Goal: Task Accomplishment & Management: Use online tool/utility

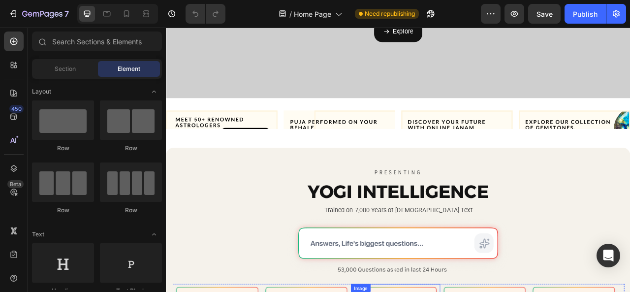
scroll to position [246, 0]
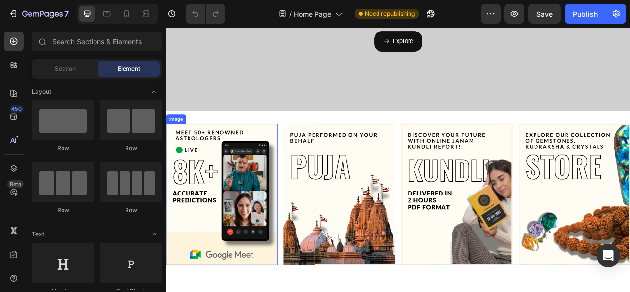
click at [249, 150] on img at bounding box center [237, 240] width 142 height 180
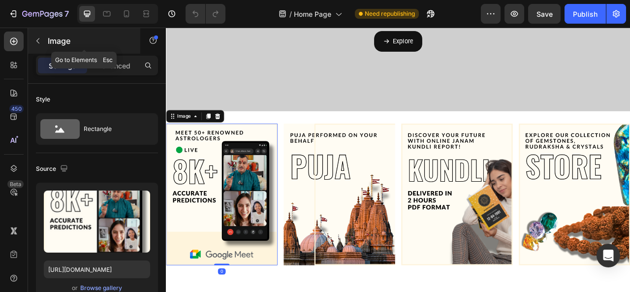
click at [41, 45] on button "button" at bounding box center [38, 41] width 16 height 16
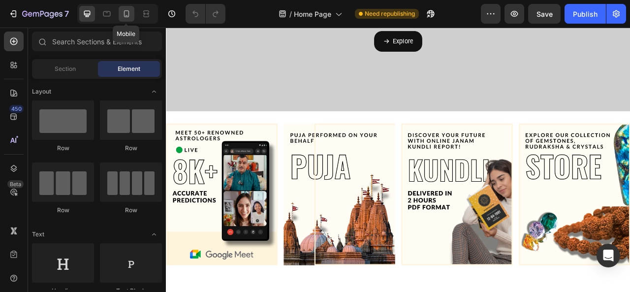
click at [129, 13] on icon at bounding box center [127, 14] width 10 height 10
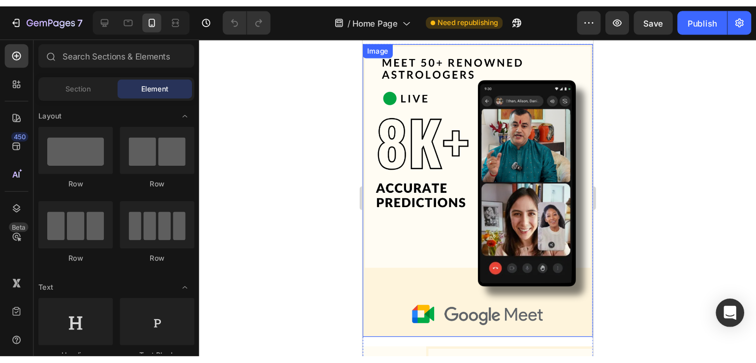
scroll to position [98, 0]
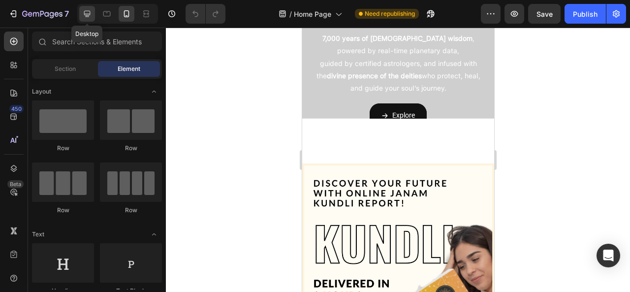
click at [84, 15] on icon at bounding box center [87, 14] width 10 height 10
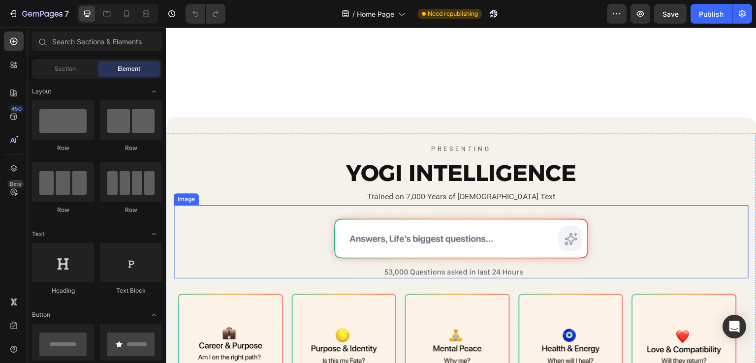
scroll to position [295, 0]
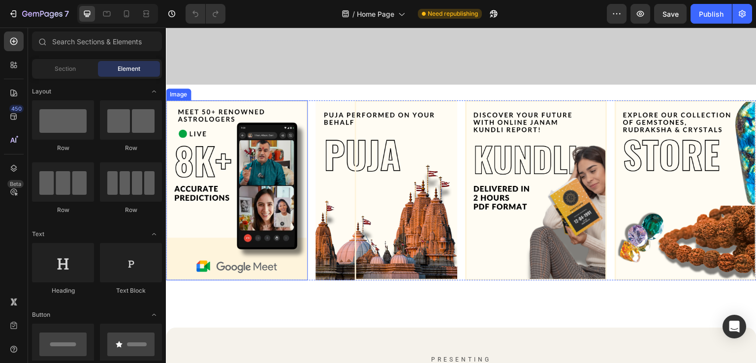
click at [181, 94] on div "Image" at bounding box center [178, 95] width 25 height 12
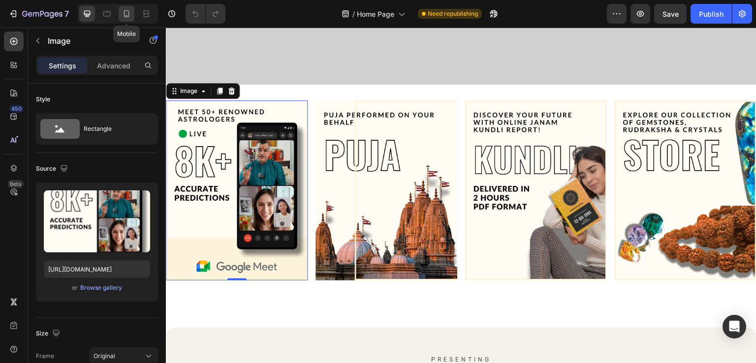
click at [125, 19] on div at bounding box center [127, 14] width 16 height 16
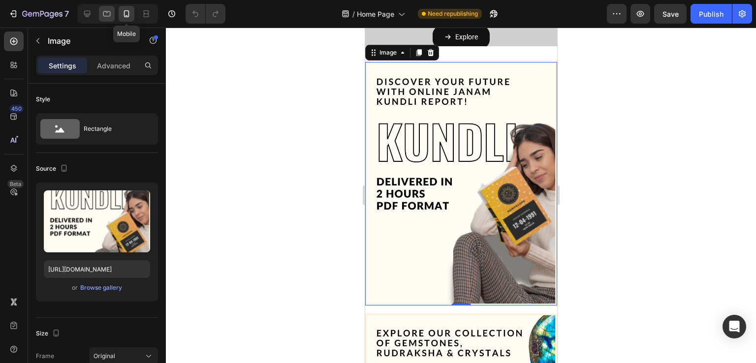
scroll to position [199, 0]
click at [89, 14] on icon at bounding box center [87, 14] width 10 height 10
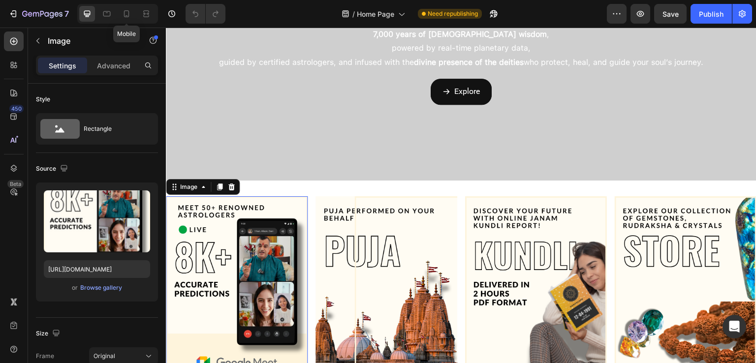
drag, startPoint x: 127, startPoint y: 18, endPoint x: 183, endPoint y: 68, distance: 75.0
click at [126, 18] on icon at bounding box center [127, 14] width 10 height 10
type input "https://cdn.shopify.com/s/files/1/0658/4713/2213/files/gempages_585222481275519…"
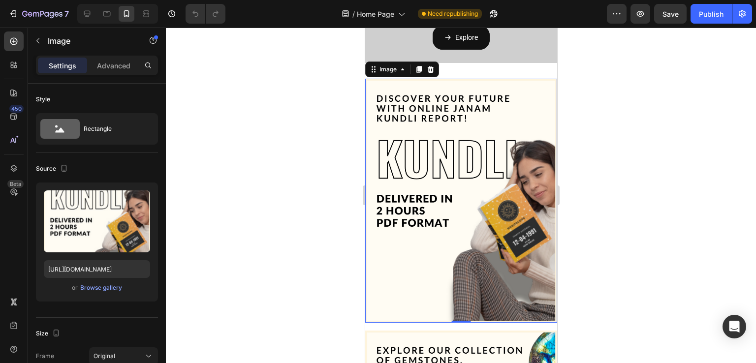
scroll to position [216, 0]
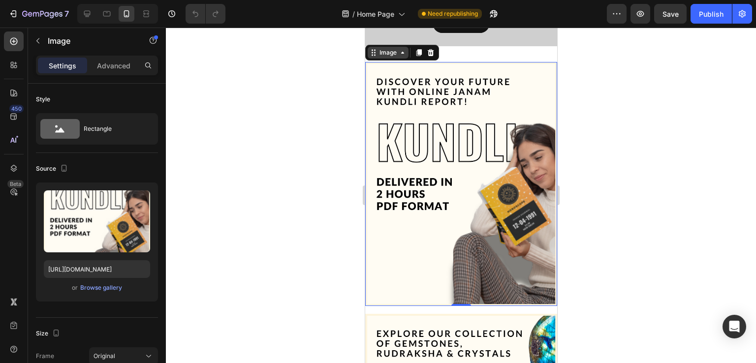
click at [386, 55] on div "Image" at bounding box center [387, 52] width 21 height 9
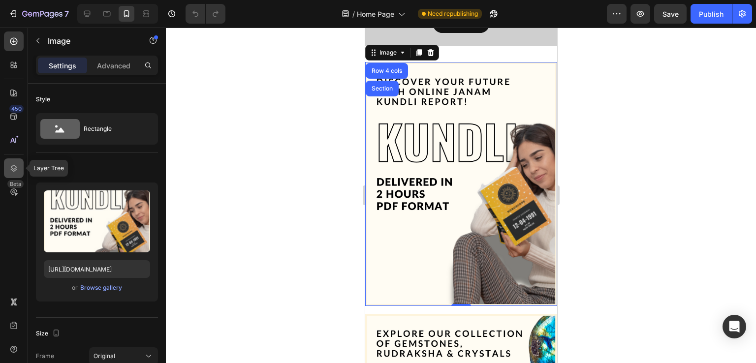
click at [8, 164] on div at bounding box center [14, 168] width 20 height 20
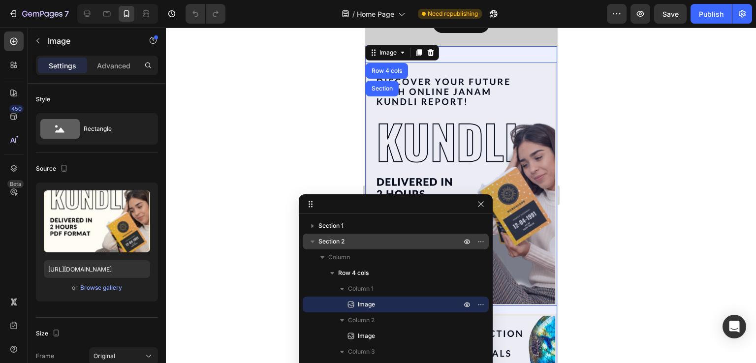
click at [361, 244] on p "Section 2" at bounding box center [390, 242] width 145 height 10
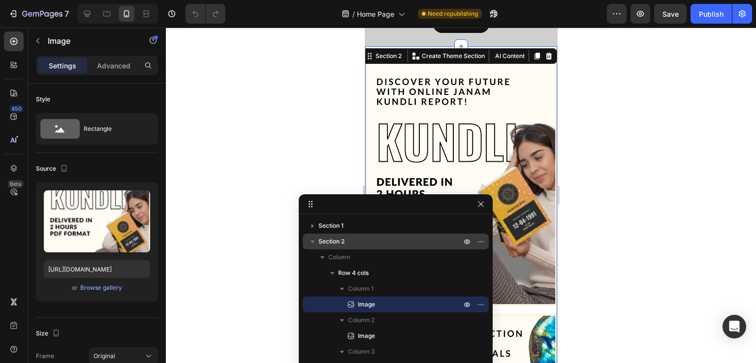
scroll to position [200, 0]
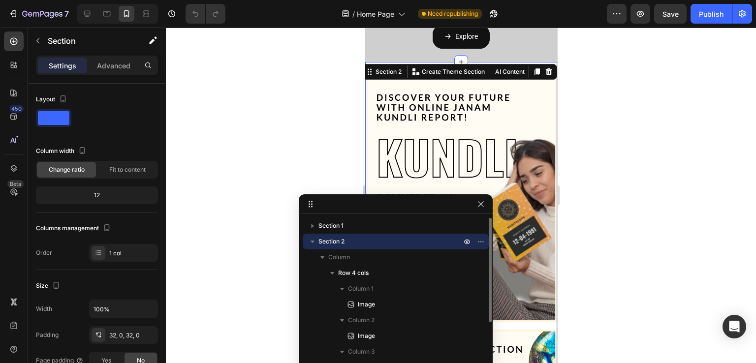
click at [354, 243] on p "Section 2" at bounding box center [390, 242] width 145 height 10
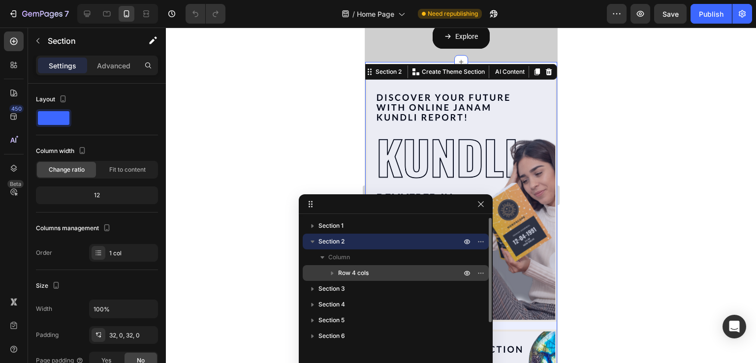
click at [355, 275] on span "Row 4 cols" at bounding box center [353, 273] width 31 height 10
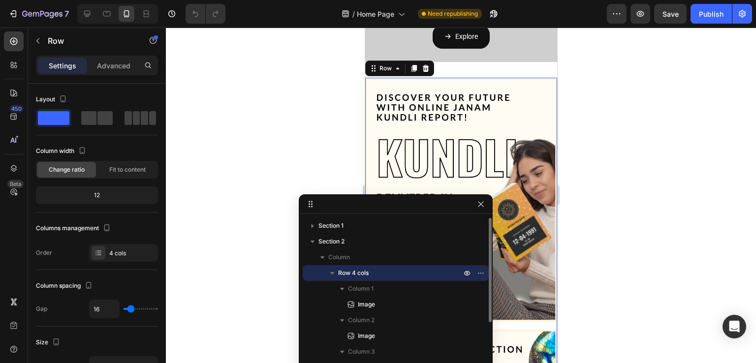
scroll to position [216, 0]
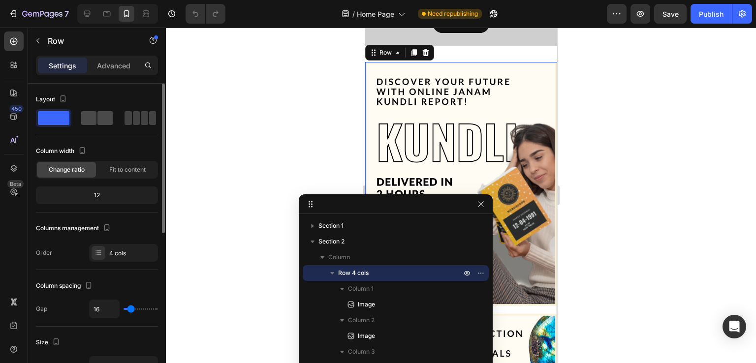
click at [98, 113] on span at bounding box center [104, 118] width 15 height 14
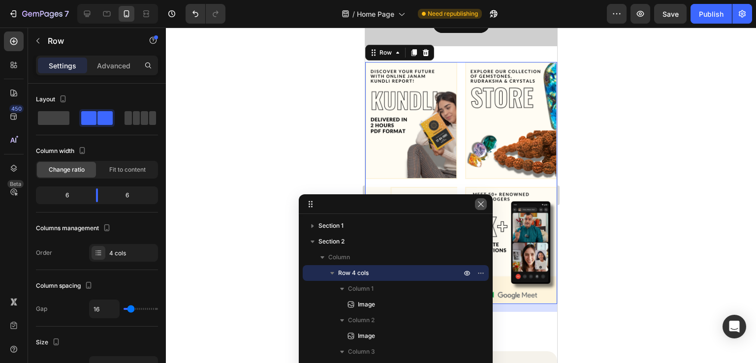
click at [480, 202] on icon "button" at bounding box center [481, 204] width 8 height 8
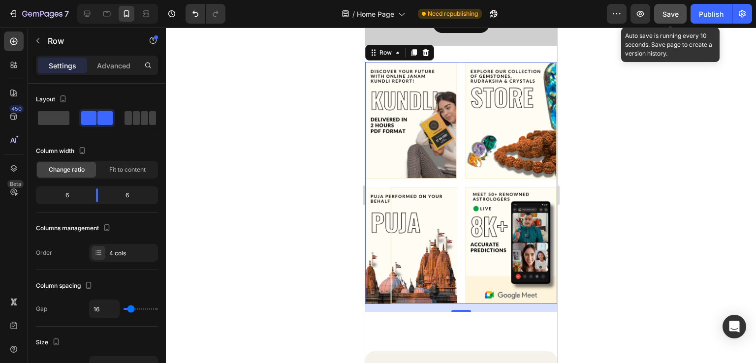
click at [668, 10] on span "Save" at bounding box center [670, 14] width 16 height 8
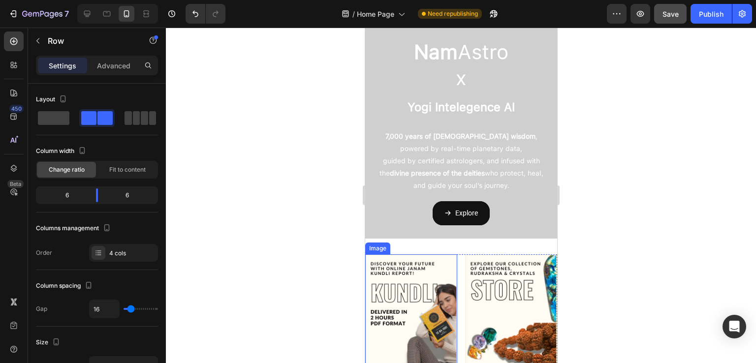
scroll to position [0, 0]
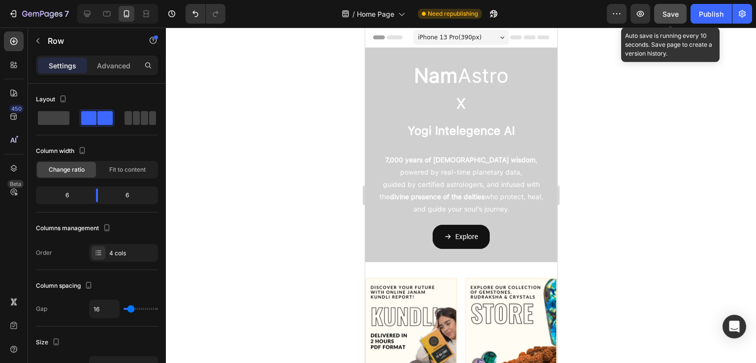
click at [669, 14] on span "Save" at bounding box center [670, 14] width 16 height 8
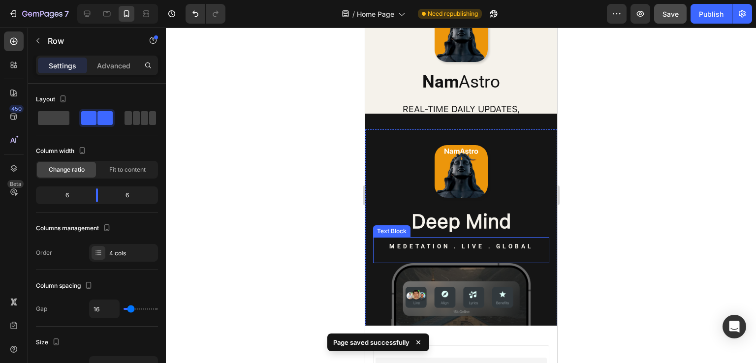
scroll to position [1697, 0]
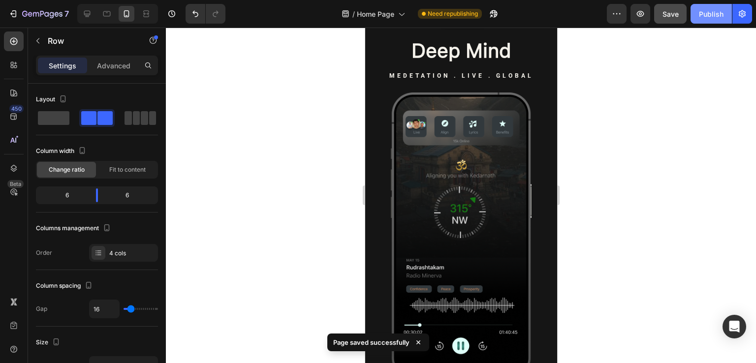
click at [710, 12] on div "Publish" at bounding box center [711, 14] width 25 height 10
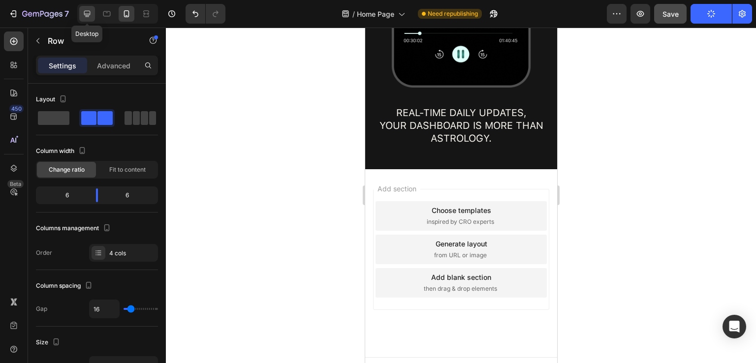
click at [88, 14] on icon at bounding box center [87, 14] width 10 height 10
type input "1200"
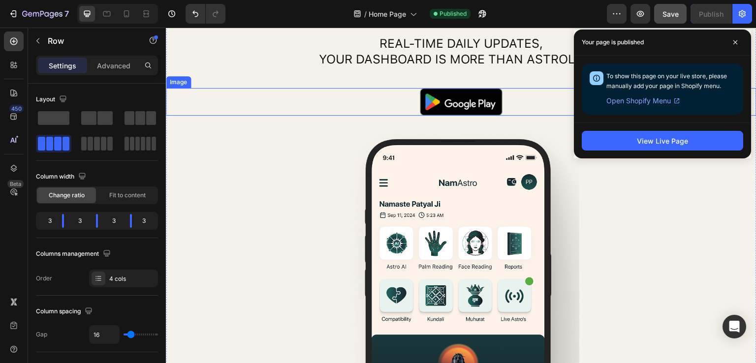
scroll to position [1604, 0]
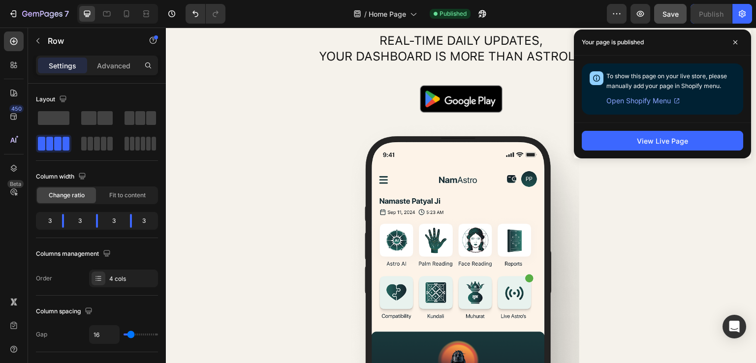
drag, startPoint x: 737, startPoint y: 42, endPoint x: 710, endPoint y: 49, distance: 27.6
click at [738, 41] on span at bounding box center [735, 42] width 16 height 16
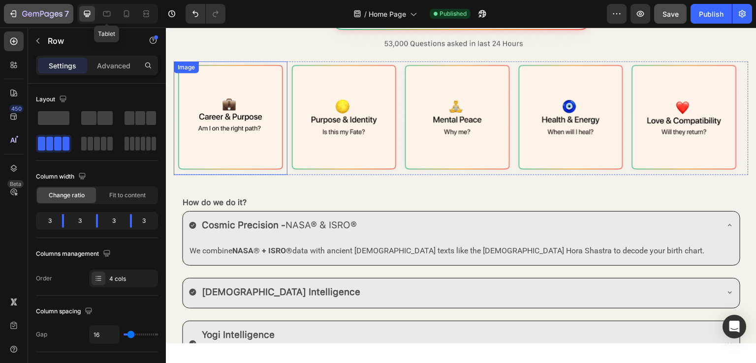
scroll to position [464, 0]
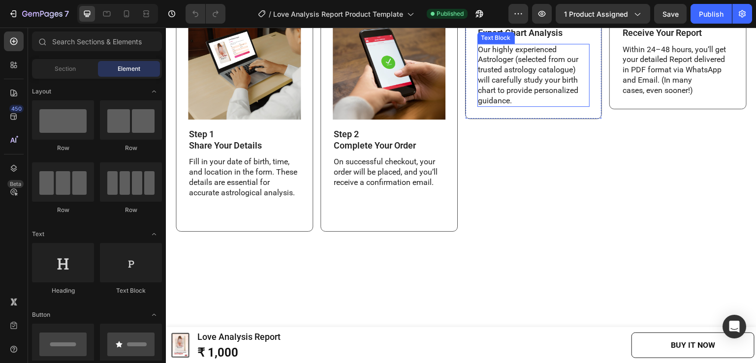
scroll to position [1575, 0]
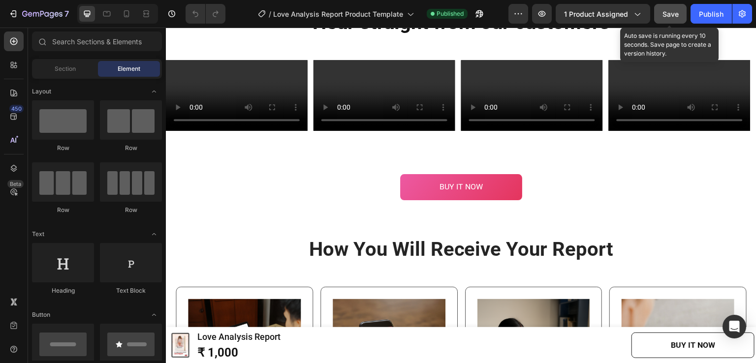
click at [672, 14] on span "Save" at bounding box center [670, 14] width 16 height 8
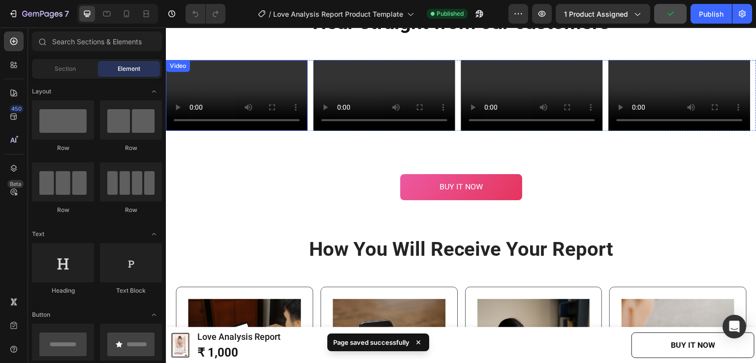
click at [213, 81] on video at bounding box center [237, 95] width 142 height 71
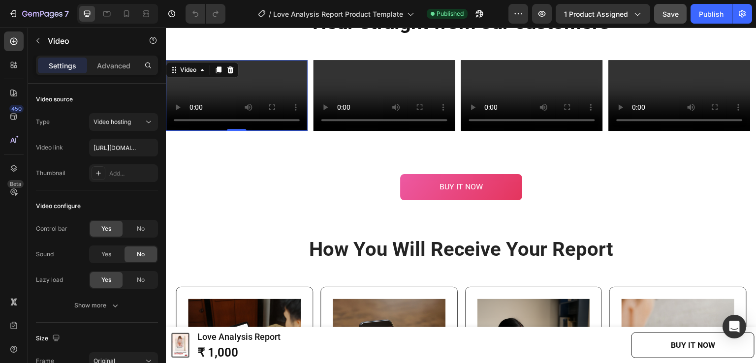
click at [199, 113] on video at bounding box center [237, 95] width 142 height 71
click at [119, 148] on input "https://cdn.shopify.com/videos/c/o/v/ca0c41c3039a424aa93e08003cbb6db2.mp4" at bounding box center [123, 148] width 69 height 18
click at [109, 145] on input "https://cdn.shopify.com/videos/c/o/v/ca0c41c3039a424aa93e08003cbb6db2.mp4" at bounding box center [123, 148] width 69 height 18
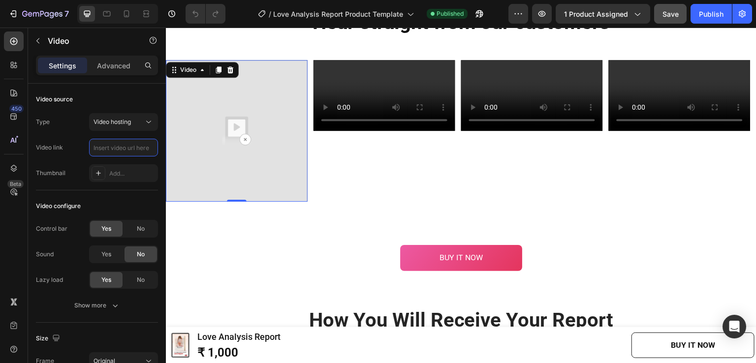
paste input "https://cdn.shopify.com/videos/c/o/v/f5f4c58ea8684b33b5a02430200c6f44.mp4"
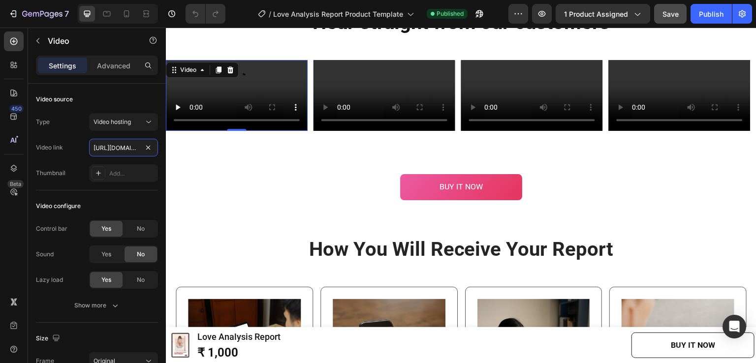
scroll to position [0, 186]
type input "https://cdn.shopify.com/videos/c/o/v/f5f4c58ea8684b33b5a02430200c6f44.mp4"
click at [72, 132] on div "Type Video hosting Video link https://cdn.shopify.com/videos/c/o/v/f5f4c58ea868…" at bounding box center [97, 147] width 122 height 69
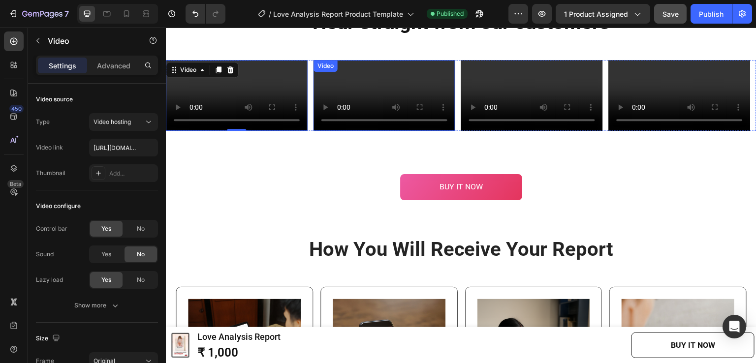
click at [410, 112] on video at bounding box center [385, 95] width 142 height 71
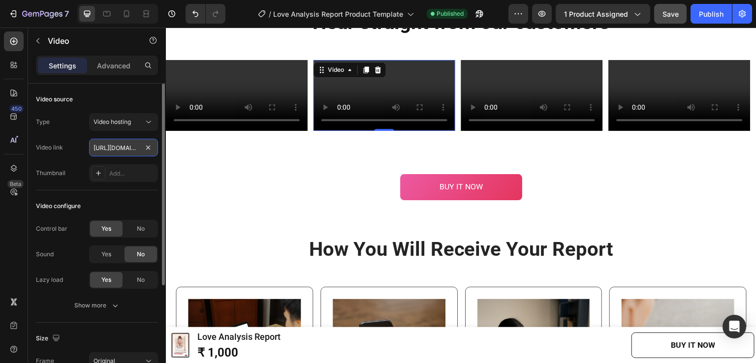
click at [109, 150] on input "https://cdn.shopify.com/videos/c/o/v/15e7fdb45b204e00aee96c8dadcca8c8.mp4" at bounding box center [123, 148] width 69 height 18
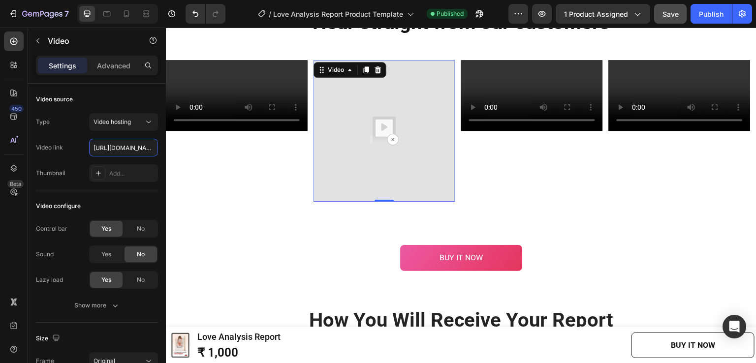
scroll to position [0, 187]
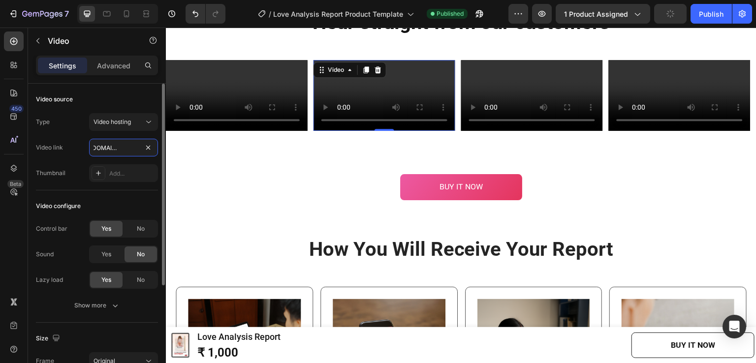
type input "https://cdn.shopify.com/videos/c/o/v/ecc2a9de40c14cae8c660e0427b9aead.mp4"
click at [82, 162] on div "Type Video hosting Video link https://cdn.shopify.com/videos/c/o/v/ecc2a9de40c1…" at bounding box center [97, 147] width 122 height 69
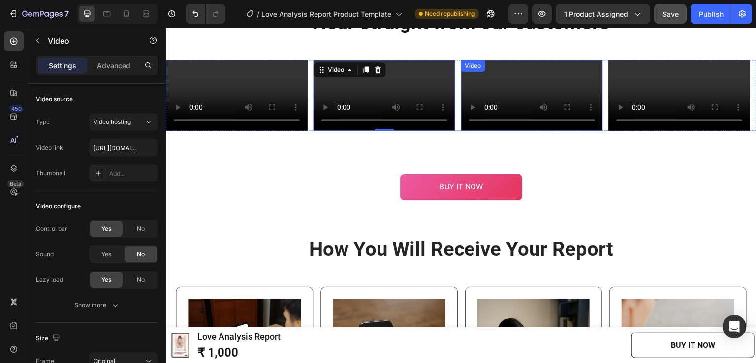
click at [505, 131] on video at bounding box center [532, 95] width 142 height 71
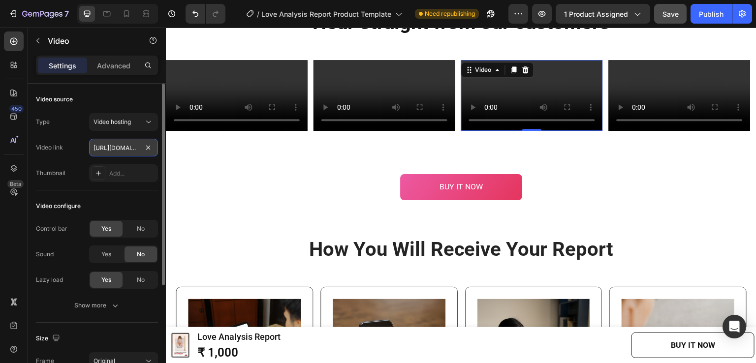
click at [100, 149] on input "https://cdn.shopify.com/videos/c/o/v/27be528b384640e087861ea911a4b1be.mp4" at bounding box center [123, 148] width 69 height 18
type input "https://cdn.shopify.com/videos/c/o/v/f7be1f3f05494a3794856f082c9411ca.mp4"
click at [73, 160] on div "Type Video hosting Video link https://cdn.shopify.com/videos/c/o/v/f7be1f3f0549…" at bounding box center [97, 147] width 122 height 69
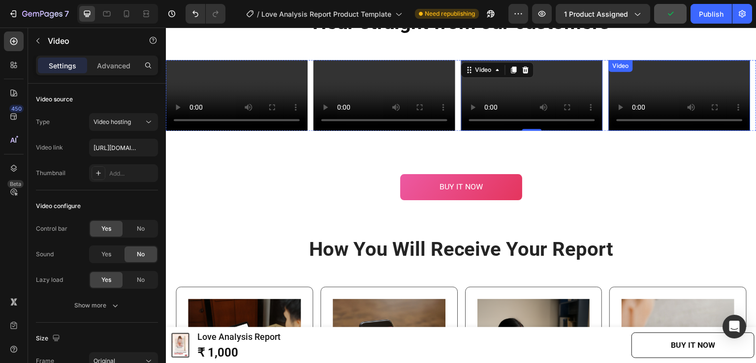
click at [668, 131] on video at bounding box center [680, 95] width 142 height 71
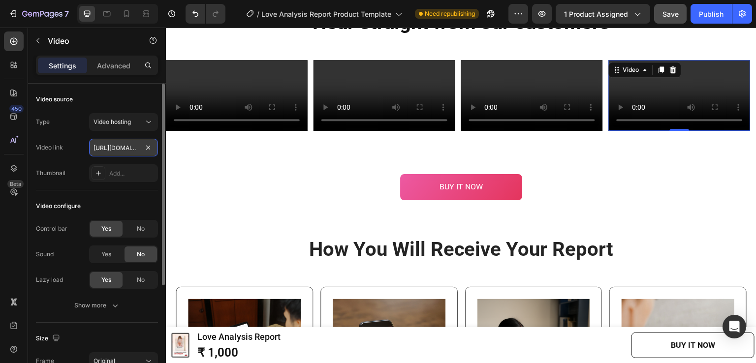
click at [109, 146] on input "https://cdn.shopify.com/videos/c/o/v/4617621bebb048e9b57206f29af8c27d.mp4" at bounding box center [123, 148] width 69 height 18
click at [139, 149] on input "text" at bounding box center [123, 148] width 69 height 18
type input "https://cdn.shopify.com/videos/c/o/v/27ee3a265d104ed4a660a167c07a9784.mp4"
click at [75, 160] on div "Type Video hosting Video link https://cdn.shopify.com/videos/c/o/v/27ee3a265d10…" at bounding box center [97, 147] width 122 height 69
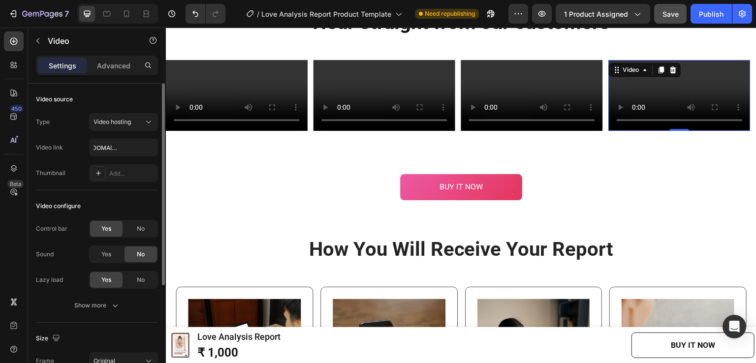
scroll to position [0, 0]
click at [699, 15] on button "Publish" at bounding box center [711, 14] width 41 height 20
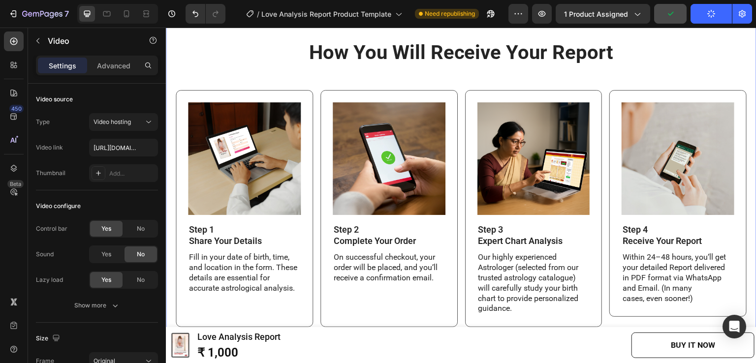
scroll to position [1526, 0]
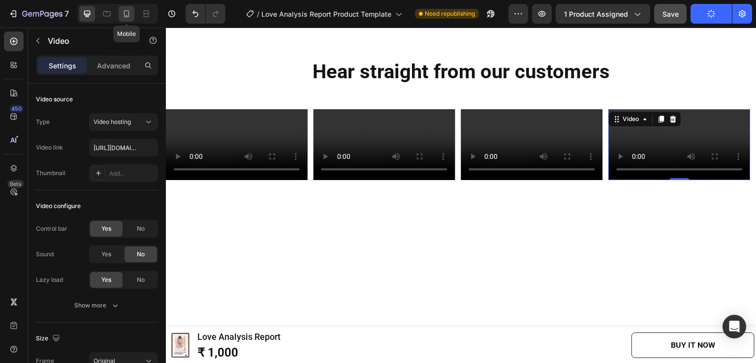
click at [132, 14] on div at bounding box center [127, 14] width 16 height 16
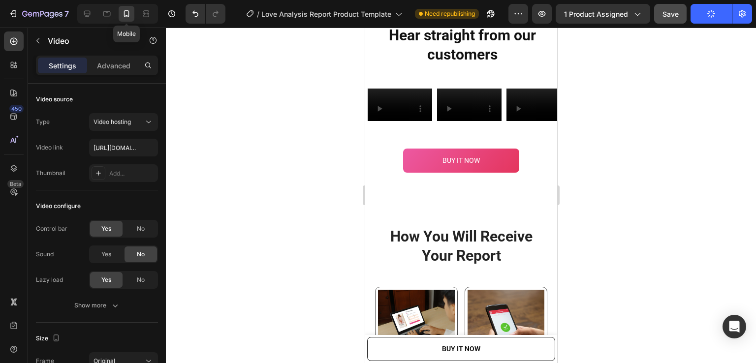
scroll to position [1552, 0]
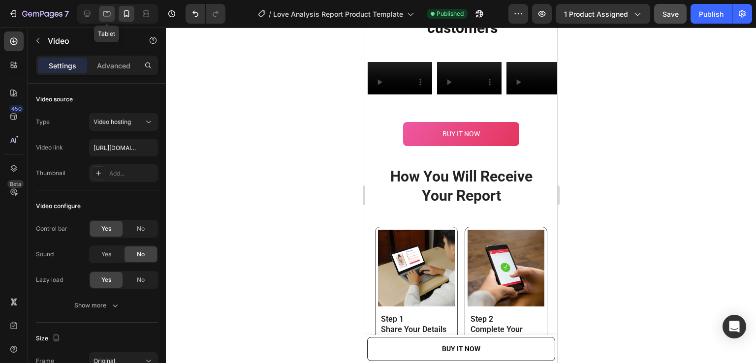
click at [107, 20] on div at bounding box center [107, 14] width 16 height 16
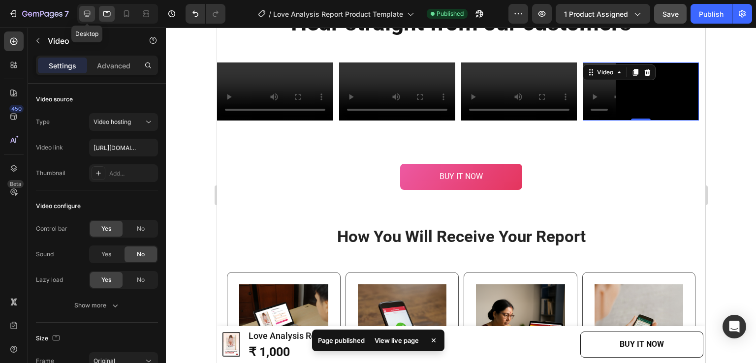
click at [88, 18] on icon at bounding box center [87, 14] width 10 height 10
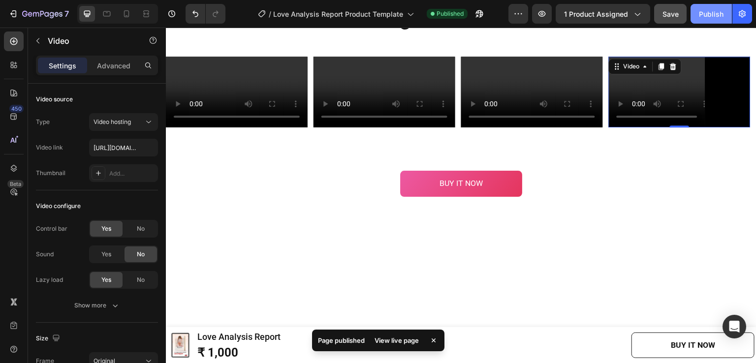
scroll to position [1547, 0]
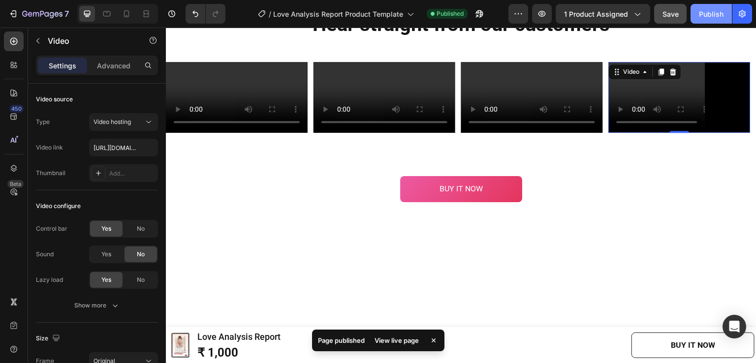
click at [710, 14] on div "Publish" at bounding box center [711, 14] width 25 height 10
click at [704, 0] on div "7 Version history / Love Analysis Report Product Template Published Preview 1 p…" at bounding box center [378, 14] width 756 height 28
click at [709, 7] on button "Publish" at bounding box center [711, 14] width 41 height 20
click at [474, 14] on button "button" at bounding box center [480, 14] width 20 height 20
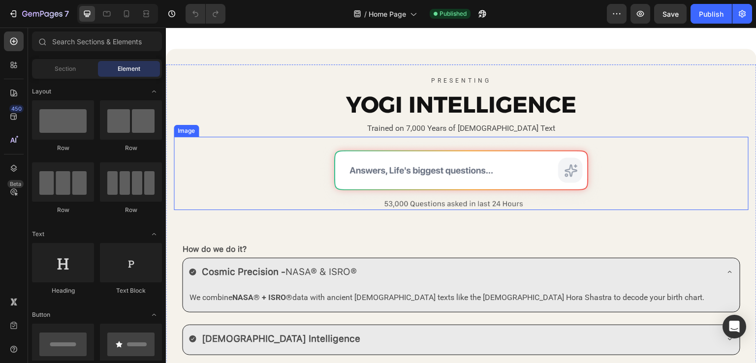
scroll to position [246, 0]
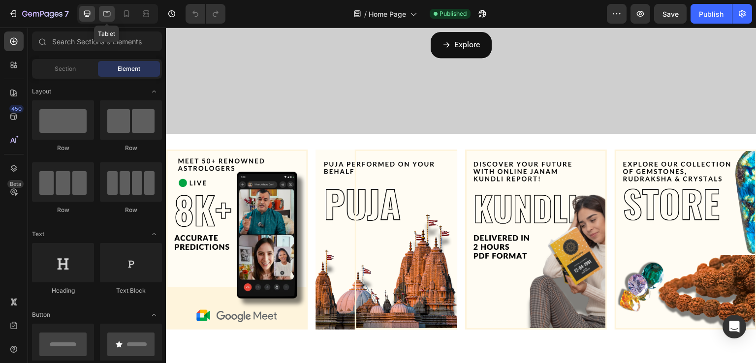
click at [103, 12] on icon at bounding box center [107, 14] width 10 height 10
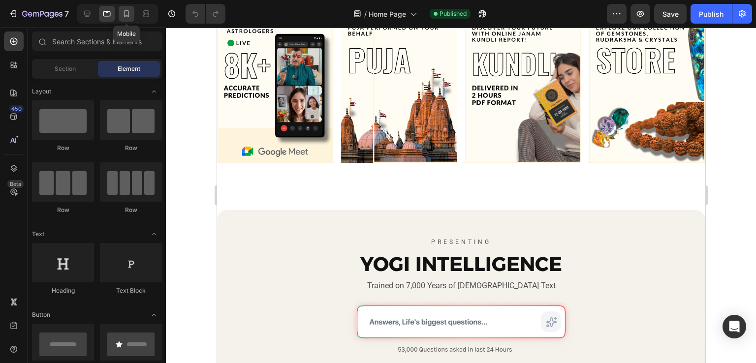
click at [126, 12] on icon at bounding box center [127, 14] width 10 height 10
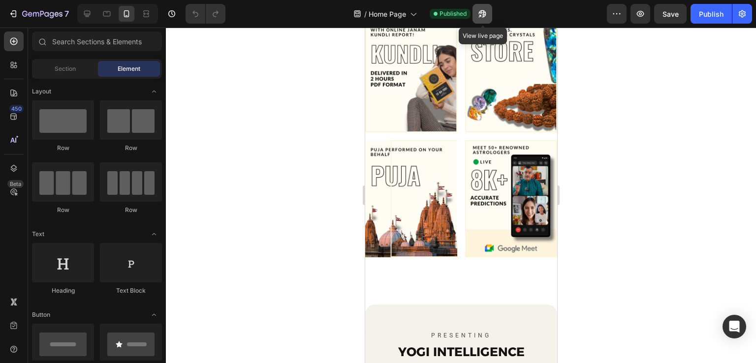
click at [484, 13] on icon "button" at bounding box center [481, 13] width 7 height 7
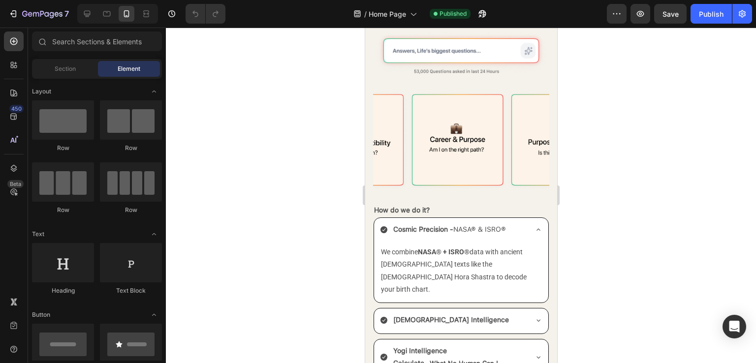
scroll to position [640, 0]
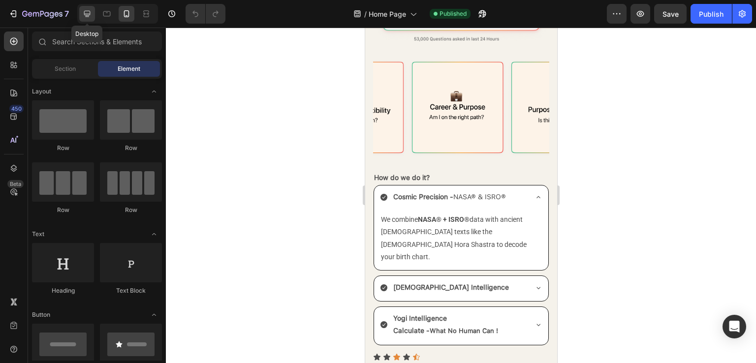
drag, startPoint x: 85, startPoint y: 13, endPoint x: 172, endPoint y: 56, distance: 96.9
click at [85, 13] on icon at bounding box center [87, 14] width 10 height 10
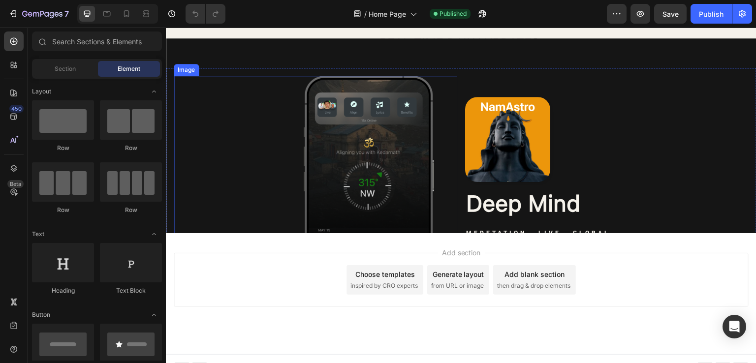
scroll to position [1746, 0]
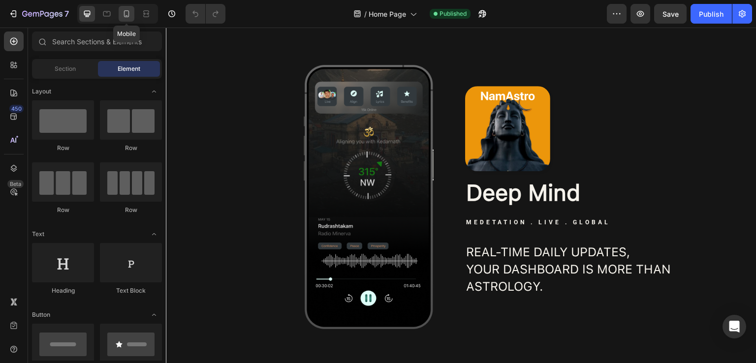
click at [124, 17] on icon at bounding box center [126, 13] width 5 height 7
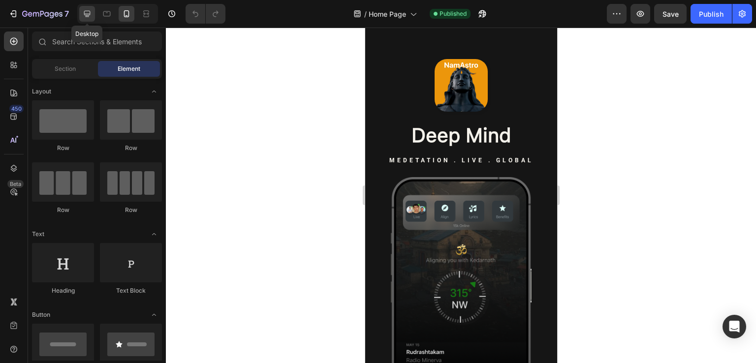
click at [84, 10] on icon at bounding box center [87, 14] width 10 height 10
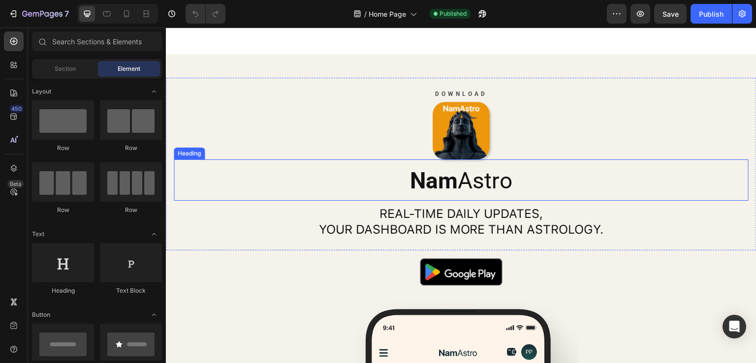
scroll to position [1648, 0]
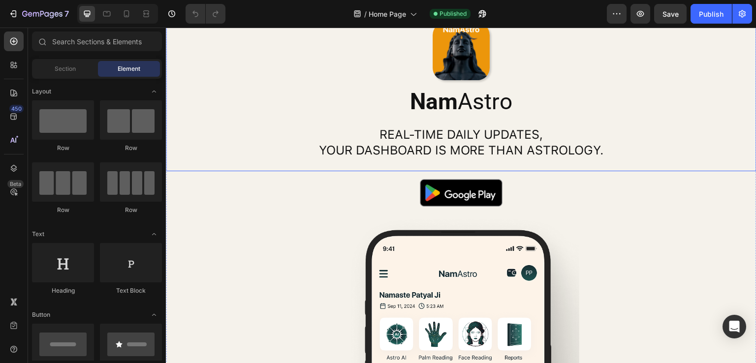
click at [169, 94] on div "Download Text Block Image Nam Astro Heading Real-time daily updates, your dashb…" at bounding box center [461, 85] width 591 height 173
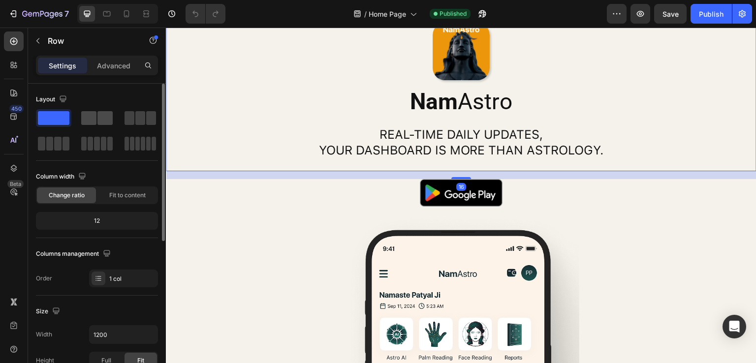
click at [94, 115] on span at bounding box center [88, 118] width 15 height 14
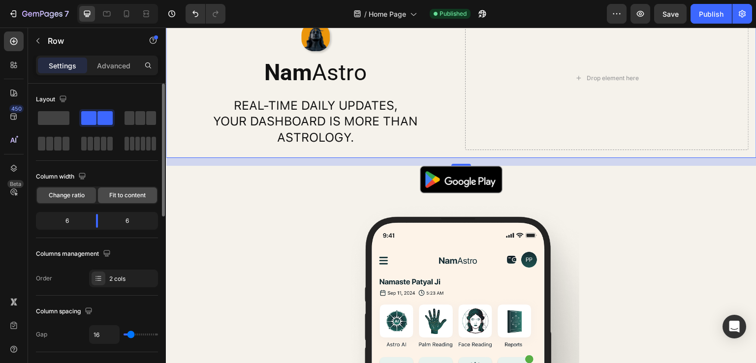
click at [123, 194] on span "Fit to content" at bounding box center [127, 195] width 36 height 9
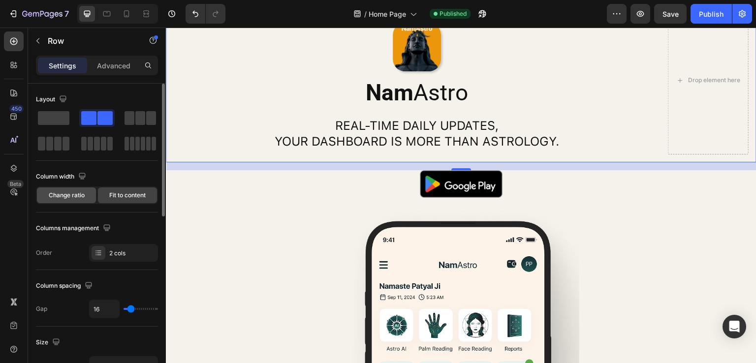
click at [76, 195] on span "Change ratio" at bounding box center [67, 195] width 36 height 9
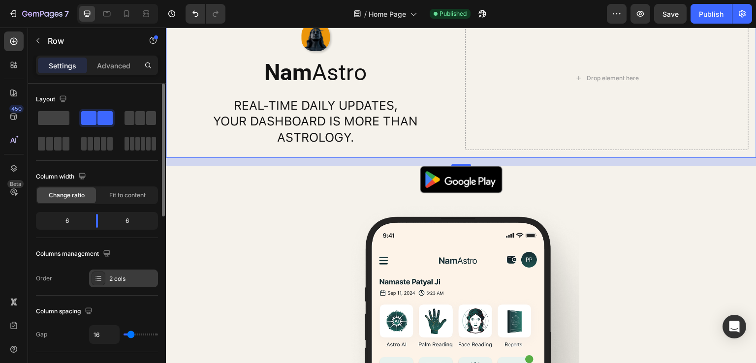
click at [123, 277] on div "2 cols" at bounding box center [132, 279] width 46 height 9
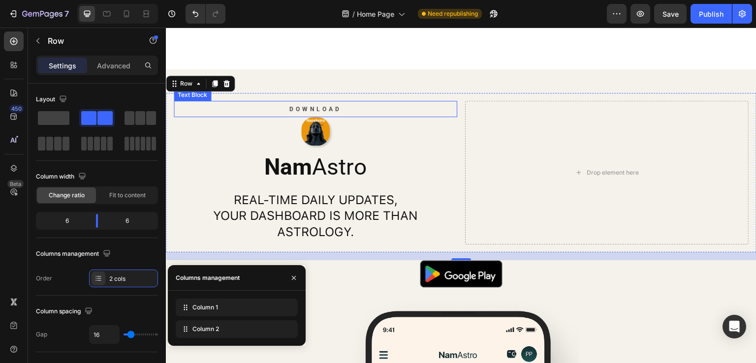
click at [312, 114] on p "Download" at bounding box center [316, 109] width 282 height 15
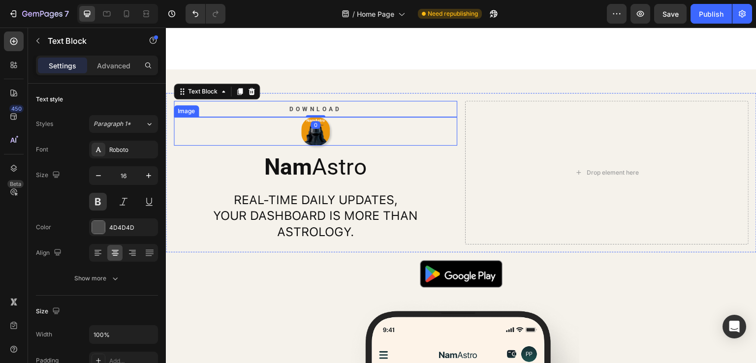
click at [323, 138] on img at bounding box center [315, 131] width 29 height 29
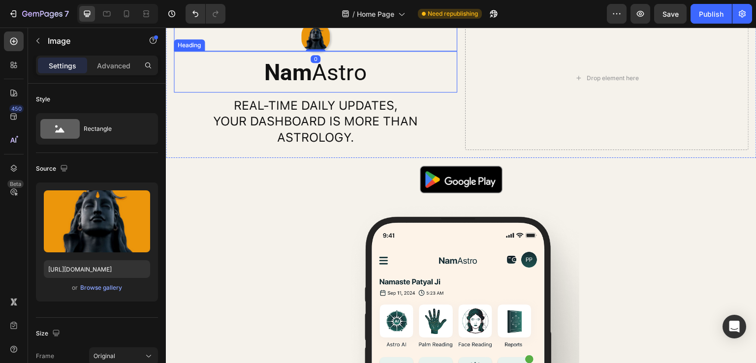
click at [336, 89] on h2 "Nam Astro" at bounding box center [315, 72] width 283 height 31
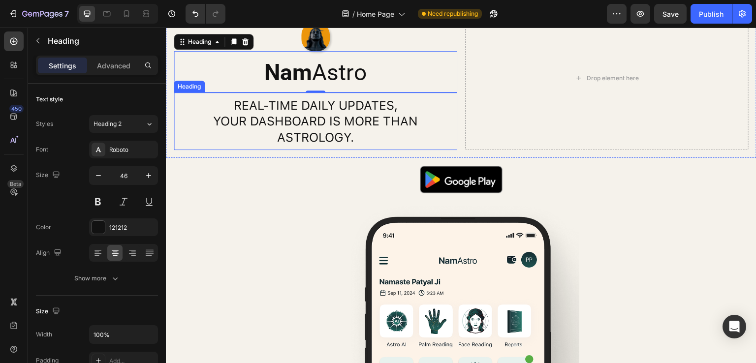
click at [348, 147] on h2 "Real-time daily updates, your dashboard is more than astrology." at bounding box center [315, 121] width 283 height 50
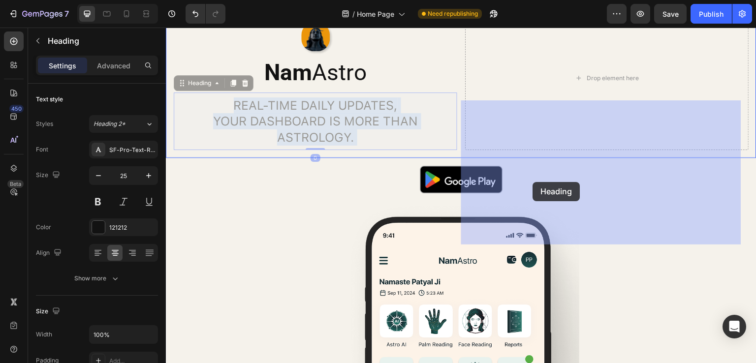
drag, startPoint x: 345, startPoint y: 208, endPoint x: 531, endPoint y: 183, distance: 187.7
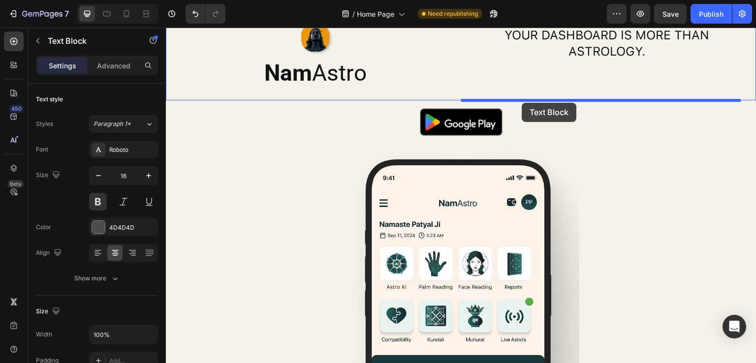
drag, startPoint x: 395, startPoint y: 110, endPoint x: 398, endPoint y: 126, distance: 16.6
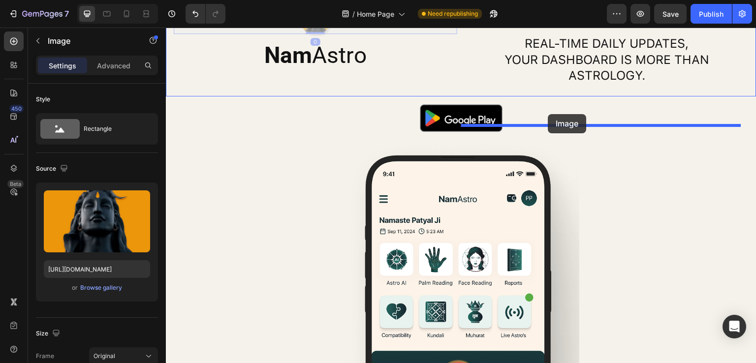
drag, startPoint x: 367, startPoint y: 121, endPoint x: 549, endPoint y: 114, distance: 182.3
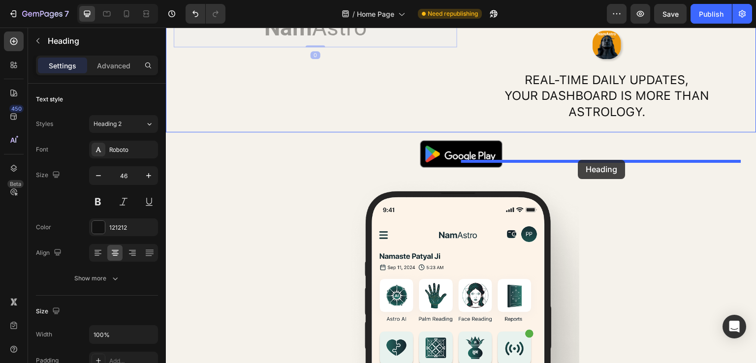
drag, startPoint x: 452, startPoint y: 150, endPoint x: 578, endPoint y: 160, distance: 126.9
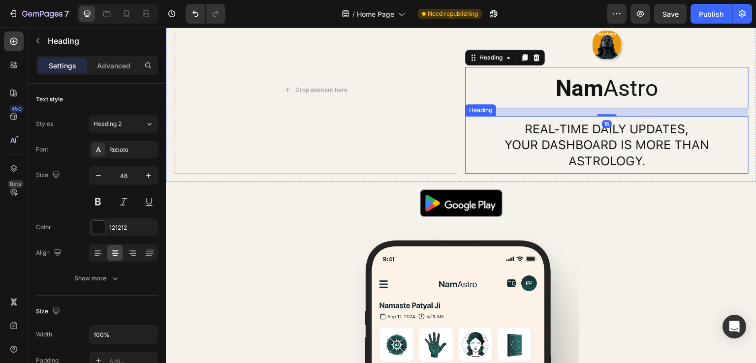
scroll to position [1746, 0]
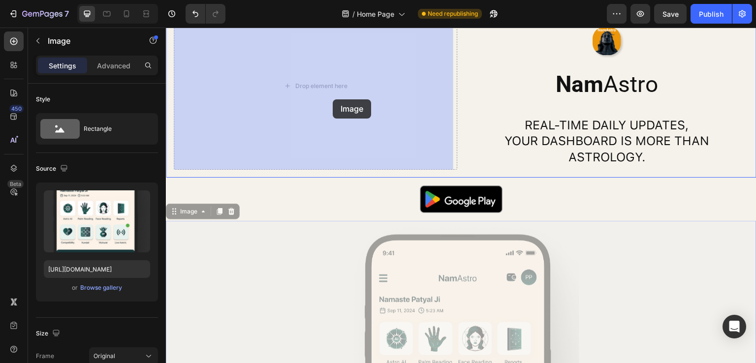
drag, startPoint x: 462, startPoint y: 242, endPoint x: 333, endPoint y: 101, distance: 190.2
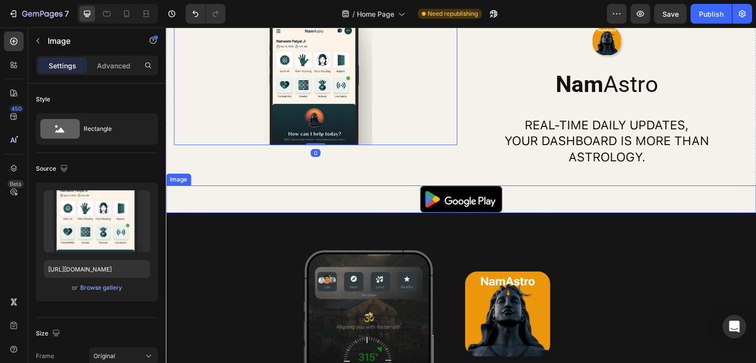
scroll to position [1648, 0]
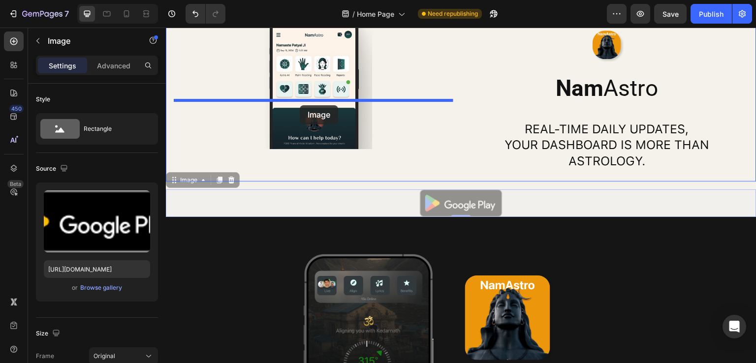
drag, startPoint x: 453, startPoint y: 270, endPoint x: 300, endPoint y: 105, distance: 225.3
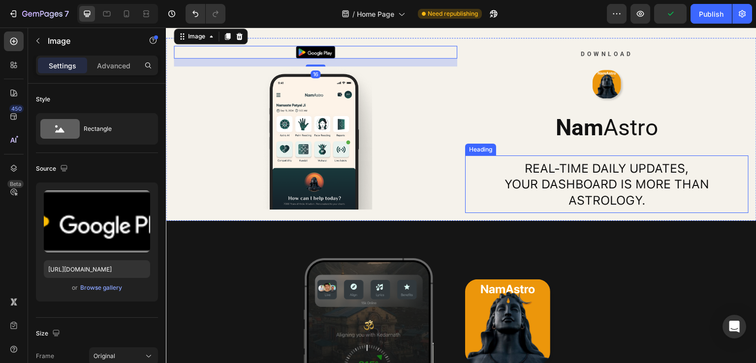
scroll to position [1697, 0]
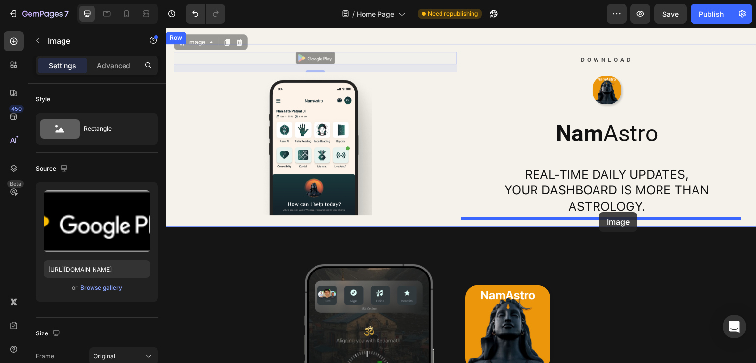
drag, startPoint x: 314, startPoint y: 58, endPoint x: 599, endPoint y: 213, distance: 325.3
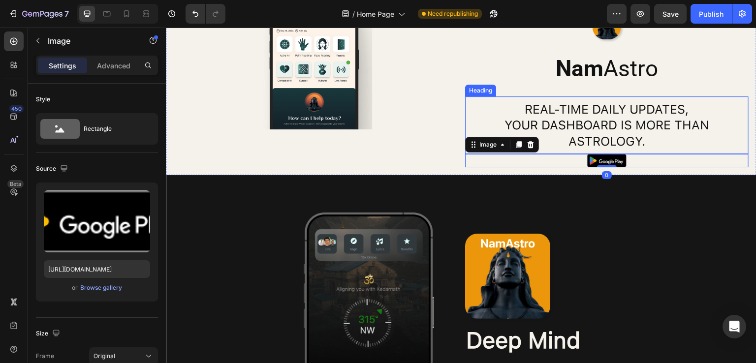
scroll to position [1746, 0]
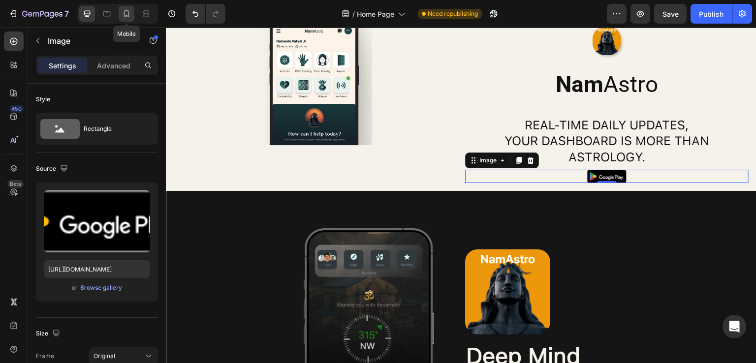
click at [126, 13] on icon at bounding box center [127, 14] width 10 height 10
type input "35"
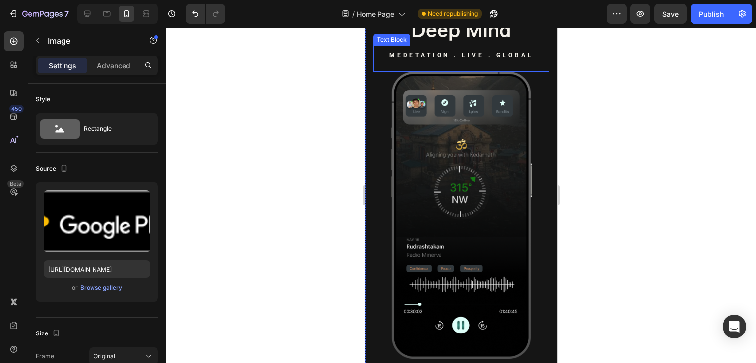
scroll to position [2268, 0]
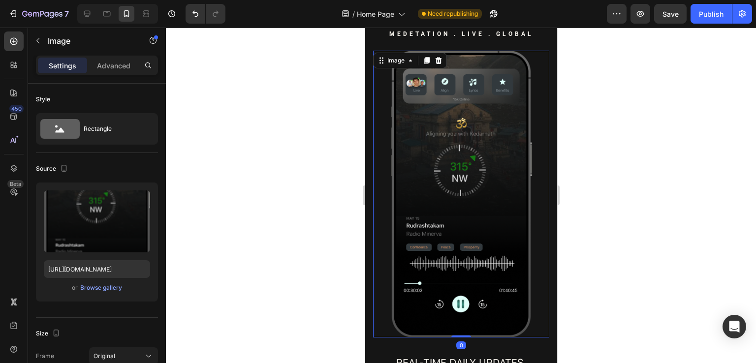
click at [493, 189] on img at bounding box center [460, 194] width 141 height 287
click at [89, 13] on icon at bounding box center [87, 14] width 10 height 10
type input "50"
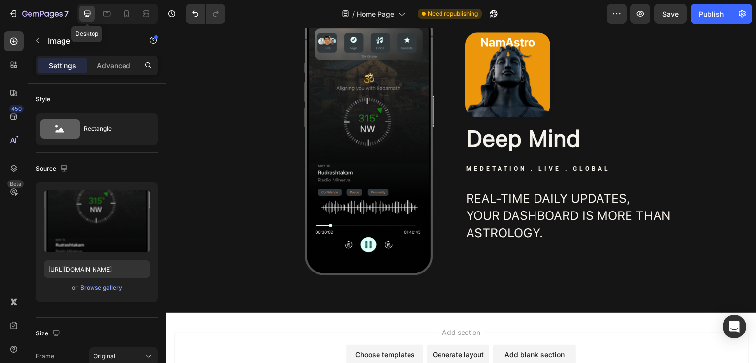
scroll to position [2195, 0]
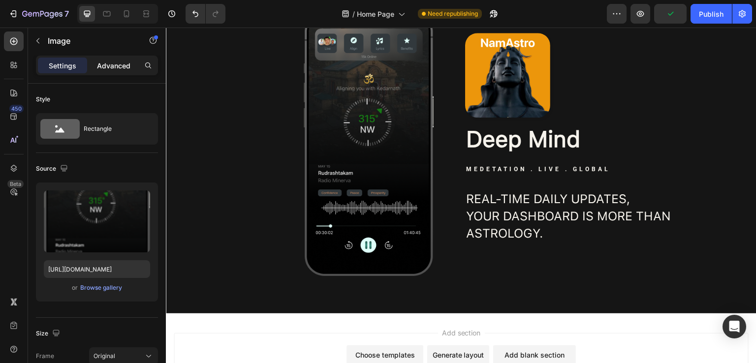
click at [127, 62] on p "Advanced" at bounding box center [113, 66] width 33 height 10
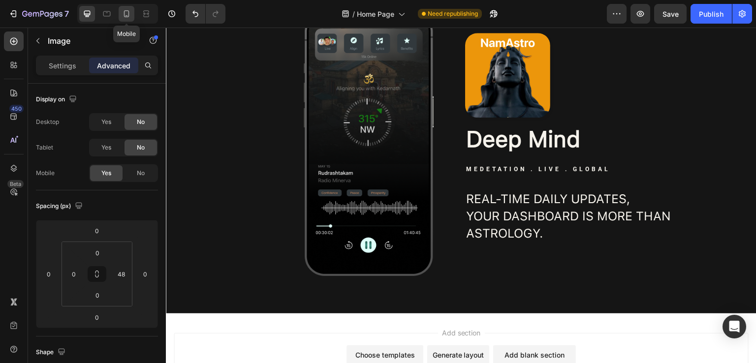
click at [130, 13] on icon at bounding box center [127, 14] width 10 height 10
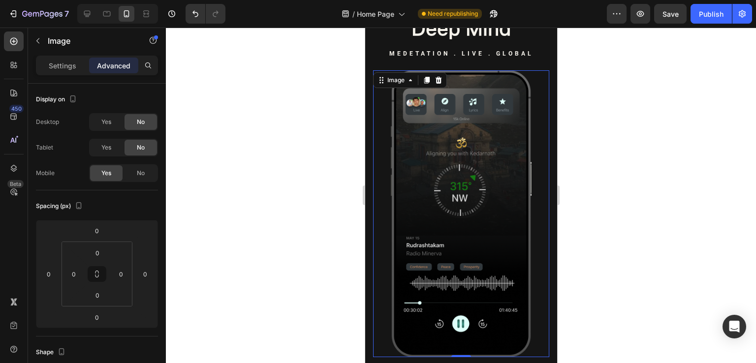
scroll to position [2254, 0]
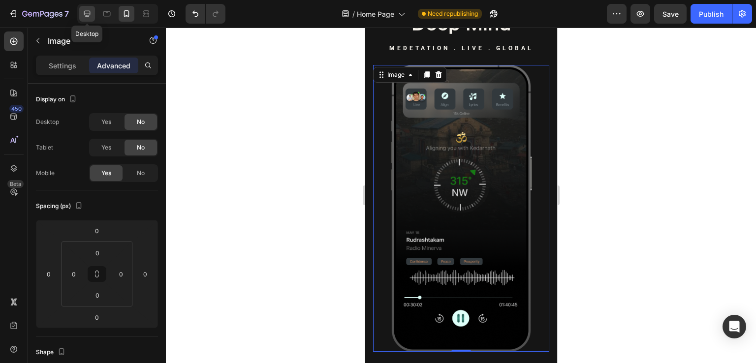
click at [86, 15] on icon at bounding box center [87, 14] width 6 height 6
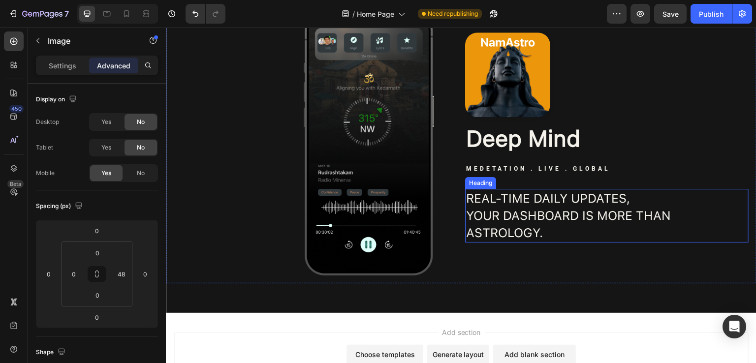
scroll to position [2195, 0]
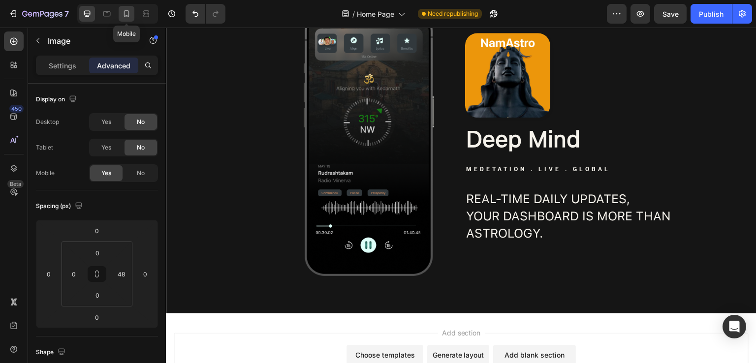
drag, startPoint x: 129, startPoint y: 16, endPoint x: 172, endPoint y: 40, distance: 48.9
click at [129, 16] on icon at bounding box center [127, 14] width 10 height 10
type input "0"
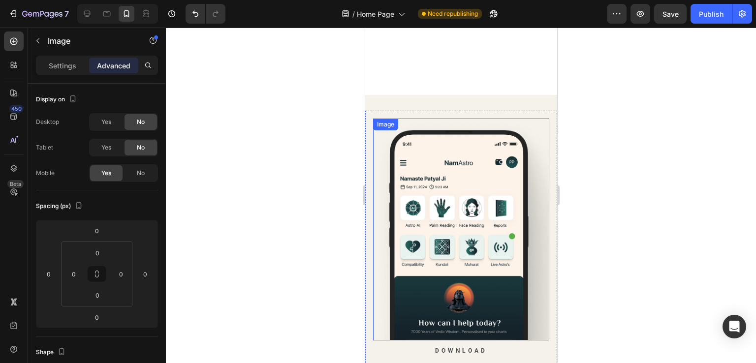
scroll to position [1614, 0]
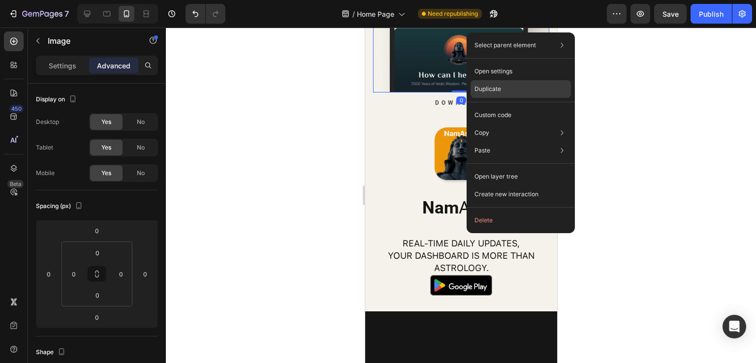
click at [503, 91] on div "Duplicate" at bounding box center [521, 89] width 100 height 18
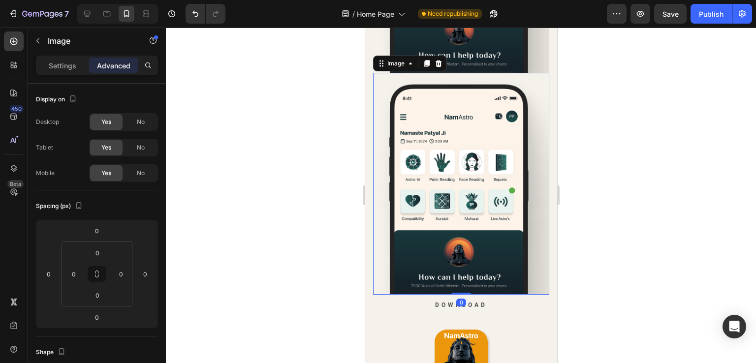
scroll to position [1860, 0]
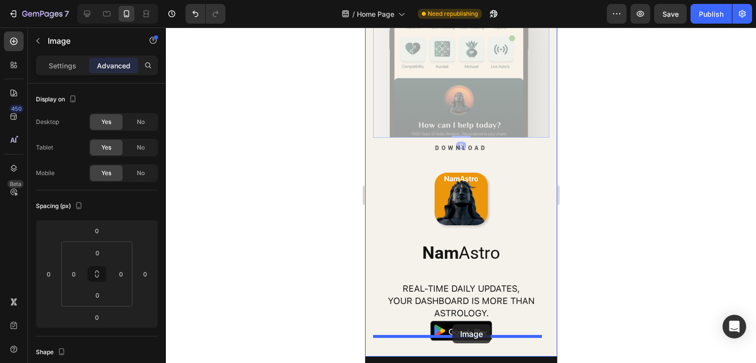
drag, startPoint x: 466, startPoint y: 79, endPoint x: 454, endPoint y: 324, distance: 244.9
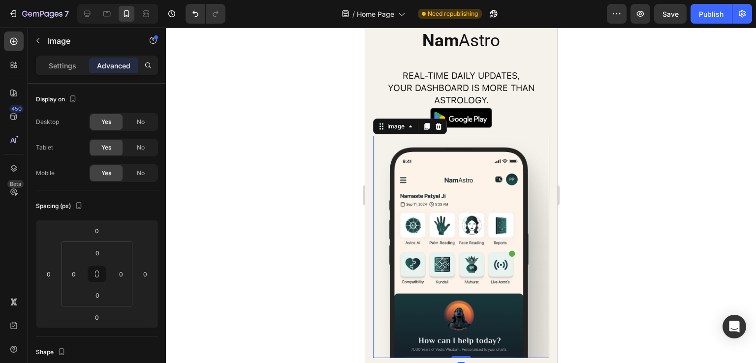
click at [462, 190] on img at bounding box center [461, 247] width 176 height 222
drag, startPoint x: 145, startPoint y: 121, endPoint x: 142, endPoint y: 145, distance: 24.8
click at [145, 122] on div "No" at bounding box center [141, 122] width 32 height 16
click at [140, 155] on div "No" at bounding box center [141, 148] width 32 height 16
click at [91, 17] on icon at bounding box center [87, 14] width 10 height 10
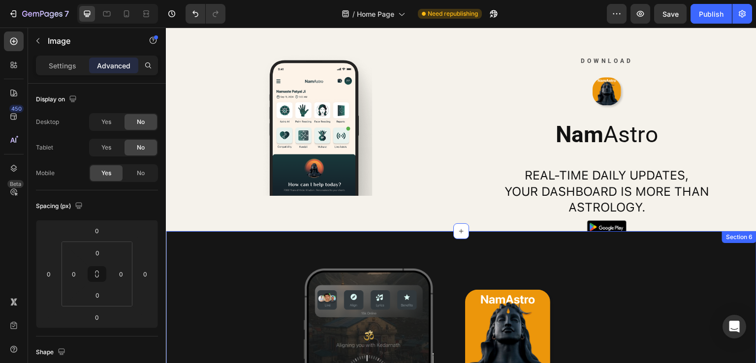
scroll to position [1388, 0]
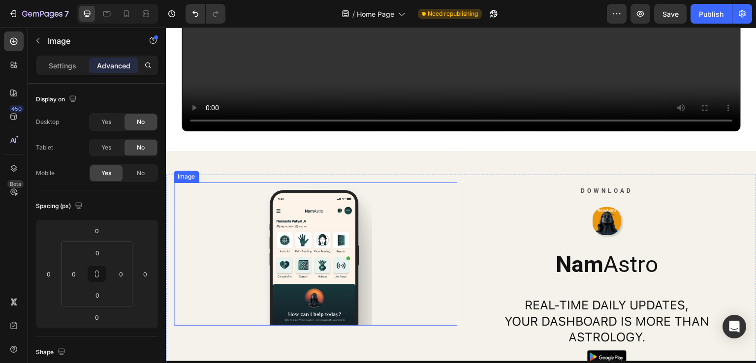
click at [315, 233] on img at bounding box center [315, 254] width 113 height 143
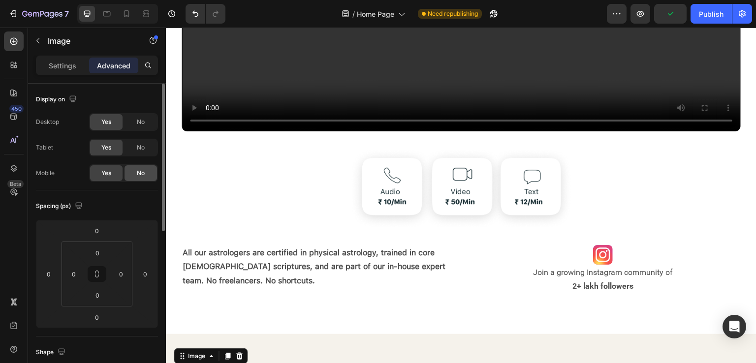
click at [145, 174] on div "No" at bounding box center [141, 173] width 32 height 16
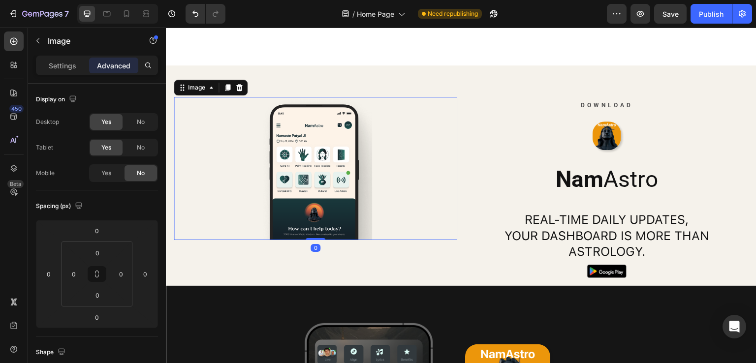
scroll to position [1683, 0]
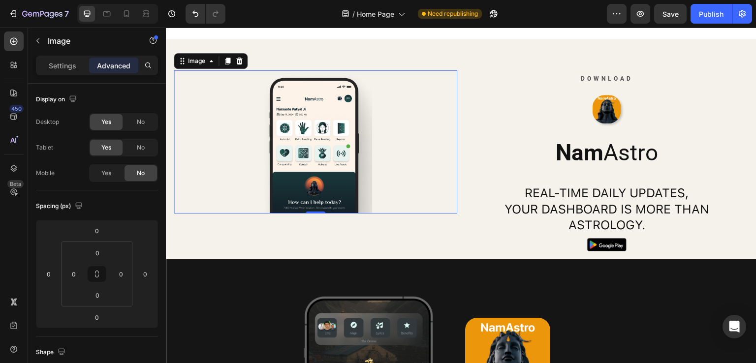
click at [406, 130] on div at bounding box center [315, 141] width 283 height 143
click at [65, 67] on p "Settings" at bounding box center [63, 66] width 28 height 10
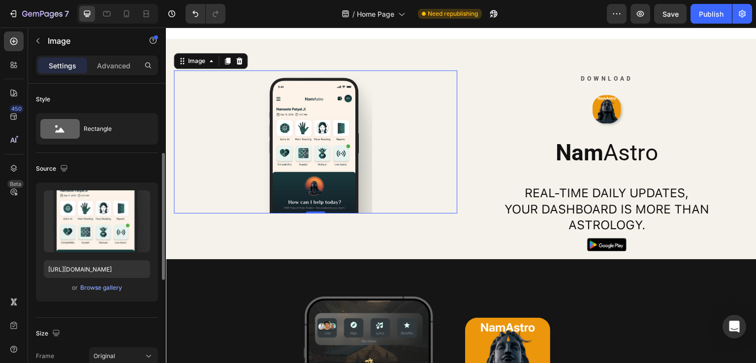
scroll to position [197, 0]
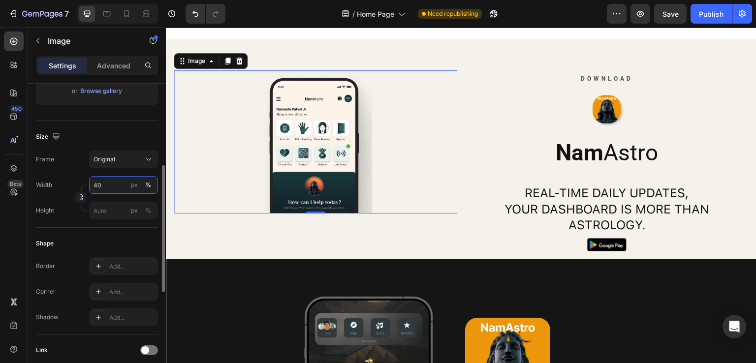
click at [98, 184] on input "40" at bounding box center [123, 185] width 69 height 18
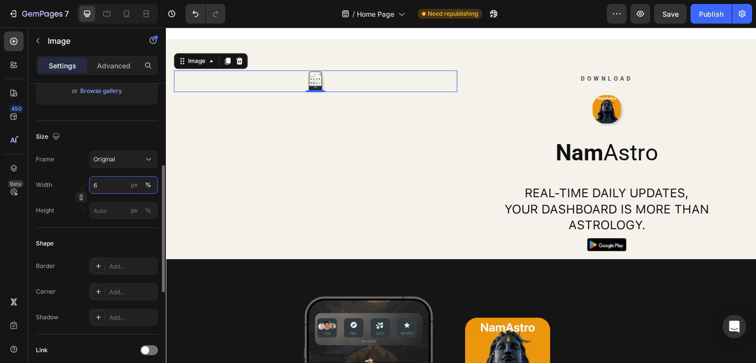
type input "60"
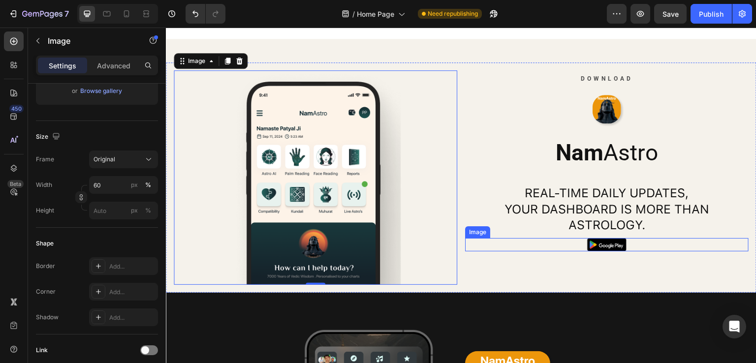
click at [660, 243] on div at bounding box center [606, 244] width 283 height 13
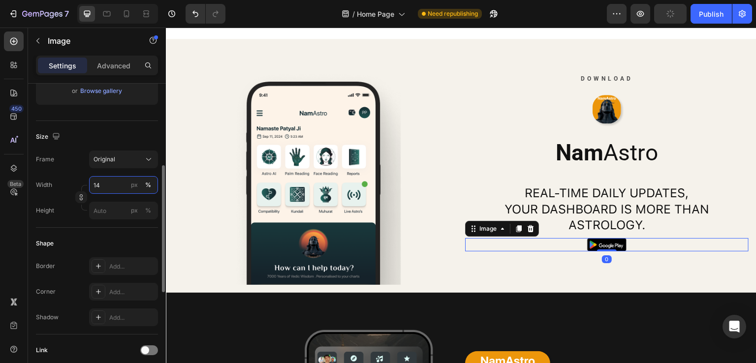
click at [96, 186] on input "14" at bounding box center [123, 185] width 69 height 18
type input "20"
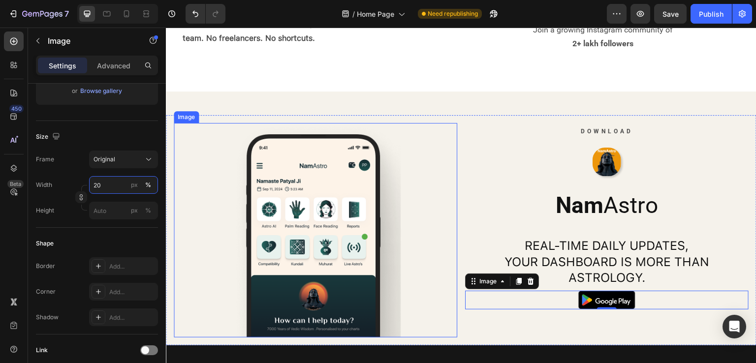
scroll to position [1585, 0]
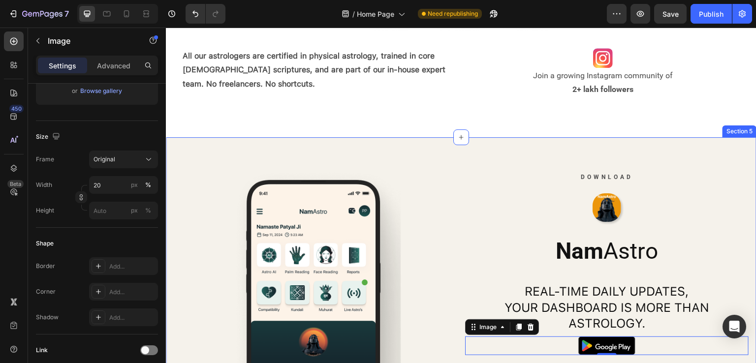
click at [406, 143] on div "Image Download Text Block Image Nam Astro Heading Real-time daily updates, your…" at bounding box center [461, 264] width 591 height 254
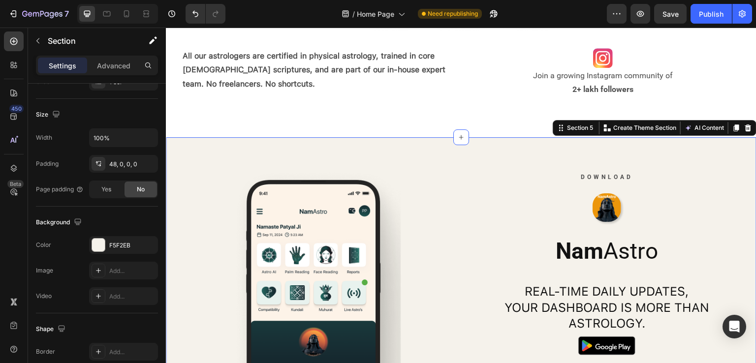
scroll to position [0, 0]
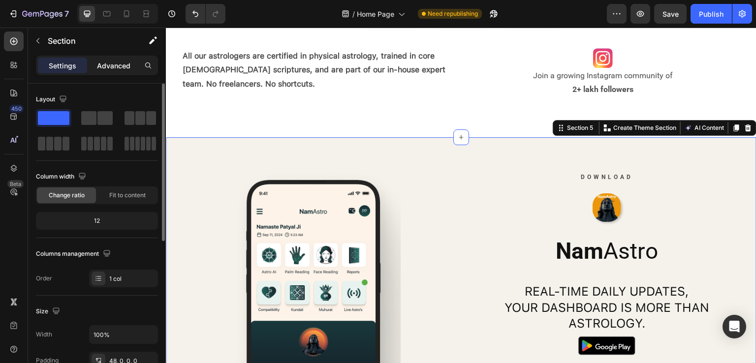
click at [113, 61] on p "Advanced" at bounding box center [113, 66] width 33 height 10
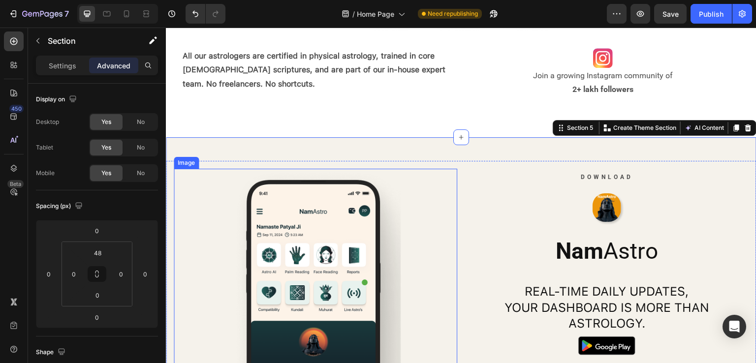
click at [188, 158] on div "Image" at bounding box center [186, 162] width 21 height 9
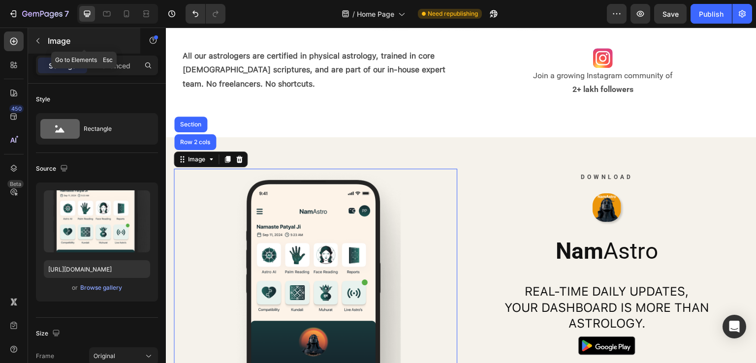
click at [100, 52] on div "Image" at bounding box center [84, 41] width 112 height 26
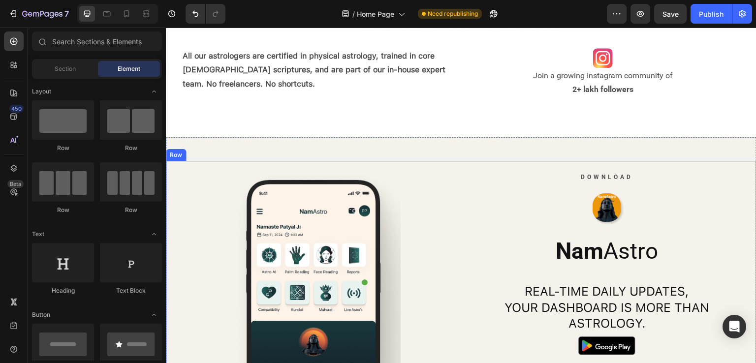
click at [251, 177] on img at bounding box center [315, 276] width 170 height 215
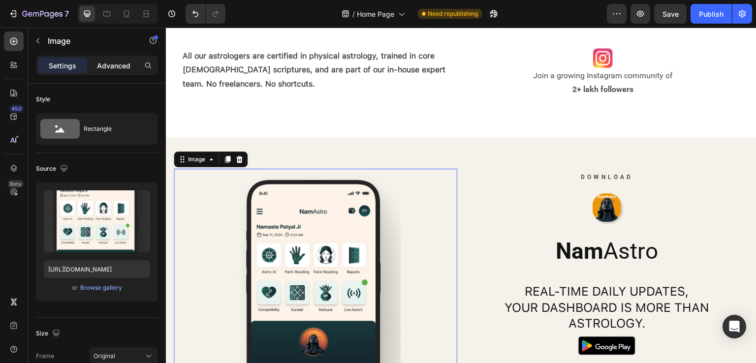
click at [112, 63] on p "Advanced" at bounding box center [113, 66] width 33 height 10
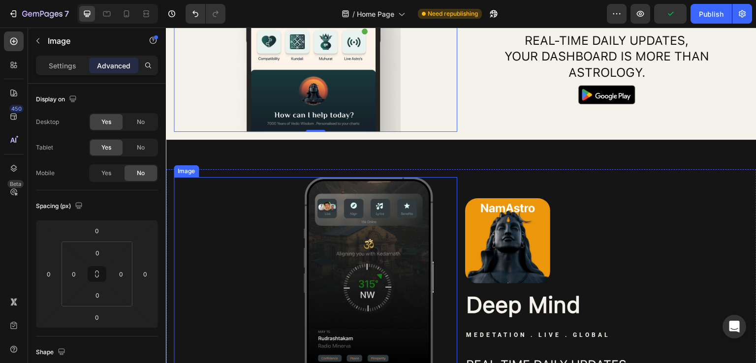
scroll to position [1536, 0]
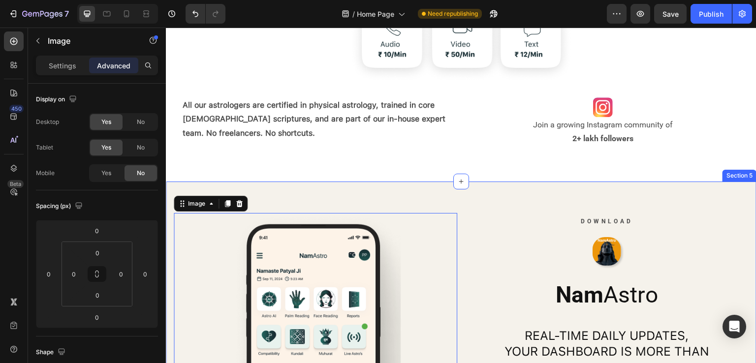
click at [178, 187] on div "Image 0 Download Text Block Image Nam Astro Heading Real-time daily updates, yo…" at bounding box center [461, 309] width 591 height 254
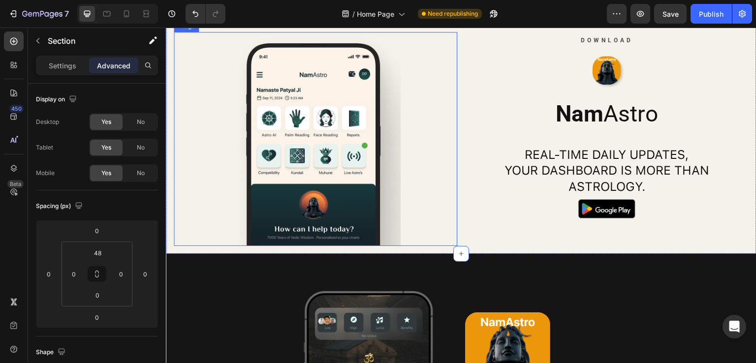
scroll to position [1732, 0]
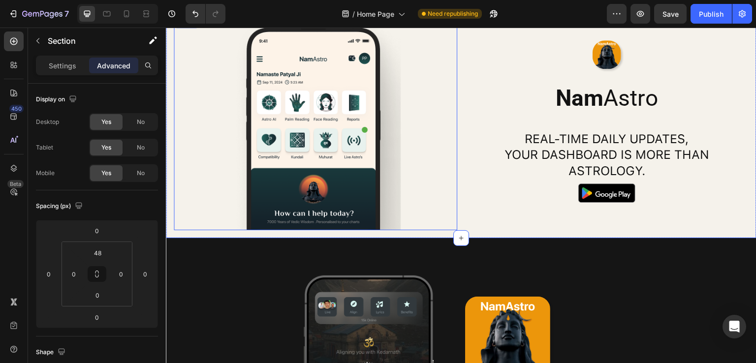
click at [385, 223] on img at bounding box center [315, 123] width 170 height 215
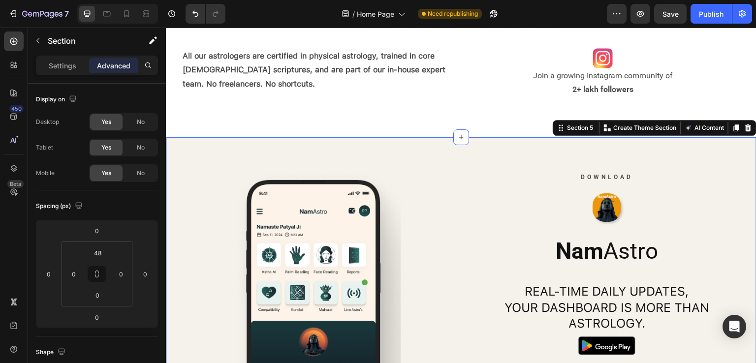
click at [193, 137] on div "Image Download Text Block Image Nam Astro Heading Real-time daily updates, your…" at bounding box center [461, 264] width 591 height 254
click at [327, 196] on img at bounding box center [315, 276] width 170 height 215
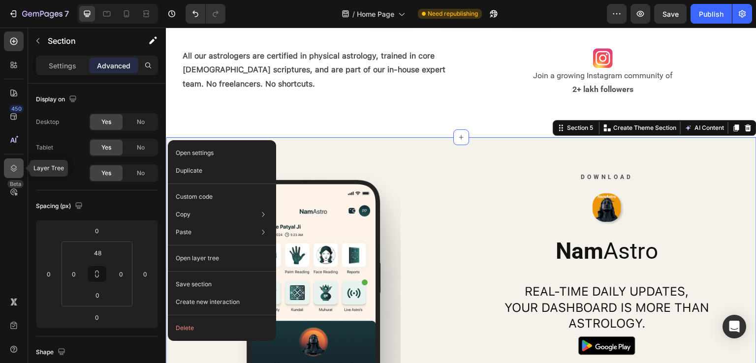
click at [15, 165] on icon at bounding box center [14, 168] width 10 height 10
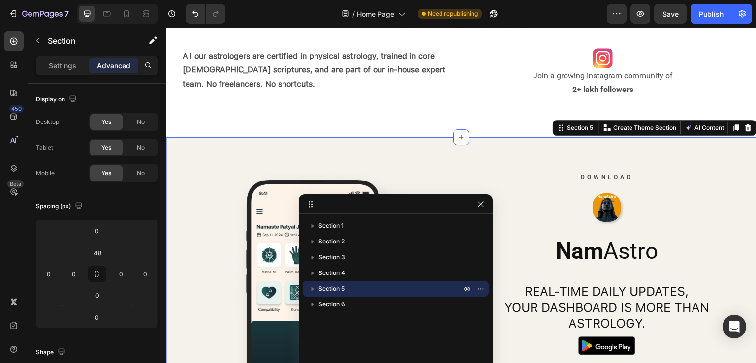
click at [310, 291] on icon "button" at bounding box center [313, 289] width 10 height 10
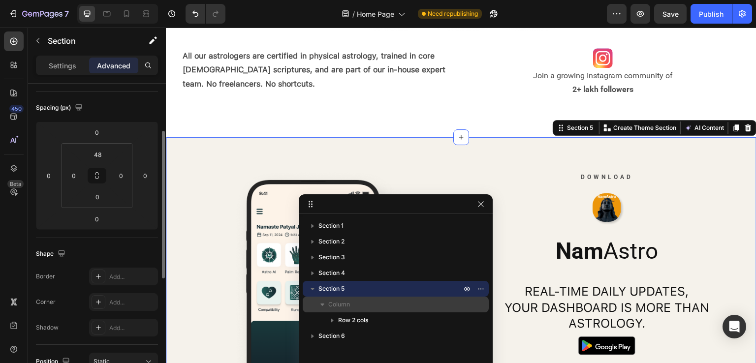
click at [351, 303] on p "Column" at bounding box center [395, 305] width 135 height 10
click at [355, 303] on p "Column" at bounding box center [395, 305] width 135 height 10
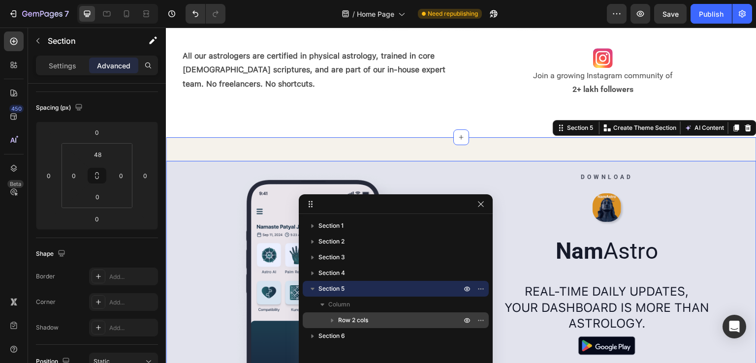
click at [360, 321] on span "Row 2 cols" at bounding box center [353, 320] width 30 height 10
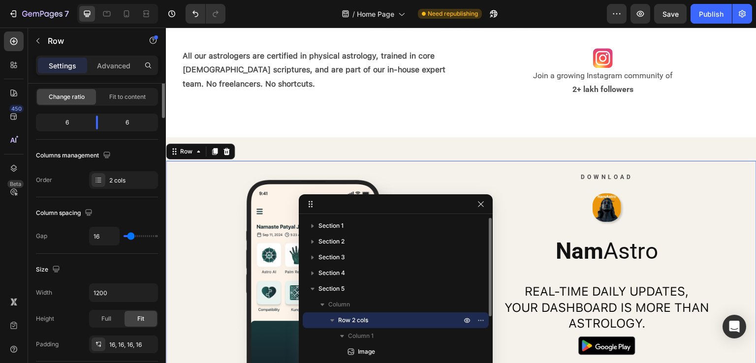
scroll to position [0, 0]
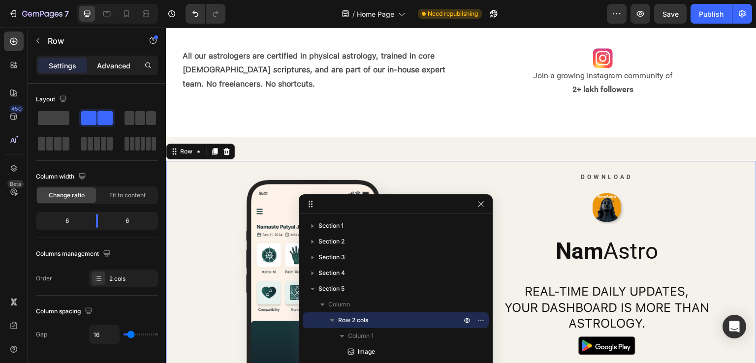
click at [112, 69] on p "Advanced" at bounding box center [113, 66] width 33 height 10
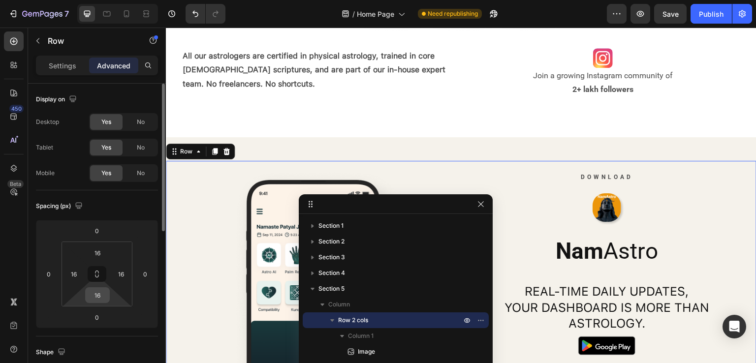
click at [99, 298] on input "16" at bounding box center [98, 295] width 20 height 15
type input "0"
click at [124, 205] on div "Spacing (px)" at bounding box center [97, 206] width 122 height 16
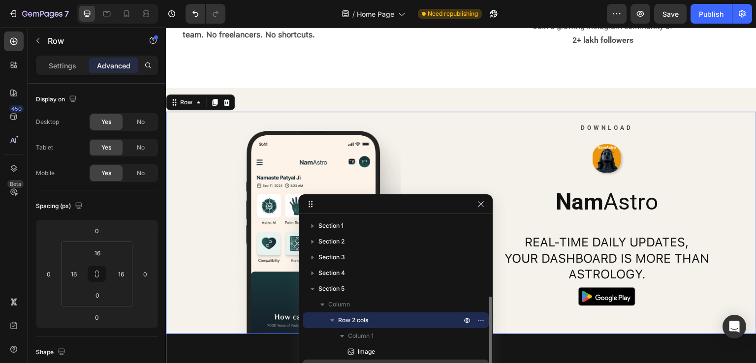
scroll to position [49, 0]
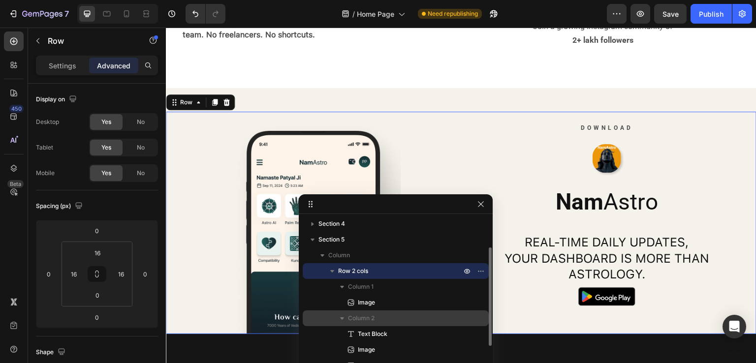
click at [362, 317] on span "Column 2" at bounding box center [361, 319] width 27 height 10
click at [376, 320] on p "Column 2" at bounding box center [405, 319] width 115 height 10
click at [376, 319] on p "Column 2" at bounding box center [405, 319] width 115 height 10
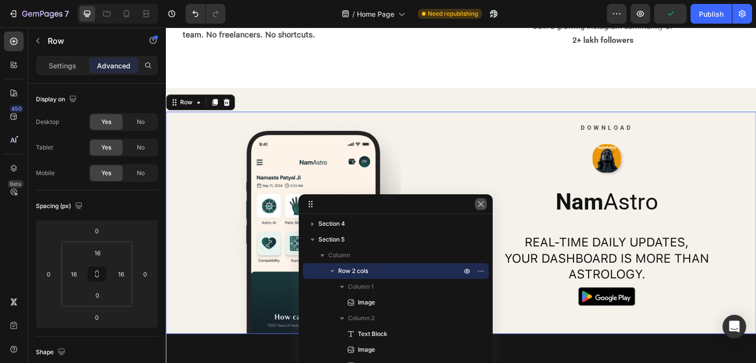
click at [482, 203] on icon "button" at bounding box center [480, 203] width 5 height 5
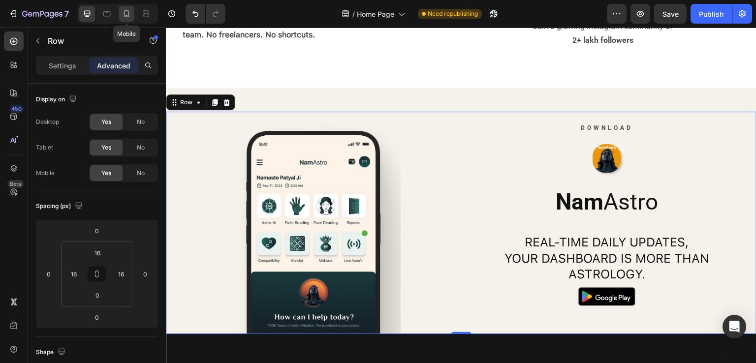
click at [127, 17] on icon at bounding box center [126, 13] width 5 height 7
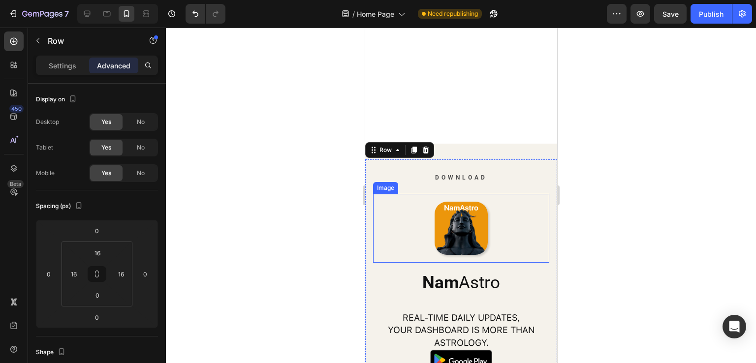
scroll to position [1475, 0]
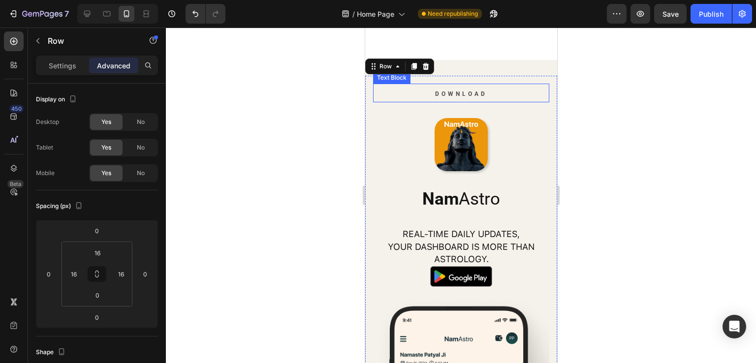
click at [489, 99] on p "Download" at bounding box center [461, 94] width 174 height 16
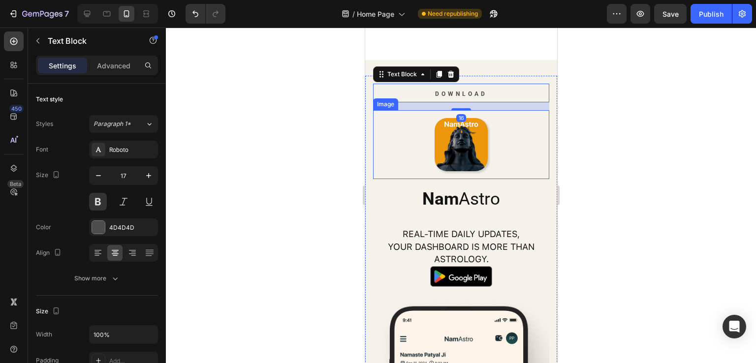
click at [490, 122] on div at bounding box center [461, 144] width 176 height 53
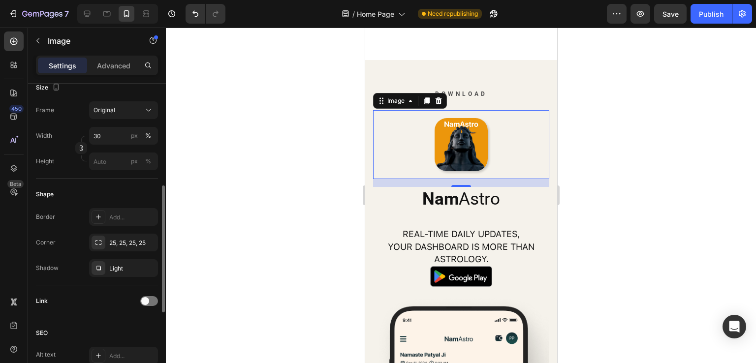
scroll to position [49, 0]
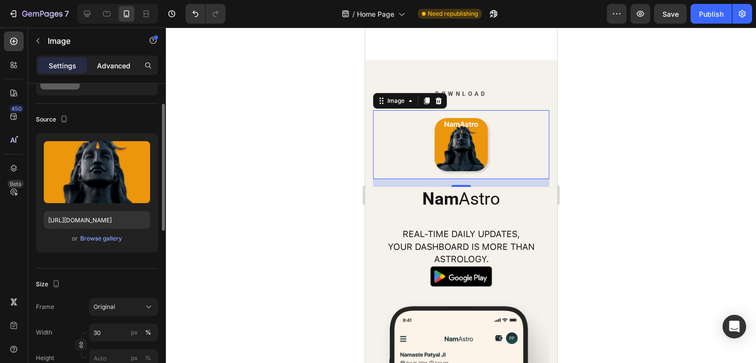
click at [106, 61] on p "Advanced" at bounding box center [113, 66] width 33 height 10
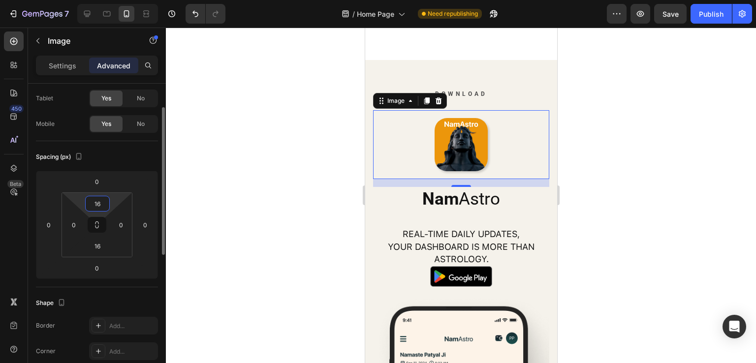
click at [100, 203] on input "16" at bounding box center [98, 203] width 20 height 15
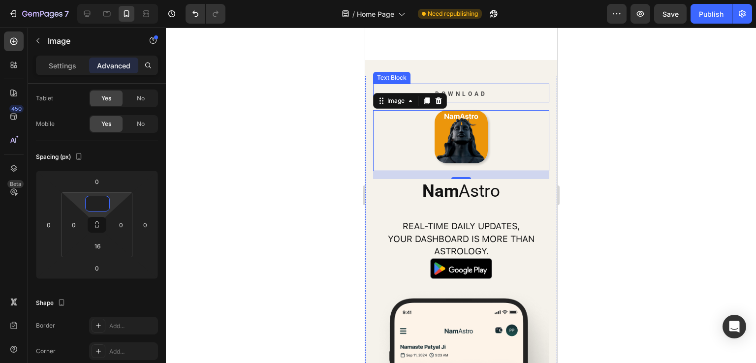
click at [491, 97] on p "Download" at bounding box center [461, 94] width 174 height 16
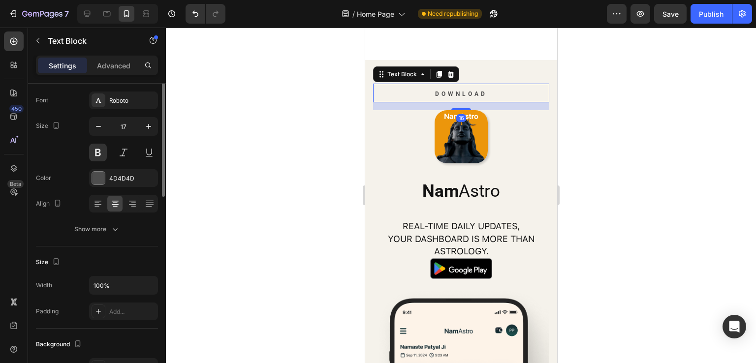
scroll to position [0, 0]
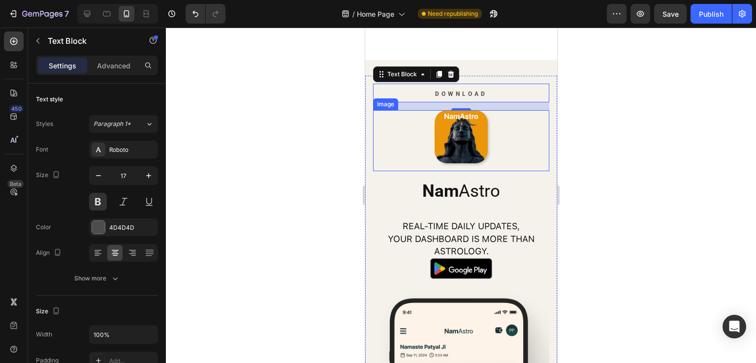
click at [496, 162] on div at bounding box center [461, 136] width 176 height 53
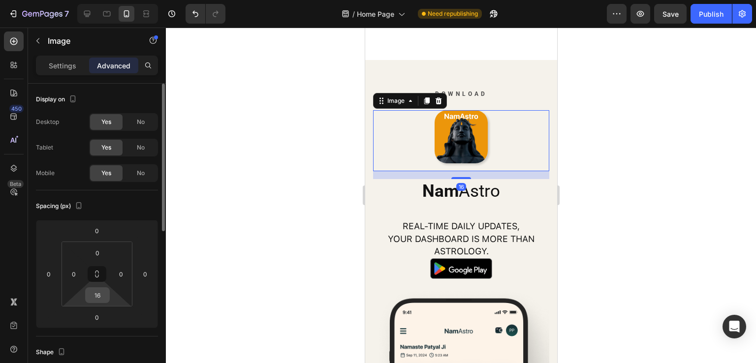
click at [97, 289] on input "16" at bounding box center [98, 295] width 20 height 15
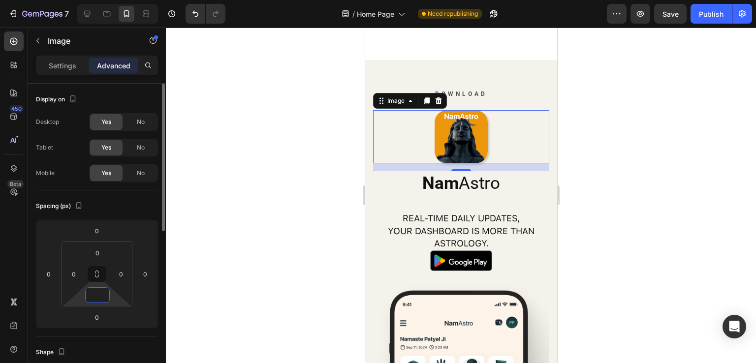
type input "0"
click at [135, 198] on div "Spacing (px)" at bounding box center [97, 206] width 122 height 16
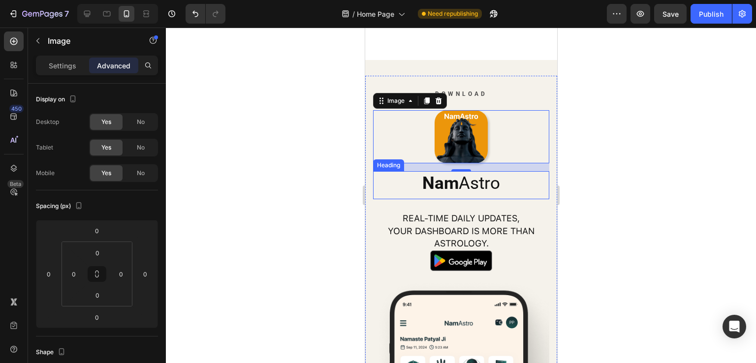
click at [489, 189] on h2 "Nam Astro" at bounding box center [461, 183] width 176 height 25
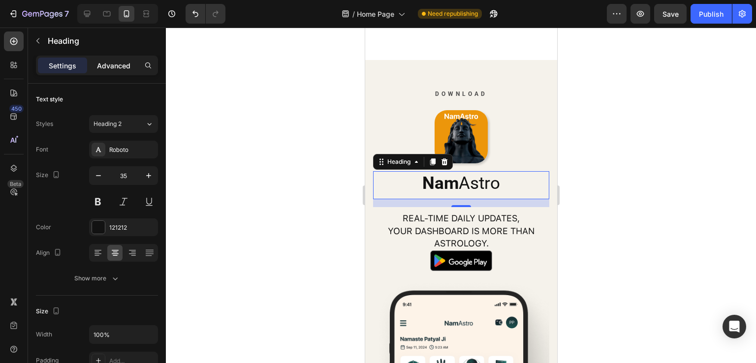
click at [103, 63] on p "Advanced" at bounding box center [113, 66] width 33 height 10
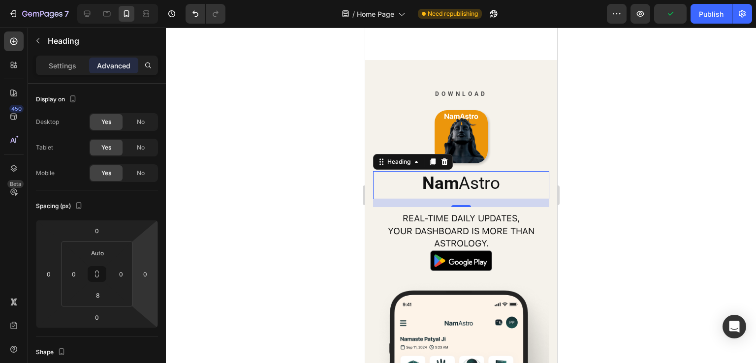
click at [506, 203] on div "16" at bounding box center [461, 203] width 176 height 8
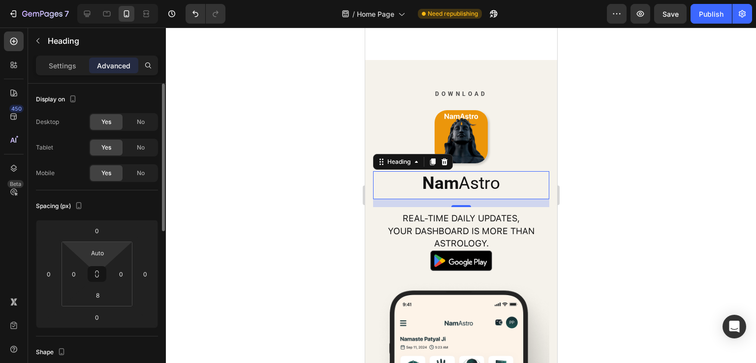
scroll to position [197, 0]
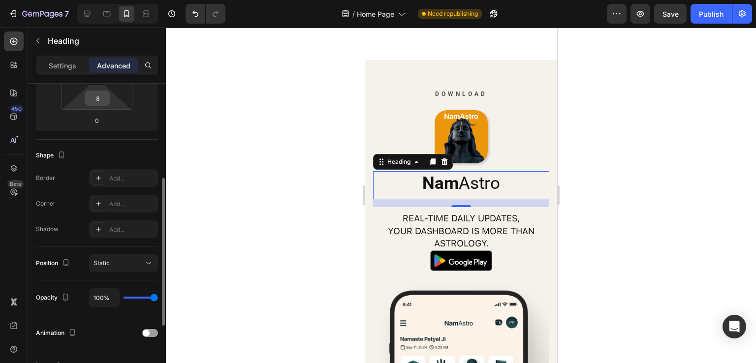
click at [97, 101] on input "8" at bounding box center [98, 98] width 20 height 15
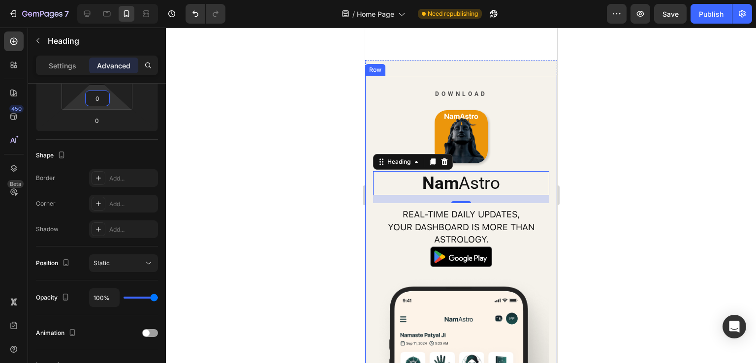
click at [722, 146] on div at bounding box center [461, 196] width 590 height 336
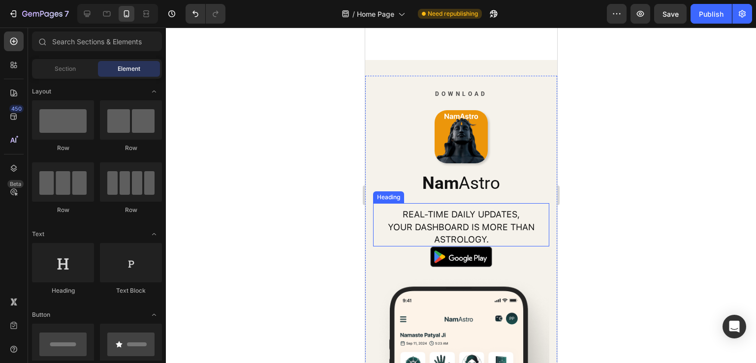
click at [496, 227] on h2 "Real-time daily updates, your dashboard is more than astrology." at bounding box center [461, 226] width 176 height 39
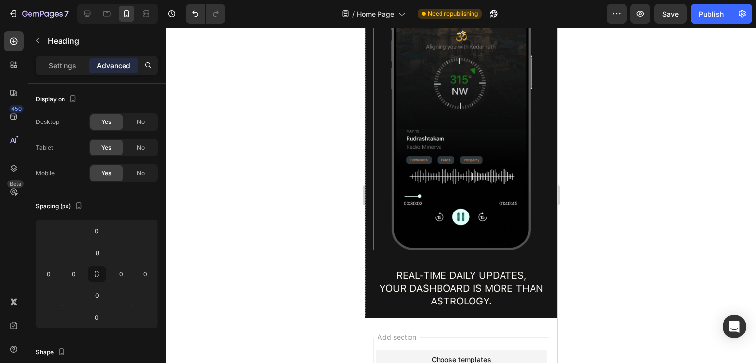
scroll to position [2164, 0]
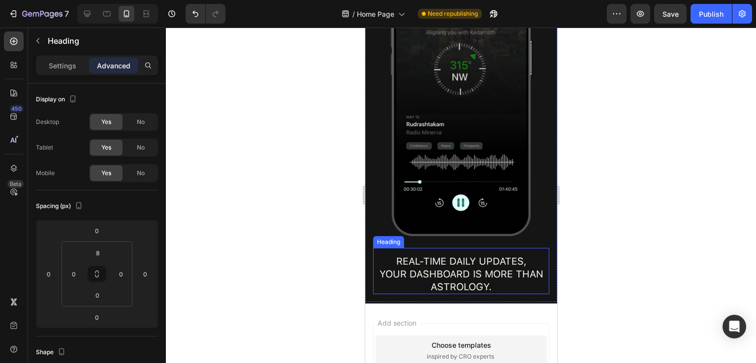
click at [457, 276] on h2 "Real-time daily updates, your dashboard is more than astrology." at bounding box center [461, 274] width 176 height 40
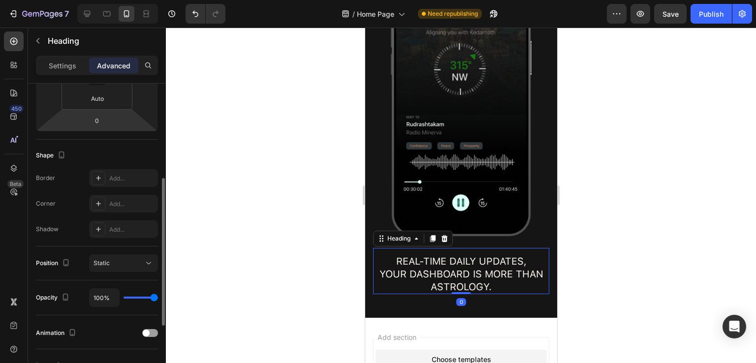
scroll to position [0, 0]
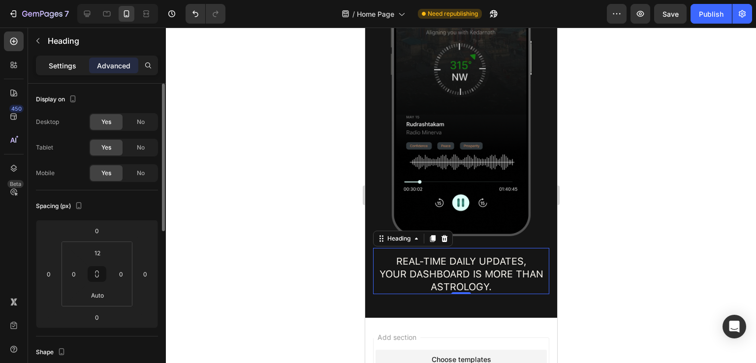
click at [71, 59] on div "Settings" at bounding box center [62, 66] width 49 height 16
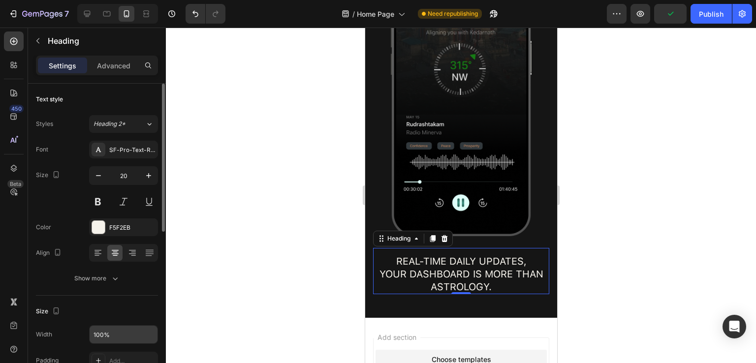
scroll to position [98, 0]
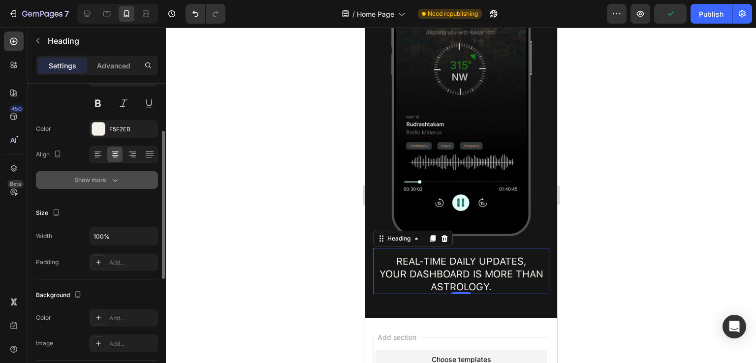
click at [103, 182] on div "Show more" at bounding box center [97, 180] width 46 height 10
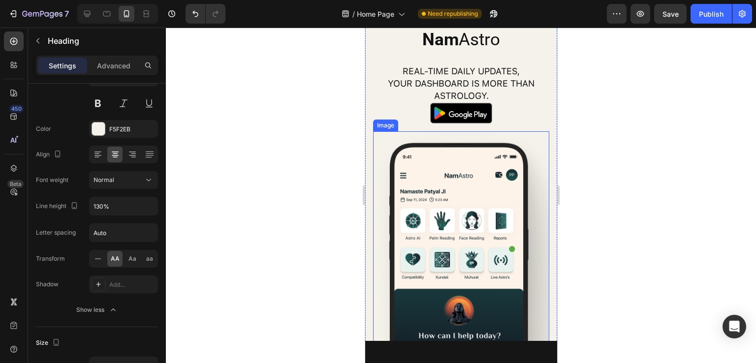
scroll to position [1524, 0]
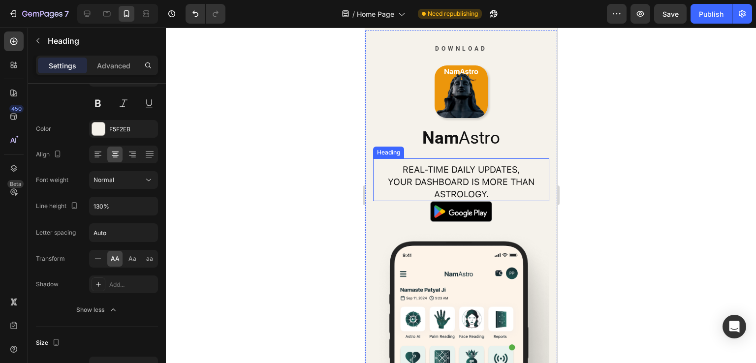
drag, startPoint x: 453, startPoint y: 172, endPoint x: 431, endPoint y: 171, distance: 22.2
click at [453, 172] on h2 "Real-time daily updates, your dashboard is more than astrology." at bounding box center [461, 181] width 176 height 39
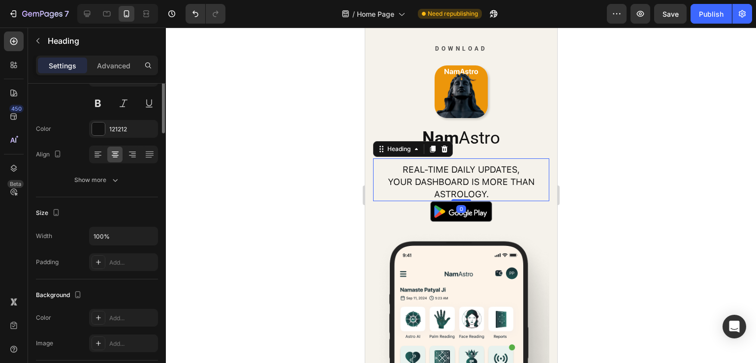
scroll to position [0, 0]
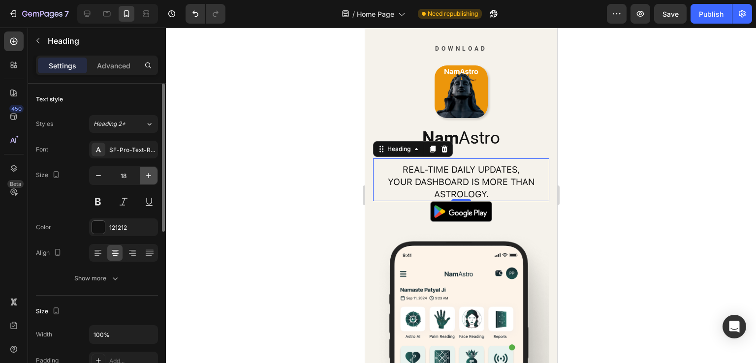
click at [147, 173] on icon "button" at bounding box center [149, 176] width 10 height 10
click at [148, 172] on icon "button" at bounding box center [149, 176] width 10 height 10
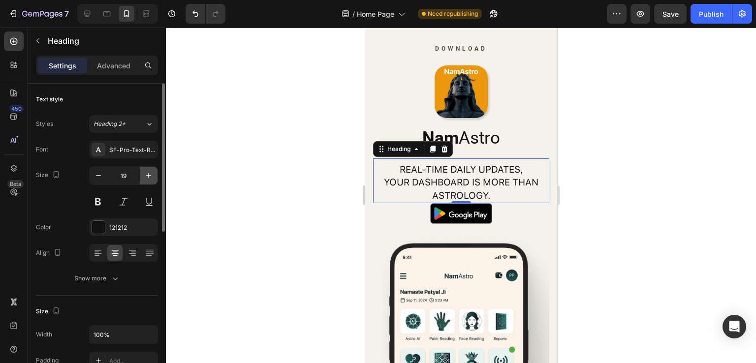
type input "20"
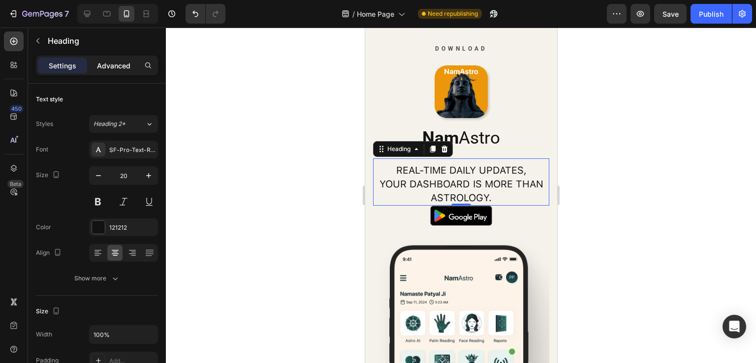
drag, startPoint x: 115, startPoint y: 59, endPoint x: 116, endPoint y: 70, distance: 11.4
click at [116, 58] on div "Advanced" at bounding box center [113, 66] width 49 height 16
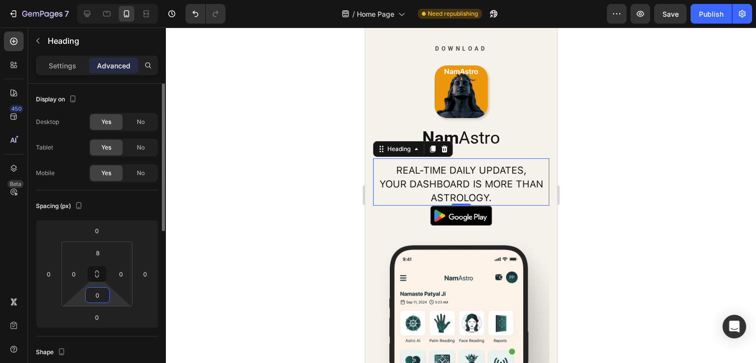
click at [100, 295] on input "0" at bounding box center [98, 295] width 20 height 15
click at [121, 359] on p "S 8px" at bounding box center [122, 360] width 44 height 7
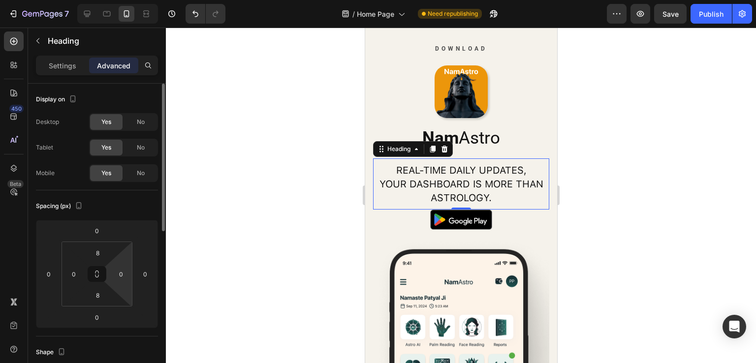
scroll to position [98, 0]
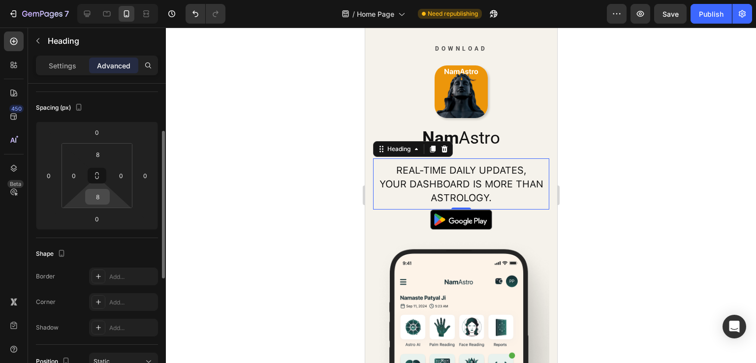
click at [96, 196] on input "8" at bounding box center [98, 196] width 20 height 15
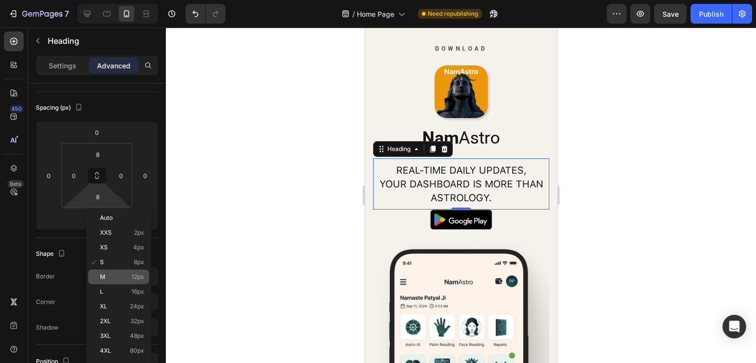
click at [129, 275] on p "M 12px" at bounding box center [122, 277] width 44 height 7
type input "12"
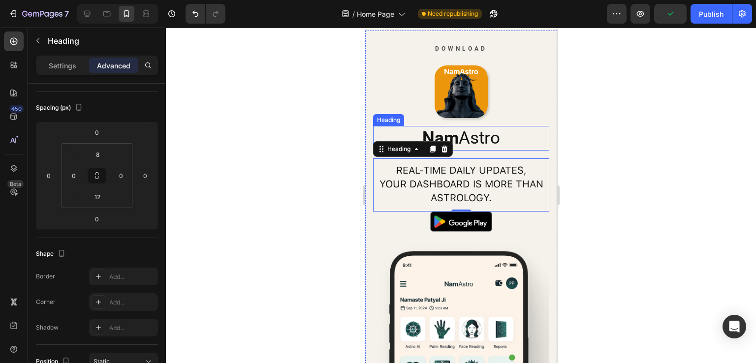
click at [522, 133] on h2 "Nam Astro" at bounding box center [461, 138] width 176 height 25
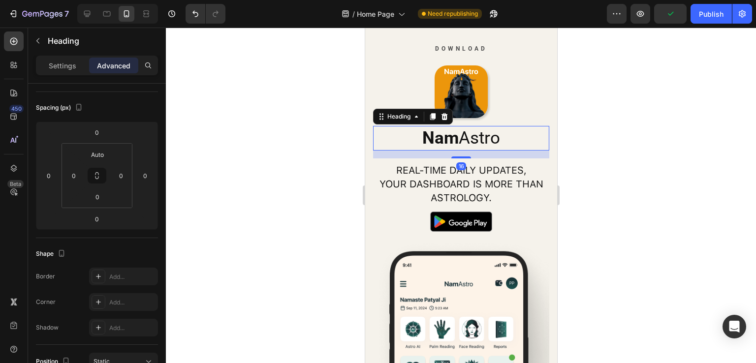
click at [676, 152] on div at bounding box center [461, 196] width 590 height 336
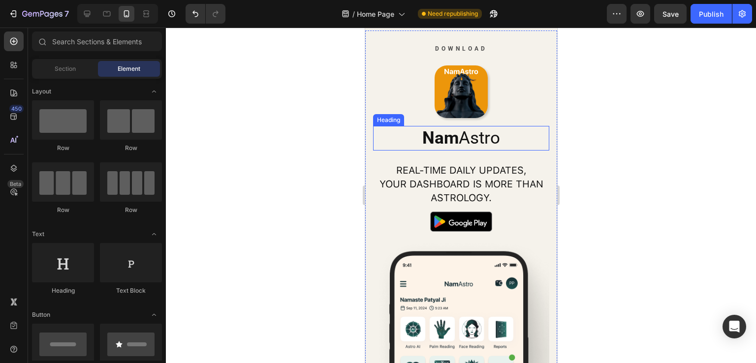
click at [487, 137] on h2 "Nam Astro" at bounding box center [461, 138] width 176 height 25
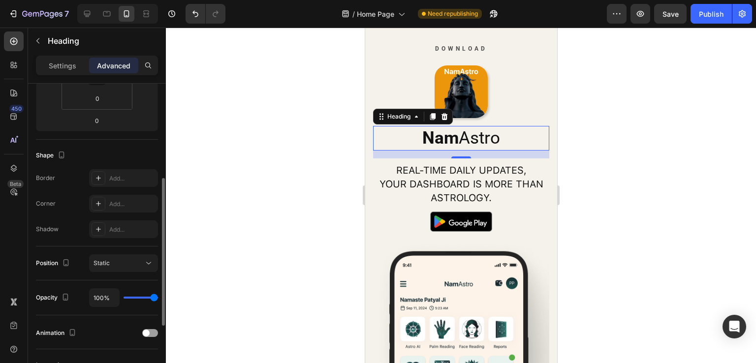
scroll to position [0, 0]
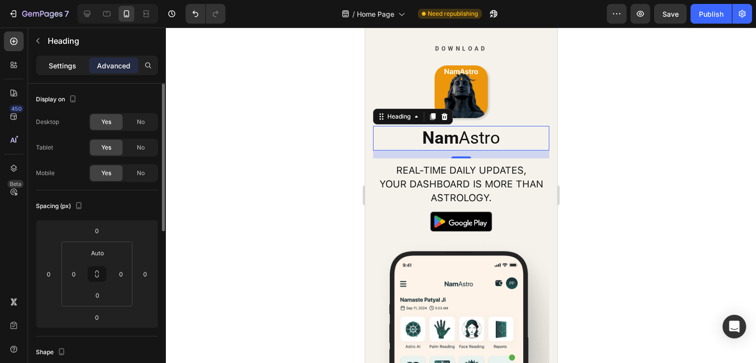
click at [54, 62] on p "Settings" at bounding box center [63, 66] width 28 height 10
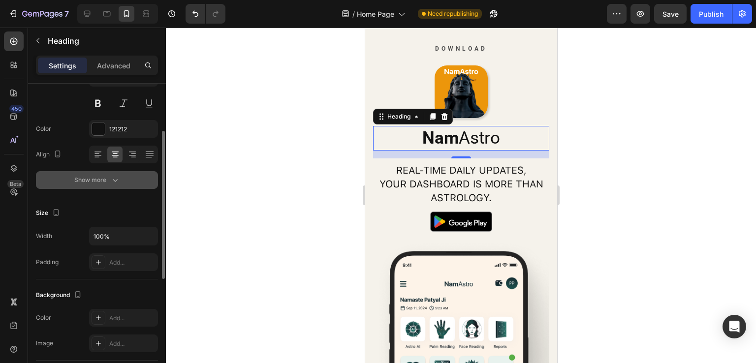
click at [105, 174] on button "Show more" at bounding box center [97, 180] width 122 height 18
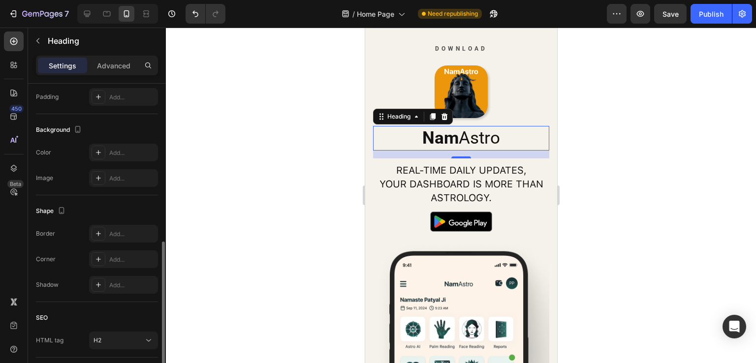
scroll to position [460, 0]
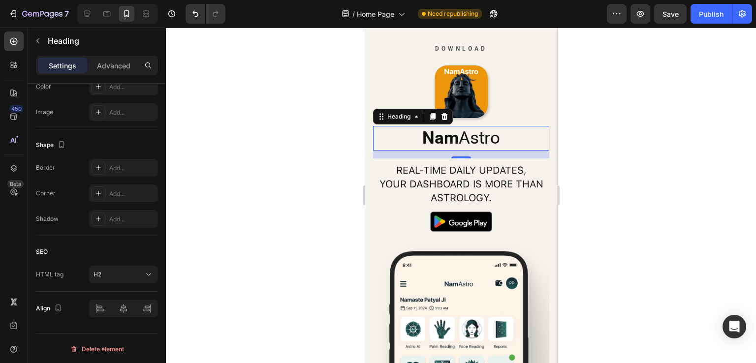
click at [510, 142] on h2 "Nam Astro" at bounding box center [461, 138] width 176 height 25
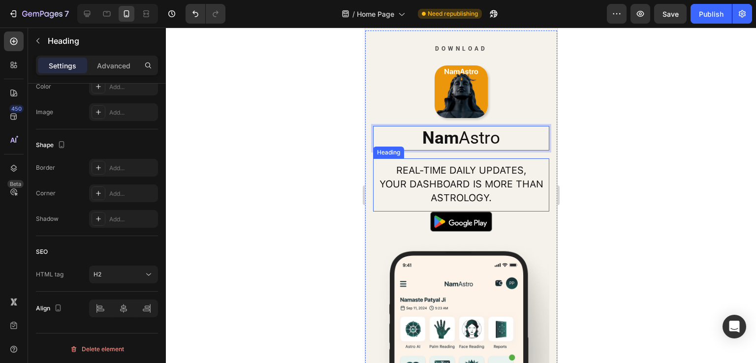
click at [510, 158] on div "Real-time daily updates, your dashboard is more than astrology. Heading" at bounding box center [461, 184] width 176 height 53
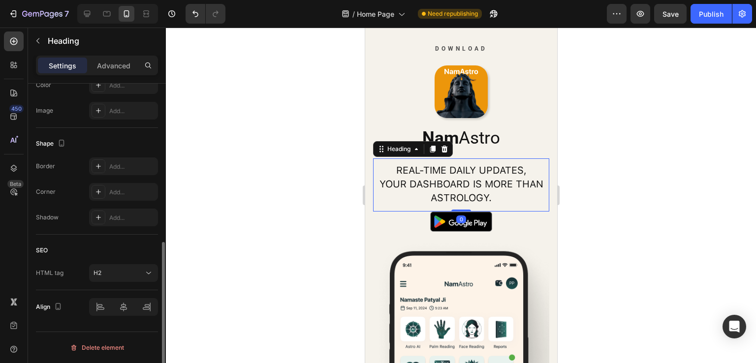
scroll to position [330, 0]
click at [514, 141] on p "⁠⁠⁠⁠⁠⁠⁠ Nam Astro" at bounding box center [461, 138] width 174 height 23
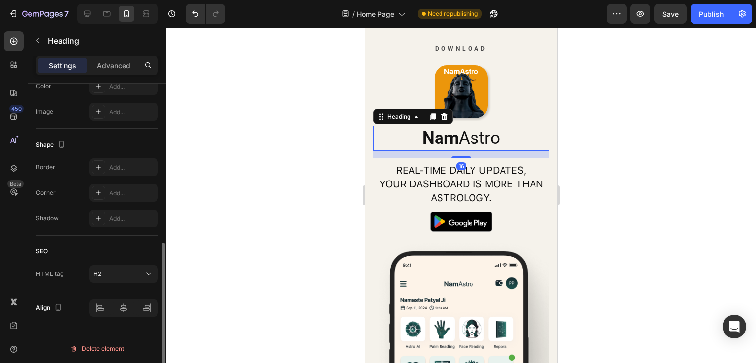
scroll to position [84, 0]
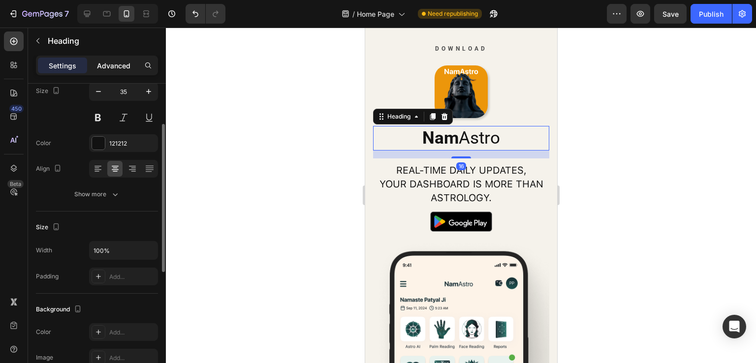
click at [114, 67] on p "Advanced" at bounding box center [113, 66] width 33 height 10
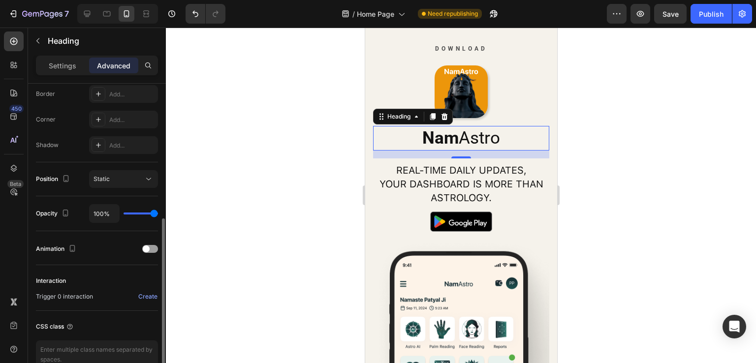
scroll to position [333, 0]
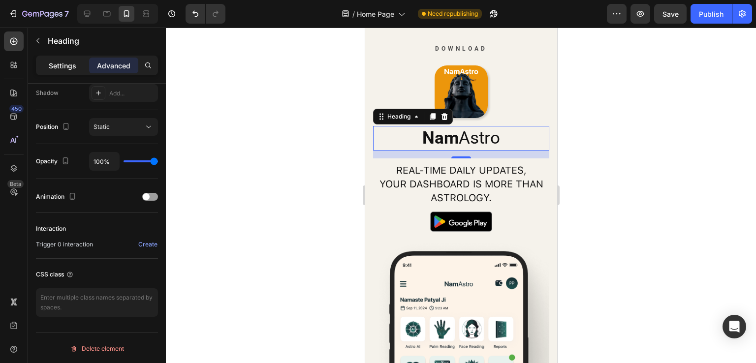
click at [57, 66] on p "Settings" at bounding box center [63, 66] width 28 height 10
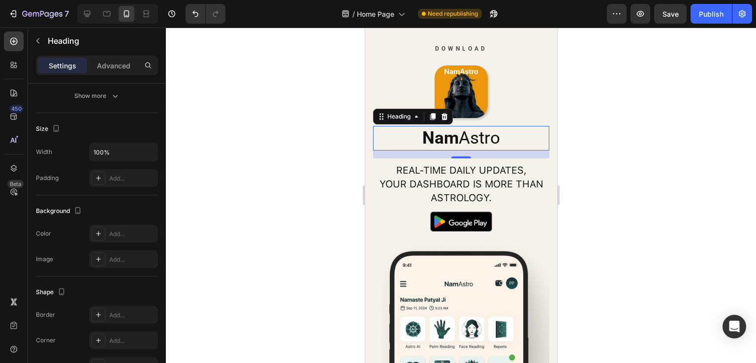
scroll to position [0, 0]
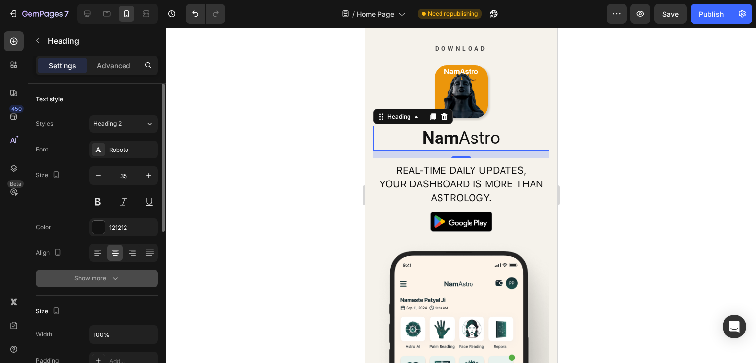
click at [98, 272] on button "Show more" at bounding box center [97, 279] width 122 height 18
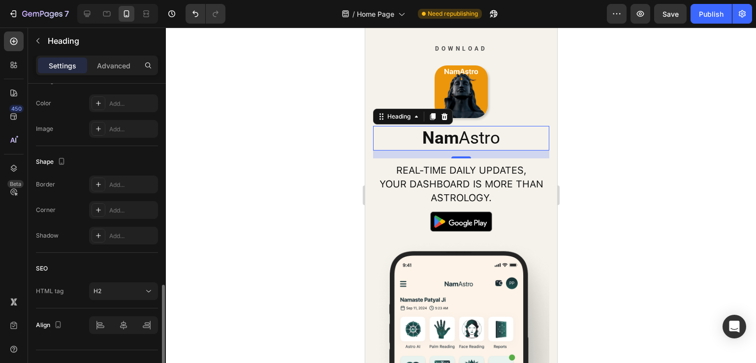
scroll to position [460, 0]
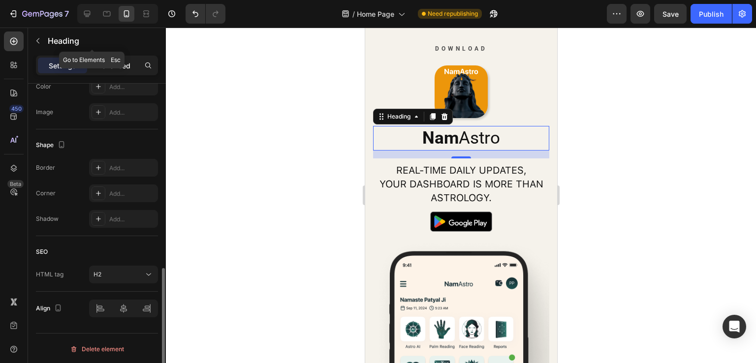
click at [106, 58] on div "Advanced" at bounding box center [113, 66] width 49 height 16
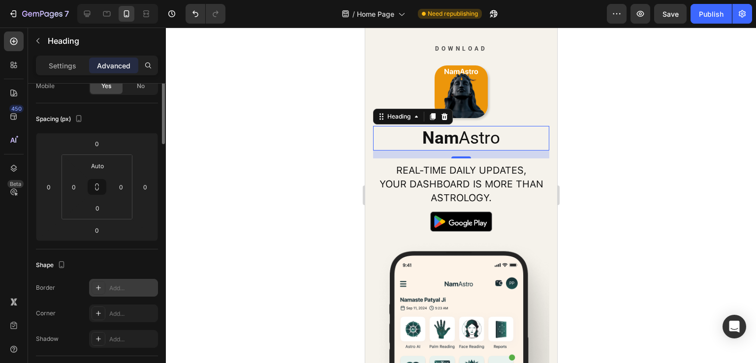
scroll to position [0, 0]
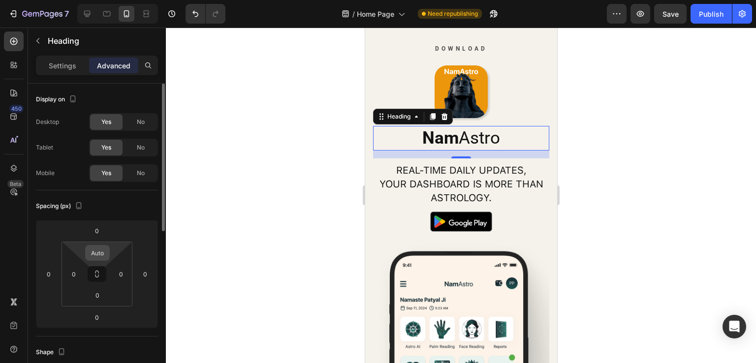
click at [101, 252] on input "Auto" at bounding box center [98, 253] width 20 height 15
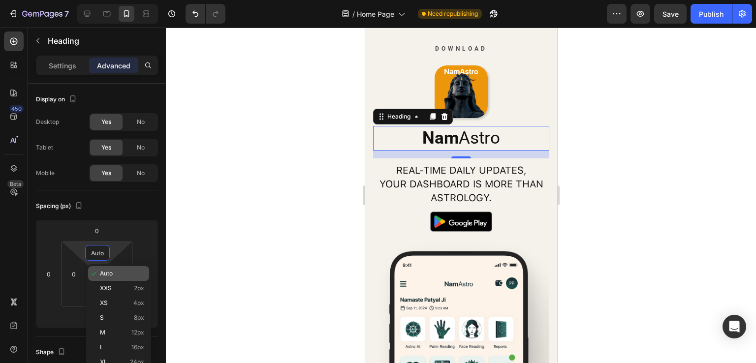
click at [120, 272] on p "Auto" at bounding box center [122, 273] width 44 height 7
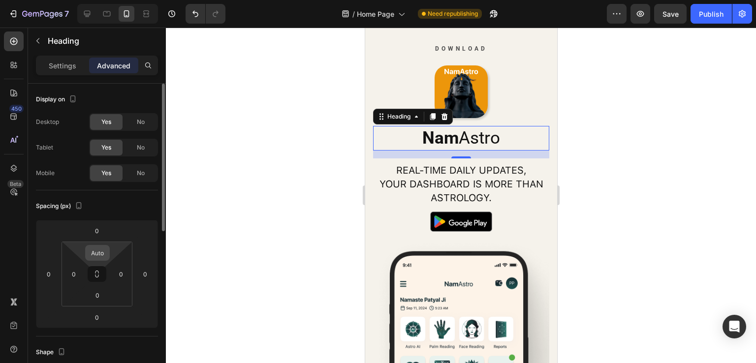
click at [89, 254] on div "Auto" at bounding box center [97, 253] width 25 height 16
click at [109, 254] on div "Auto" at bounding box center [97, 253] width 25 height 16
click at [98, 256] on input "Auto" at bounding box center [98, 253] width 20 height 15
click at [136, 196] on div "Spacing (px) 0 0 0 0 0 0 0 0" at bounding box center [97, 263] width 122 height 146
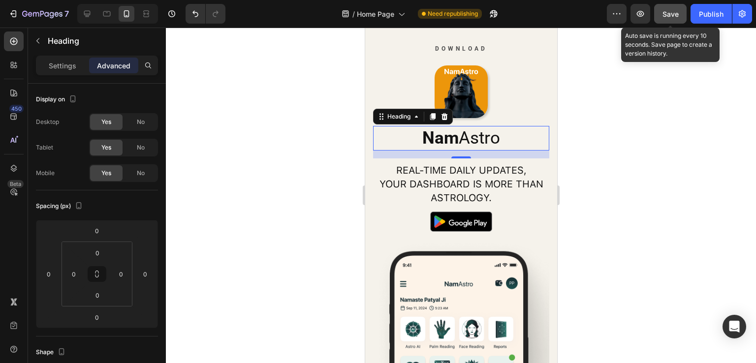
click at [671, 18] on div "Save" at bounding box center [670, 14] width 16 height 10
click at [671, 10] on span "Save" at bounding box center [670, 14] width 16 height 8
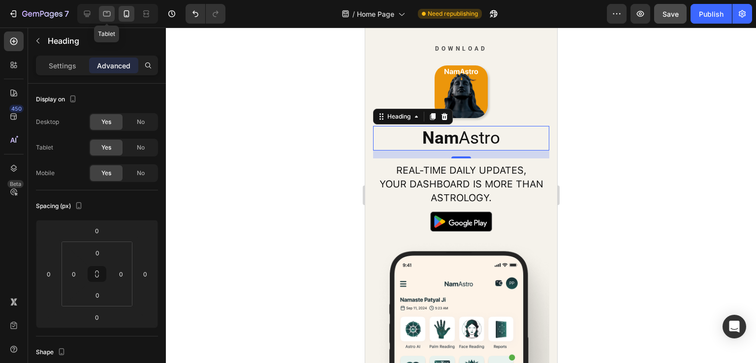
click at [113, 12] on div at bounding box center [107, 14] width 16 height 16
type input "12"
type input "8"
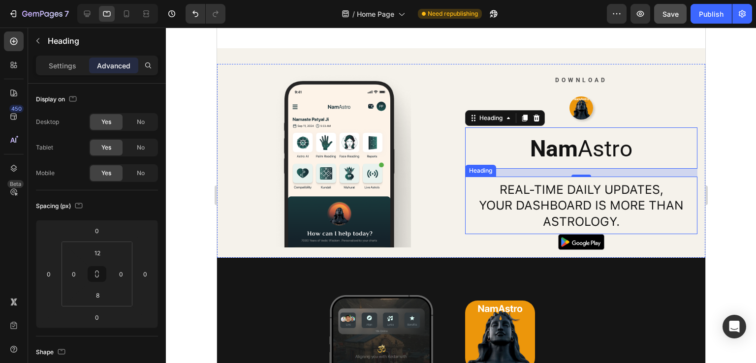
scroll to position [1422, 0]
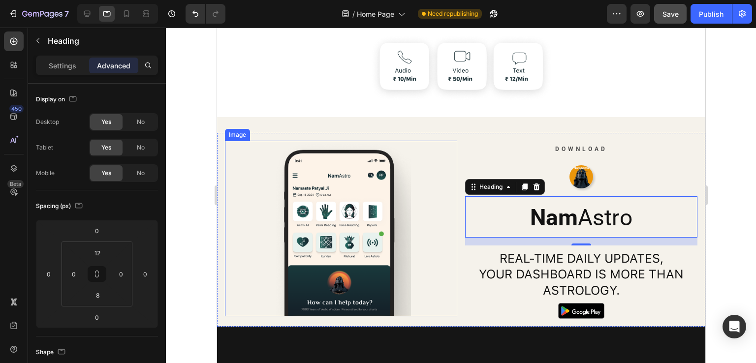
click at [362, 175] on img at bounding box center [340, 229] width 139 height 176
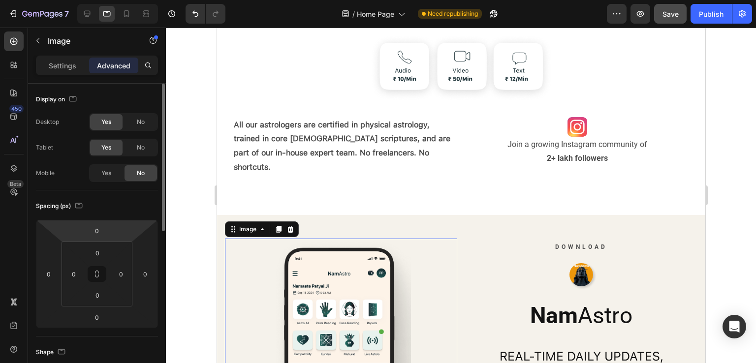
drag, startPoint x: 63, startPoint y: 67, endPoint x: 130, endPoint y: 111, distance: 79.3
click at [63, 67] on p "Settings" at bounding box center [63, 66] width 28 height 10
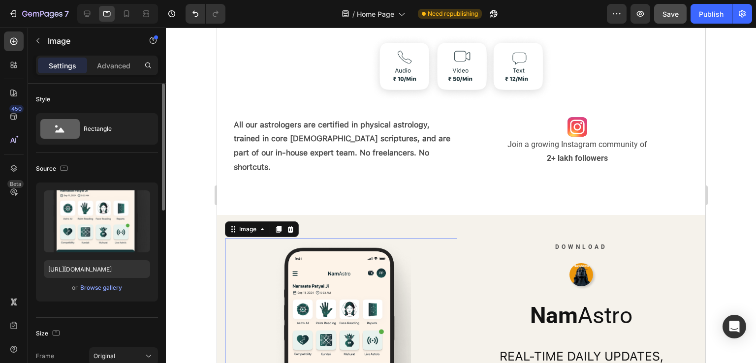
scroll to position [148, 0]
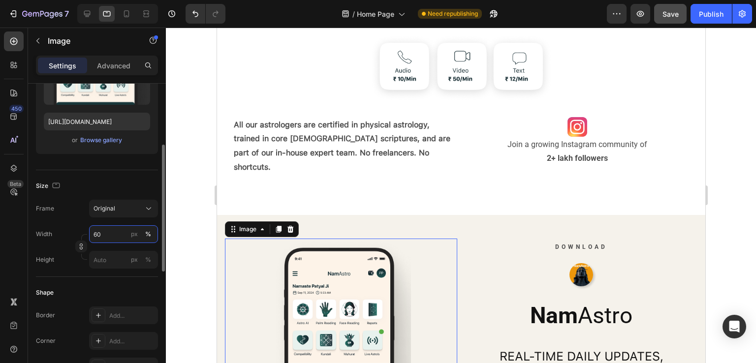
click at [108, 237] on input "60" at bounding box center [123, 234] width 69 height 18
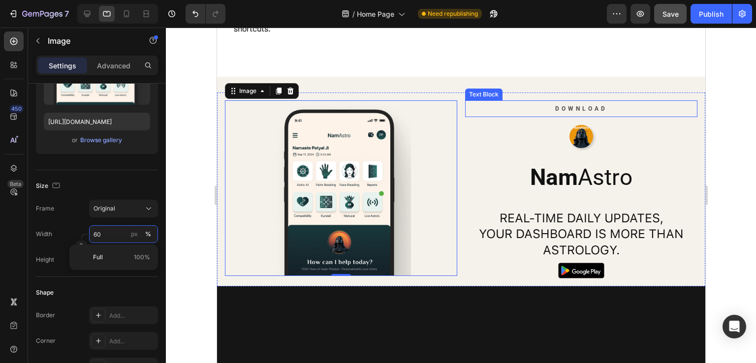
scroll to position [1619, 0]
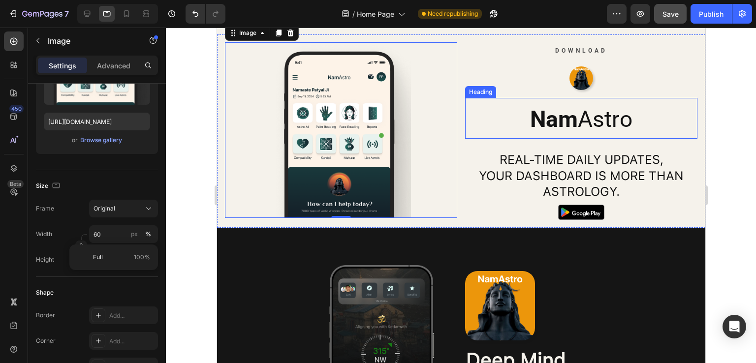
click at [657, 102] on div "⁠⁠⁠⁠⁠⁠⁠ Nam Astro Heading" at bounding box center [581, 118] width 232 height 41
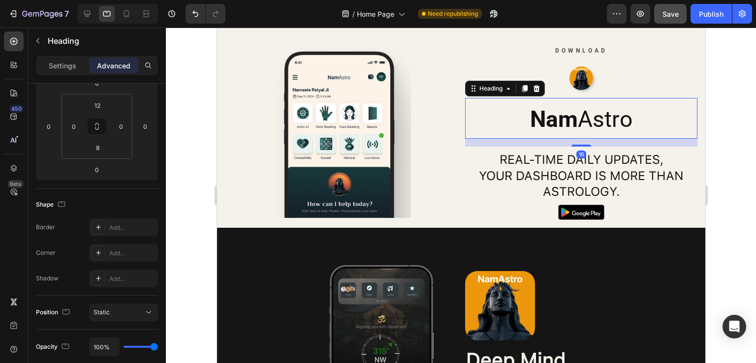
scroll to position [0, 0]
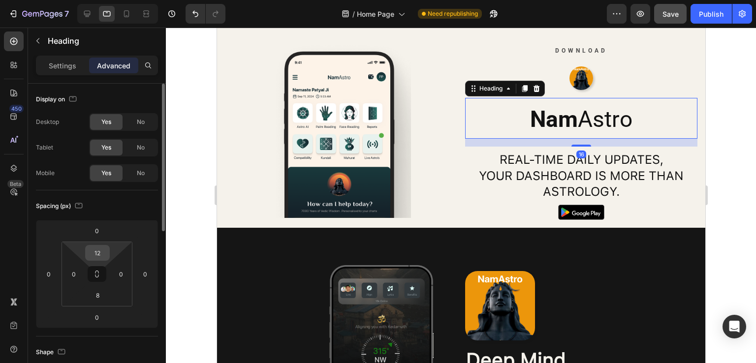
click at [99, 252] on input "12" at bounding box center [98, 253] width 20 height 15
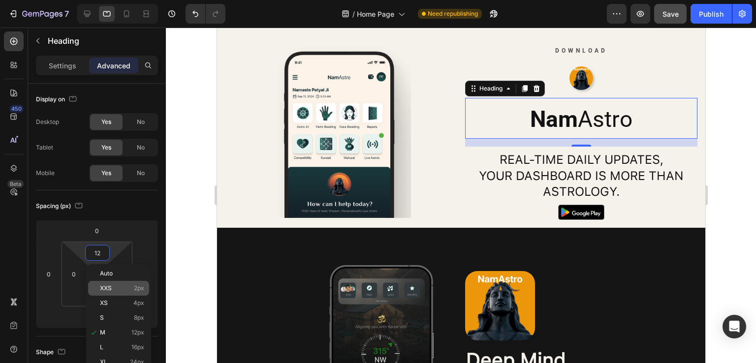
click at [119, 289] on p "XXS 2px" at bounding box center [122, 288] width 44 height 7
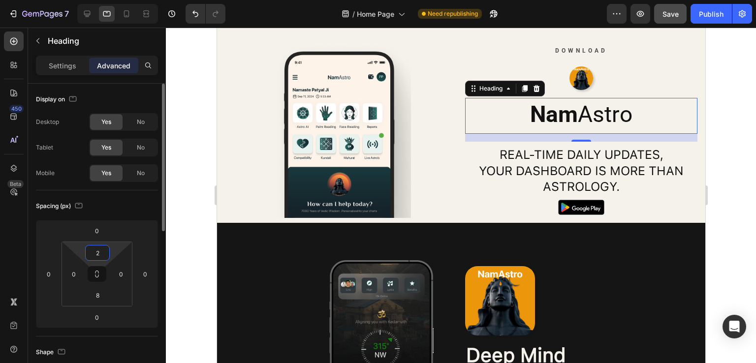
click at [103, 254] on input "2" at bounding box center [98, 253] width 20 height 15
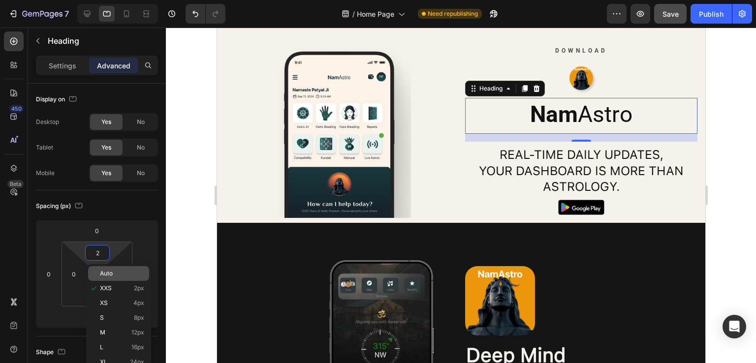
click at [125, 276] on p "Auto" at bounding box center [122, 273] width 44 height 7
type input "Auto"
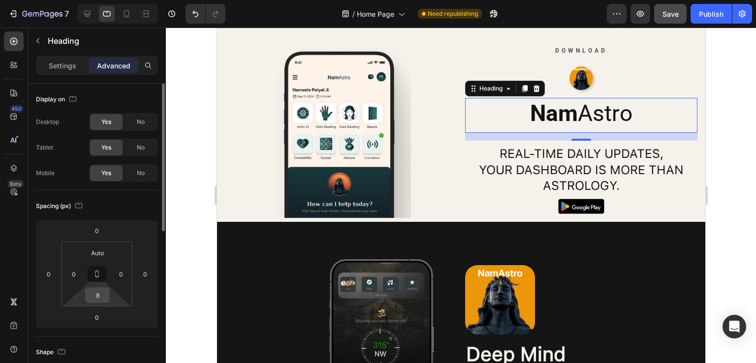
click at [97, 288] on input "8" at bounding box center [98, 295] width 20 height 15
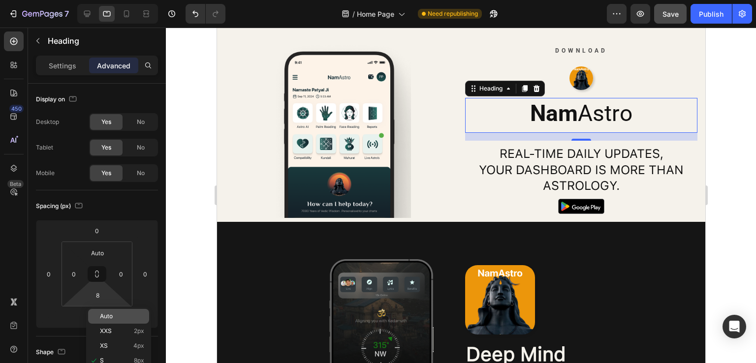
click at [114, 315] on p "Auto" at bounding box center [122, 316] width 44 height 7
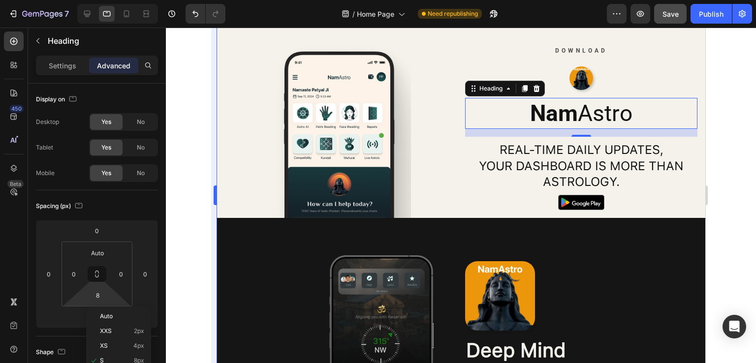
type input "Auto"
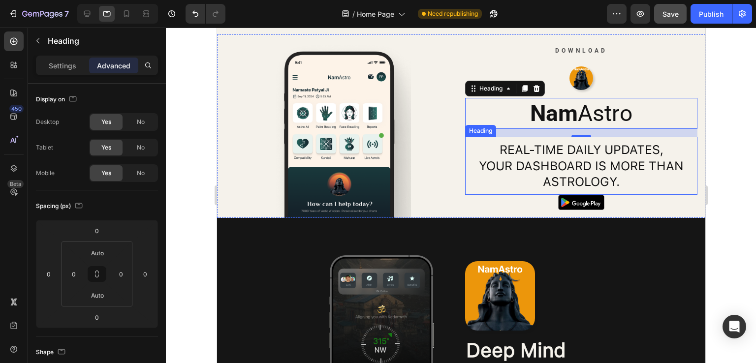
click at [576, 162] on h2 "Real-time daily updates, your dashboard is more than astrology." at bounding box center [581, 166] width 232 height 50
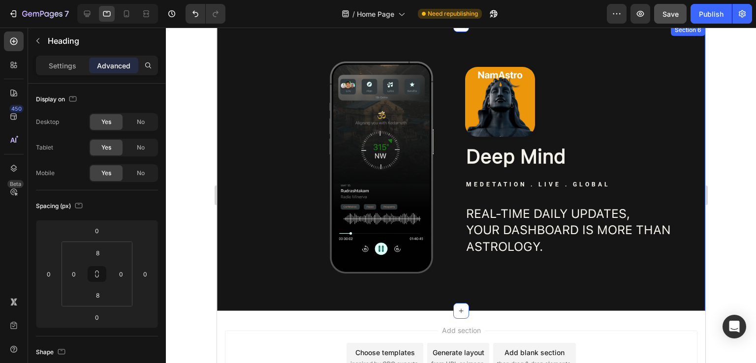
scroll to position [1816, 0]
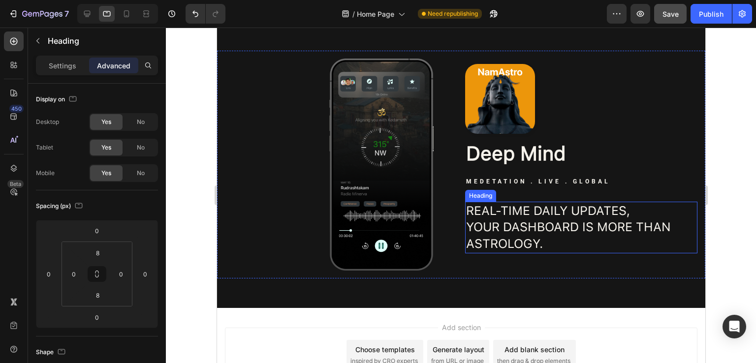
click at [541, 216] on h2 "Real-time daily updates, your dashboard is more than astrology." at bounding box center [581, 228] width 232 height 52
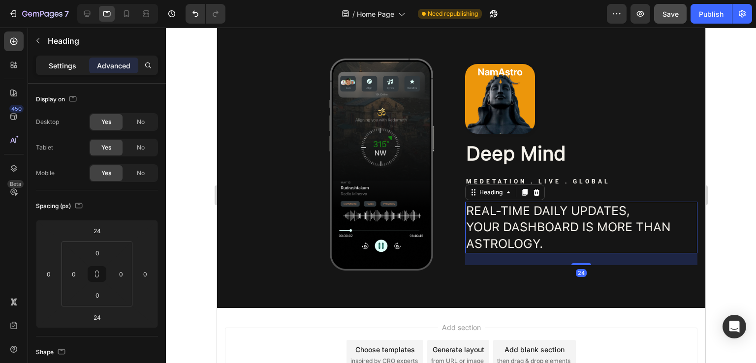
click at [61, 69] on p "Settings" at bounding box center [63, 66] width 28 height 10
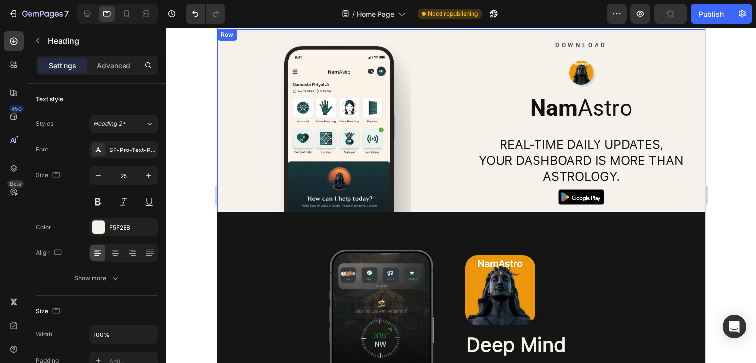
scroll to position [1619, 0]
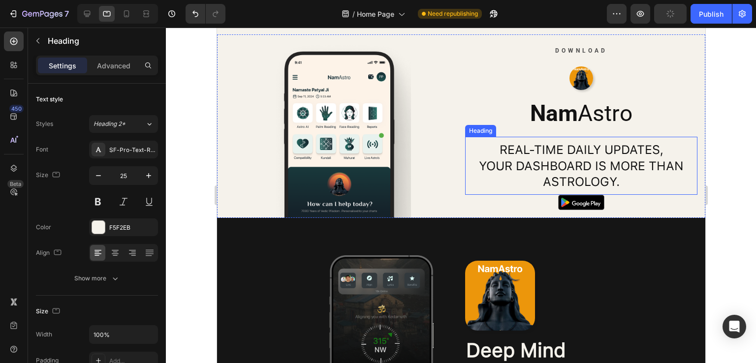
click at [554, 160] on h2 "Real-time daily updates, your dashboard is more than astrology." at bounding box center [581, 166] width 232 height 50
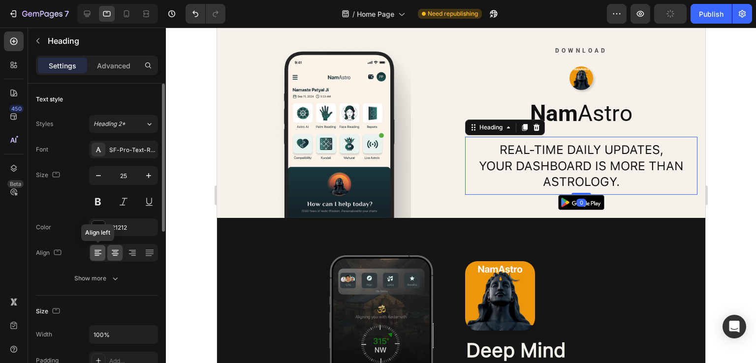
click at [98, 250] on icon at bounding box center [97, 250] width 7 height 1
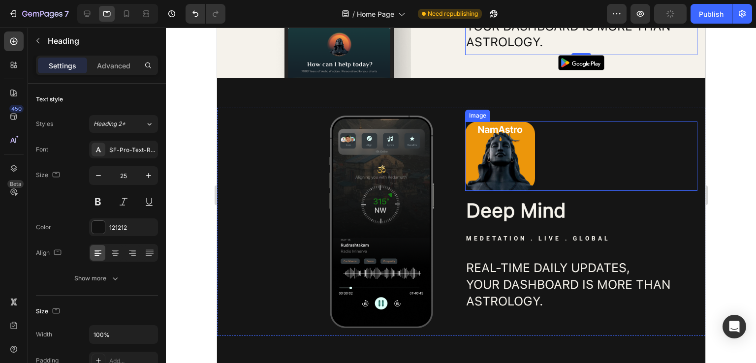
scroll to position [1766, 0]
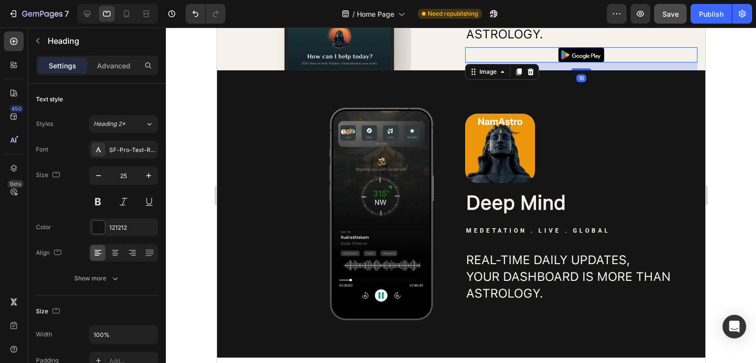
click at [612, 56] on div at bounding box center [581, 54] width 232 height 15
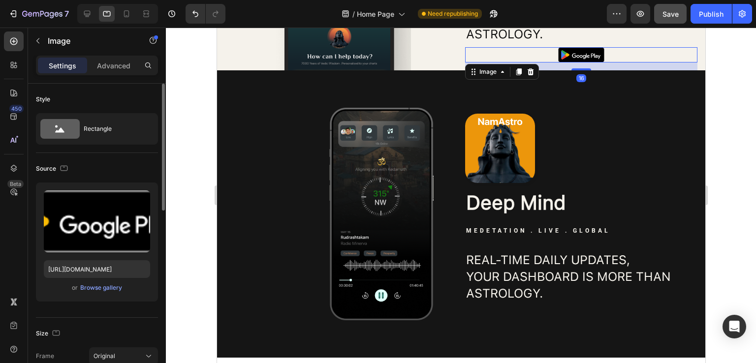
scroll to position [197, 0]
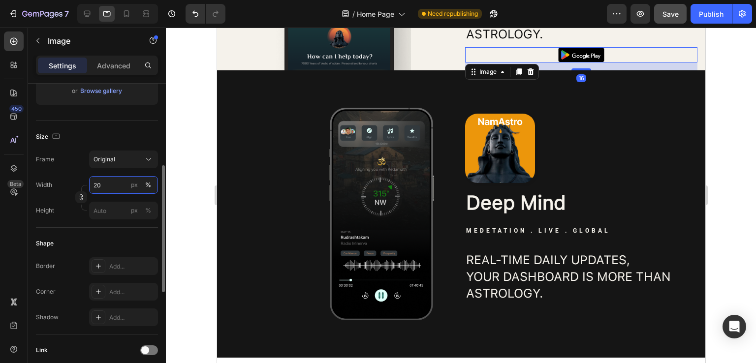
click at [104, 185] on input "20" at bounding box center [123, 185] width 69 height 18
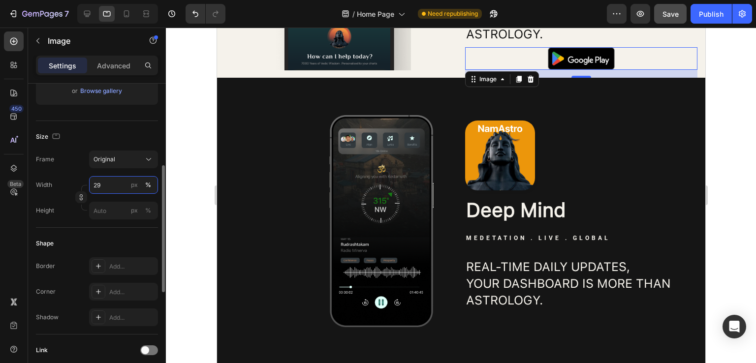
type input "30"
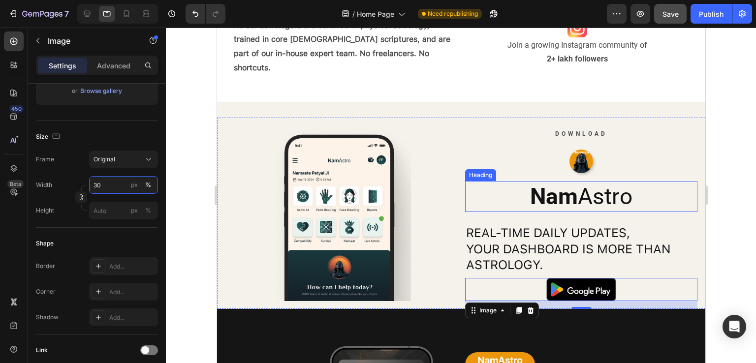
scroll to position [1520, 0]
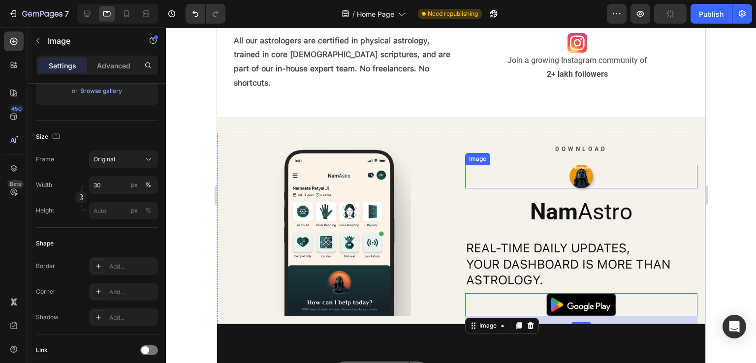
click at [623, 181] on div at bounding box center [581, 176] width 232 height 23
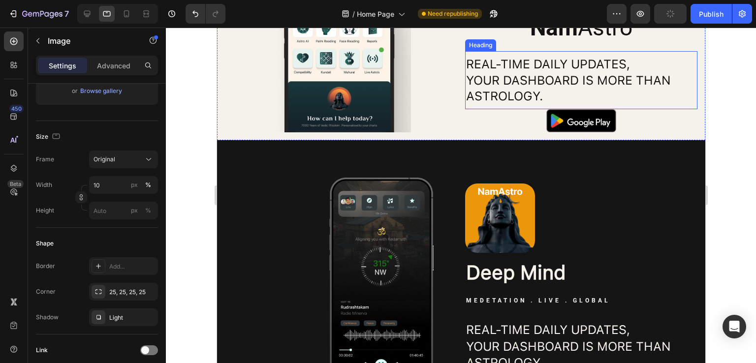
scroll to position [1717, 0]
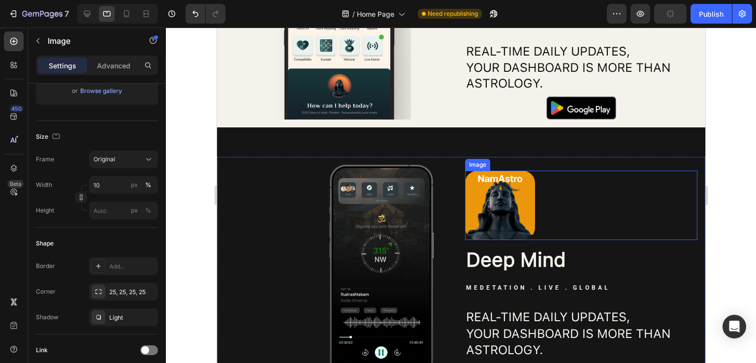
click at [555, 210] on div at bounding box center [581, 206] width 232 height 70
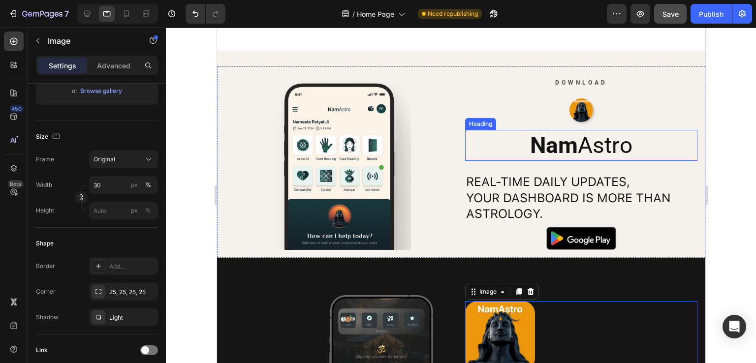
scroll to position [1570, 0]
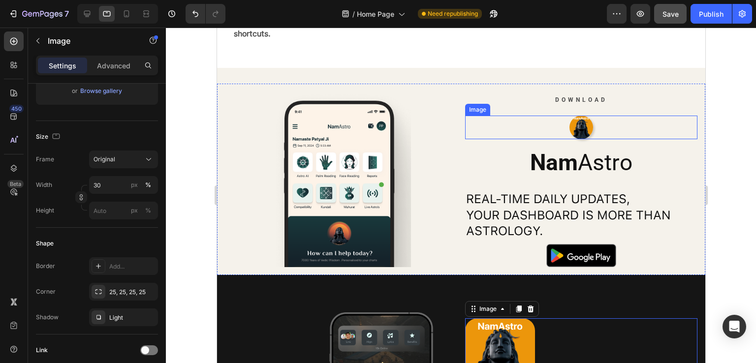
click at [582, 123] on img at bounding box center [580, 127] width 23 height 23
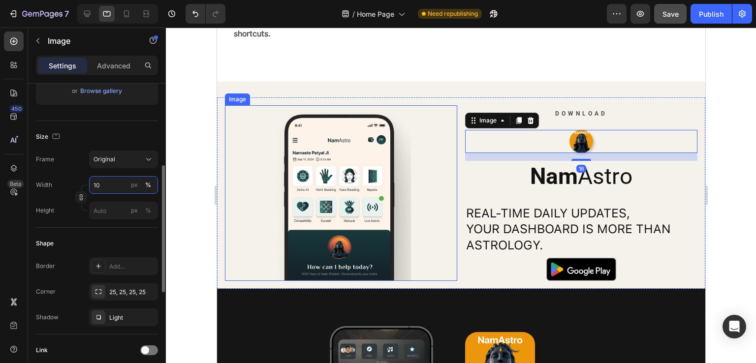
click at [105, 185] on input "10" at bounding box center [123, 185] width 69 height 18
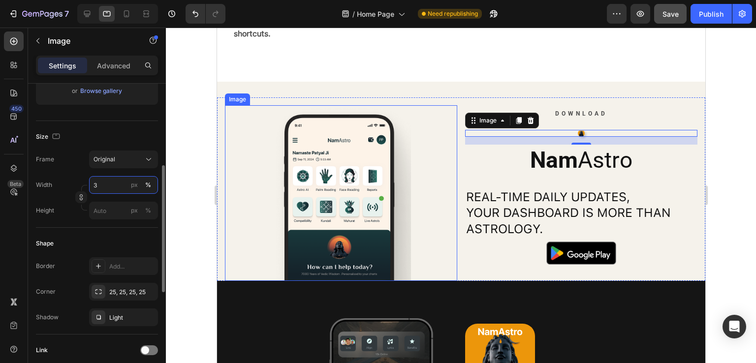
type input "30"
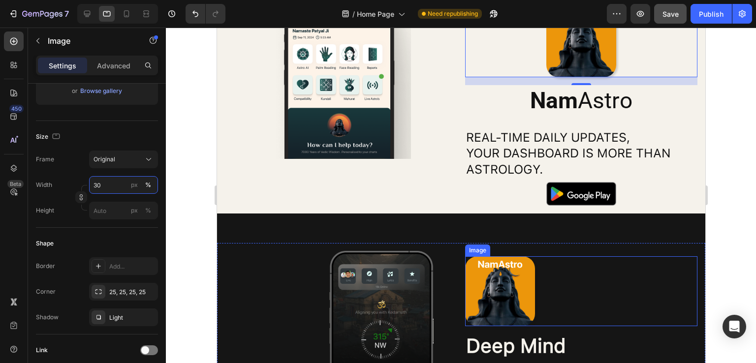
scroll to position [1668, 0]
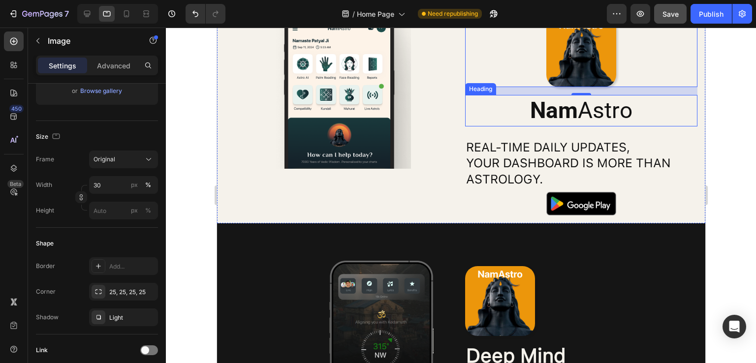
click at [590, 111] on h2 "Nam Astro" at bounding box center [581, 110] width 232 height 31
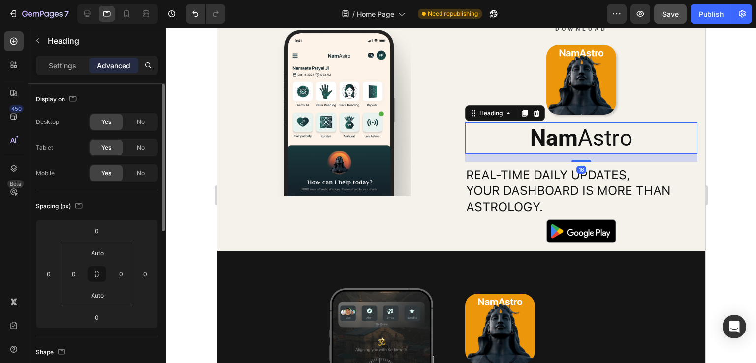
scroll to position [1619, 0]
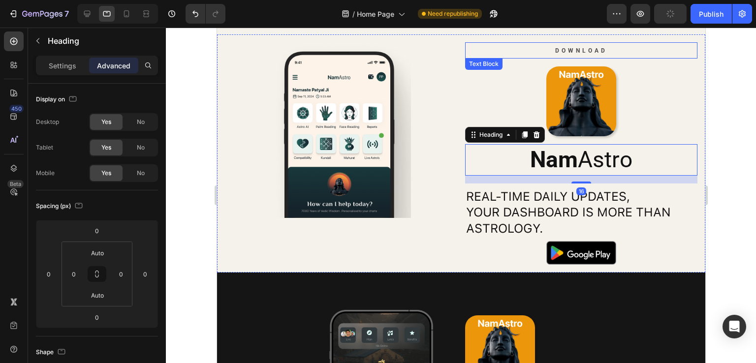
click at [576, 52] on span "Download" at bounding box center [581, 50] width 52 height 7
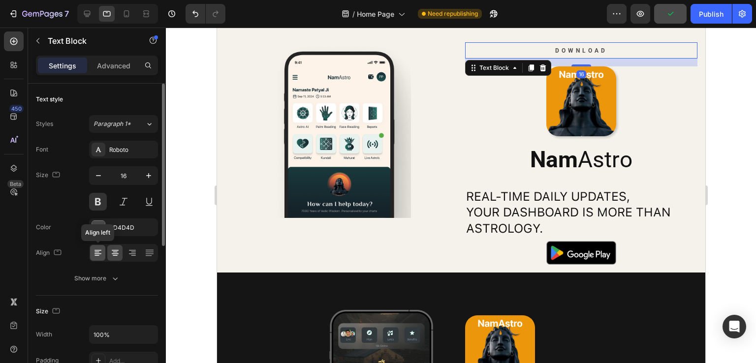
click at [96, 251] on icon at bounding box center [98, 253] width 10 height 10
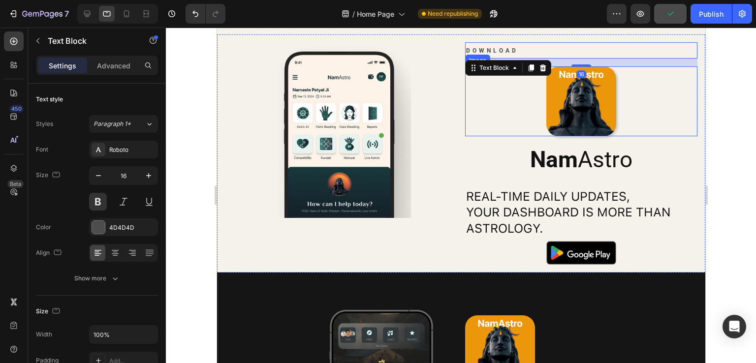
click at [560, 121] on img at bounding box center [581, 101] width 70 height 70
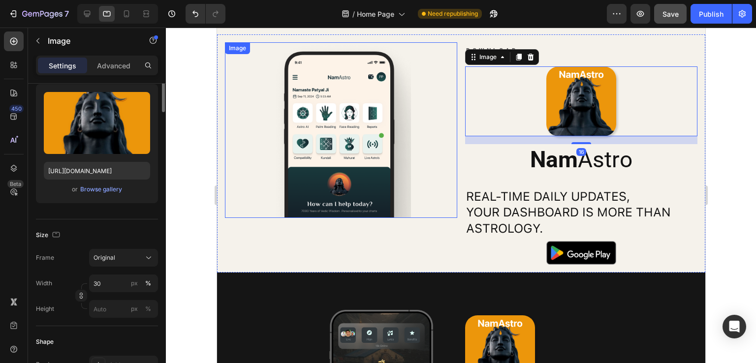
scroll to position [0, 0]
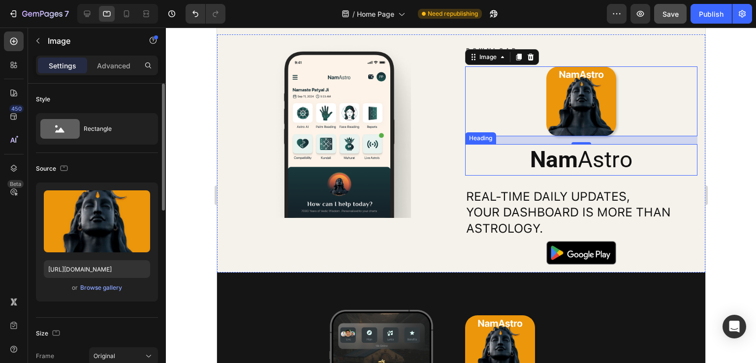
click at [537, 162] on strong "Nam" at bounding box center [554, 159] width 48 height 27
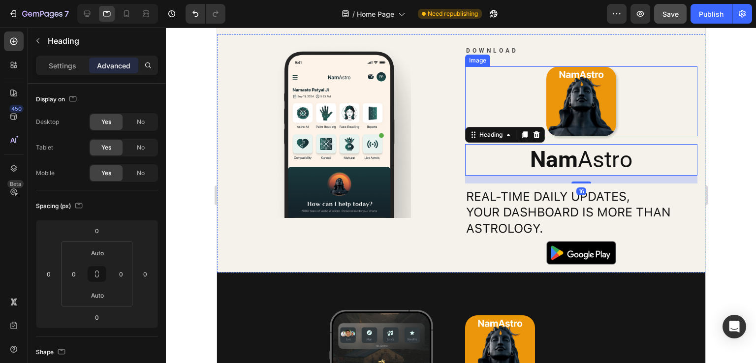
click at [534, 113] on div at bounding box center [581, 101] width 232 height 70
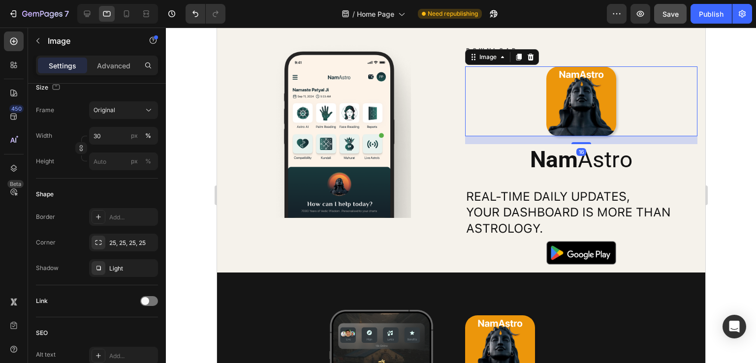
scroll to position [435, 0]
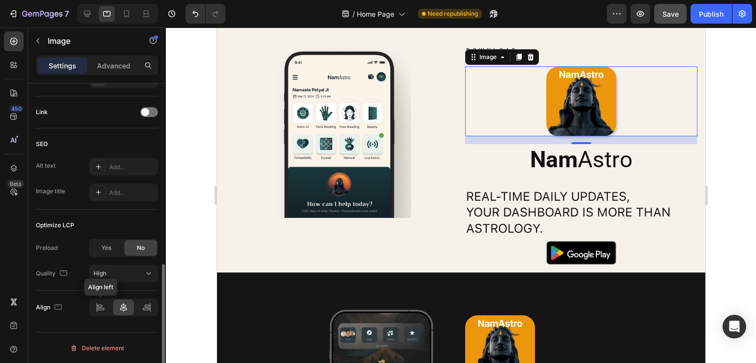
drag, startPoint x: 97, startPoint y: 304, endPoint x: 120, endPoint y: 293, distance: 25.1
click at [98, 306] on icon at bounding box center [100, 308] width 10 height 10
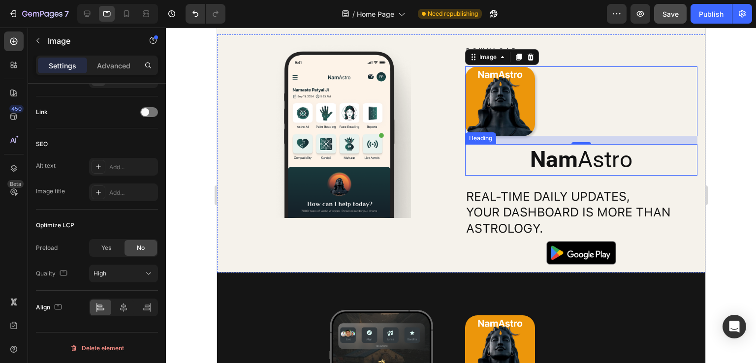
click at [545, 163] on strong "Nam" at bounding box center [554, 159] width 48 height 27
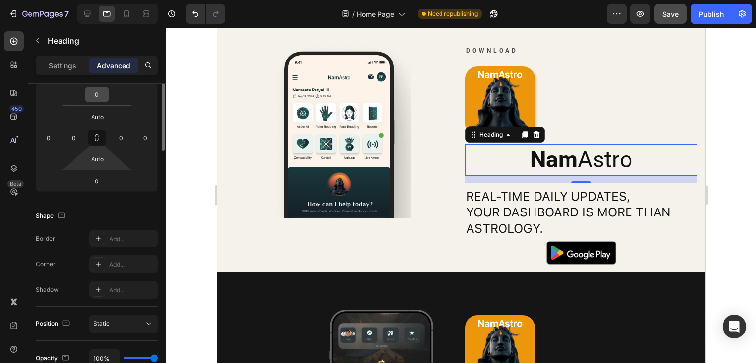
scroll to position [0, 0]
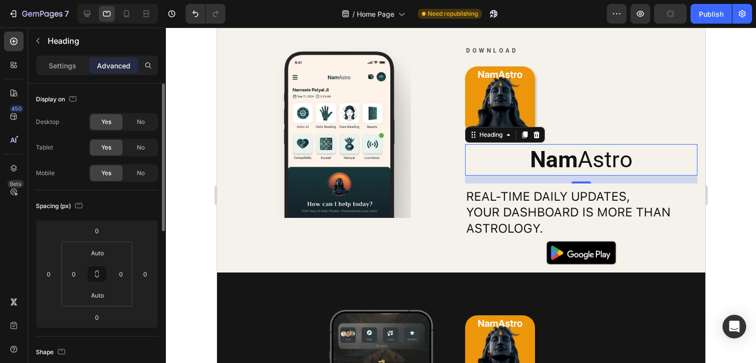
drag, startPoint x: 58, startPoint y: 68, endPoint x: 65, endPoint y: 81, distance: 15.4
click at [58, 67] on p "Settings" at bounding box center [63, 66] width 28 height 10
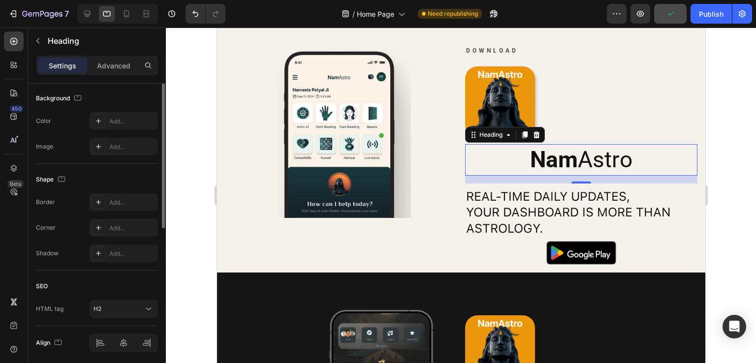
scroll to position [148, 0]
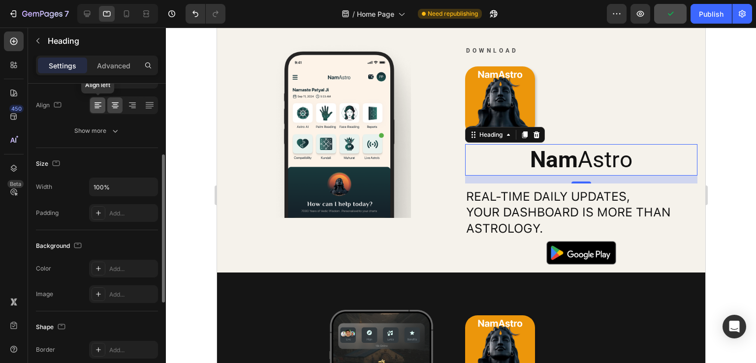
drag, startPoint x: 98, startPoint y: 107, endPoint x: 117, endPoint y: 112, distance: 19.5
click at [99, 107] on icon at bounding box center [98, 105] width 10 height 10
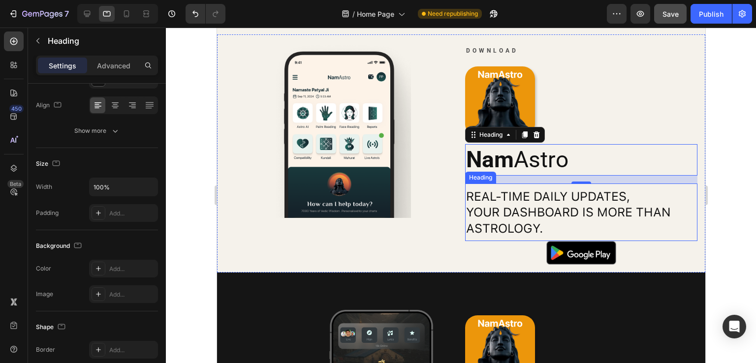
click at [519, 197] on h2 "Real-time daily updates, your dashboard is more than astrology." at bounding box center [581, 213] width 232 height 50
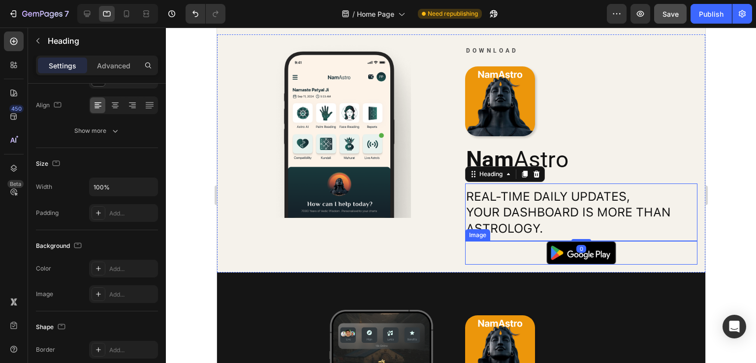
click at [498, 257] on div at bounding box center [581, 252] width 232 height 23
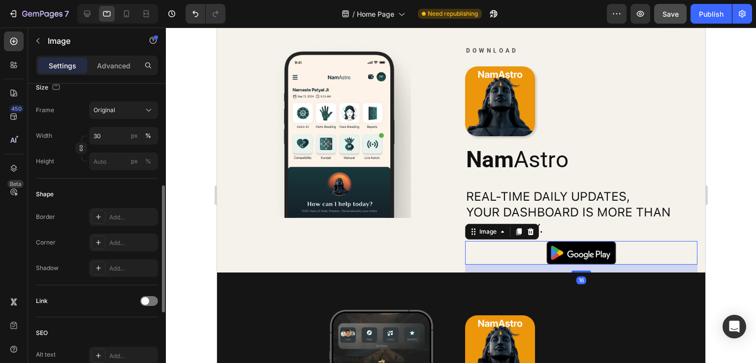
scroll to position [394, 0]
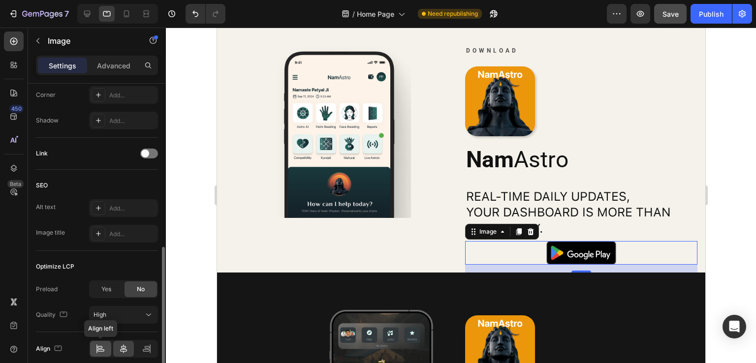
click at [97, 346] on icon at bounding box center [100, 349] width 10 height 10
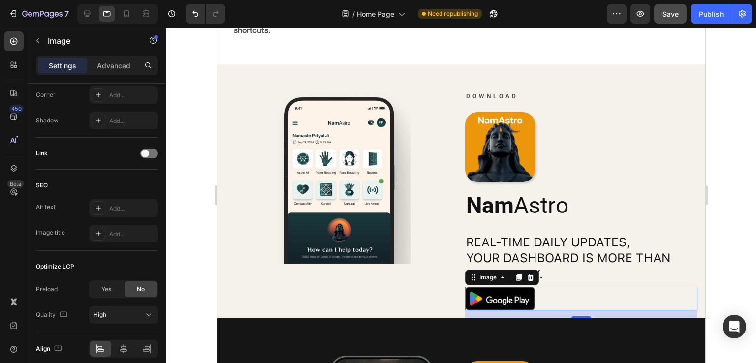
scroll to position [1570, 0]
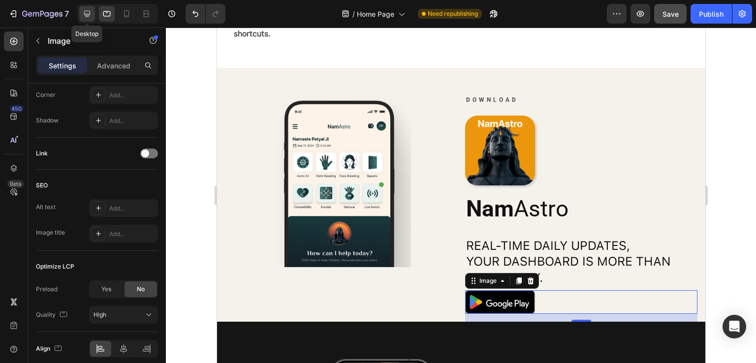
click at [93, 17] on div at bounding box center [87, 14] width 16 height 16
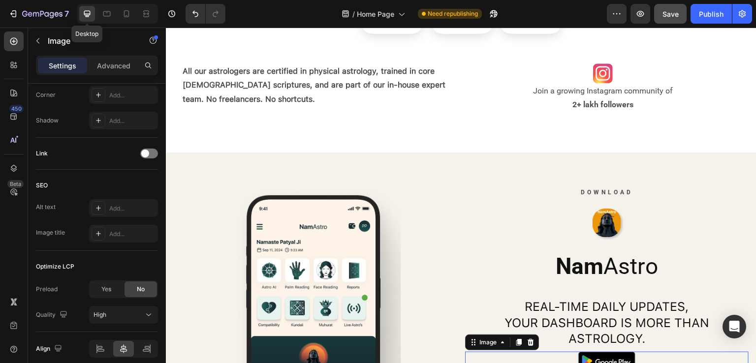
type input "20"
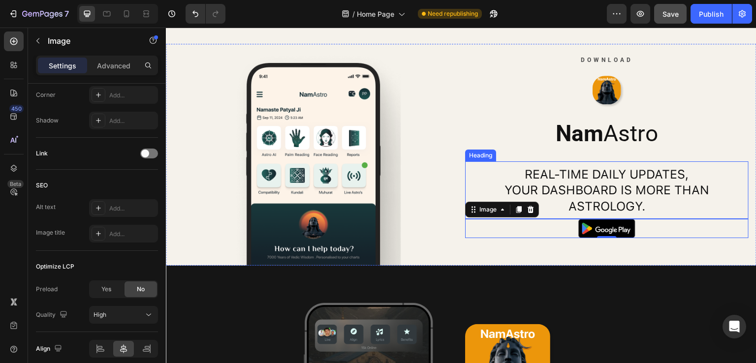
scroll to position [1657, 0]
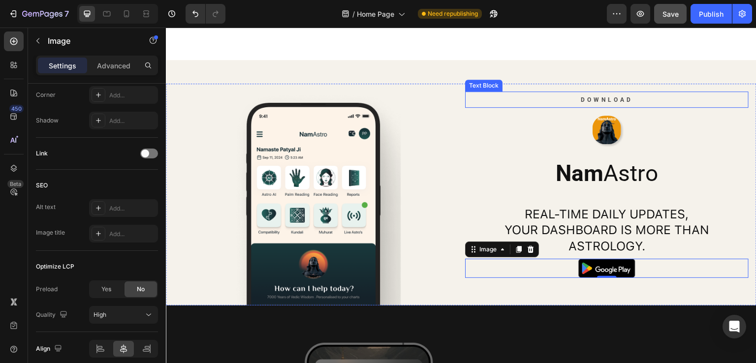
click at [634, 105] on p "Download" at bounding box center [607, 100] width 282 height 15
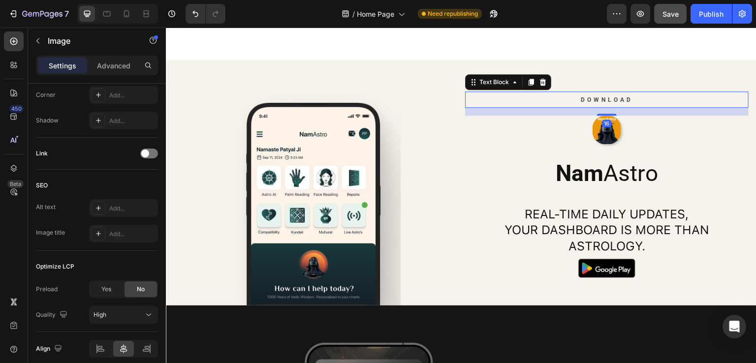
scroll to position [0, 0]
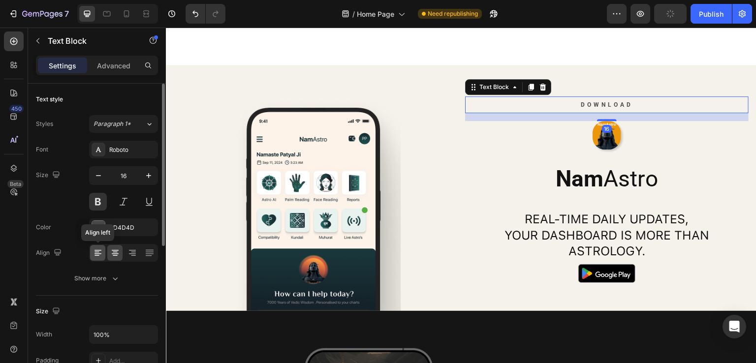
click at [100, 252] on icon at bounding box center [98, 253] width 10 height 10
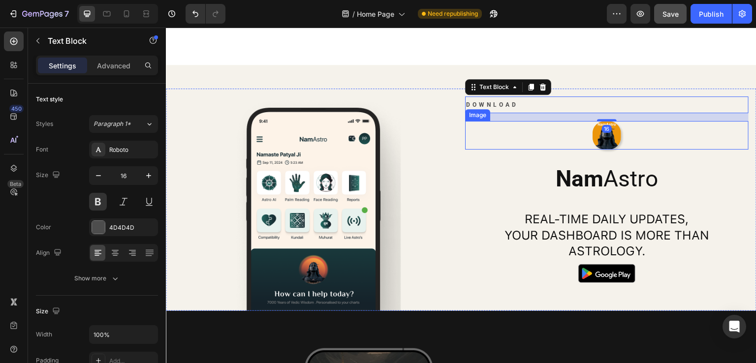
click at [610, 128] on img at bounding box center [607, 135] width 29 height 29
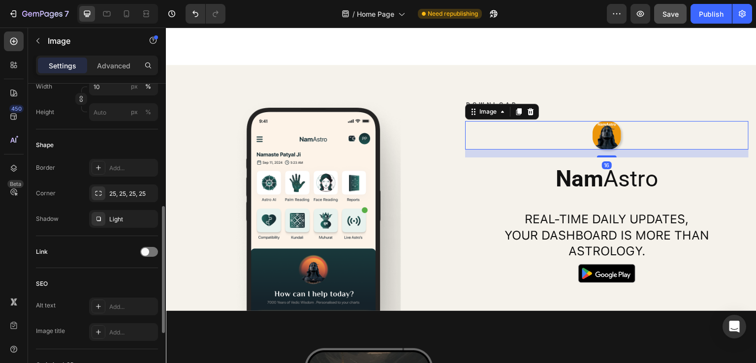
scroll to position [197, 0]
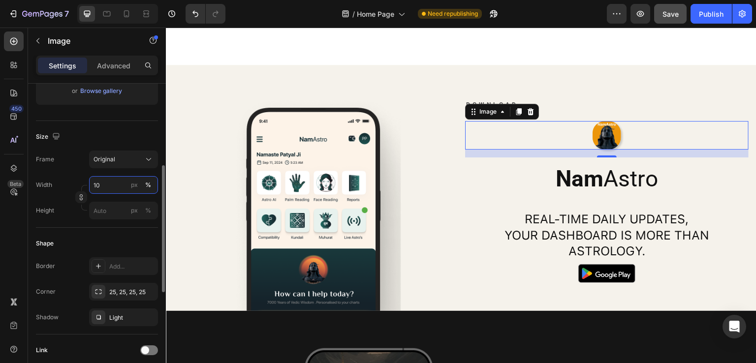
click at [107, 189] on input "10" at bounding box center [123, 185] width 69 height 18
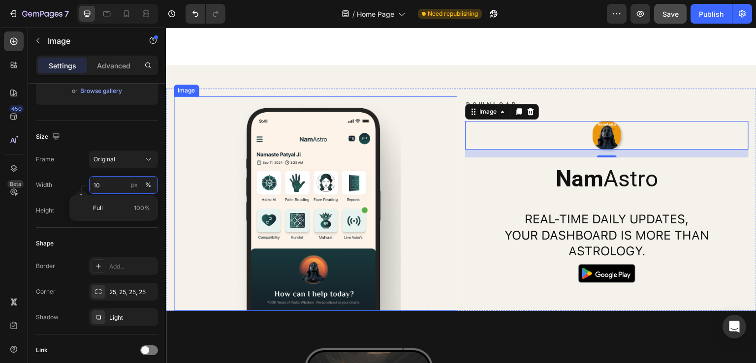
type input "0"
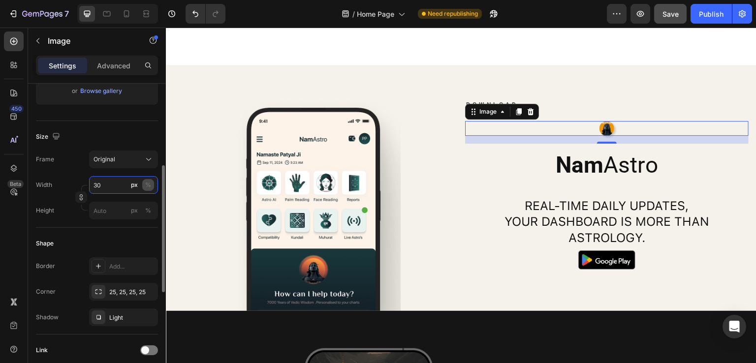
type input "30"
click at [151, 186] on div "%" at bounding box center [148, 185] width 6 height 9
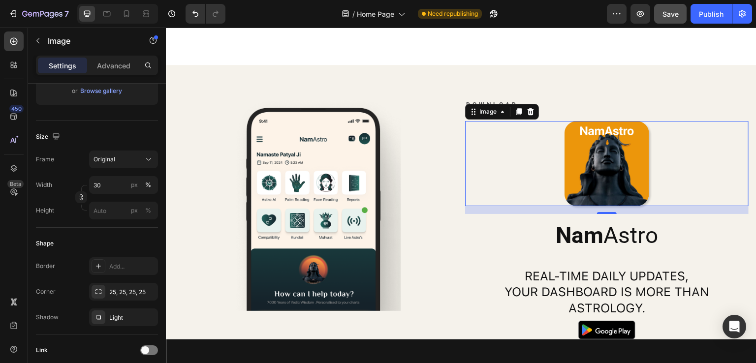
drag, startPoint x: 518, startPoint y: 179, endPoint x: 277, endPoint y: 203, distance: 242.4
click at [517, 179] on div at bounding box center [606, 163] width 283 height 85
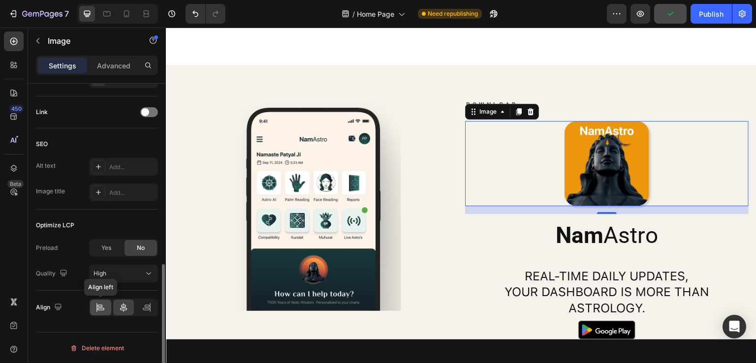
click at [98, 308] on icon at bounding box center [100, 309] width 7 height 2
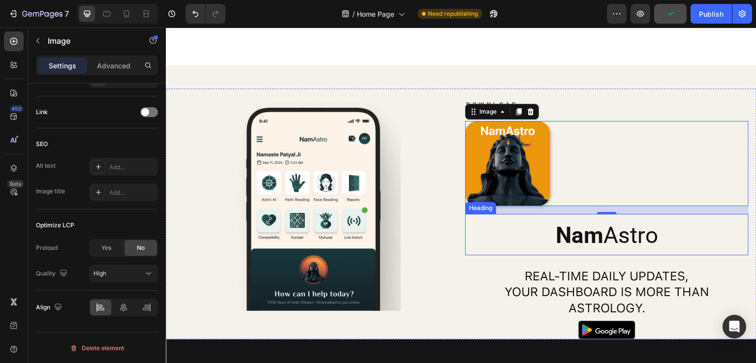
click at [543, 239] on h2 "Nam Astro" at bounding box center [606, 235] width 283 height 31
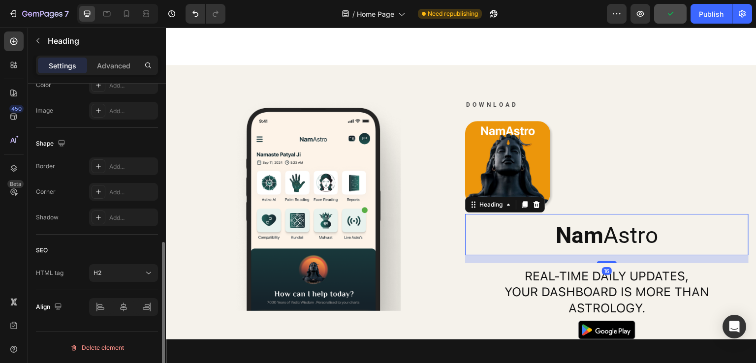
scroll to position [0, 0]
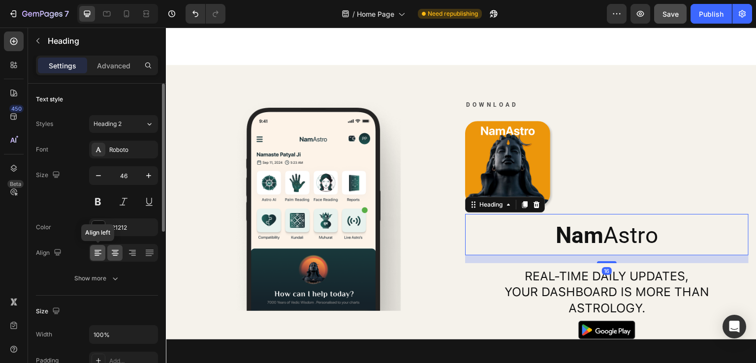
click at [95, 255] on icon at bounding box center [98, 253] width 10 height 10
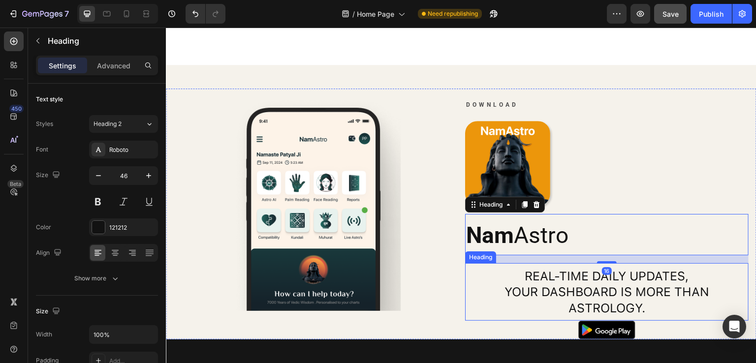
click at [539, 275] on h2 "Real-time daily updates, your dashboard is more than astrology." at bounding box center [606, 292] width 283 height 50
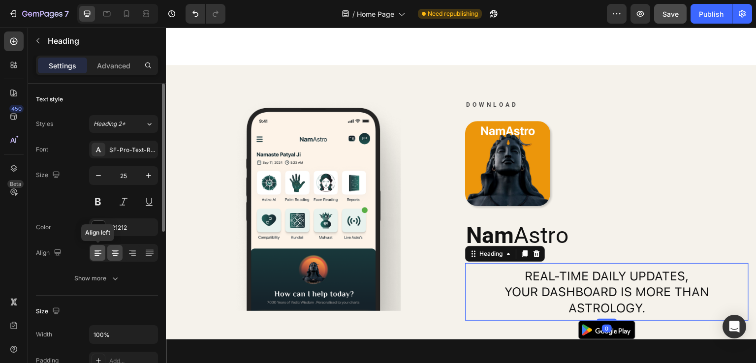
click at [92, 255] on div at bounding box center [97, 253] width 15 height 16
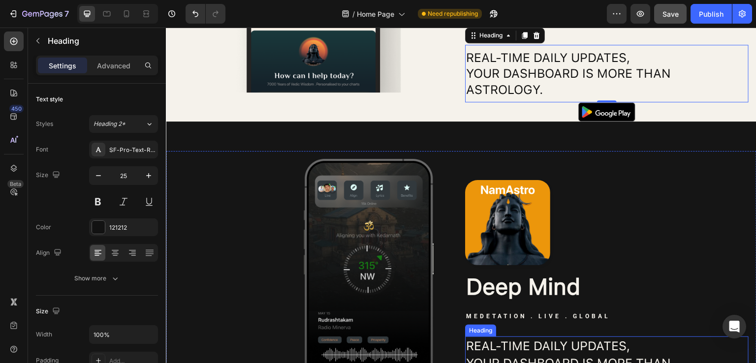
scroll to position [1953, 0]
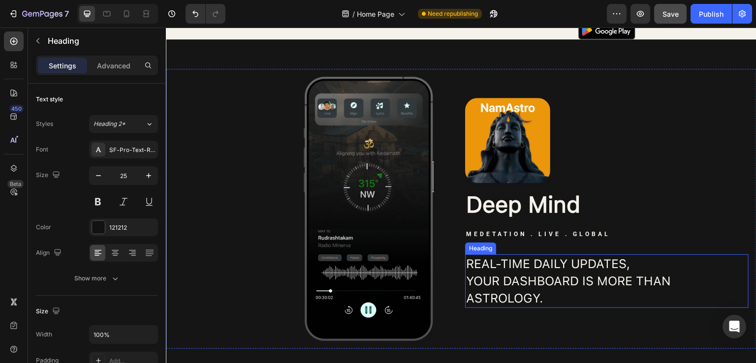
click at [565, 273] on h2 "Real-time daily updates, your dashboard is more than astrology." at bounding box center [606, 281] width 283 height 54
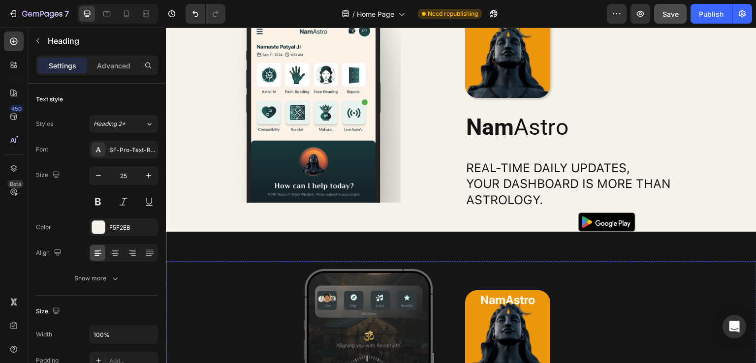
scroll to position [1706, 0]
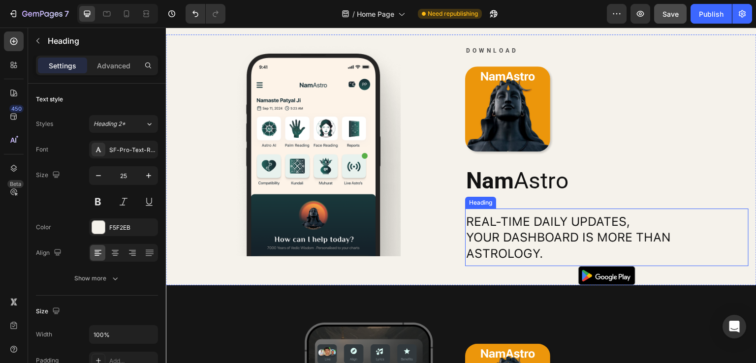
click at [588, 226] on h2 "Real-time daily updates, your dashboard is more than astrology." at bounding box center [606, 238] width 283 height 50
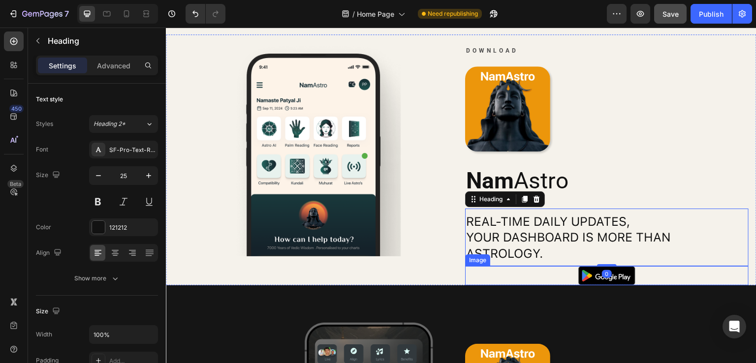
click at [534, 272] on div at bounding box center [606, 275] width 283 height 19
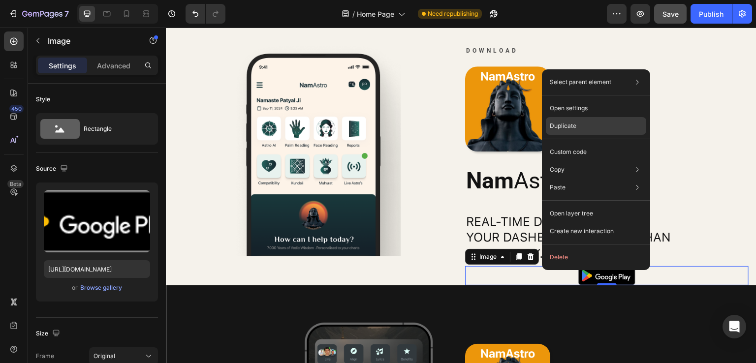
click at [573, 130] on p "Duplicate" at bounding box center [563, 126] width 27 height 9
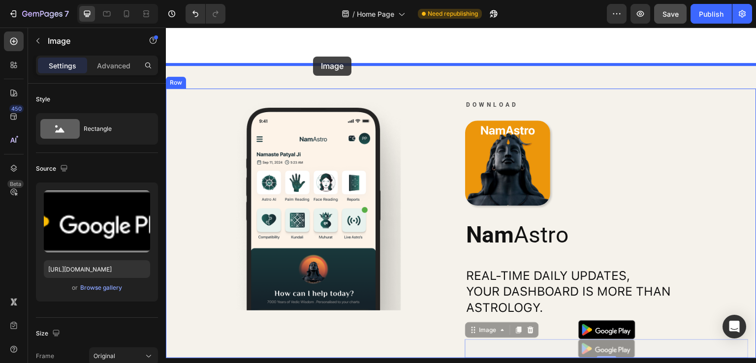
scroll to position [1651, 0]
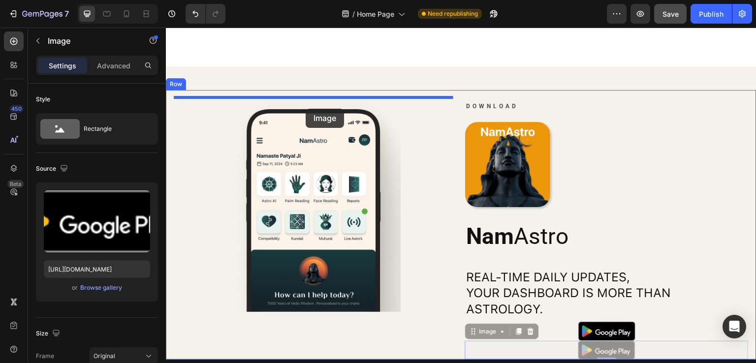
drag, startPoint x: 547, startPoint y: 287, endPoint x: 306, endPoint y: 109, distance: 300.2
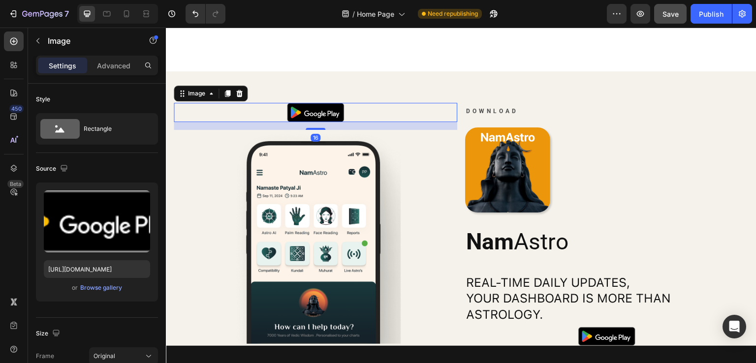
click at [247, 113] on div at bounding box center [315, 112] width 283 height 19
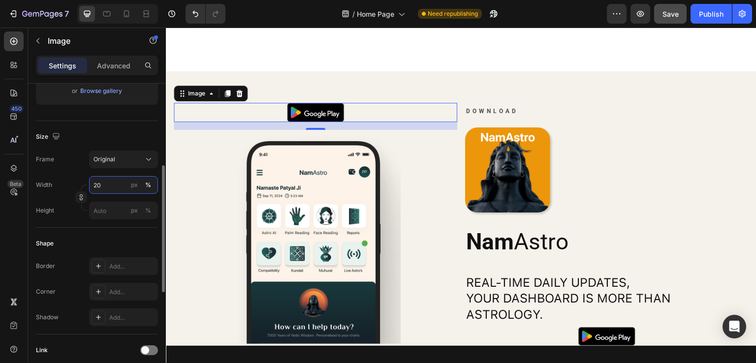
click at [99, 188] on input "20" at bounding box center [123, 185] width 69 height 18
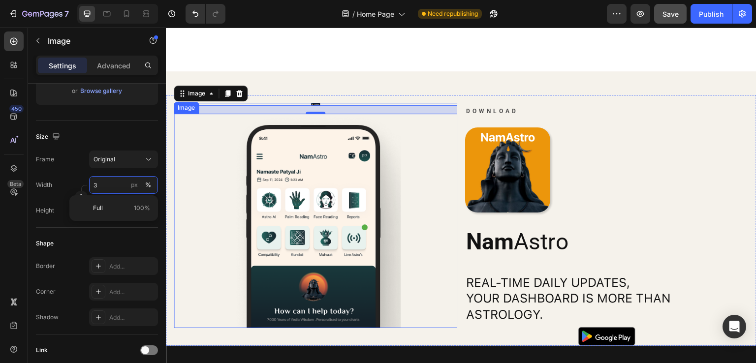
type input "30"
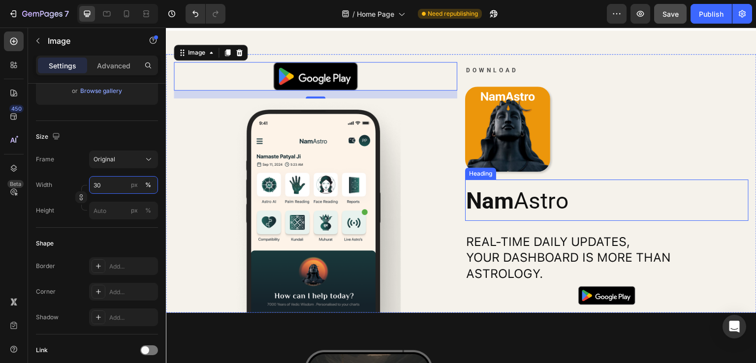
scroll to position [1700, 0]
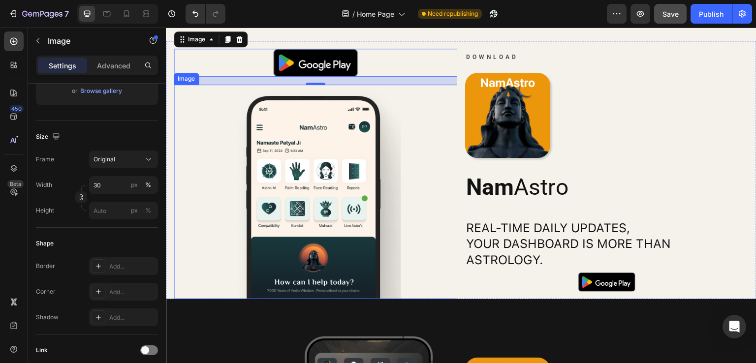
click at [419, 120] on div at bounding box center [315, 192] width 283 height 215
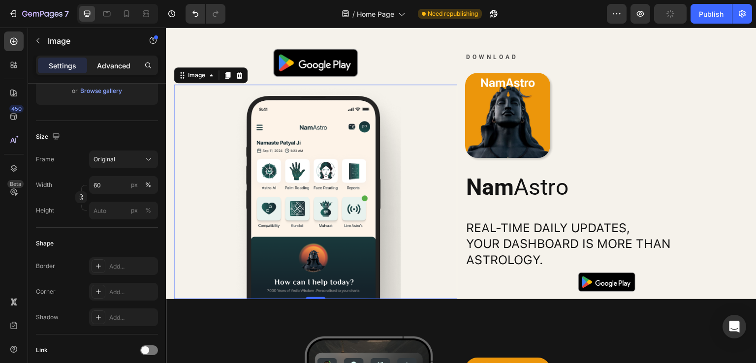
click at [115, 66] on p "Advanced" at bounding box center [113, 66] width 33 height 10
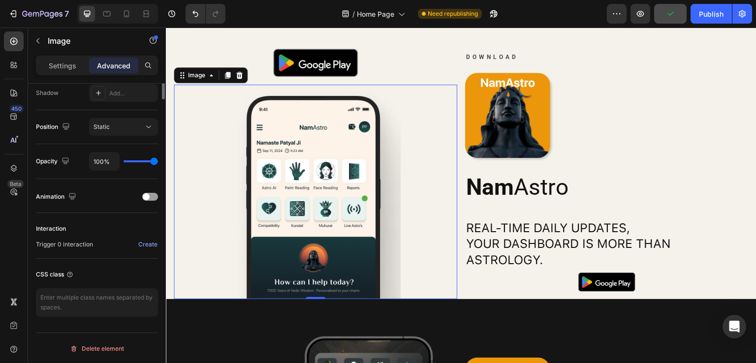
scroll to position [136, 0]
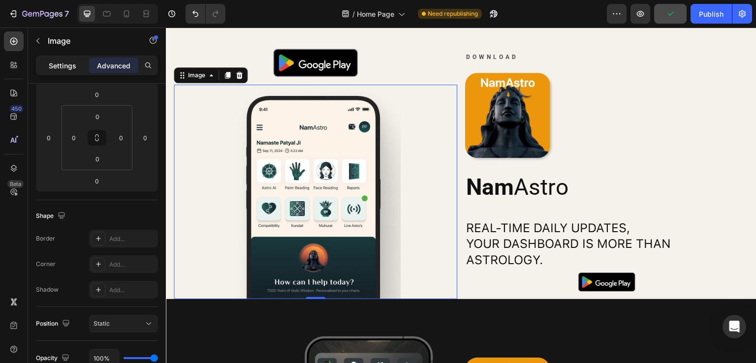
click at [62, 62] on p "Settings" at bounding box center [63, 66] width 28 height 10
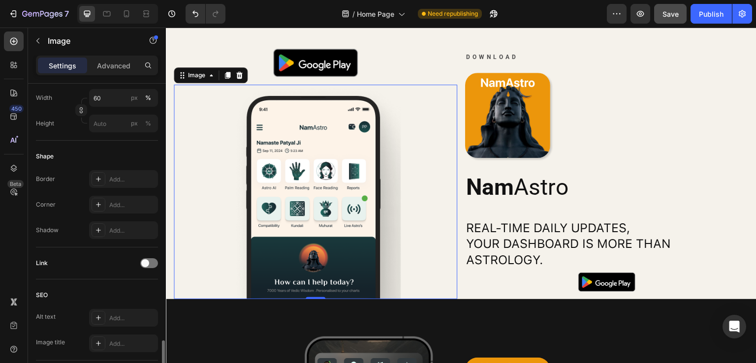
scroll to position [432, 0]
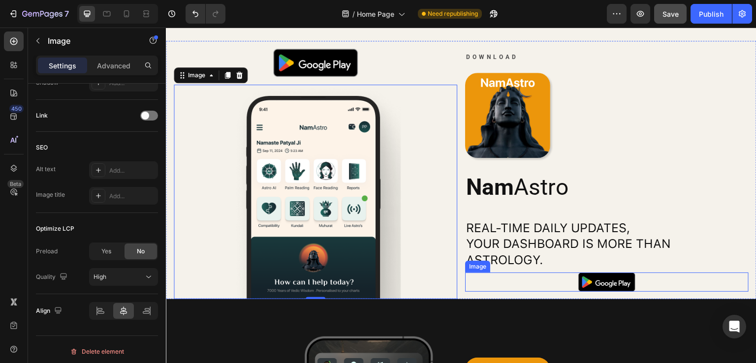
click at [569, 279] on div at bounding box center [606, 282] width 283 height 19
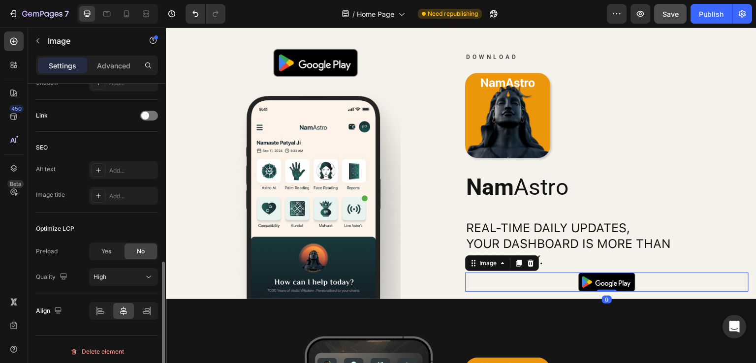
scroll to position [431, 0]
click at [130, 68] on div "Advanced" at bounding box center [113, 66] width 49 height 16
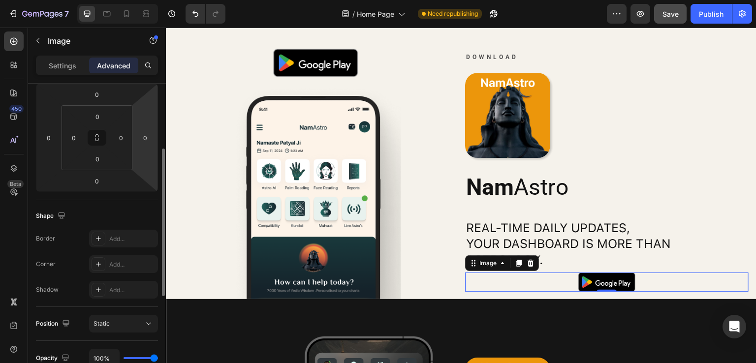
scroll to position [0, 0]
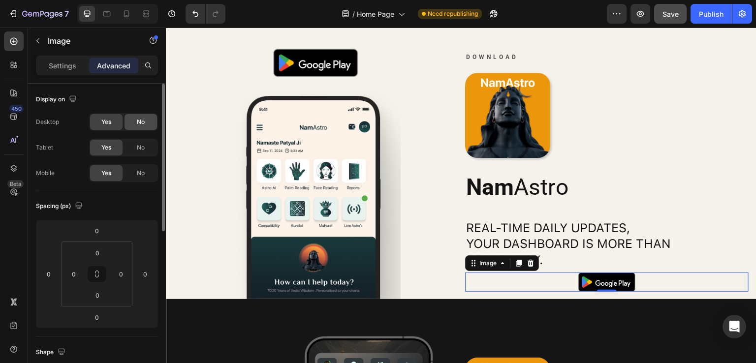
click at [136, 125] on div "No" at bounding box center [141, 122] width 32 height 16
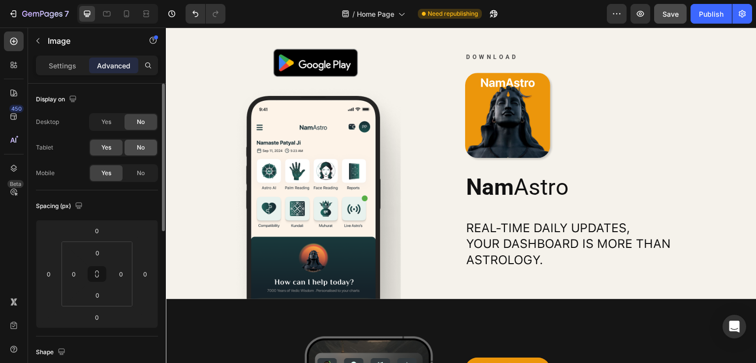
click at [141, 146] on span "No" at bounding box center [141, 147] width 8 height 9
click at [104, 12] on icon at bounding box center [107, 14] width 10 height 10
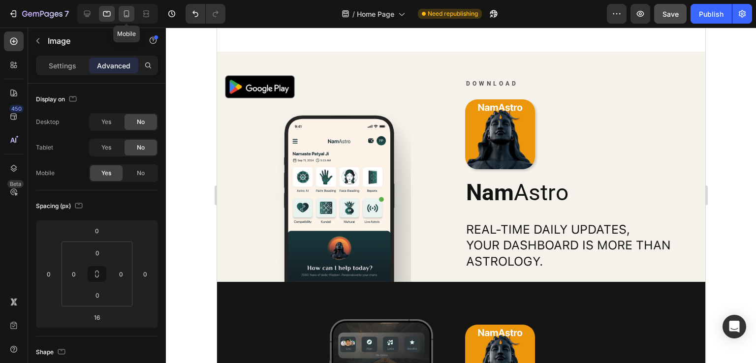
click at [130, 16] on icon at bounding box center [127, 14] width 10 height 10
type input "0"
type input "Auto"
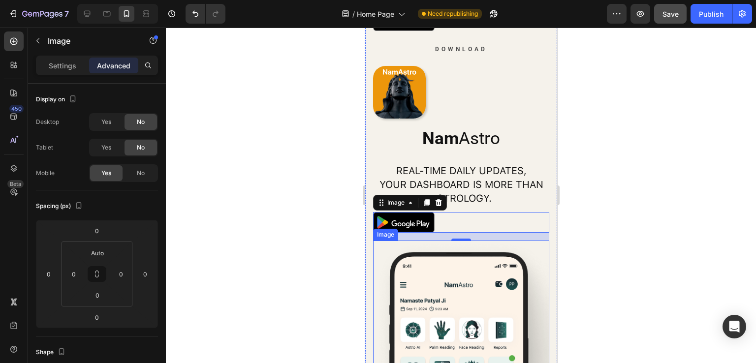
scroll to position [1729, 0]
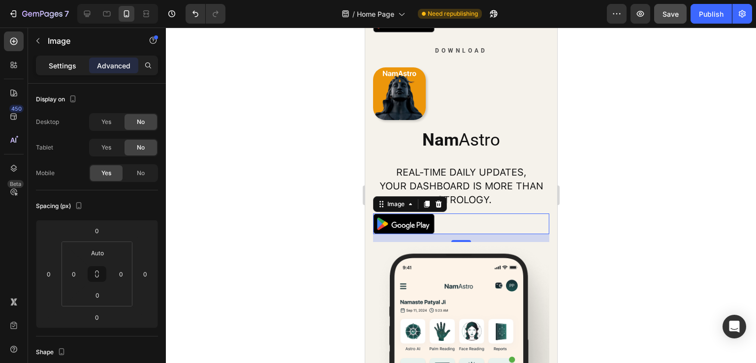
click at [59, 64] on p "Settings" at bounding box center [63, 66] width 28 height 10
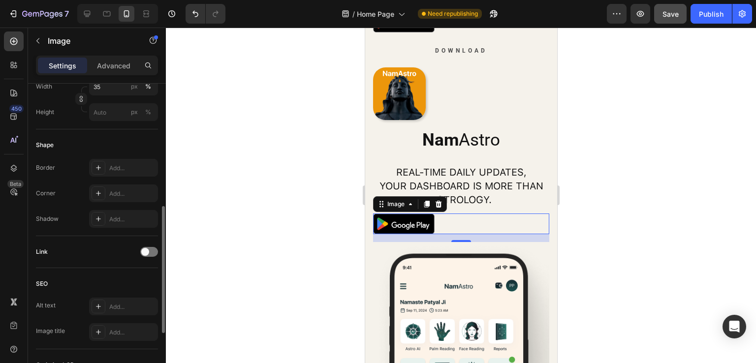
scroll to position [435, 0]
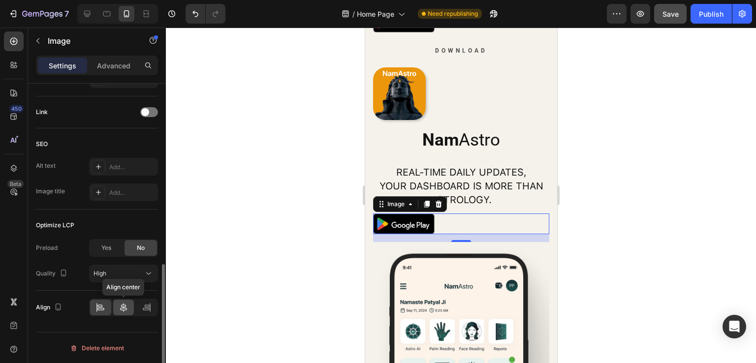
click at [124, 305] on icon at bounding box center [124, 308] width 10 height 10
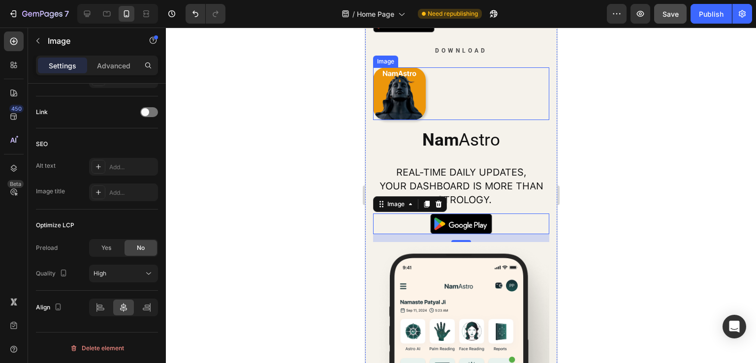
click at [439, 98] on div at bounding box center [461, 93] width 176 height 53
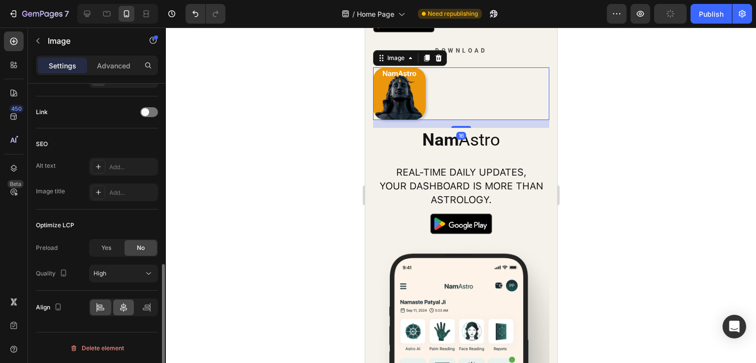
click at [126, 311] on icon at bounding box center [124, 308] width 10 height 10
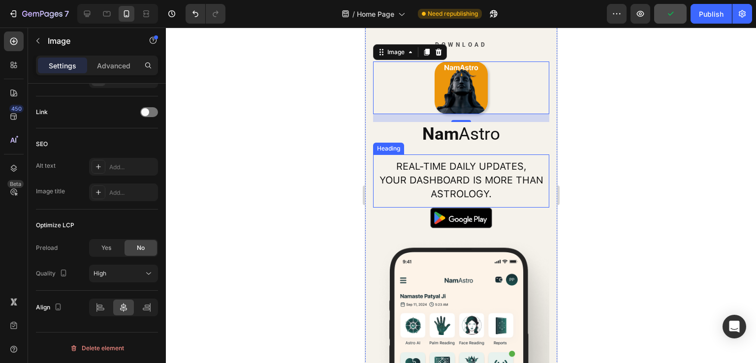
scroll to position [1679, 0]
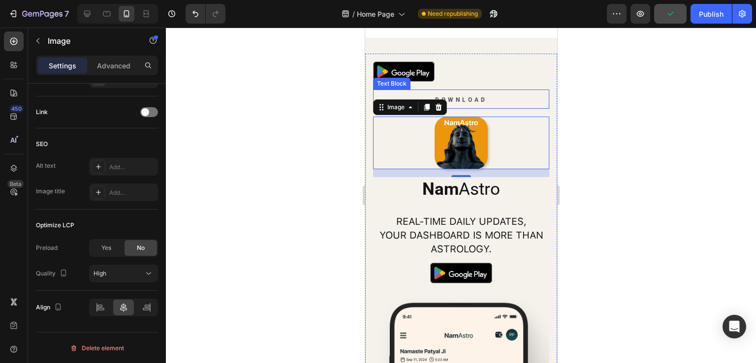
click at [499, 99] on p "Download" at bounding box center [461, 100] width 174 height 16
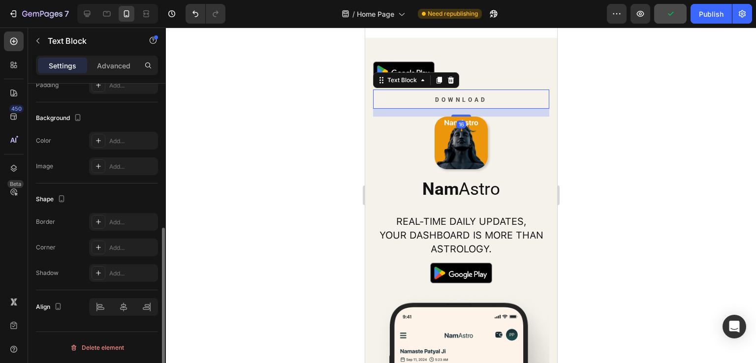
scroll to position [0, 0]
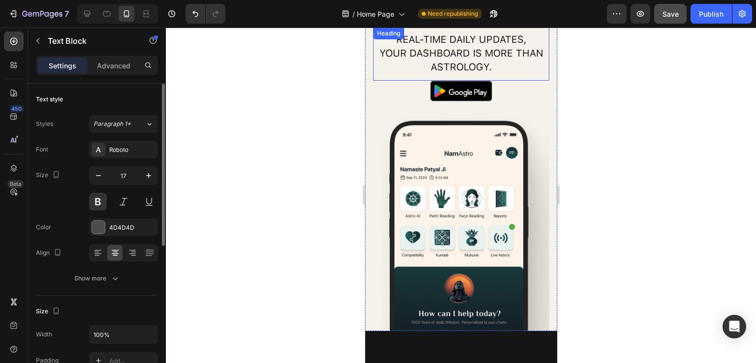
click at [495, 73] on h2 "Real-time daily updates, your dashboard is more than astrology." at bounding box center [461, 52] width 176 height 43
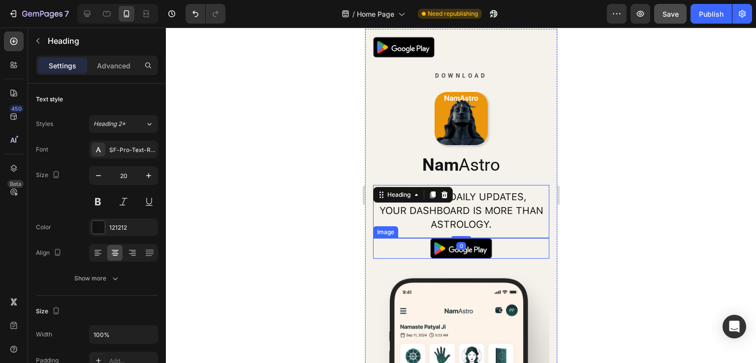
scroll to position [1482, 0]
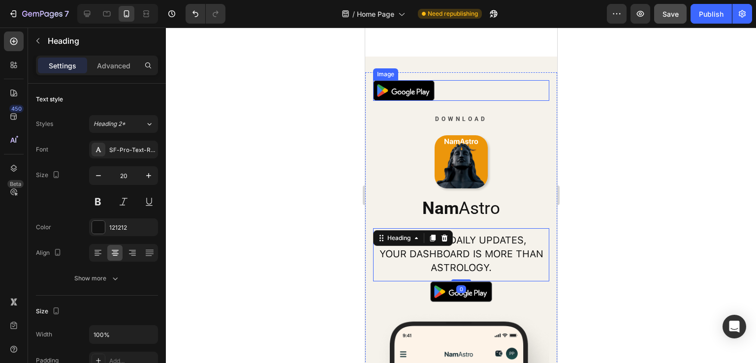
click at [472, 95] on div at bounding box center [461, 90] width 176 height 21
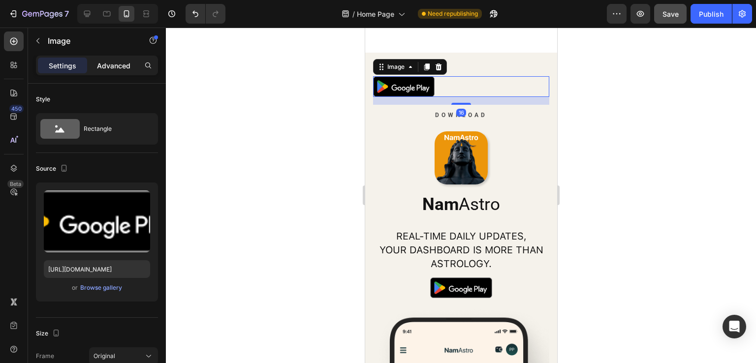
drag, startPoint x: 122, startPoint y: 67, endPoint x: 126, endPoint y: 84, distance: 16.7
click at [121, 67] on p "Advanced" at bounding box center [113, 66] width 33 height 10
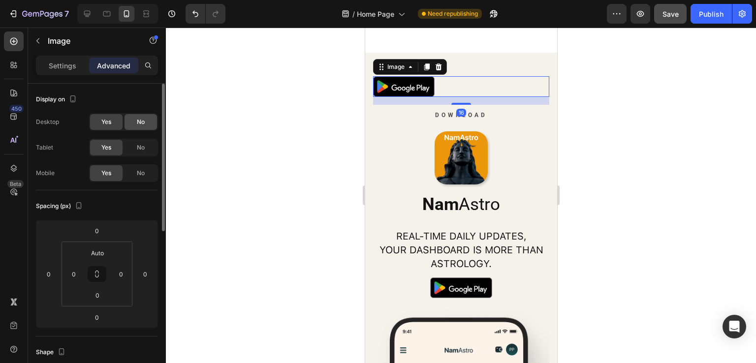
click at [130, 125] on div "No" at bounding box center [141, 122] width 32 height 16
click at [106, 119] on span "Yes" at bounding box center [106, 122] width 10 height 9
click at [133, 177] on div "No" at bounding box center [141, 173] width 32 height 16
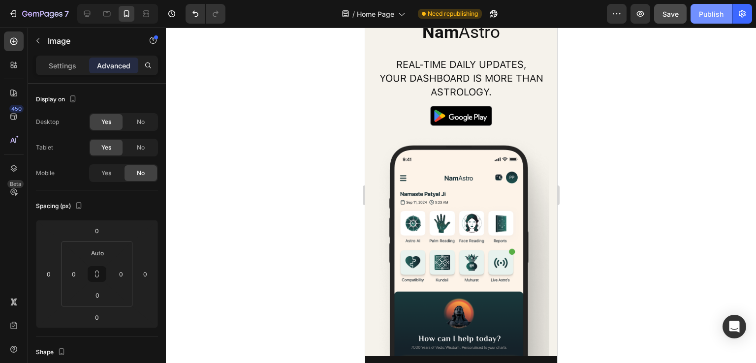
click at [714, 15] on div "Publish" at bounding box center [711, 14] width 25 height 10
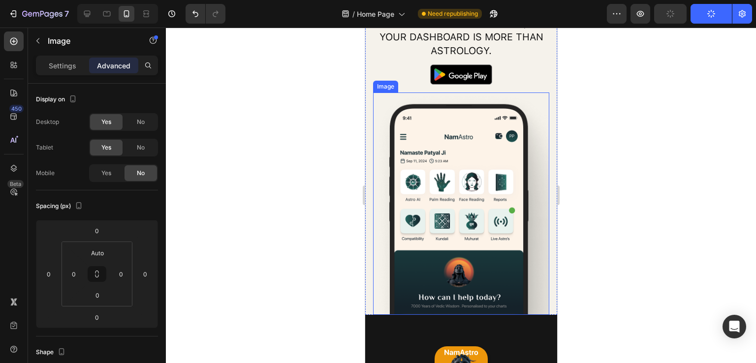
scroll to position [1679, 0]
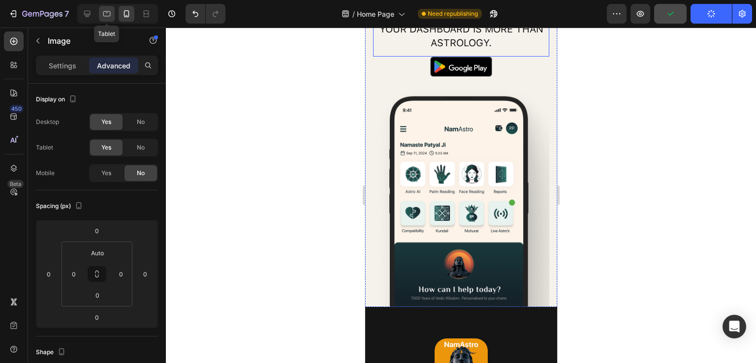
click at [110, 17] on icon at bounding box center [107, 14] width 10 height 10
type input "16"
type input "0"
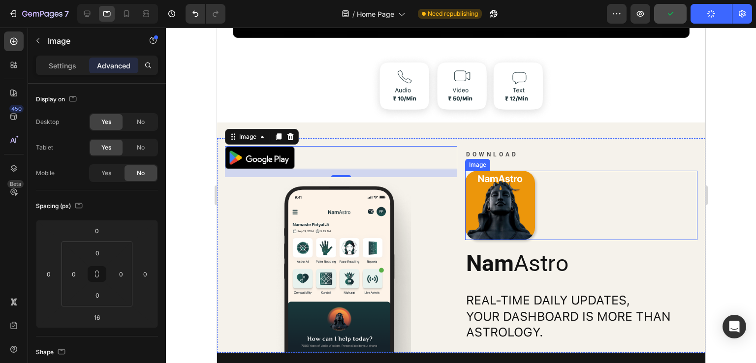
scroll to position [1410, 0]
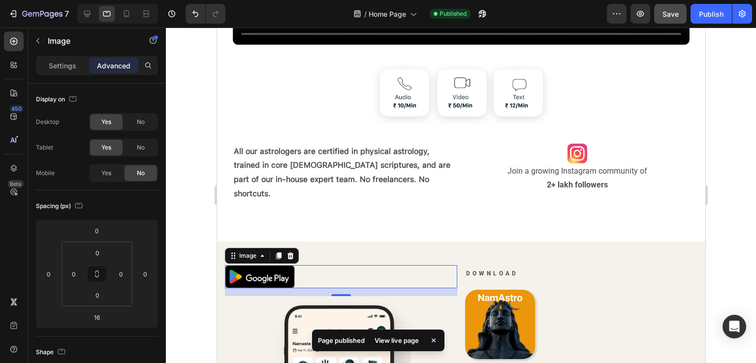
drag, startPoint x: 307, startPoint y: 252, endPoint x: 339, endPoint y: 258, distance: 32.9
click at [307, 265] on div at bounding box center [340, 276] width 232 height 23
click at [69, 67] on p "Settings" at bounding box center [63, 66] width 28 height 10
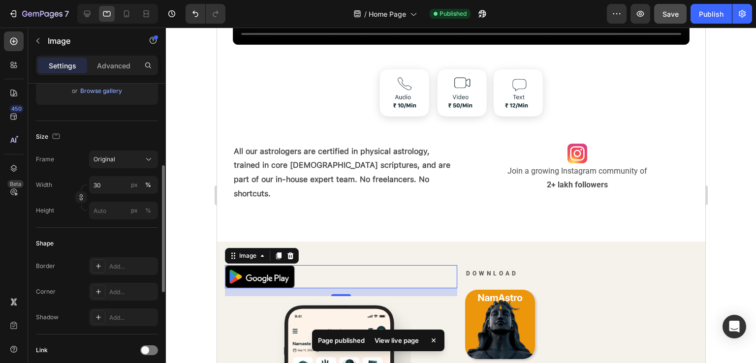
scroll to position [394, 0]
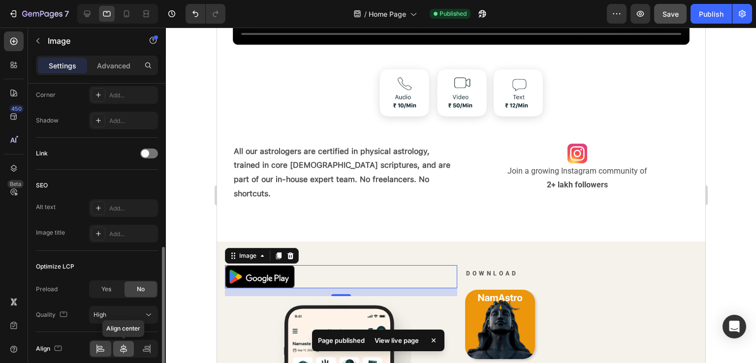
click at [122, 348] on icon at bounding box center [124, 349] width 10 height 10
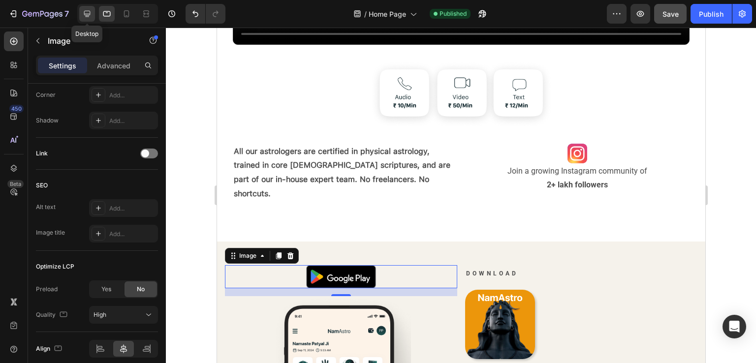
click at [89, 13] on icon at bounding box center [87, 14] width 10 height 10
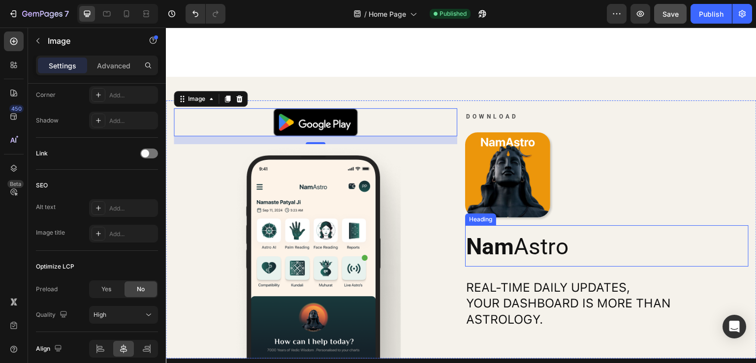
scroll to position [1627, 0]
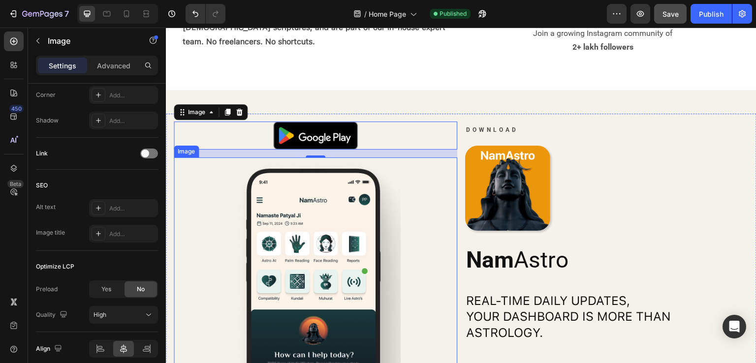
click at [410, 194] on div at bounding box center [315, 264] width 283 height 215
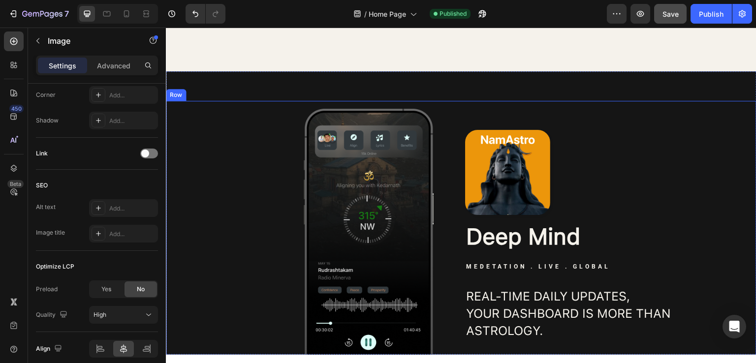
scroll to position [1972, 0]
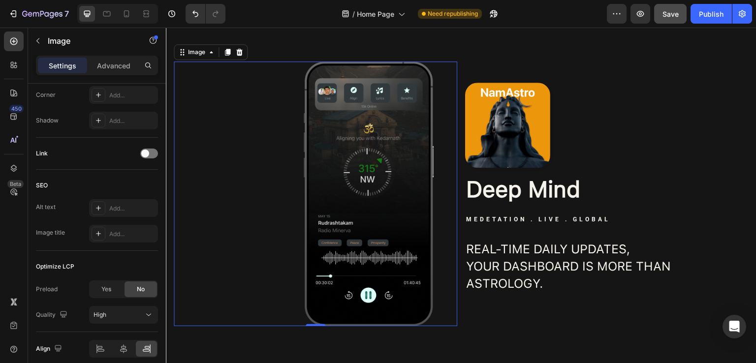
click at [446, 171] on div "Image 0" at bounding box center [315, 194] width 283 height 264
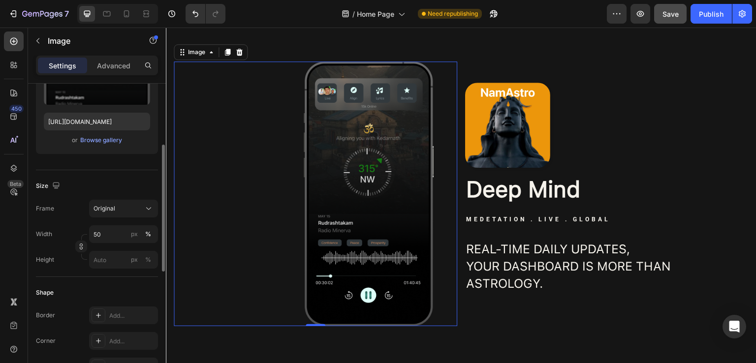
scroll to position [0, 0]
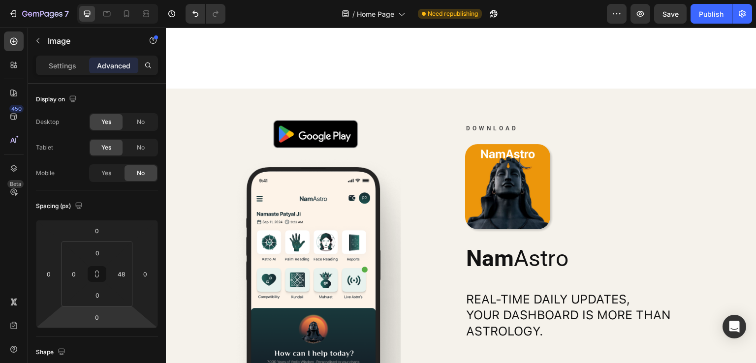
scroll to position [1578, 0]
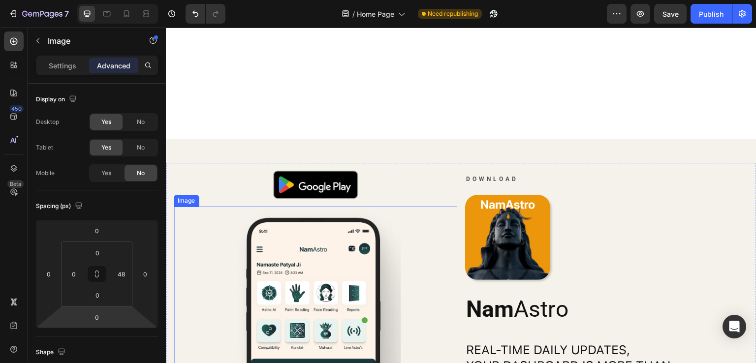
click at [422, 262] on div at bounding box center [315, 314] width 283 height 215
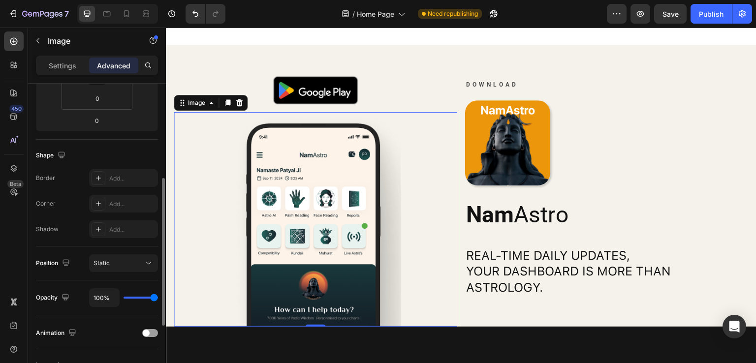
scroll to position [0, 0]
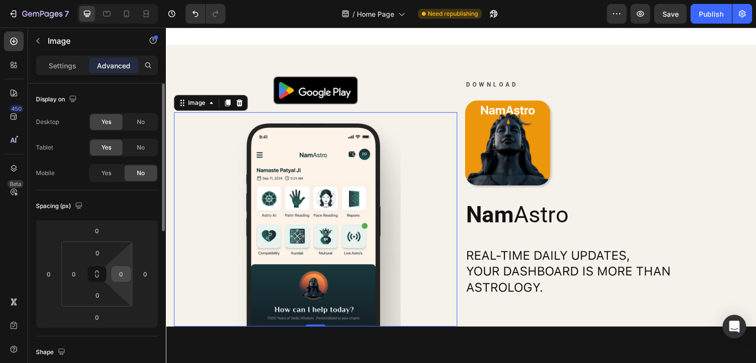
click at [125, 271] on input "0" at bounding box center [121, 274] width 15 height 15
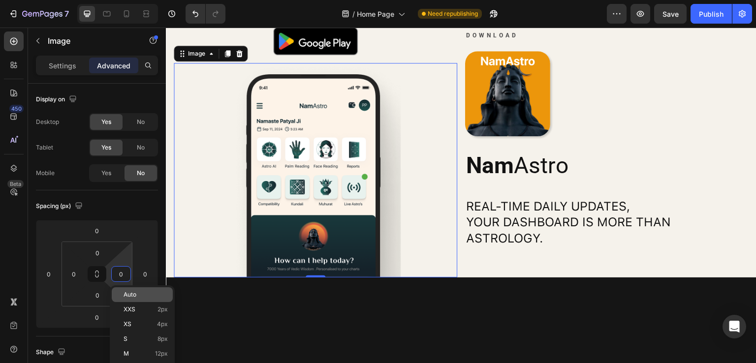
scroll to position [49, 0]
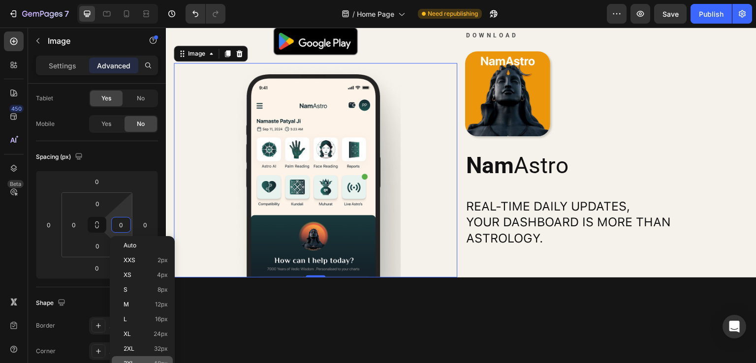
click at [150, 362] on p "3XL 48px" at bounding box center [146, 363] width 44 height 7
type input "48"
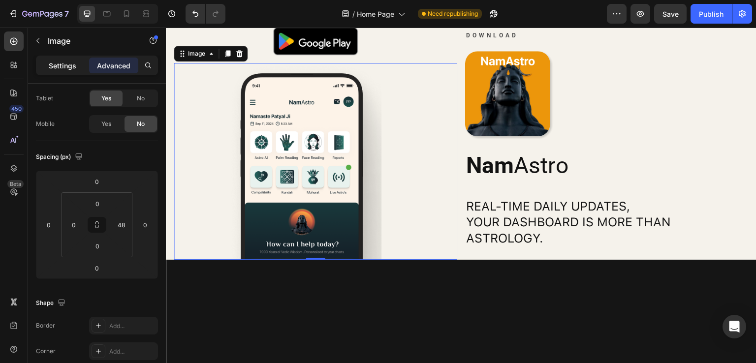
click at [63, 66] on p "Settings" at bounding box center [63, 66] width 28 height 10
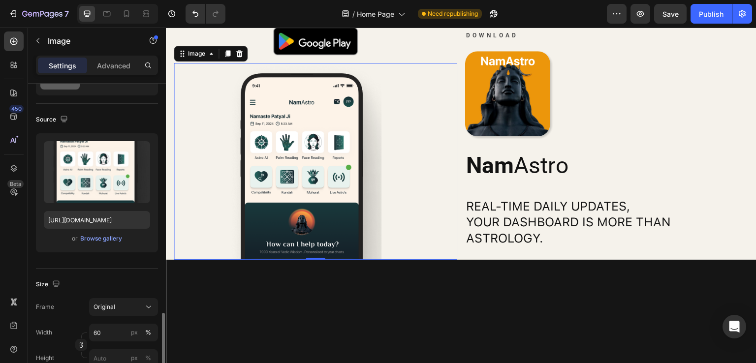
scroll to position [197, 0]
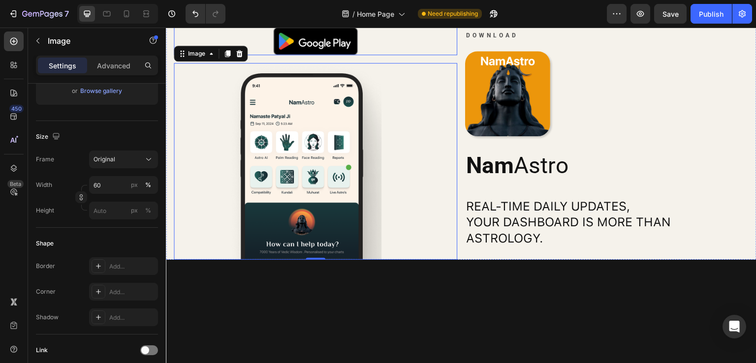
click at [377, 56] on div at bounding box center [315, 41] width 283 height 29
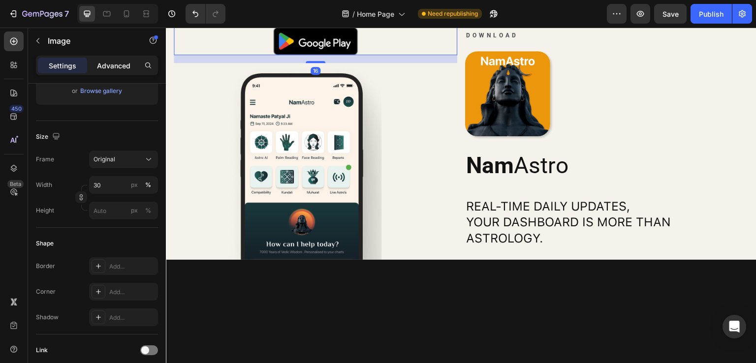
click at [114, 71] on div "Advanced" at bounding box center [113, 66] width 49 height 16
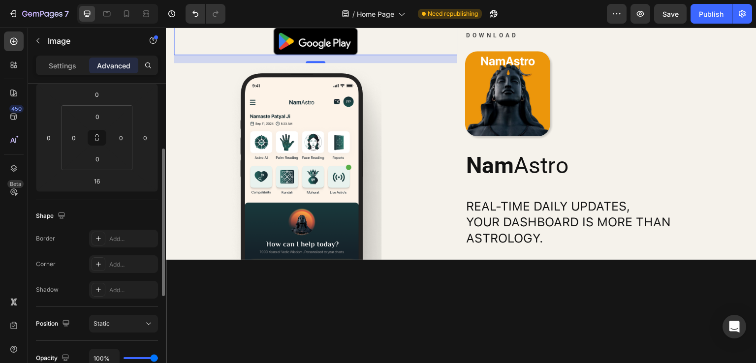
scroll to position [0, 0]
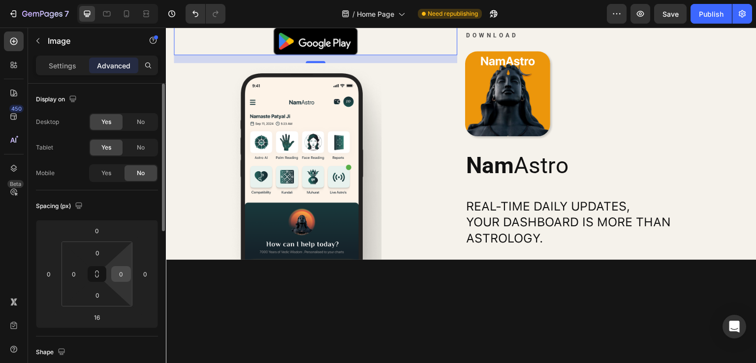
click at [122, 276] on input "0" at bounding box center [121, 274] width 15 height 15
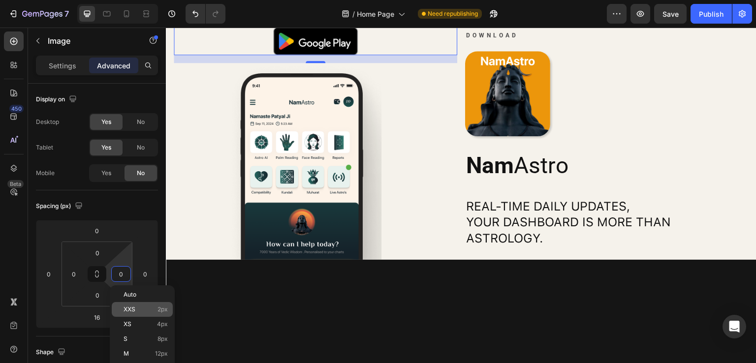
scroll to position [98, 0]
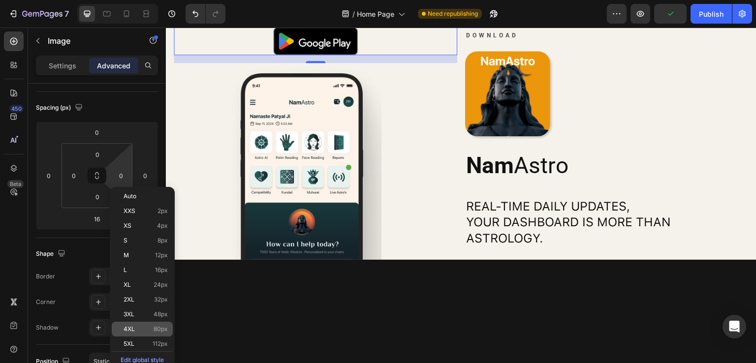
click at [144, 327] on p "4XL 80px" at bounding box center [146, 329] width 44 height 7
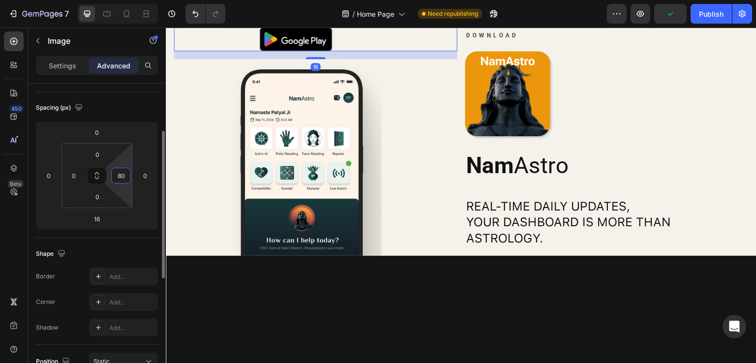
click at [124, 175] on input "80" at bounding box center [121, 175] width 15 height 15
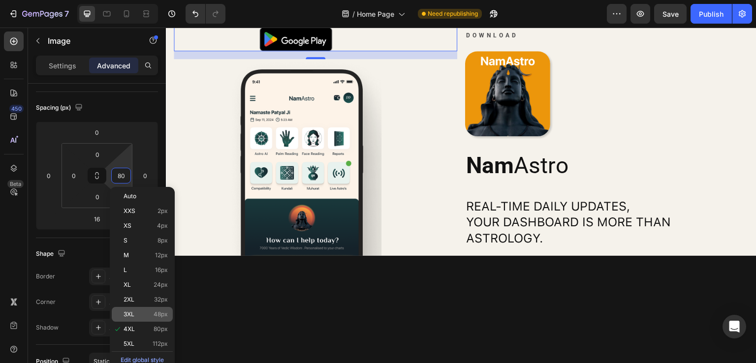
click at [142, 310] on div "3XL 48px" at bounding box center [142, 314] width 61 height 15
type input "48"
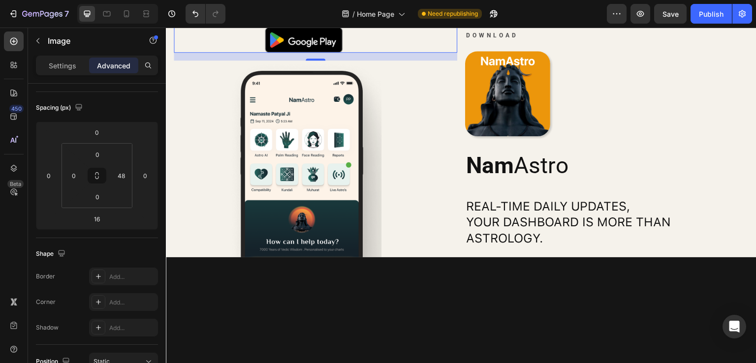
click at [393, 53] on div at bounding box center [304, 40] width 260 height 26
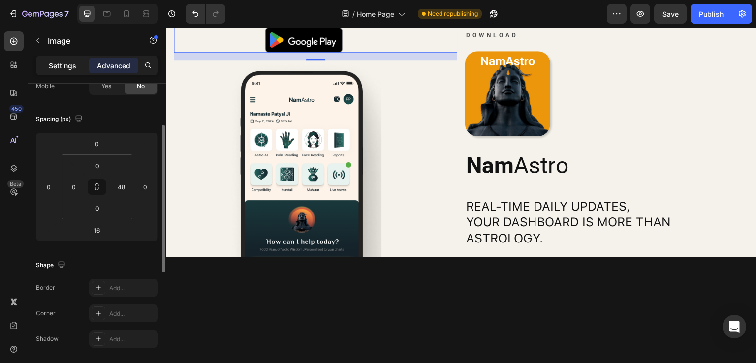
click at [65, 64] on p "Settings" at bounding box center [63, 66] width 28 height 10
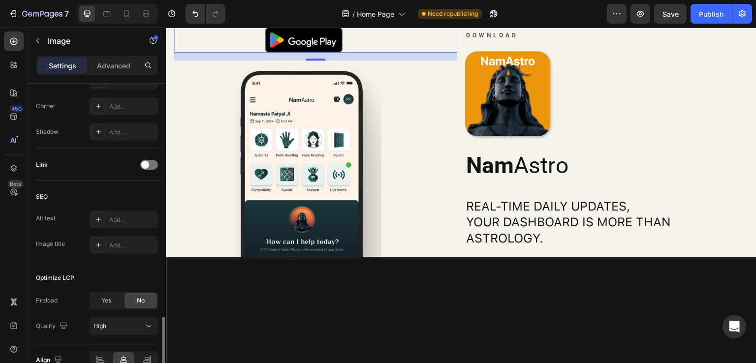
scroll to position [435, 0]
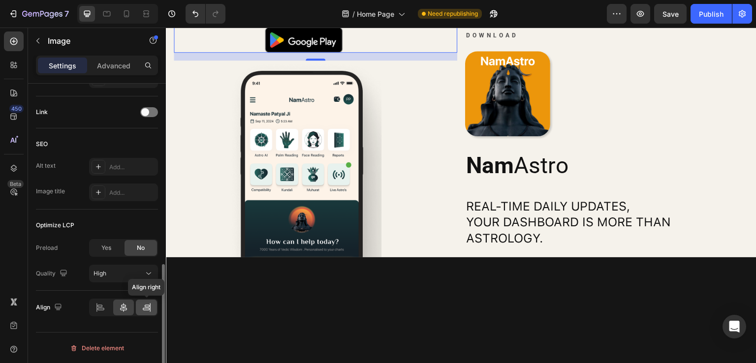
click at [147, 308] on icon at bounding box center [147, 308] width 10 height 10
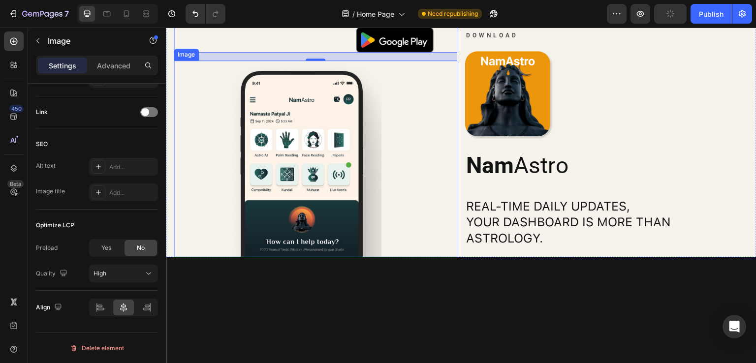
click at [377, 222] on img at bounding box center [304, 159] width 156 height 197
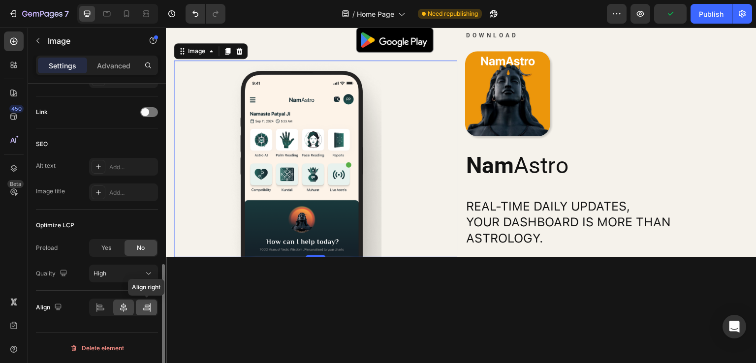
click at [145, 307] on icon at bounding box center [147, 308] width 10 height 10
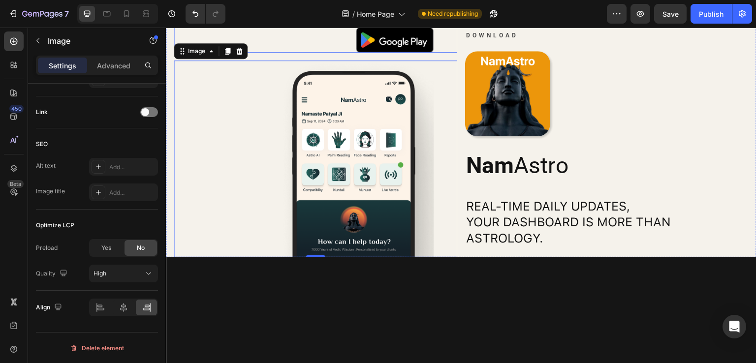
click at [424, 53] on img at bounding box center [395, 40] width 78 height 26
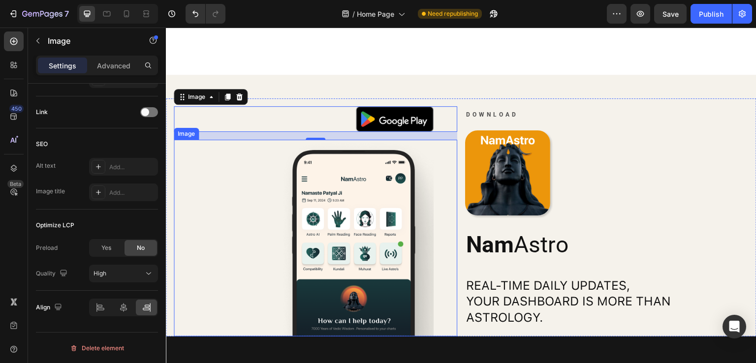
scroll to position [1627, 0]
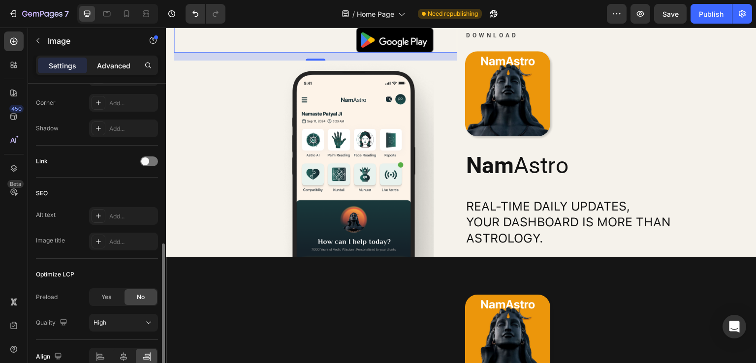
click at [122, 69] on p "Advanced" at bounding box center [113, 66] width 33 height 10
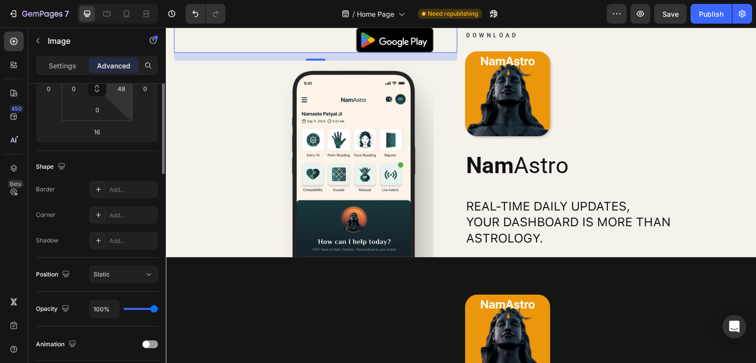
scroll to position [38, 0]
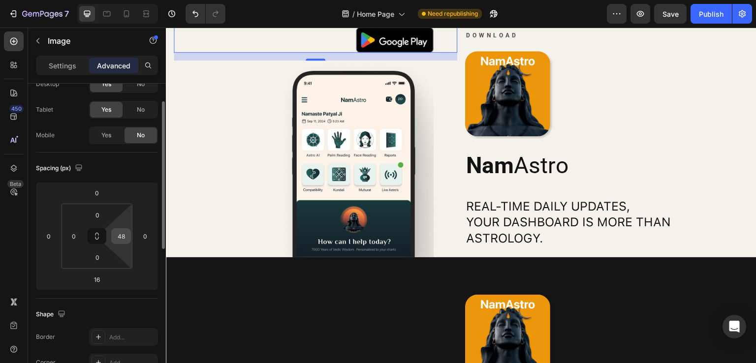
click at [124, 234] on input "48" at bounding box center [121, 236] width 15 height 15
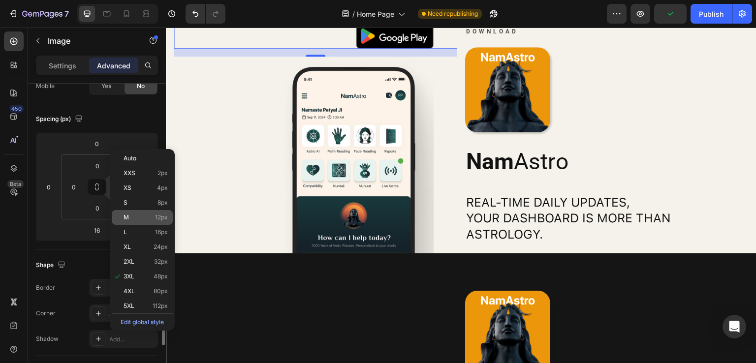
scroll to position [136, 0]
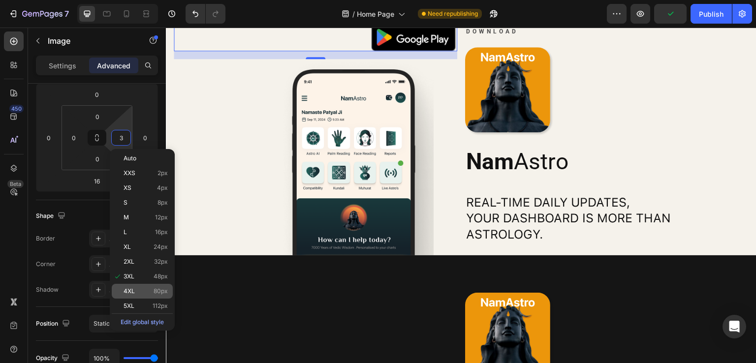
click at [155, 291] on span "80px" at bounding box center [161, 291] width 14 height 7
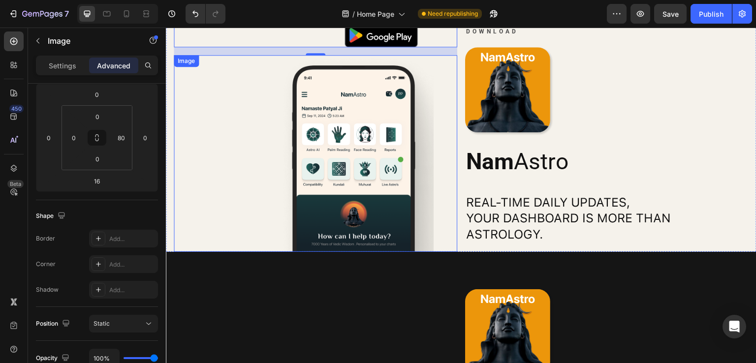
scroll to position [1676, 0]
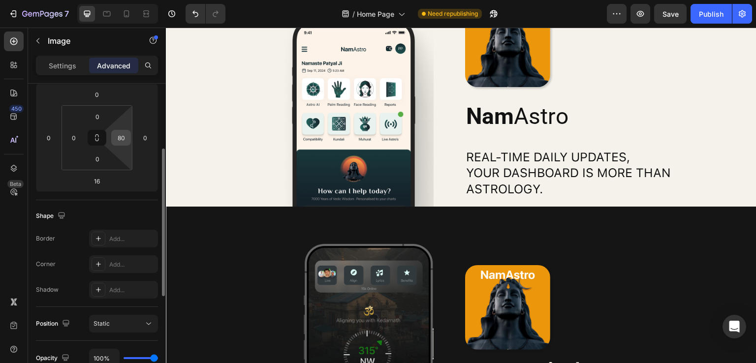
click at [120, 142] on input "80" at bounding box center [121, 137] width 15 height 15
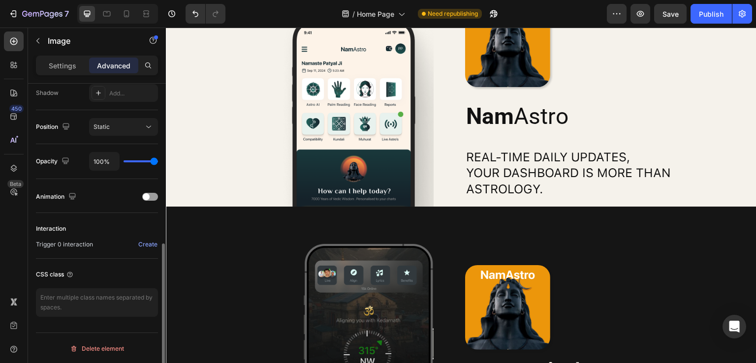
type input "0"
click at [54, 76] on div "Settings Advanced" at bounding box center [97, 70] width 138 height 28
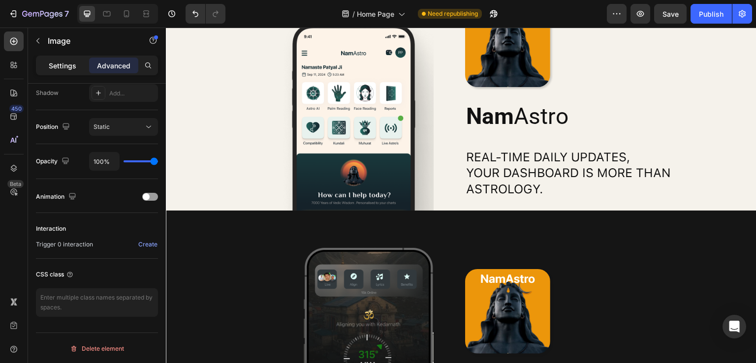
click at [58, 72] on div "Settings" at bounding box center [62, 66] width 49 height 16
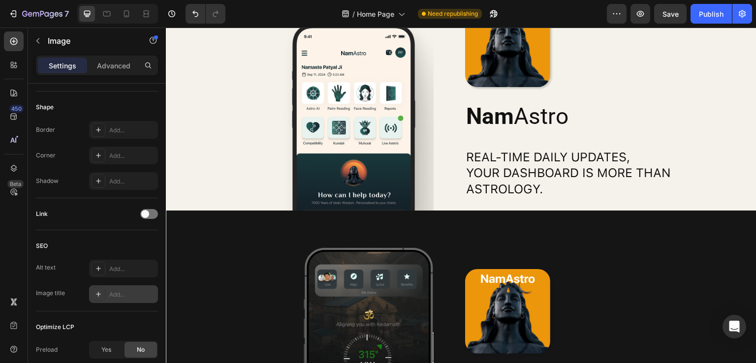
scroll to position [435, 0]
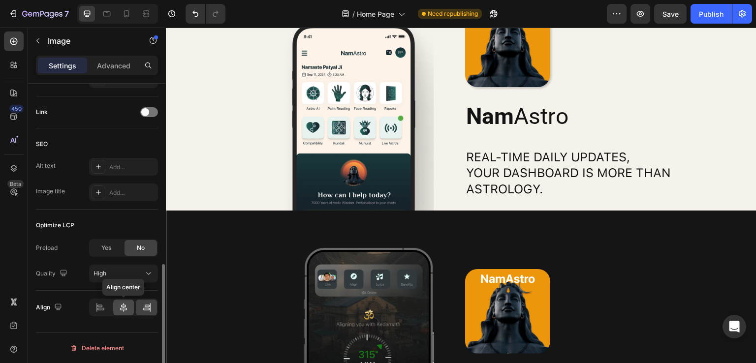
click at [121, 303] on icon at bounding box center [124, 308] width 10 height 10
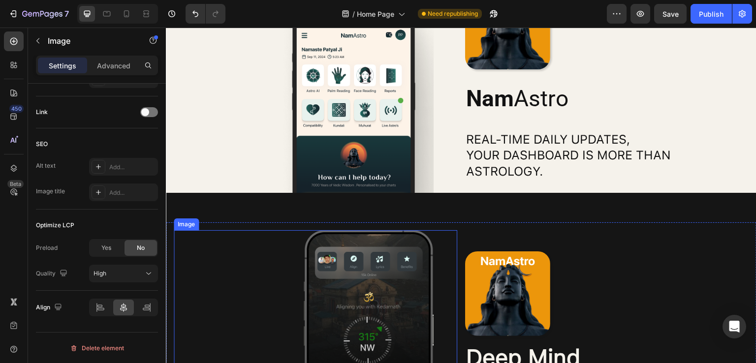
scroll to position [1824, 0]
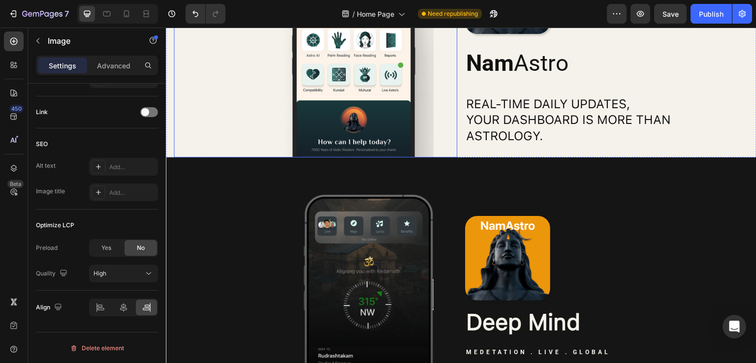
click at [377, 105] on img at bounding box center [356, 59] width 156 height 197
drag, startPoint x: 119, startPoint y: 308, endPoint x: 130, endPoint y: 300, distance: 13.7
click at [121, 307] on icon at bounding box center [124, 308] width 10 height 10
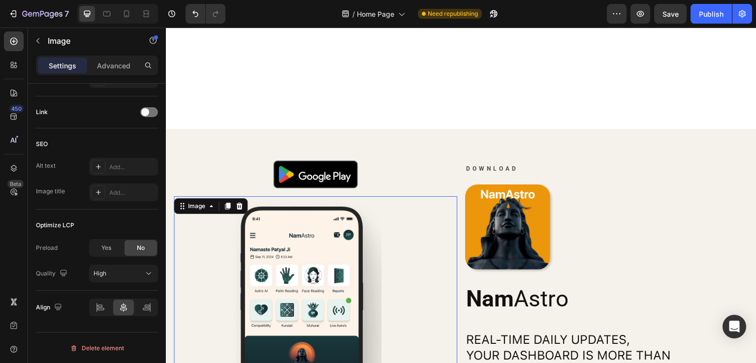
scroll to position [1578, 0]
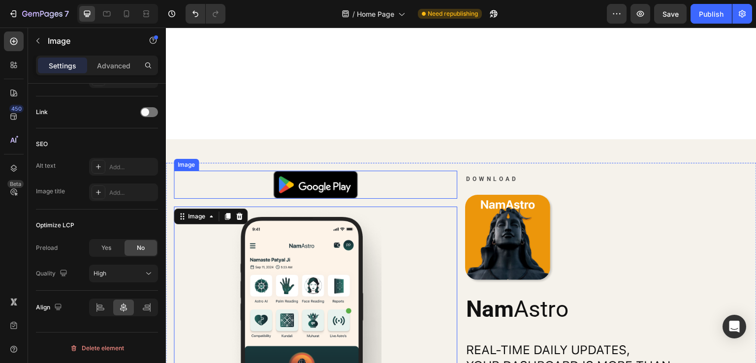
click at [369, 185] on div at bounding box center [315, 185] width 283 height 29
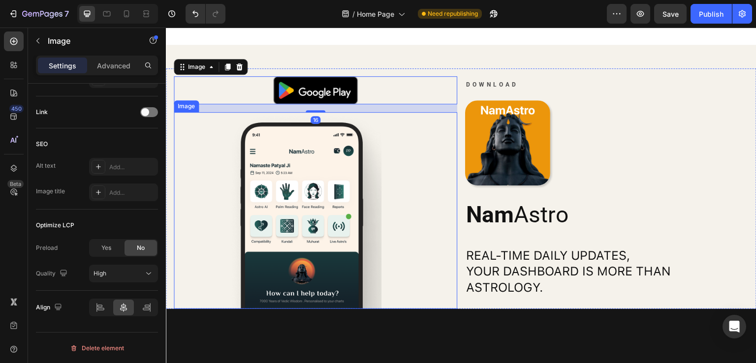
click at [386, 272] on div at bounding box center [304, 210] width 260 height 197
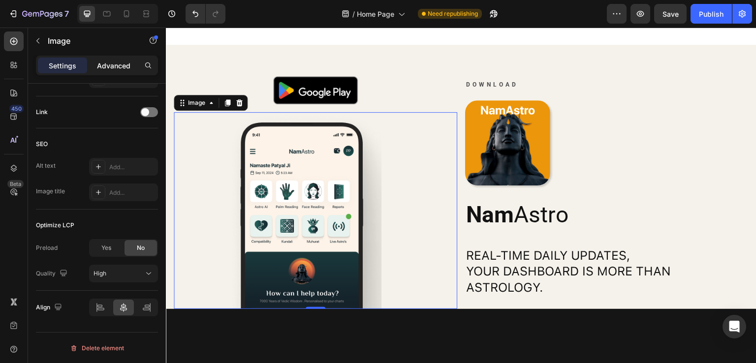
click at [120, 63] on p "Advanced" at bounding box center [113, 66] width 33 height 10
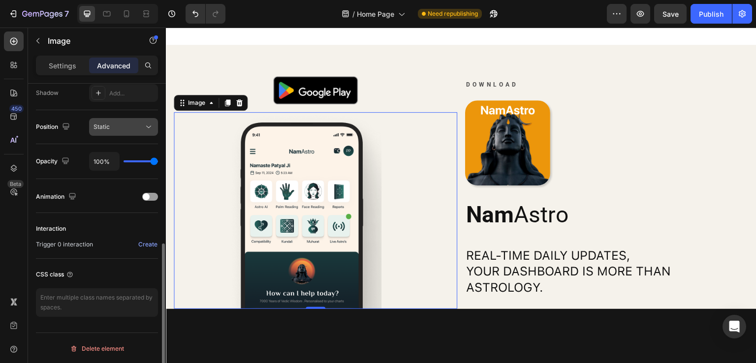
scroll to position [136, 0]
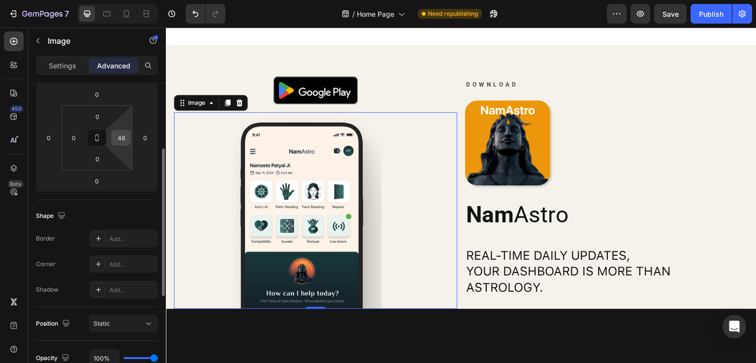
click at [122, 140] on input "48" at bounding box center [121, 137] width 15 height 15
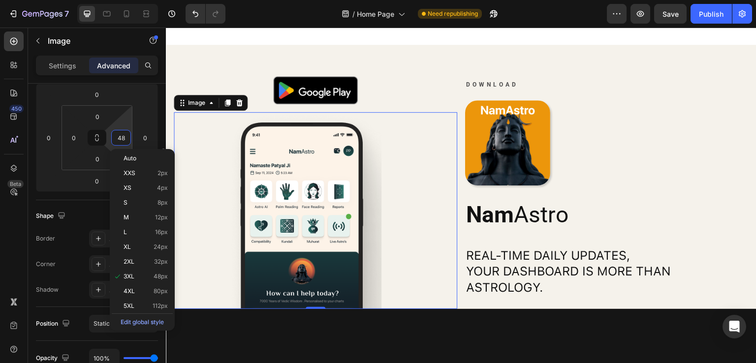
type input "0"
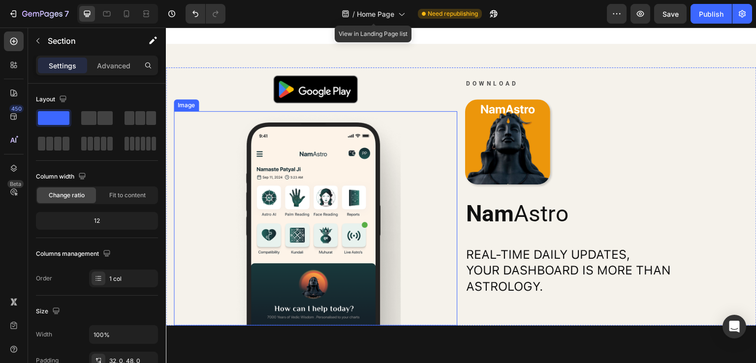
scroll to position [1627, 0]
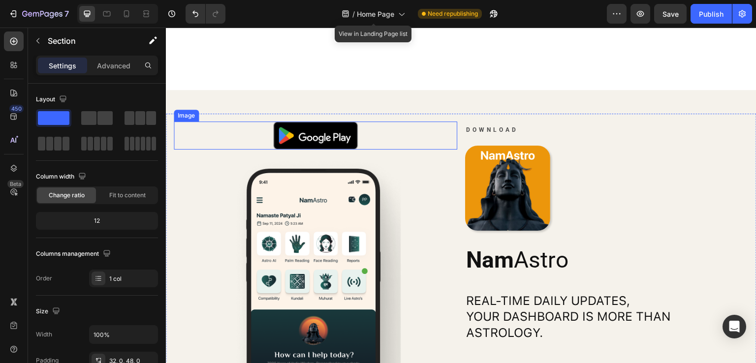
click at [378, 138] on div at bounding box center [315, 136] width 283 height 29
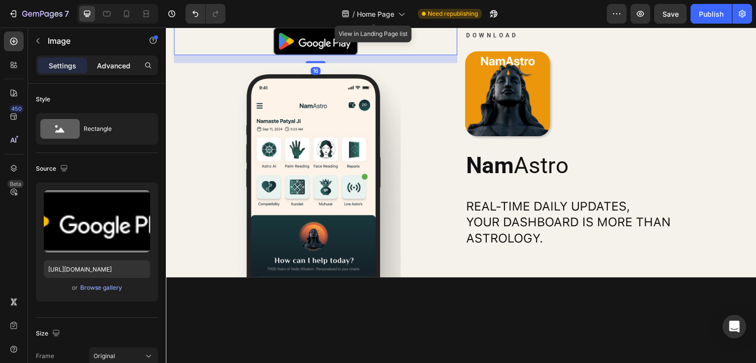
click at [108, 62] on p "Advanced" at bounding box center [113, 66] width 33 height 10
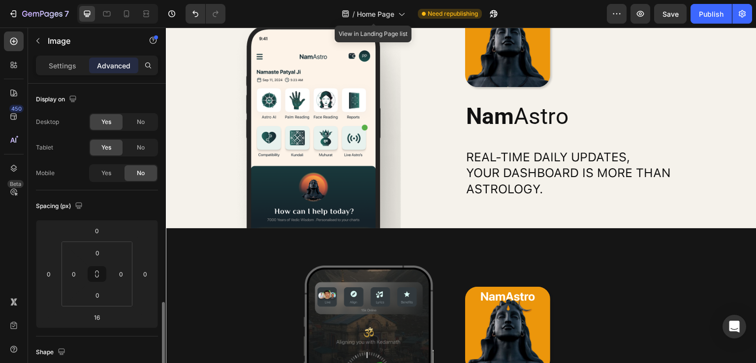
scroll to position [148, 0]
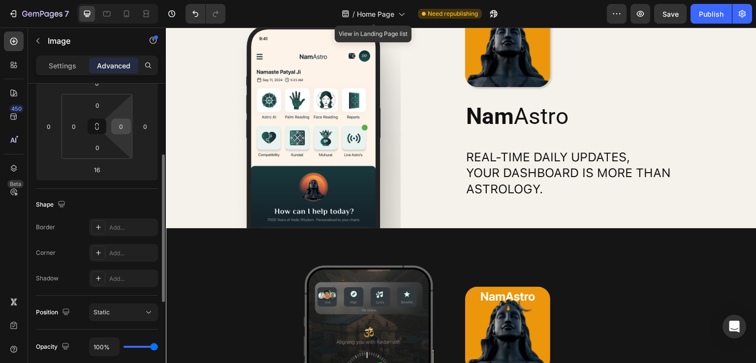
click at [118, 126] on input "0" at bounding box center [121, 126] width 15 height 15
type input "48"
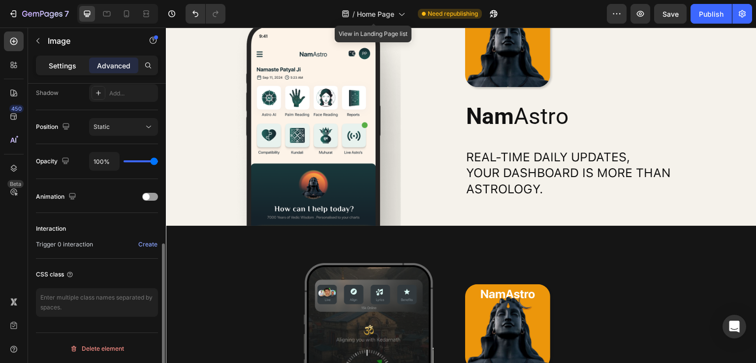
click at [55, 65] on p "Settings" at bounding box center [63, 66] width 28 height 10
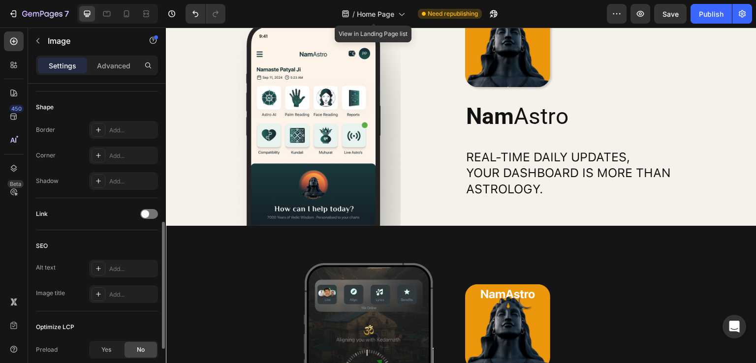
scroll to position [435, 0]
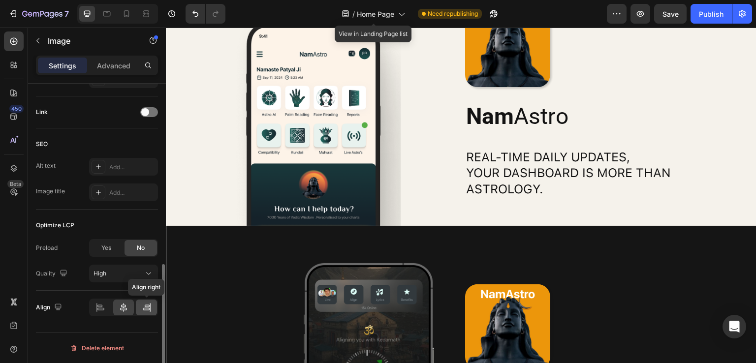
drag, startPoint x: 143, startPoint y: 314, endPoint x: 157, endPoint y: 299, distance: 20.6
click at [144, 315] on div "Align right" at bounding box center [123, 308] width 69 height 18
click at [151, 311] on icon at bounding box center [147, 308] width 10 height 10
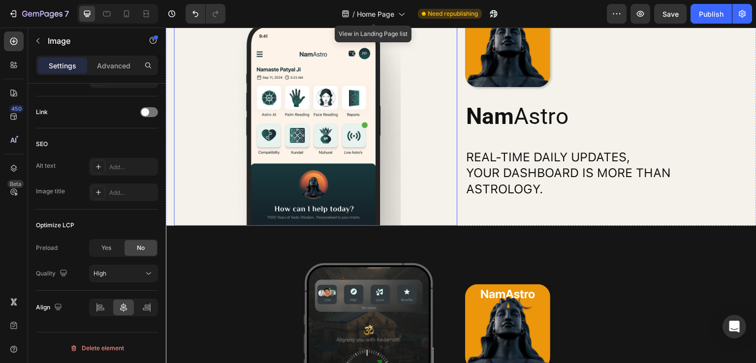
click at [408, 178] on div at bounding box center [315, 118] width 283 height 215
click at [364, 188] on img at bounding box center [315, 118] width 170 height 215
click at [145, 308] on icon at bounding box center [147, 308] width 10 height 10
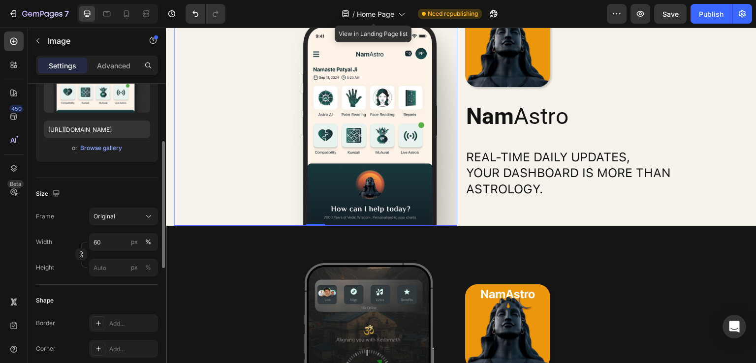
scroll to position [0, 0]
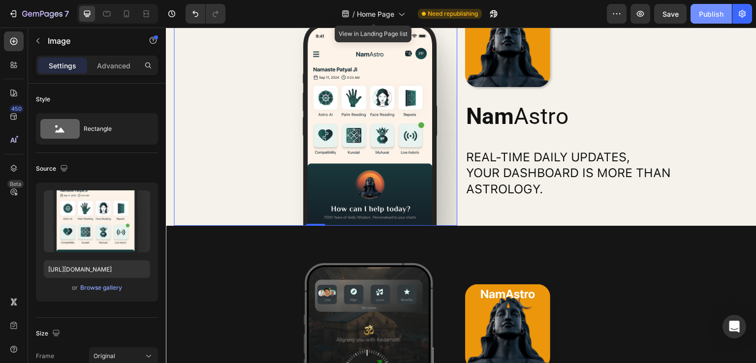
drag, startPoint x: 695, startPoint y: 14, endPoint x: 703, endPoint y: 14, distance: 7.9
click at [702, 14] on button "Publish" at bounding box center [711, 14] width 41 height 20
click at [490, 16] on icon "button" at bounding box center [494, 14] width 10 height 10
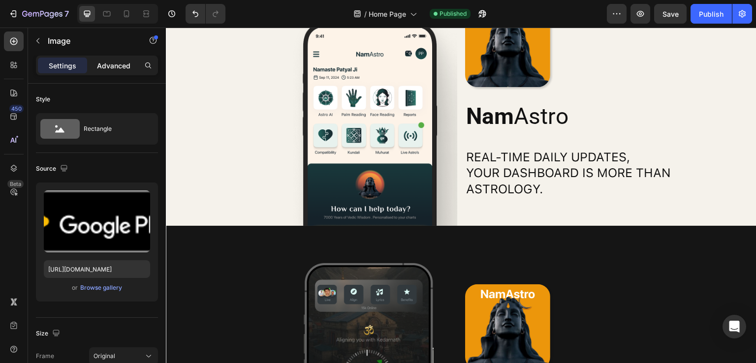
click at [120, 65] on p "Advanced" at bounding box center [113, 66] width 33 height 10
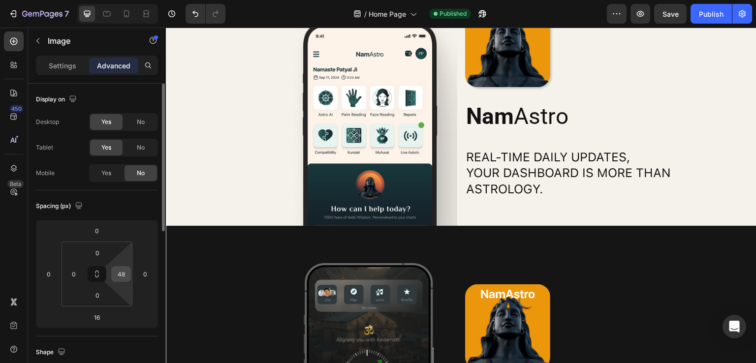
click at [122, 275] on input "48" at bounding box center [121, 274] width 15 height 15
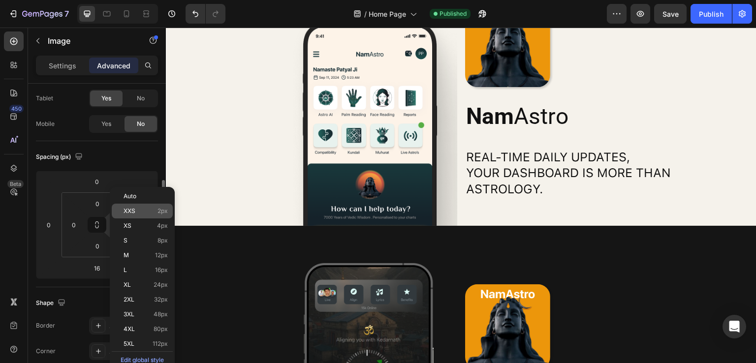
scroll to position [98, 0]
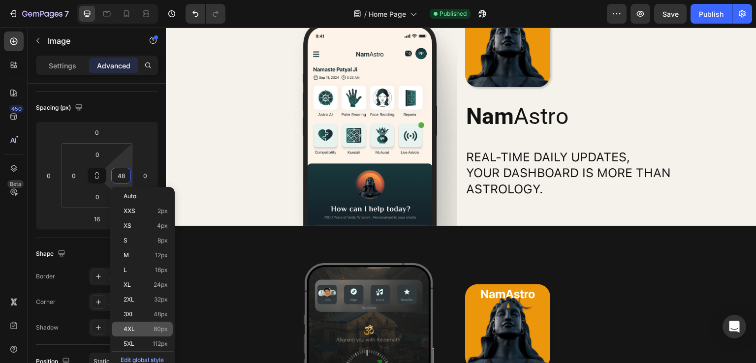
click at [156, 329] on span "80px" at bounding box center [161, 329] width 14 height 7
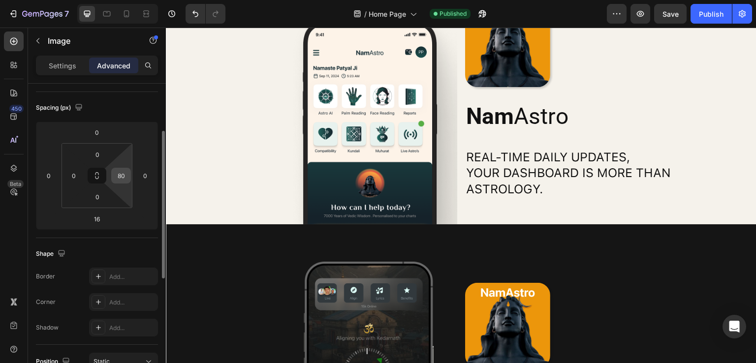
click at [120, 174] on input "80" at bounding box center [121, 175] width 15 height 15
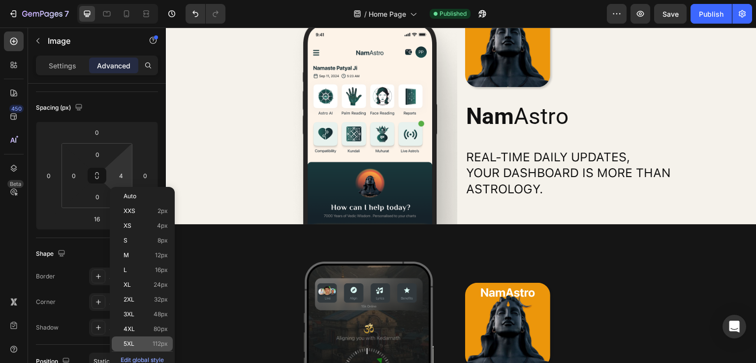
click at [148, 341] on p "5XL 112px" at bounding box center [146, 344] width 44 height 7
type input "112"
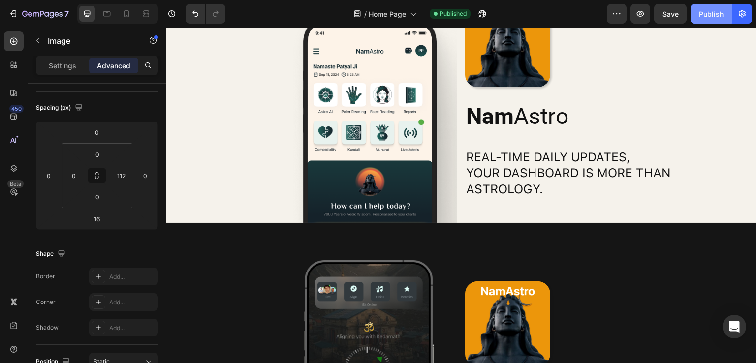
click at [719, 20] on button "Publish" at bounding box center [711, 14] width 41 height 20
click at [127, 7] on div at bounding box center [127, 14] width 16 height 16
type input "0"
type input "Auto"
type input "0"
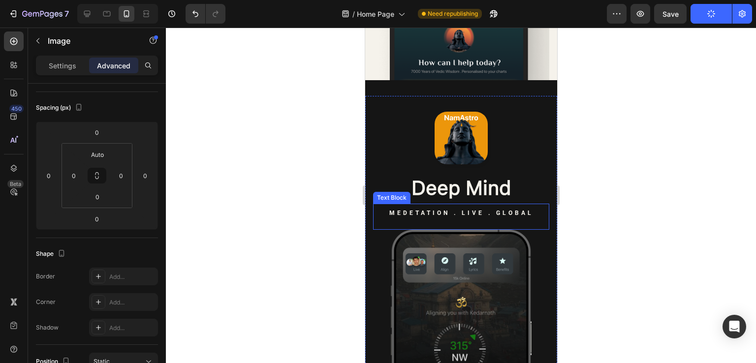
scroll to position [1740, 0]
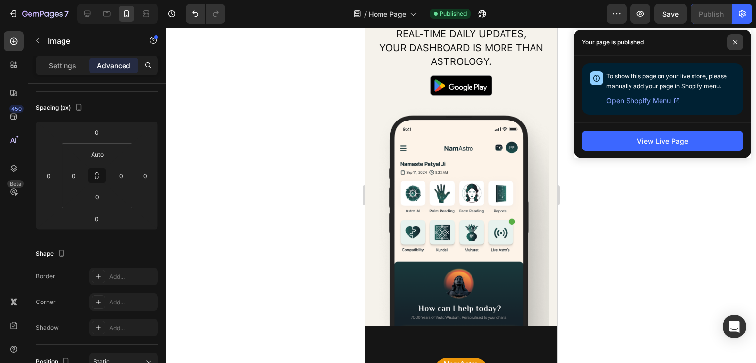
click at [736, 42] on icon at bounding box center [735, 42] width 5 height 5
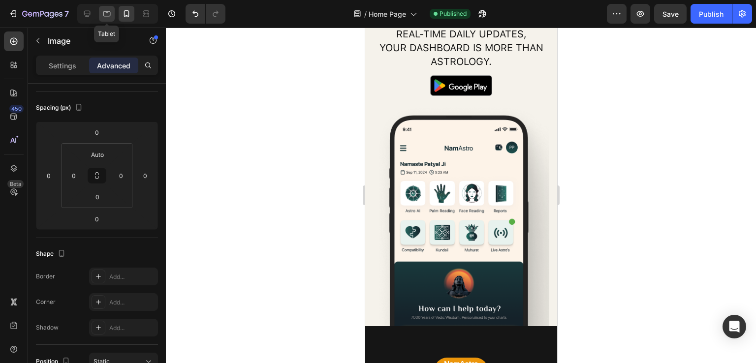
click at [104, 15] on icon at bounding box center [107, 14] width 10 height 10
type input "16"
type input "0"
type input "112"
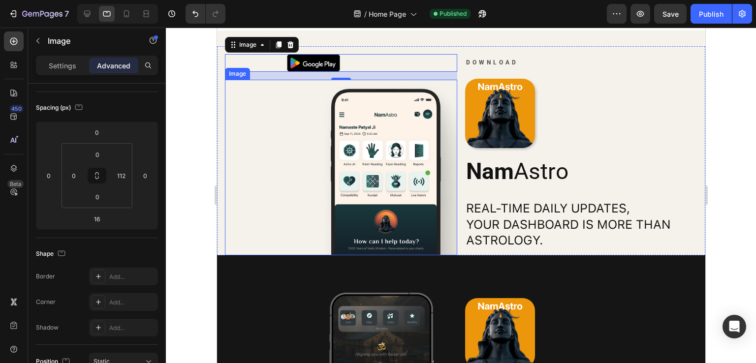
scroll to position [1581, 0]
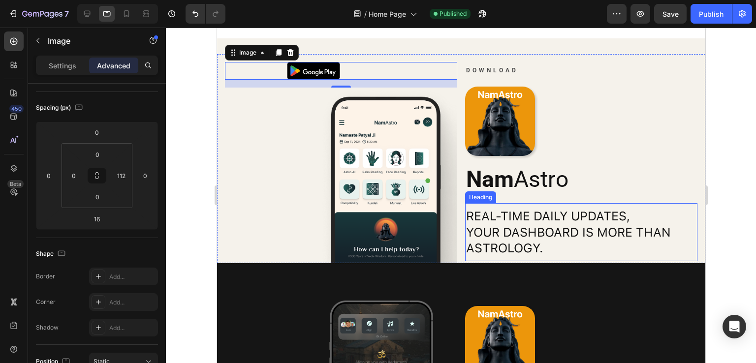
click at [580, 230] on h2 "Real-time daily updates, your dashboard is more than astrology." at bounding box center [581, 232] width 232 height 50
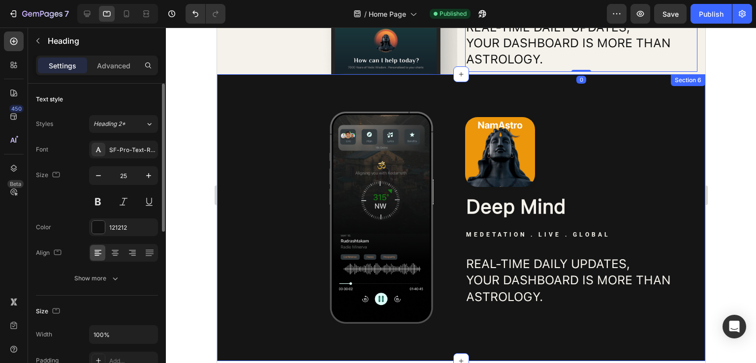
scroll to position [1827, 0]
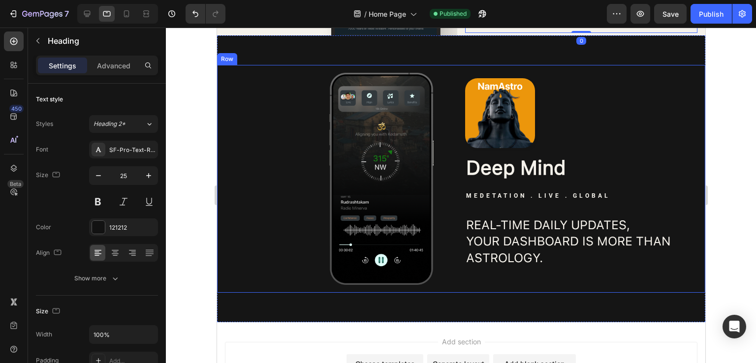
click at [546, 229] on h2 "Real-time daily updates, your dashboard is more than astrology." at bounding box center [581, 242] width 232 height 52
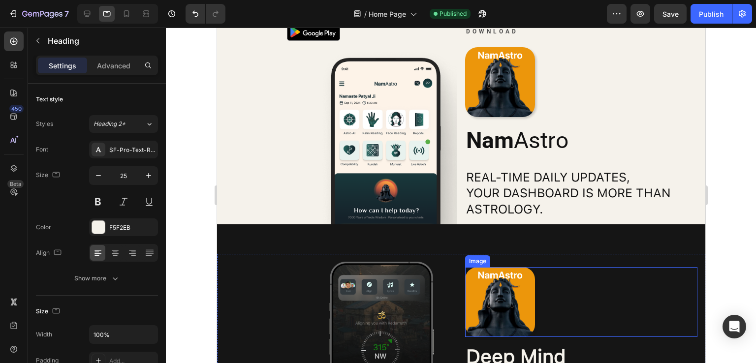
scroll to position [1581, 0]
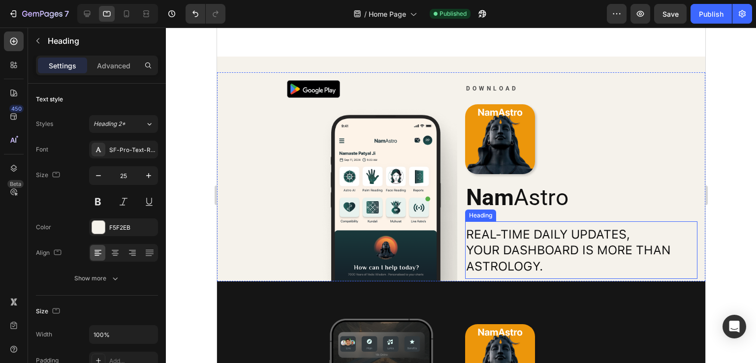
click at [541, 235] on h2 "Real-time daily updates, your dashboard is more than astrology." at bounding box center [581, 250] width 232 height 50
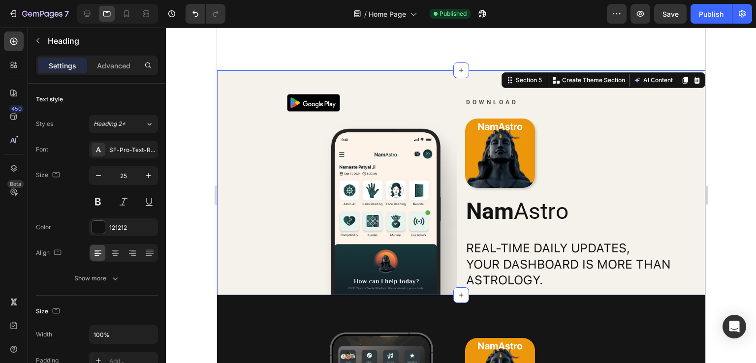
click at [479, 70] on div "Image Image Download Text Block Image Nam Astro Heading Real-time daily updates…" at bounding box center [461, 182] width 488 height 225
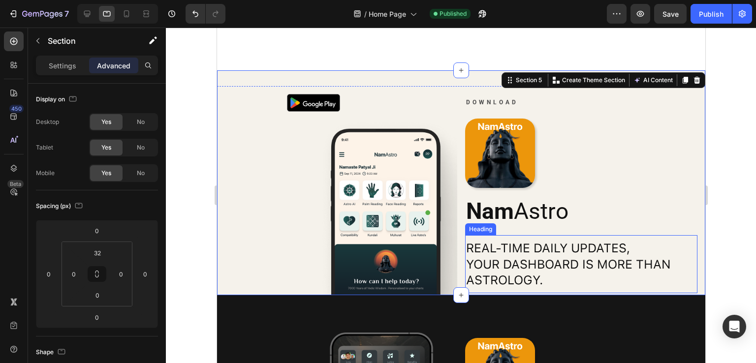
click at [490, 241] on h2 "Real-time daily updates, your dashboard is more than astrology." at bounding box center [581, 264] width 232 height 50
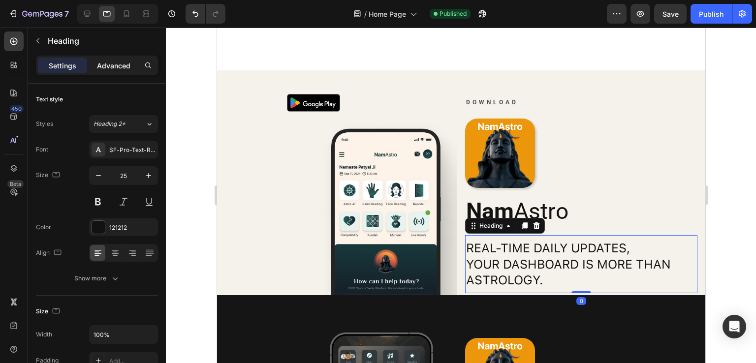
click at [112, 64] on p "Advanced" at bounding box center [113, 66] width 33 height 10
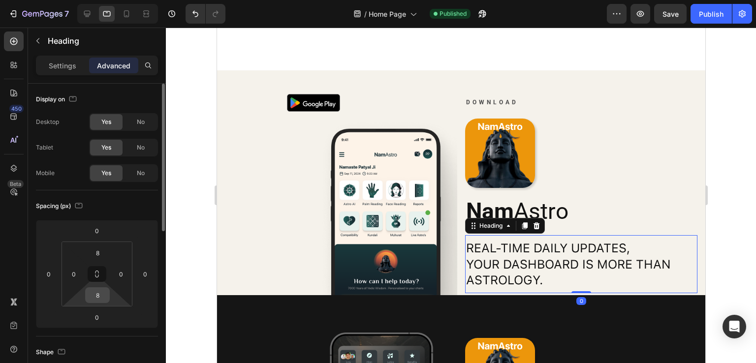
click at [98, 298] on input "8" at bounding box center [98, 295] width 20 height 15
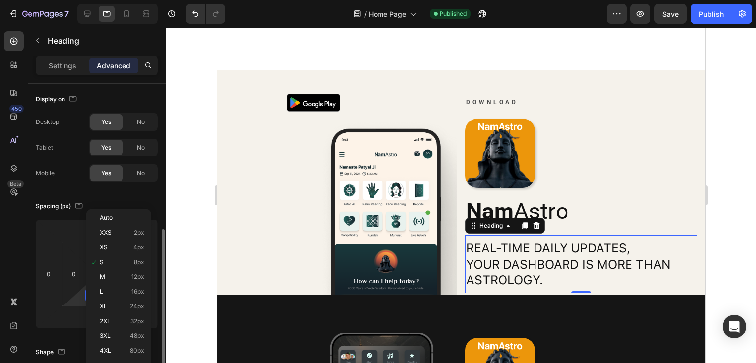
scroll to position [98, 0]
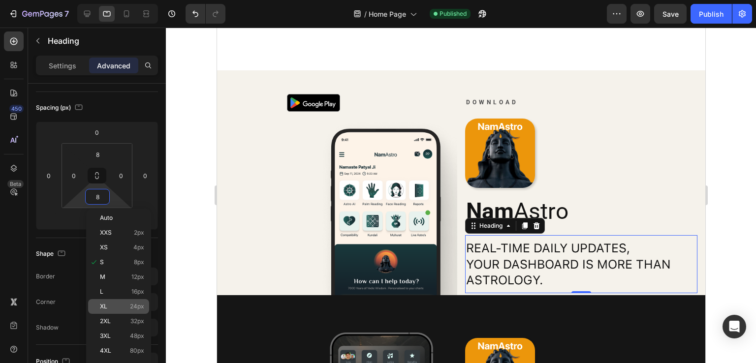
click at [132, 305] on span "24px" at bounding box center [137, 306] width 14 height 7
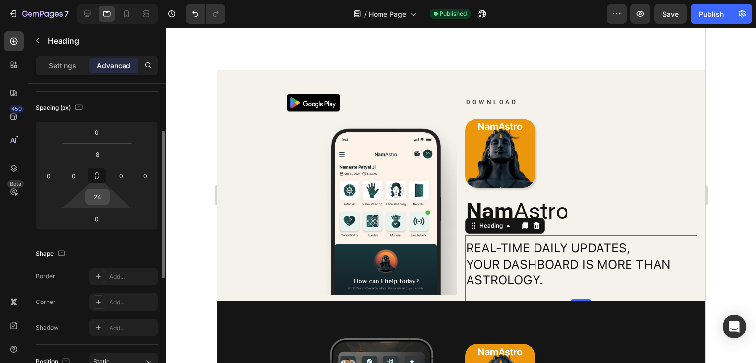
click at [94, 201] on input "24" at bounding box center [98, 196] width 20 height 15
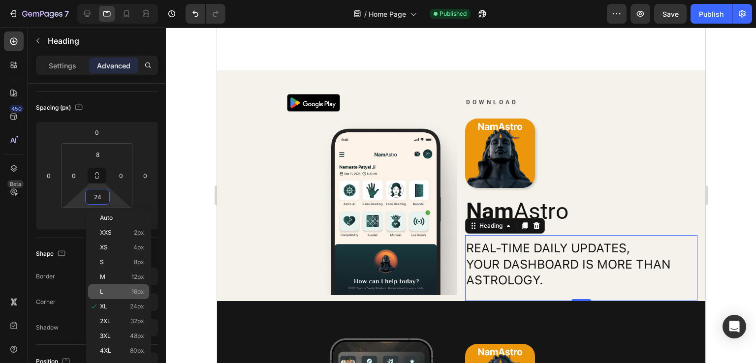
click at [128, 290] on p "L 16px" at bounding box center [122, 291] width 44 height 7
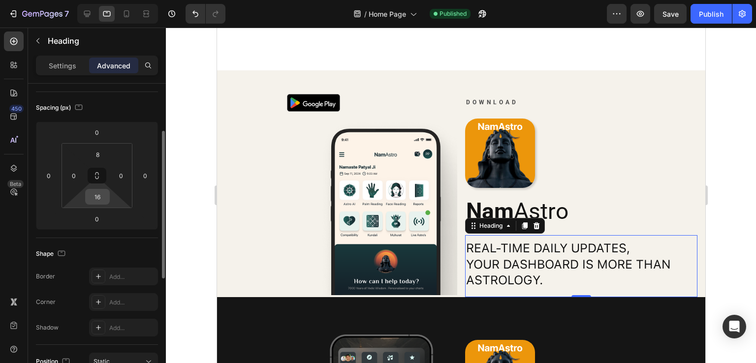
click at [96, 199] on input "16" at bounding box center [98, 196] width 20 height 15
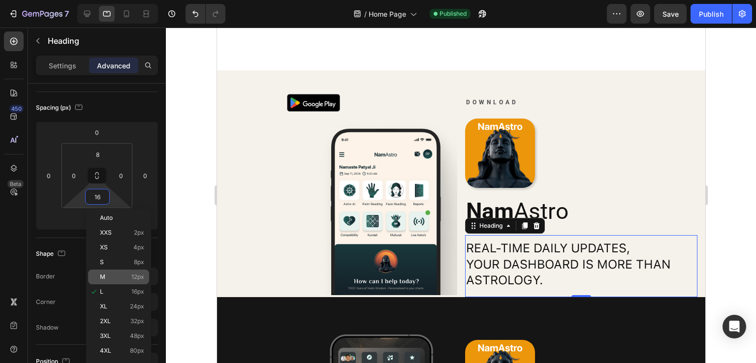
click at [130, 277] on p "M 12px" at bounding box center [122, 277] width 44 height 7
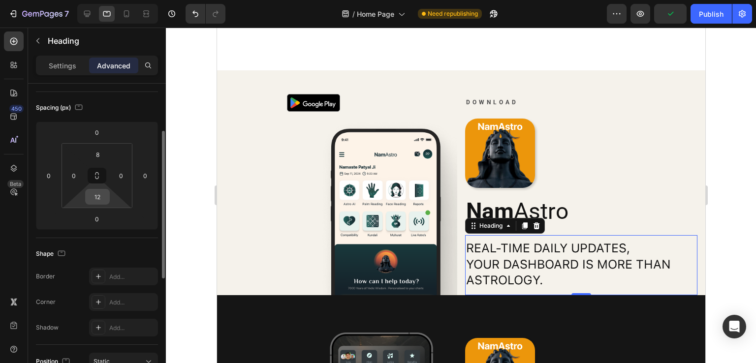
click at [96, 199] on input "12" at bounding box center [98, 196] width 20 height 15
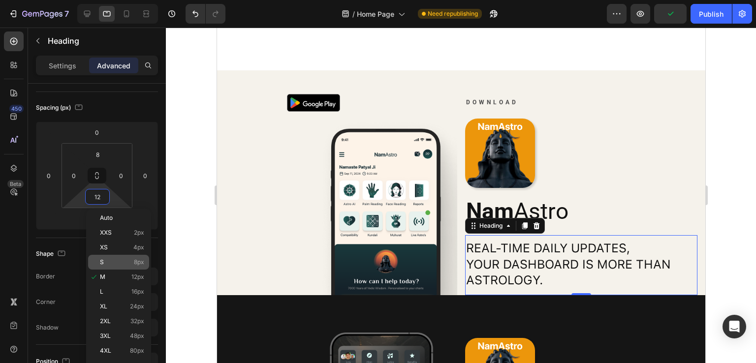
click at [130, 259] on p "S 8px" at bounding box center [122, 262] width 44 height 7
type input "8"
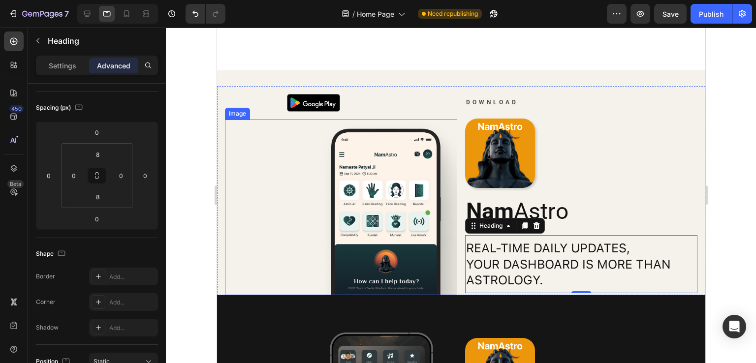
click at [415, 169] on img at bounding box center [386, 208] width 139 height 176
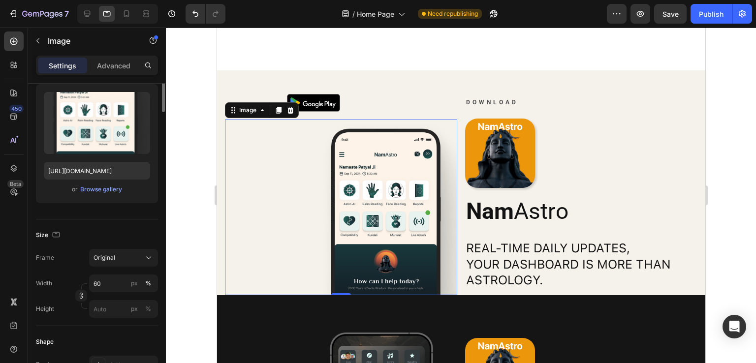
scroll to position [0, 0]
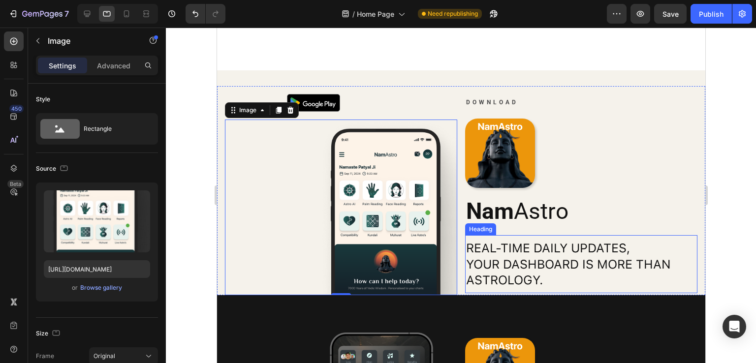
click at [496, 251] on h2 "Real-time daily updates, your dashboard is more than astrology." at bounding box center [581, 264] width 232 height 50
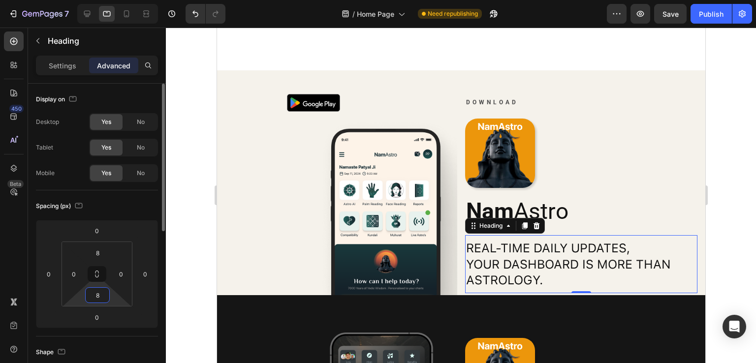
click at [101, 298] on input "8" at bounding box center [98, 295] width 20 height 15
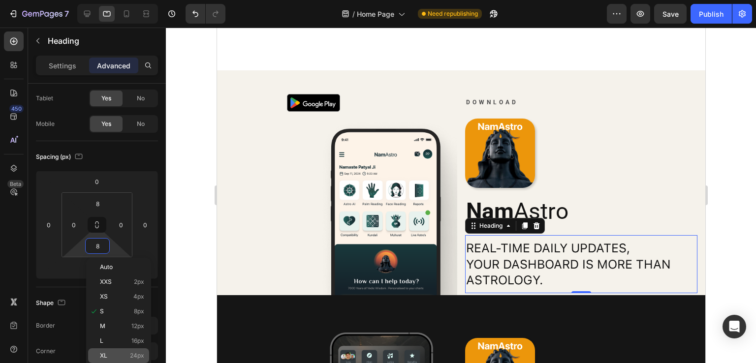
click at [128, 349] on div "XL 24px" at bounding box center [118, 355] width 61 height 15
type input "24"
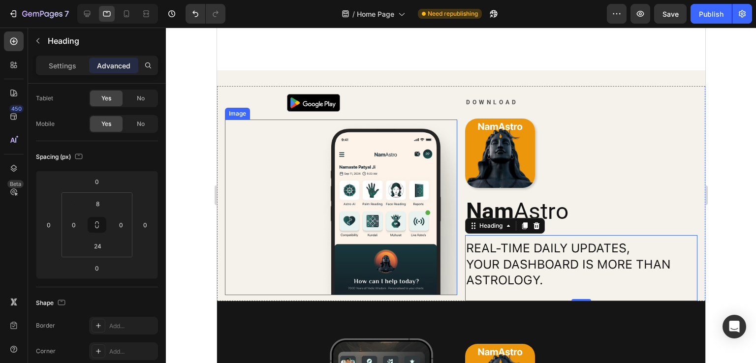
click at [349, 135] on img at bounding box center [386, 208] width 139 height 176
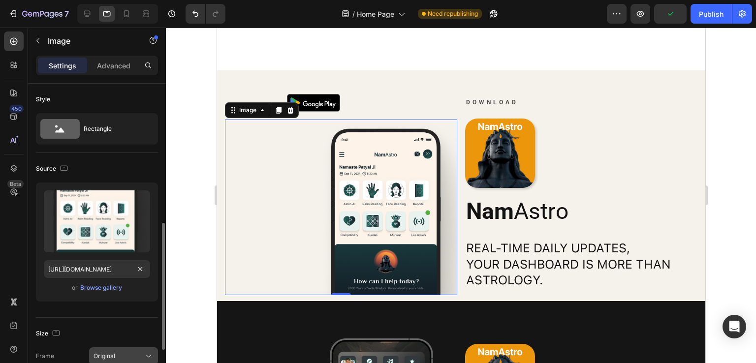
scroll to position [148, 0]
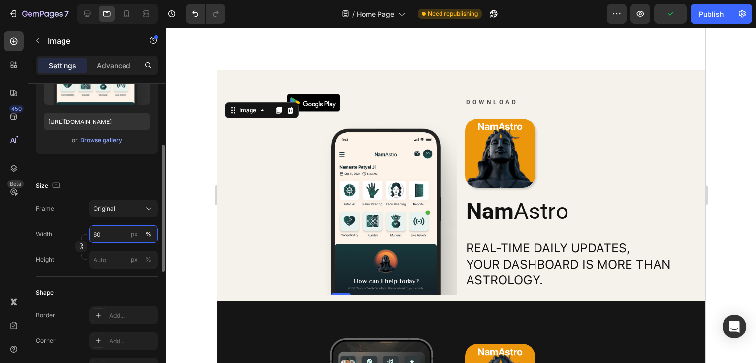
click at [113, 231] on input "60" at bounding box center [123, 234] width 69 height 18
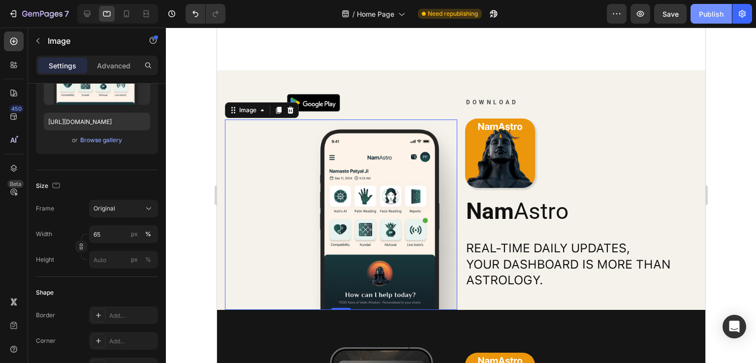
click at [712, 16] on div "Publish" at bounding box center [711, 14] width 25 height 10
click at [85, 12] on icon at bounding box center [87, 14] width 10 height 10
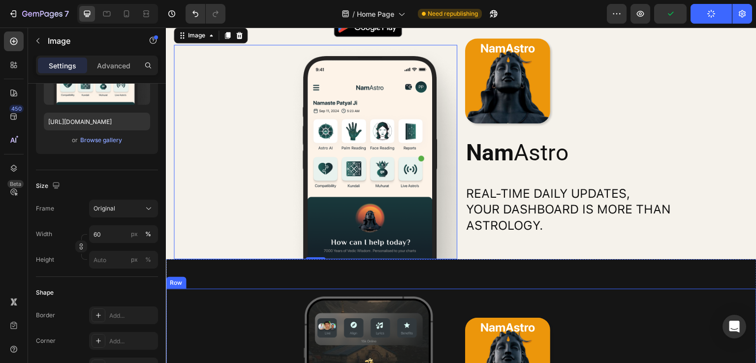
scroll to position [1815, 0]
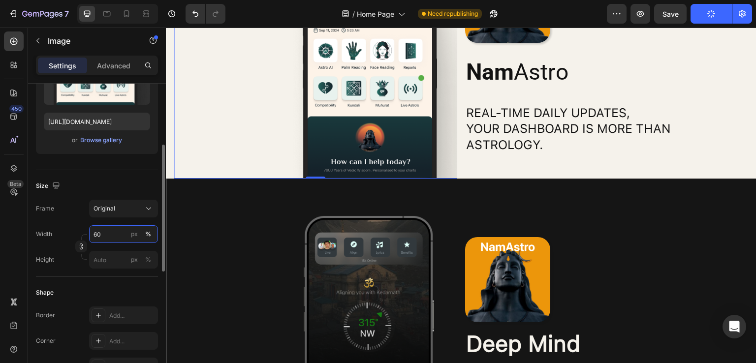
click at [95, 231] on input "60" at bounding box center [123, 234] width 69 height 18
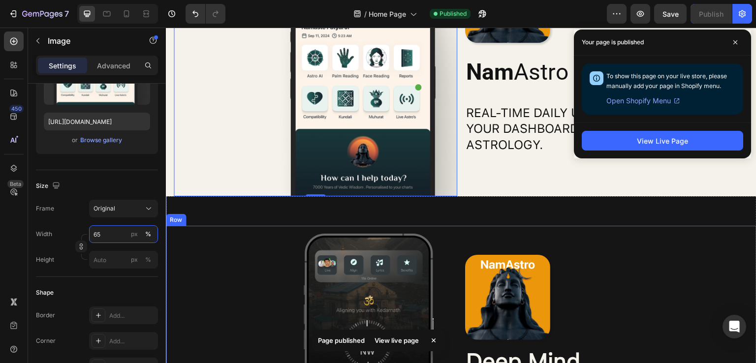
scroll to position [1668, 0]
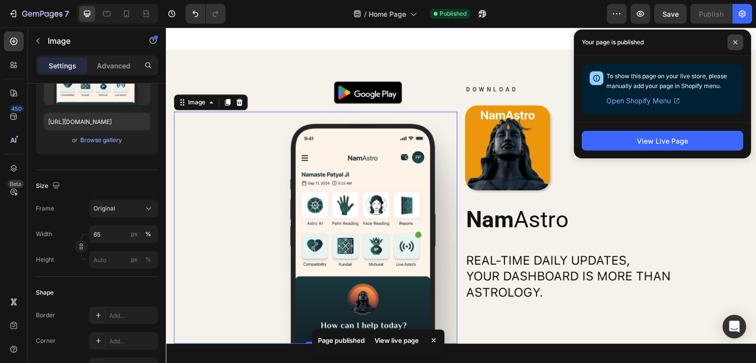
click at [736, 40] on icon at bounding box center [735, 42] width 5 height 5
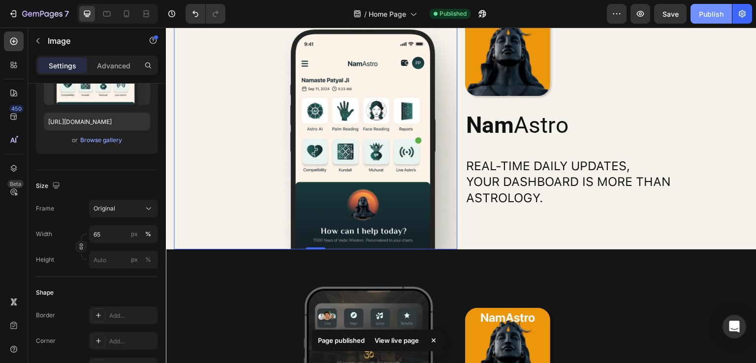
click at [717, 8] on button "Publish" at bounding box center [711, 14] width 41 height 20
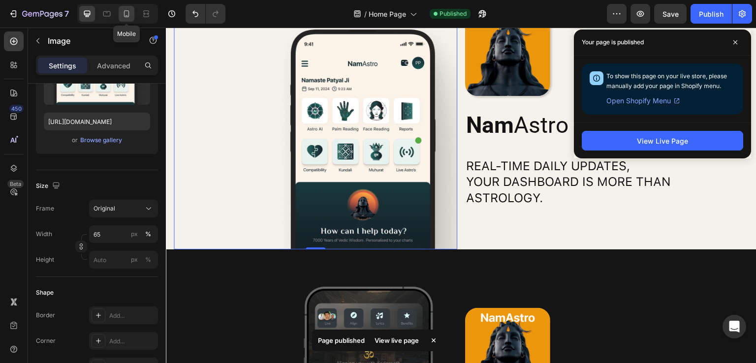
click at [122, 12] on icon at bounding box center [127, 14] width 10 height 10
type input "100"
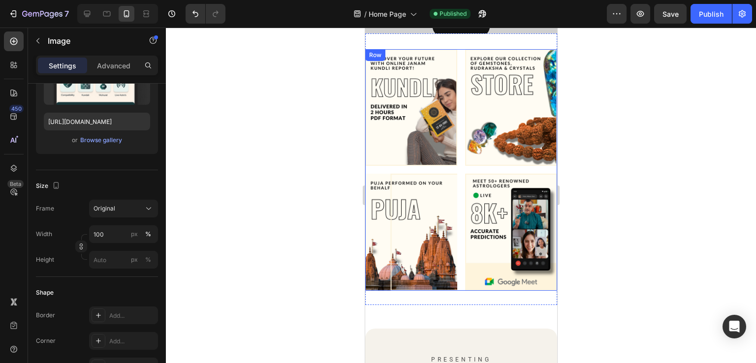
scroll to position [189, 0]
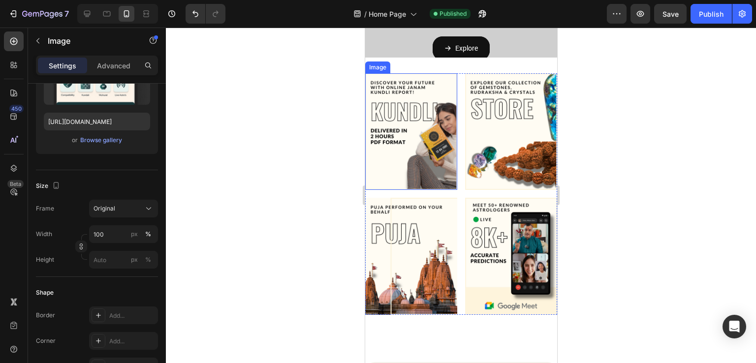
click at [378, 66] on div "Image" at bounding box center [377, 67] width 21 height 9
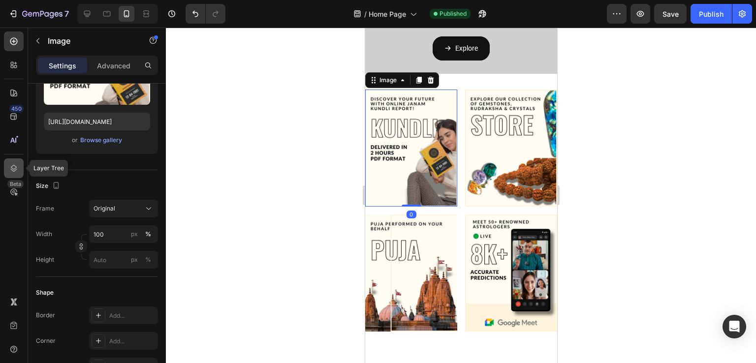
click at [13, 162] on div at bounding box center [14, 168] width 20 height 20
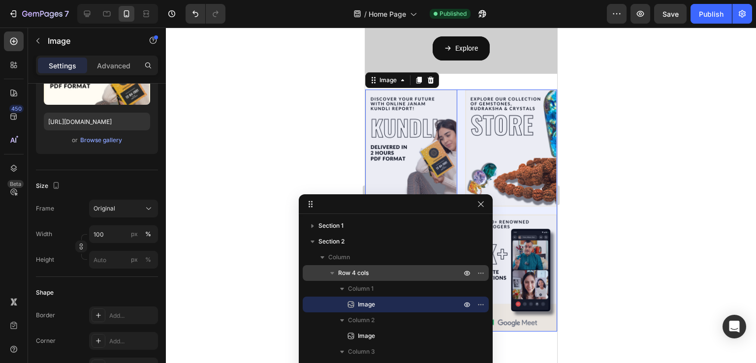
click at [368, 266] on div "Row 4 cols" at bounding box center [396, 273] width 178 height 16
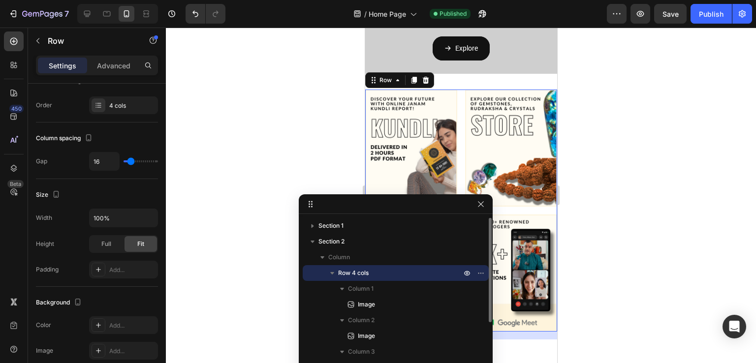
scroll to position [0, 0]
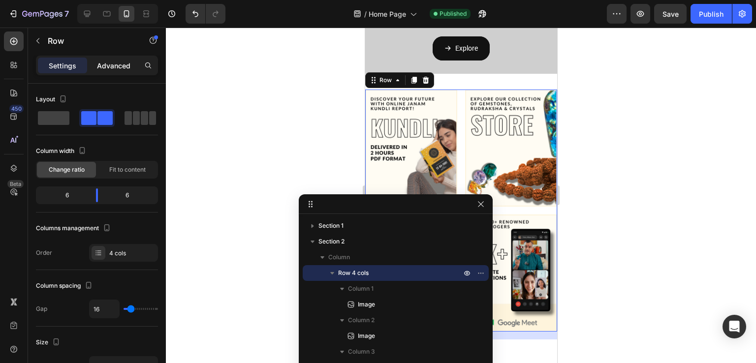
click at [119, 67] on p "Advanced" at bounding box center [113, 66] width 33 height 10
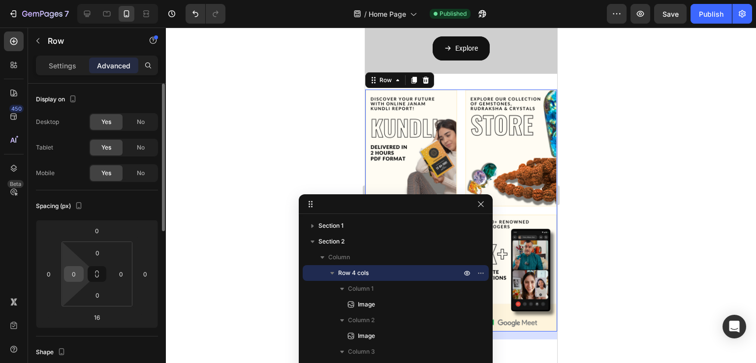
click at [65, 268] on div "0" at bounding box center [74, 274] width 20 height 16
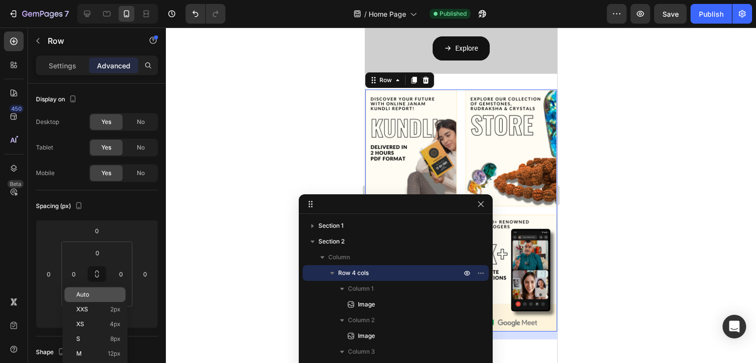
click at [100, 297] on p "Auto" at bounding box center [98, 294] width 44 height 7
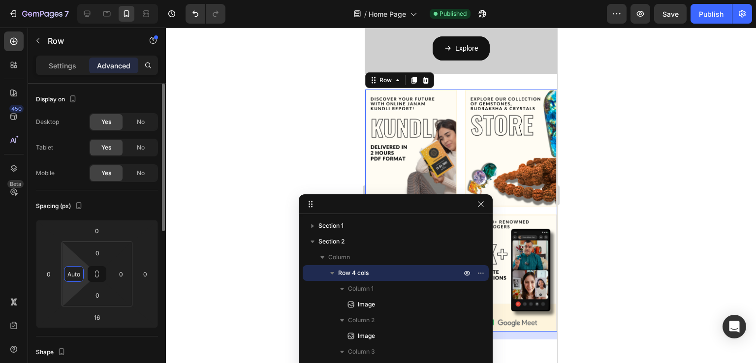
click at [72, 273] on input "Auto" at bounding box center [73, 274] width 15 height 15
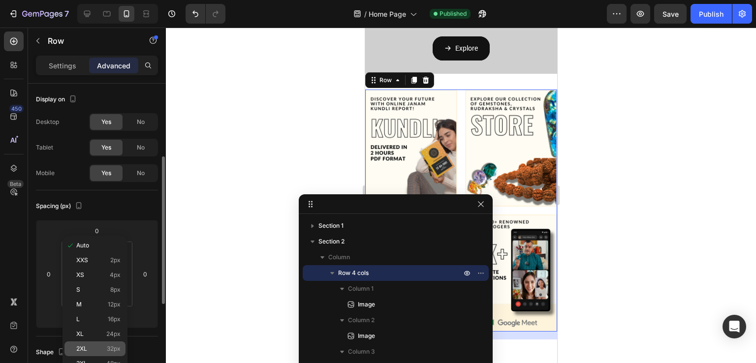
scroll to position [49, 0]
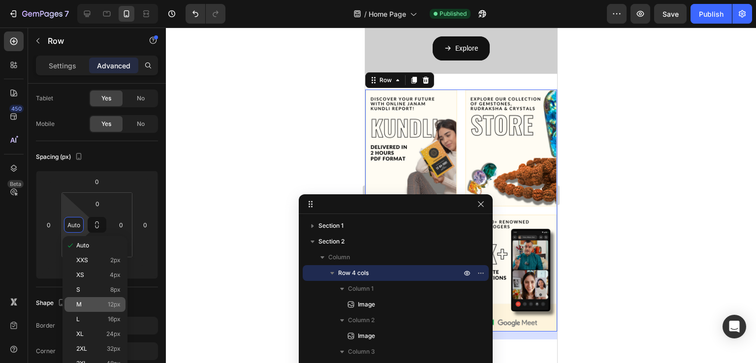
click at [117, 308] on span "12px" at bounding box center [114, 304] width 13 height 7
type input "12"
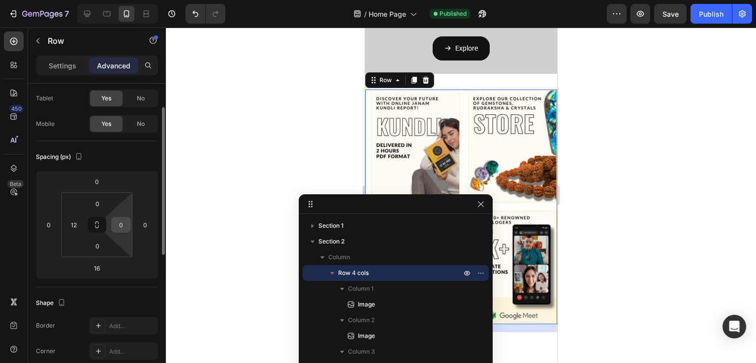
click at [119, 223] on input "0" at bounding box center [121, 225] width 15 height 15
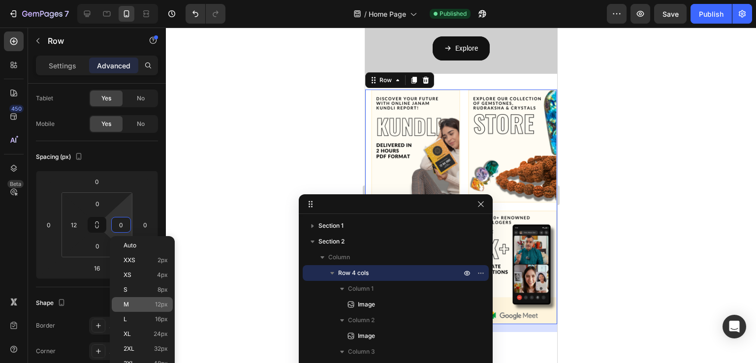
click at [149, 305] on p "M 12px" at bounding box center [146, 304] width 44 height 7
type input "12"
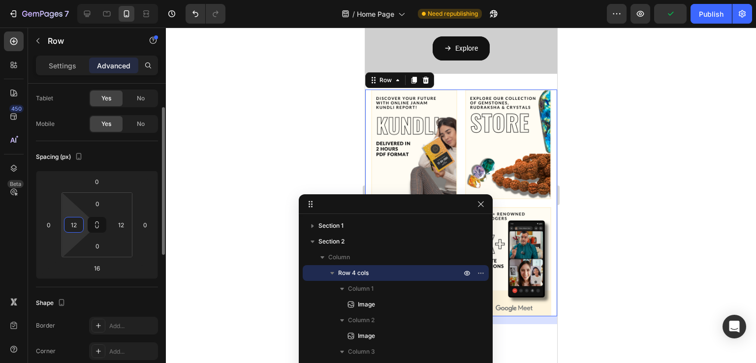
drag, startPoint x: 75, startPoint y: 222, endPoint x: 87, endPoint y: 234, distance: 16.7
click at [75, 221] on input "12" at bounding box center [73, 225] width 15 height 15
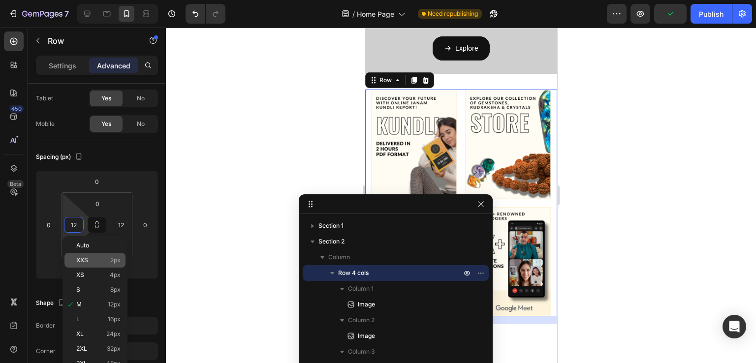
click at [106, 289] on p "S 8px" at bounding box center [98, 289] width 44 height 7
type input "8"
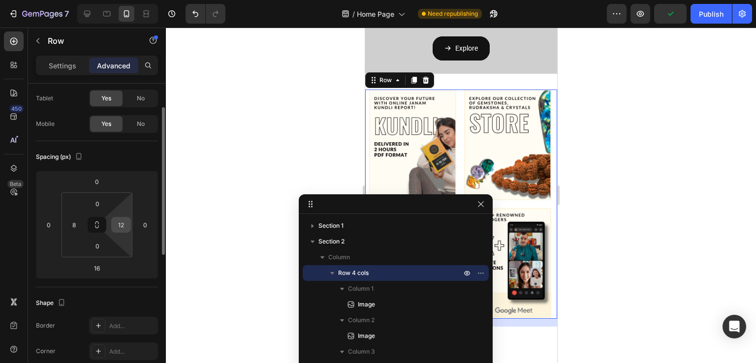
click at [120, 221] on input "12" at bounding box center [121, 225] width 15 height 15
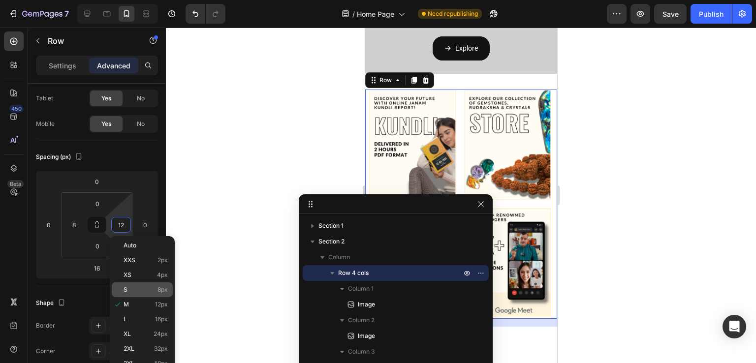
click at [148, 289] on p "S 8px" at bounding box center [146, 289] width 44 height 7
type input "8"
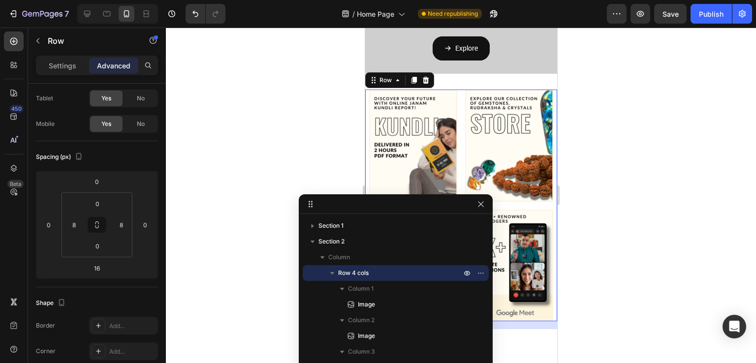
click at [228, 203] on div at bounding box center [461, 196] width 590 height 336
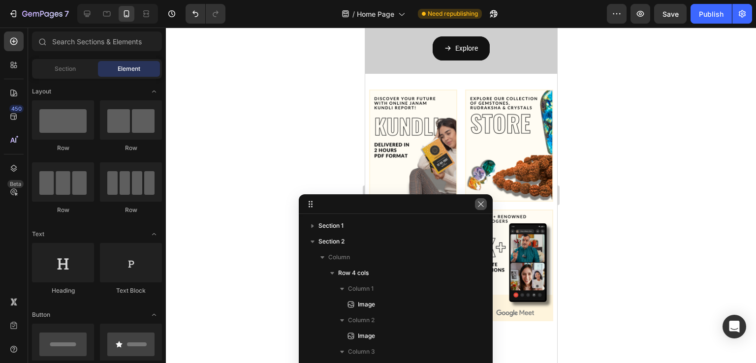
drag, startPoint x: 480, startPoint y: 206, endPoint x: 116, endPoint y: 179, distance: 365.3
click at [481, 206] on icon "button" at bounding box center [481, 204] width 8 height 8
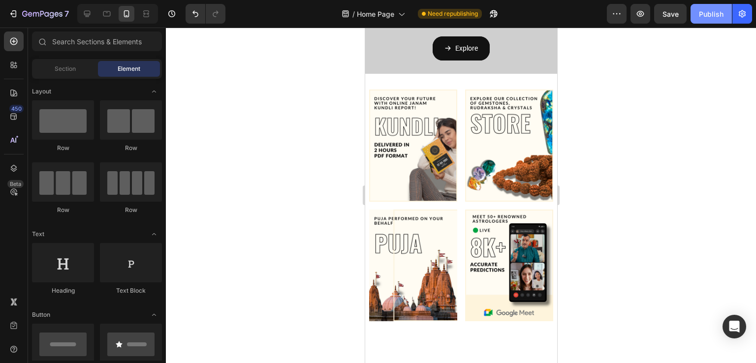
click at [726, 10] on button "Publish" at bounding box center [711, 14] width 41 height 20
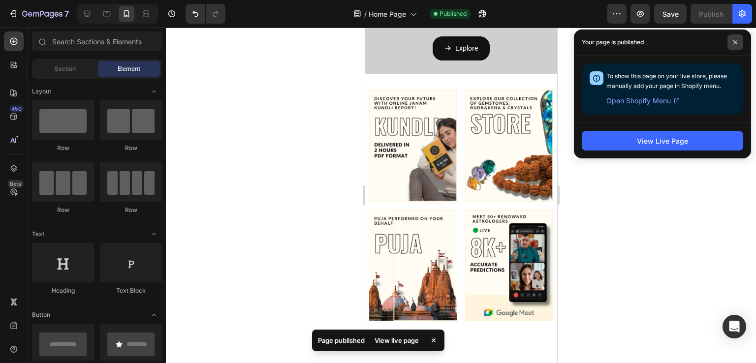
click at [734, 40] on icon at bounding box center [735, 42] width 5 height 5
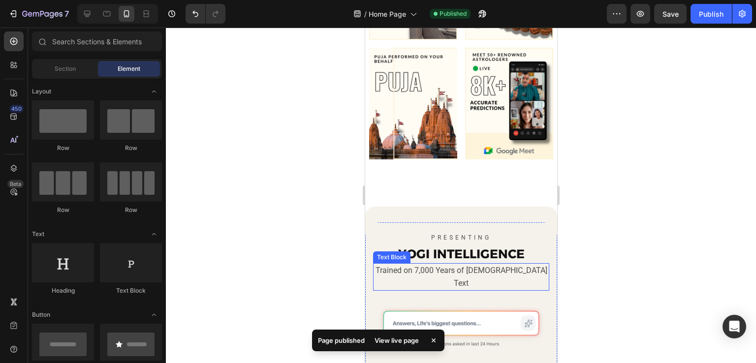
scroll to position [336, 0]
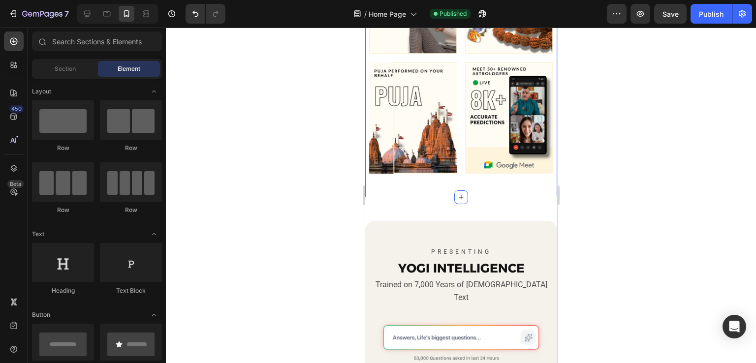
click at [483, 179] on div "Image Image Image Image Row Section 2" at bounding box center [461, 61] width 192 height 271
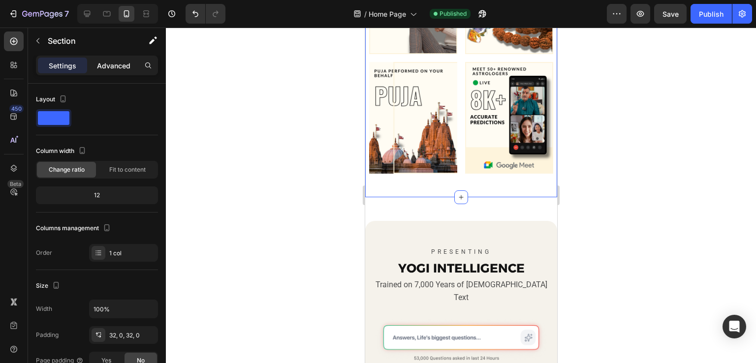
click at [107, 71] on div "Advanced" at bounding box center [113, 66] width 49 height 16
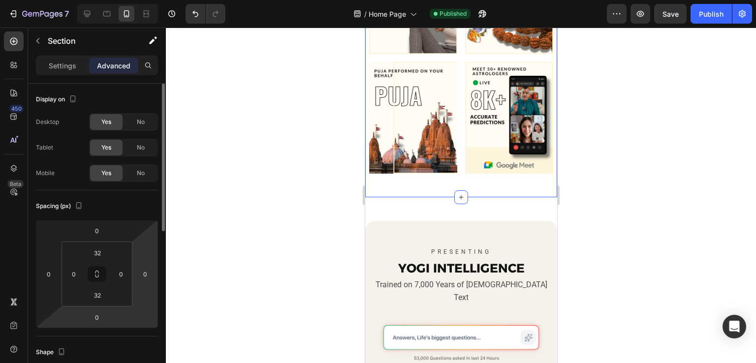
scroll to position [49, 0]
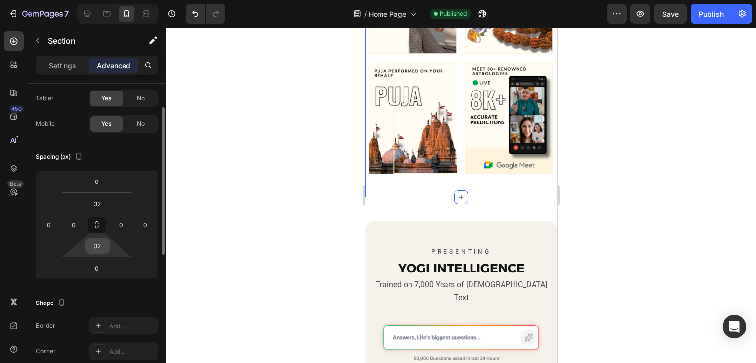
click at [92, 238] on div "32" at bounding box center [97, 246] width 25 height 16
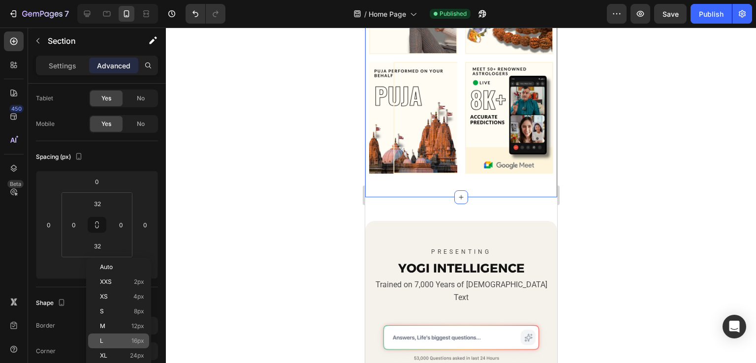
click at [133, 345] on div "L 16px" at bounding box center [118, 341] width 61 height 15
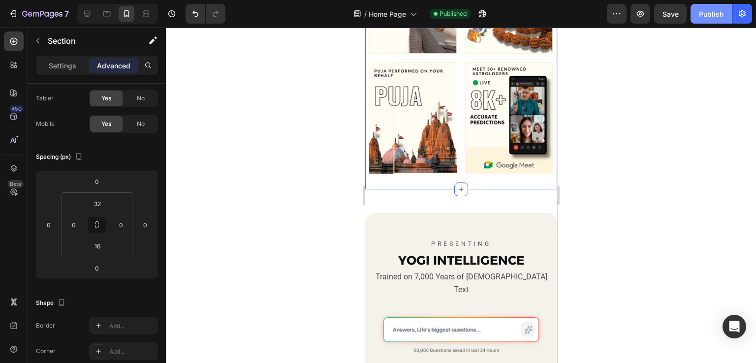
click at [717, 8] on button "Publish" at bounding box center [711, 14] width 41 height 20
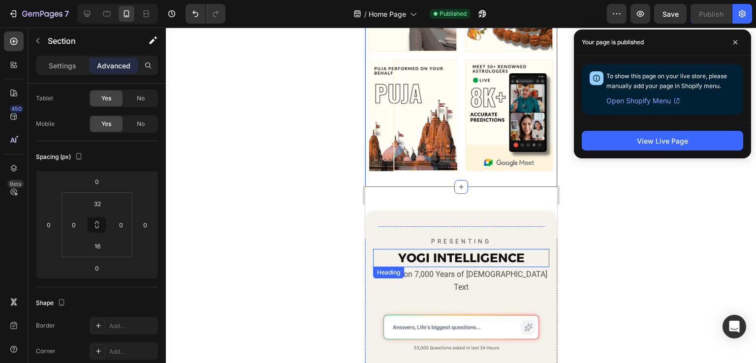
scroll to position [336, 0]
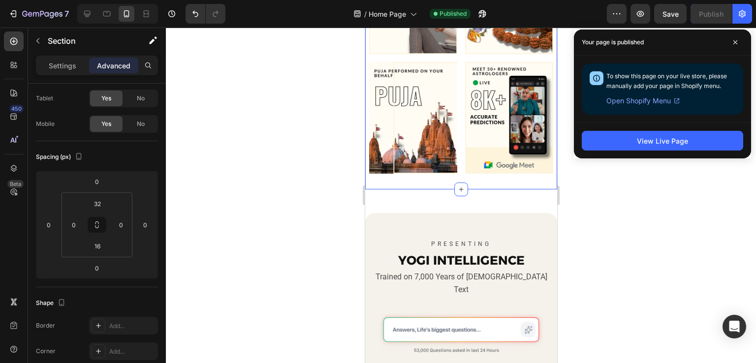
click at [491, 173] on div "Image Image Image Image Row Section 2 Create Theme Section AI Content Write wit…" at bounding box center [461, 57] width 192 height 263
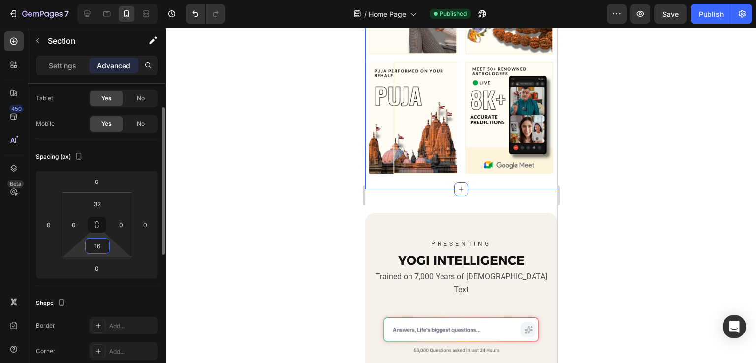
click at [104, 247] on input "16" at bounding box center [98, 246] width 20 height 15
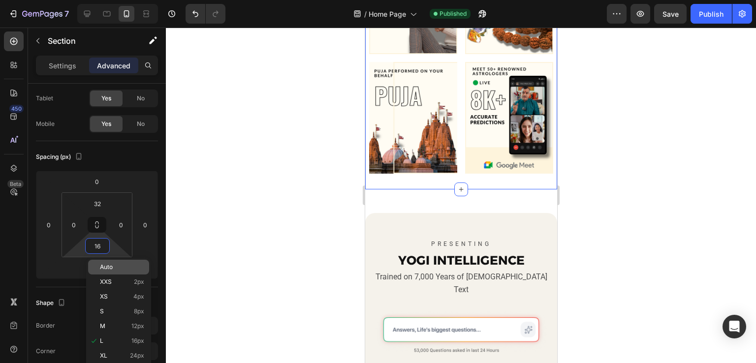
click at [116, 269] on p "Auto" at bounding box center [122, 267] width 44 height 7
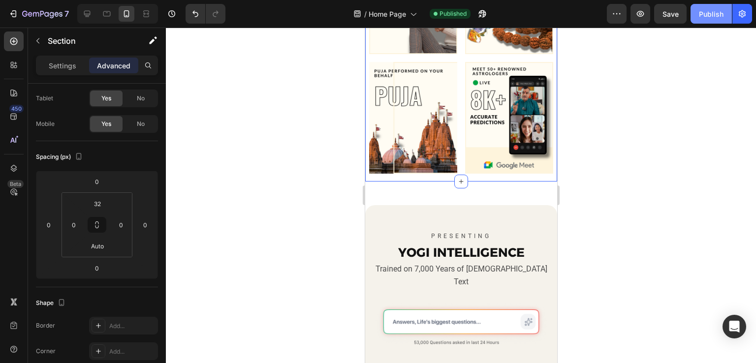
click at [707, 12] on div "Publish" at bounding box center [711, 14] width 25 height 10
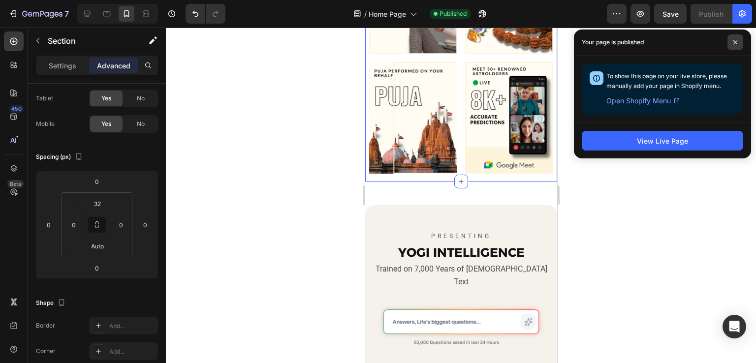
click at [738, 43] on span at bounding box center [735, 42] width 16 height 16
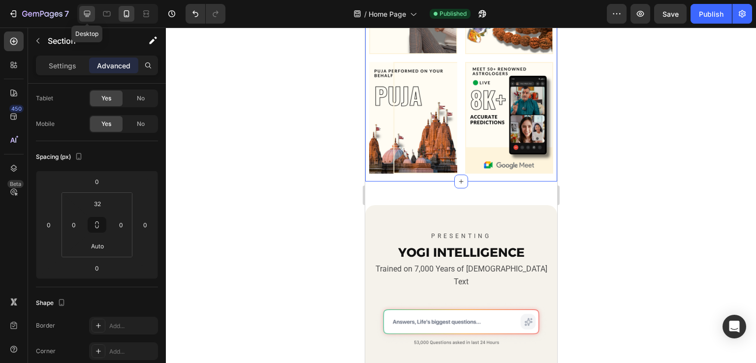
click at [83, 16] on icon at bounding box center [87, 14] width 10 height 10
type input "32"
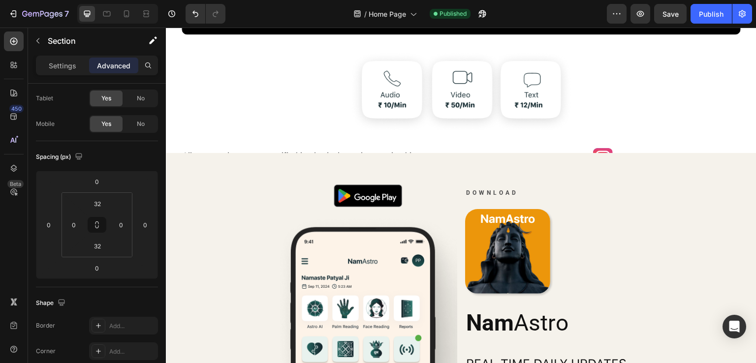
scroll to position [1382, 0]
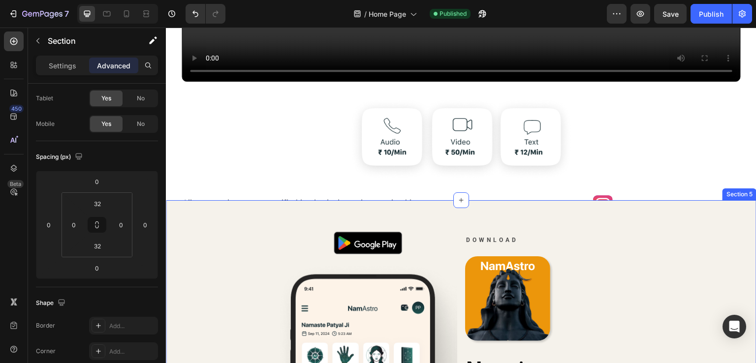
click at [175, 206] on div "Image Image Download Text Block Image Nam Astro Heading Real-time daily updates…" at bounding box center [461, 347] width 591 height 295
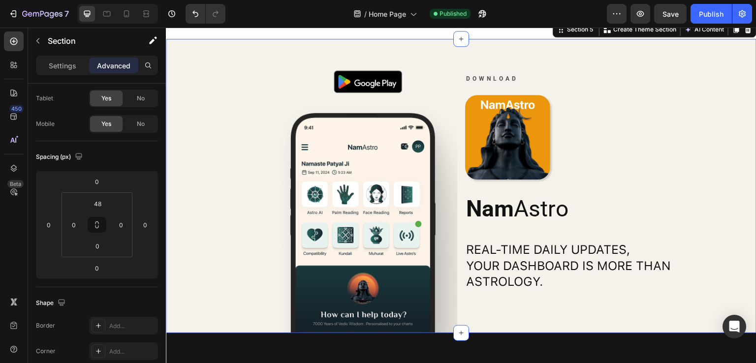
scroll to position [333, 0]
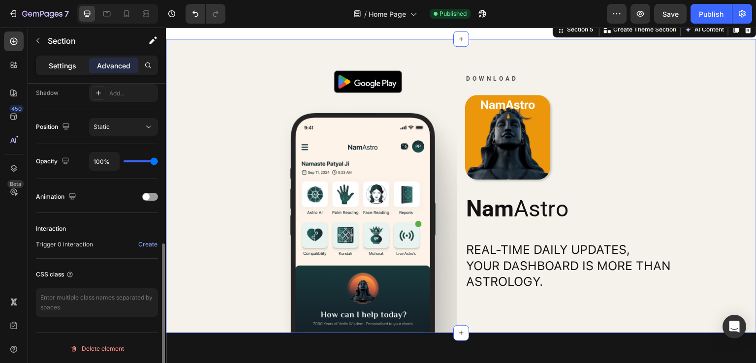
click at [63, 71] on div "Settings" at bounding box center [62, 66] width 49 height 16
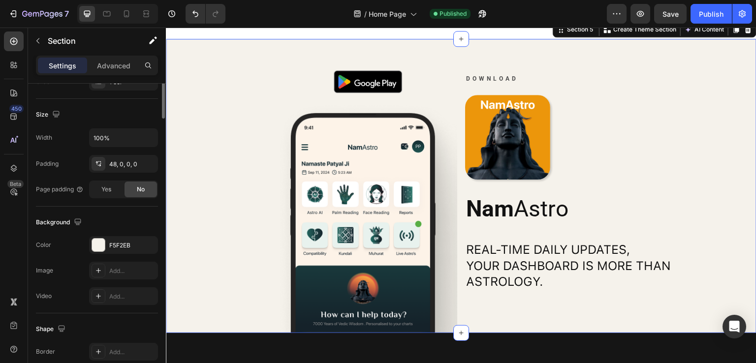
scroll to position [0, 0]
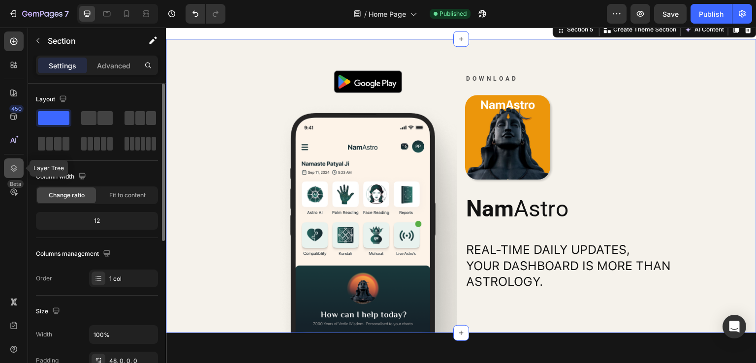
click at [12, 167] on icon at bounding box center [14, 168] width 10 height 10
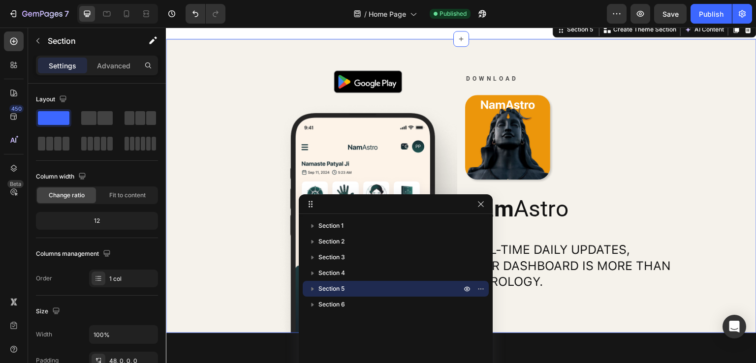
click at [307, 290] on button "button" at bounding box center [313, 289] width 12 height 12
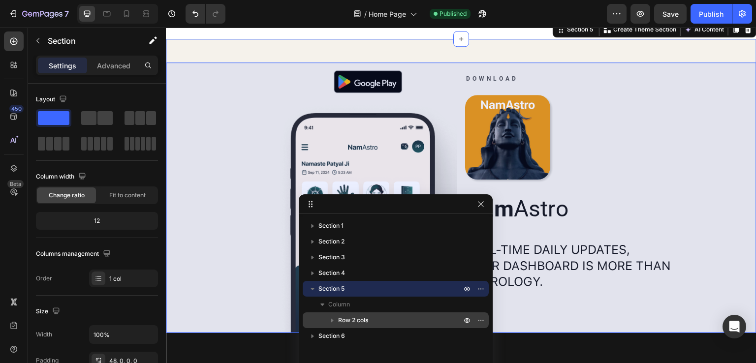
click at [352, 317] on span "Row 2 cols" at bounding box center [353, 320] width 30 height 10
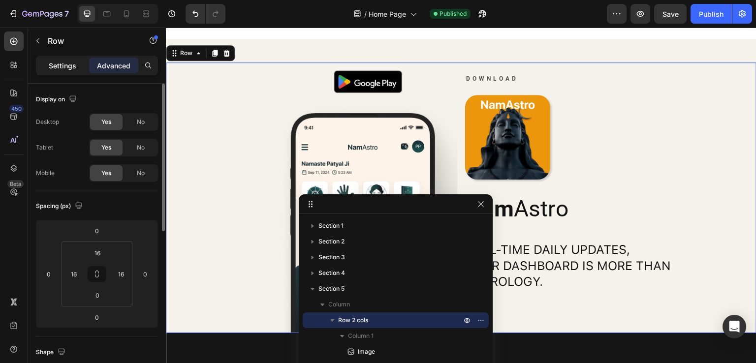
click at [53, 62] on p "Settings" at bounding box center [63, 66] width 28 height 10
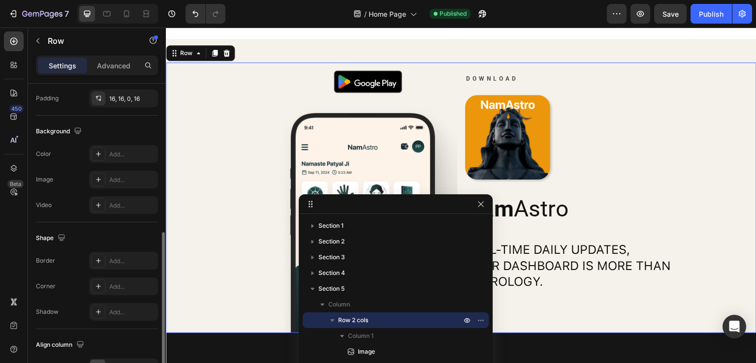
scroll to position [404, 0]
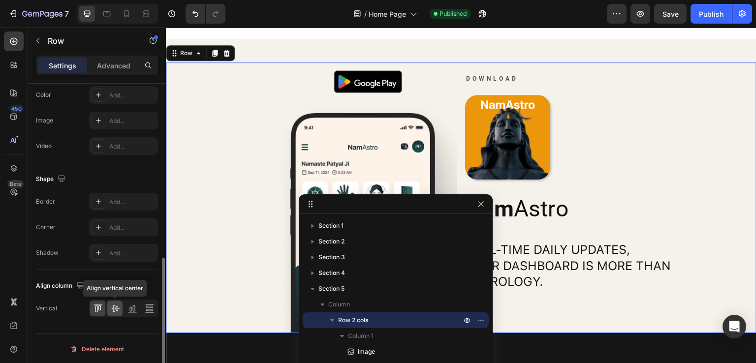
click at [115, 309] on icon at bounding box center [115, 309] width 8 height 7
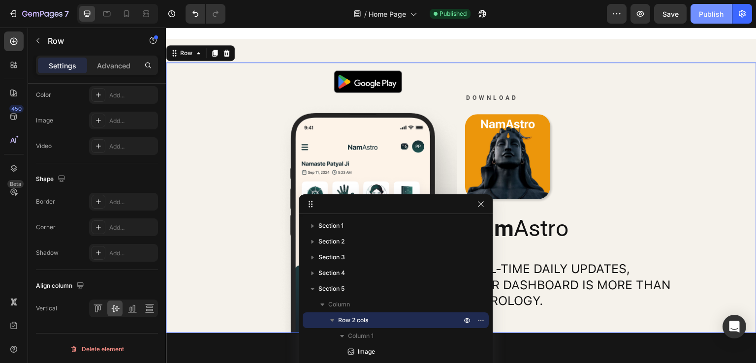
click at [703, 17] on div "Publish" at bounding box center [711, 14] width 25 height 10
click at [125, 17] on icon at bounding box center [127, 14] width 10 height 10
type input "0"
type input "100%"
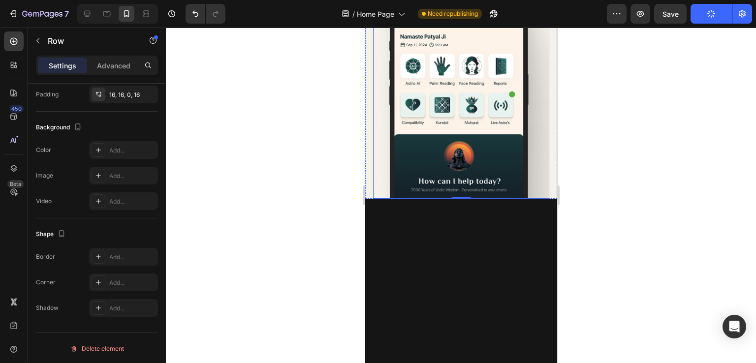
scroll to position [1437, 0]
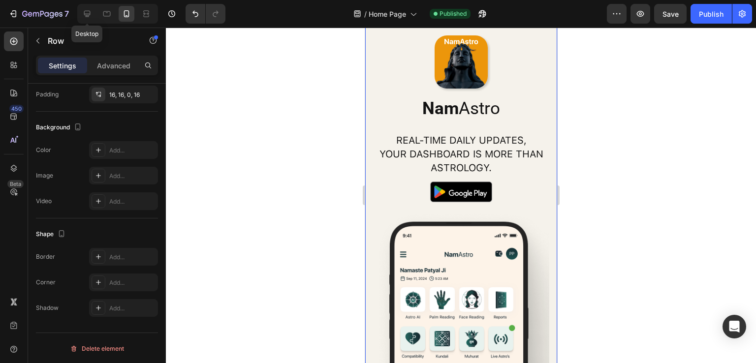
drag, startPoint x: 88, startPoint y: 14, endPoint x: 267, endPoint y: 99, distance: 198.6
click at [87, 14] on icon at bounding box center [87, 14] width 6 height 6
type input "16"
type input "1200"
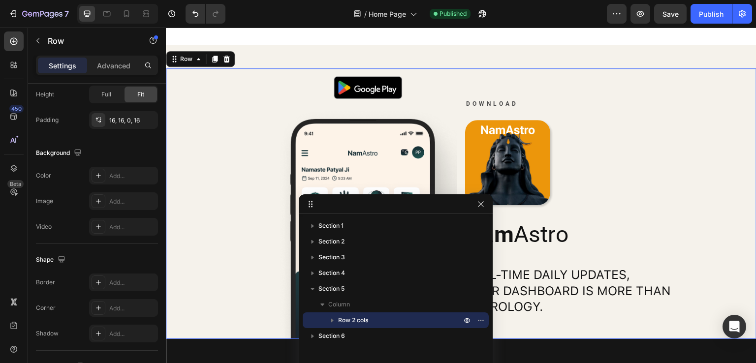
scroll to position [1640, 0]
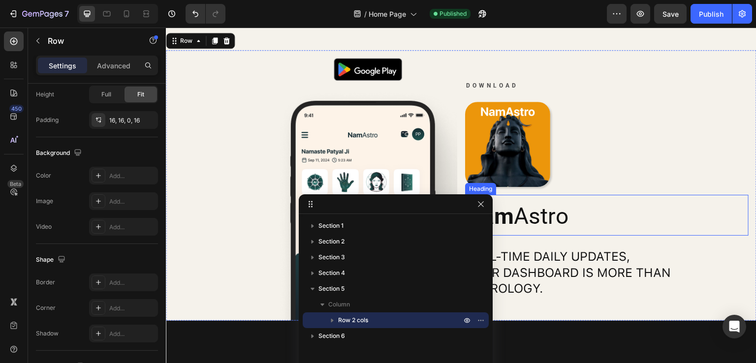
click at [568, 218] on h2 "Nam Astro" at bounding box center [606, 216] width 283 height 31
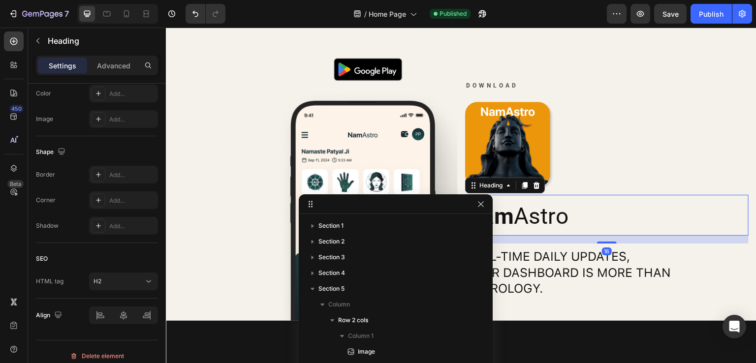
scroll to position [0, 0]
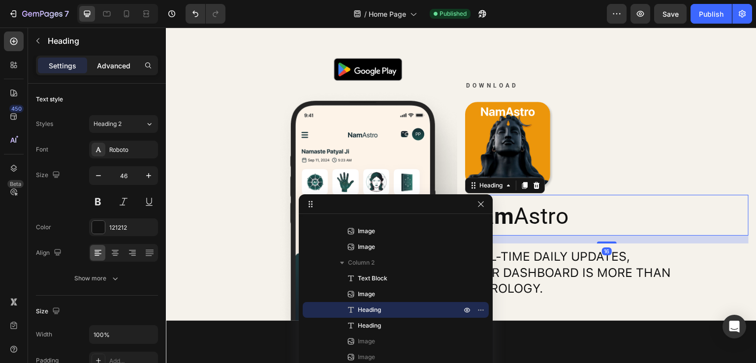
click at [111, 65] on p "Advanced" at bounding box center [113, 66] width 33 height 10
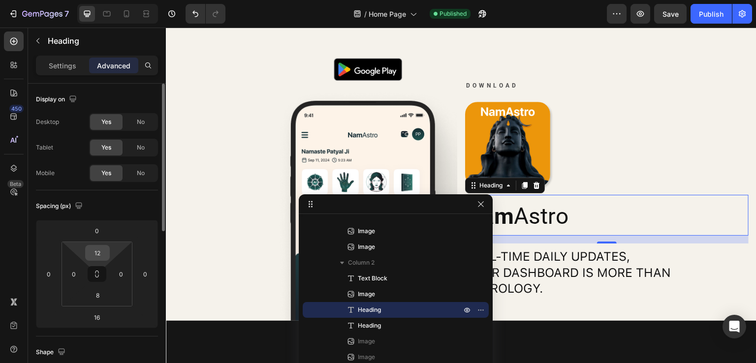
click at [100, 251] on input "12" at bounding box center [98, 253] width 20 height 15
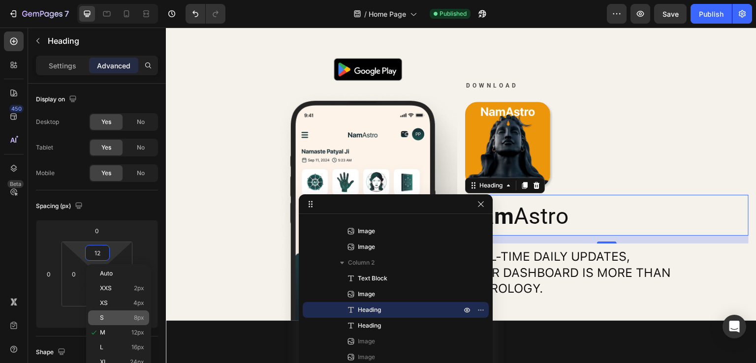
click at [126, 314] on div "S 8px" at bounding box center [118, 318] width 61 height 15
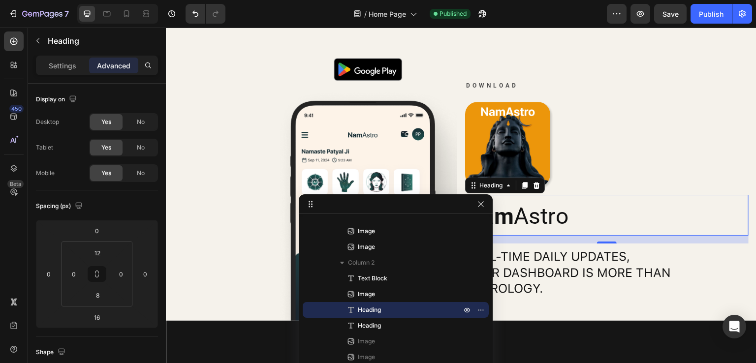
type input "8"
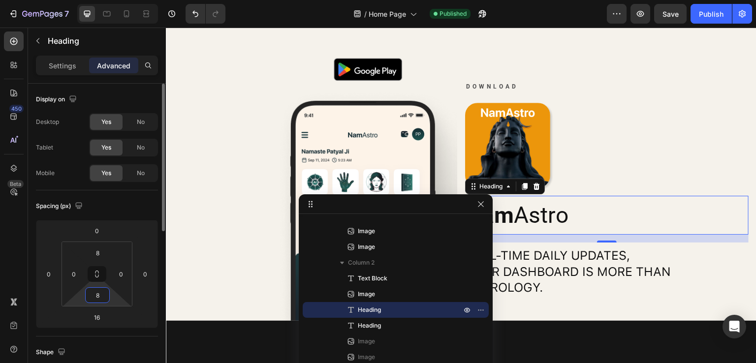
click at [96, 297] on input "8" at bounding box center [98, 295] width 20 height 15
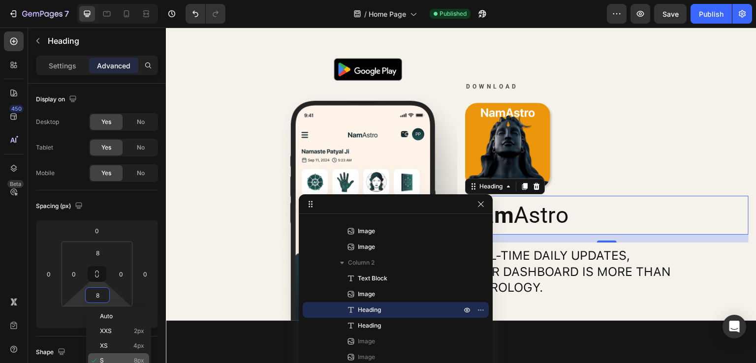
click at [136, 356] on div "S 8px" at bounding box center [118, 360] width 61 height 15
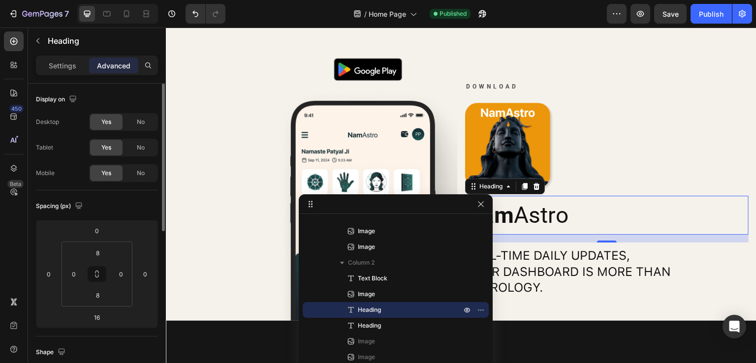
click at [136, 205] on div "Spacing (px)" at bounding box center [97, 206] width 122 height 16
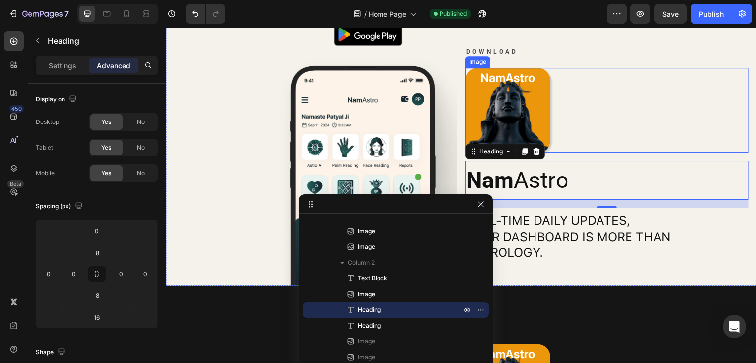
scroll to position [1689, 0]
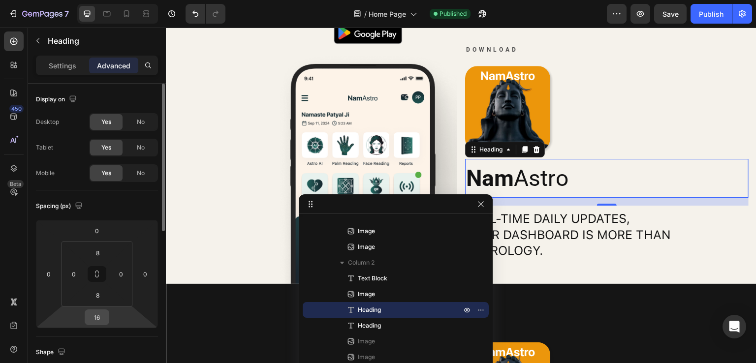
click at [104, 317] on input "16" at bounding box center [97, 317] width 20 height 15
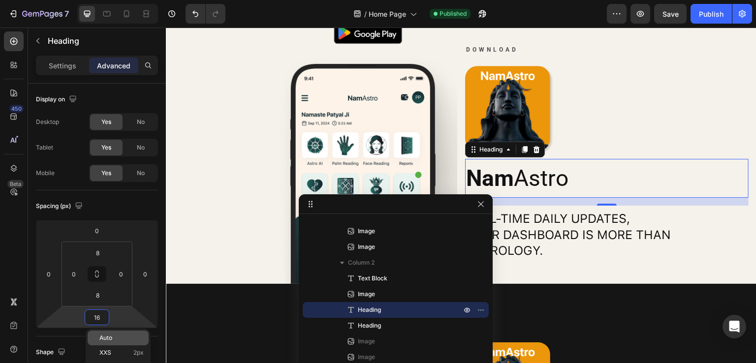
click at [121, 334] on div "Auto" at bounding box center [118, 338] width 61 height 15
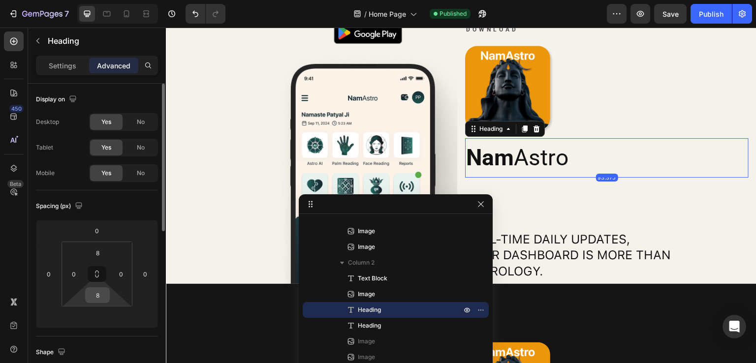
click at [99, 294] on input "8" at bounding box center [98, 295] width 20 height 15
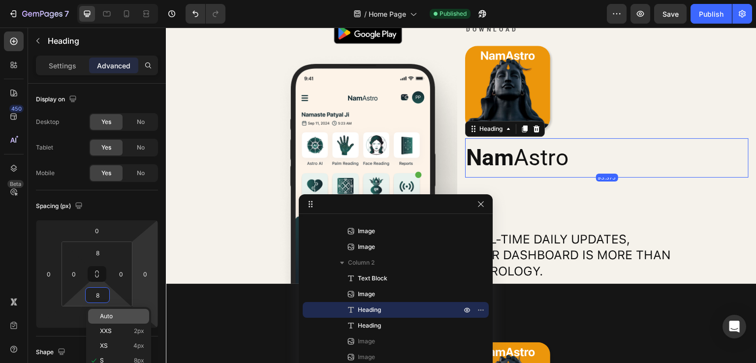
click at [148, 0] on html "7 Version history / Home Page Published Preview Save Publish 450 Beta Sections(…" at bounding box center [378, 0] width 756 height 0
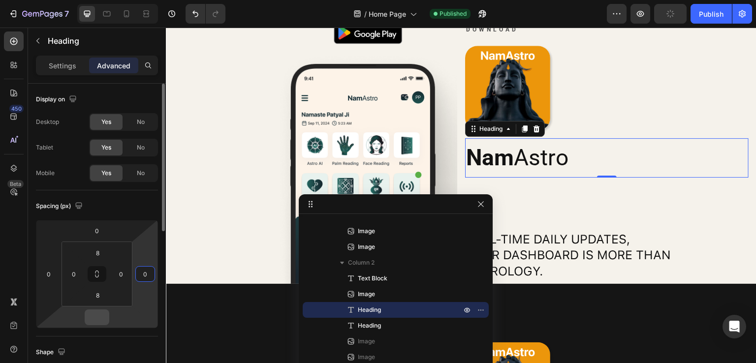
click at [98, 321] on input "number" at bounding box center [97, 317] width 20 height 15
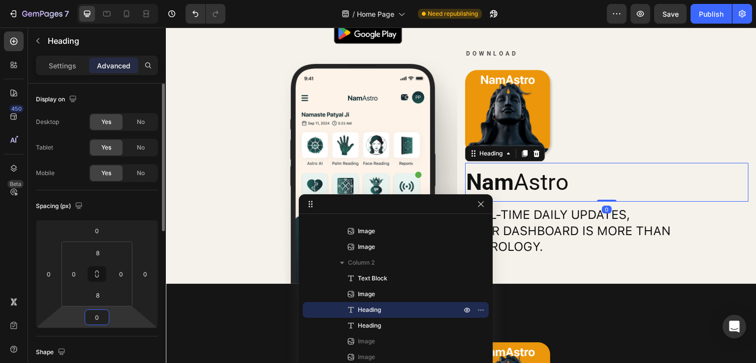
type input "0"
click at [140, 106] on div "Display on" at bounding box center [97, 100] width 122 height 16
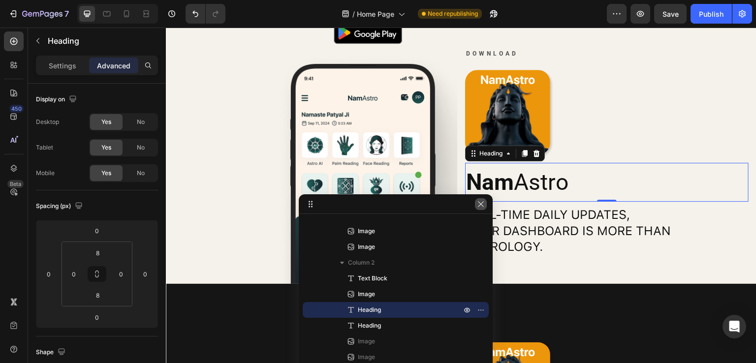
click at [478, 207] on icon "button" at bounding box center [481, 204] width 8 height 8
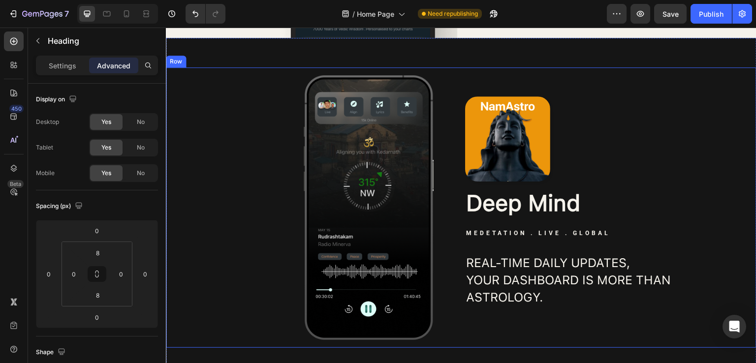
scroll to position [1788, 0]
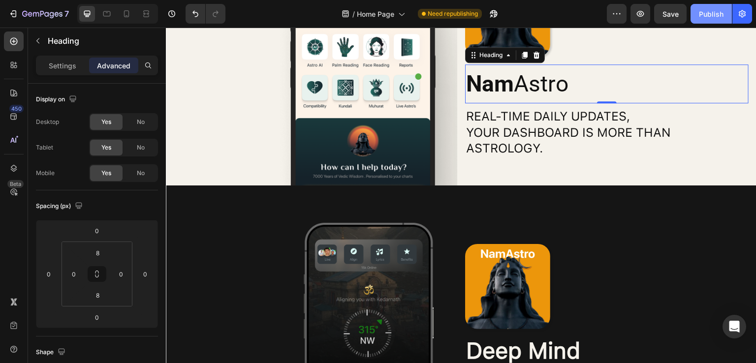
click at [713, 8] on button "Publish" at bounding box center [711, 14] width 41 height 20
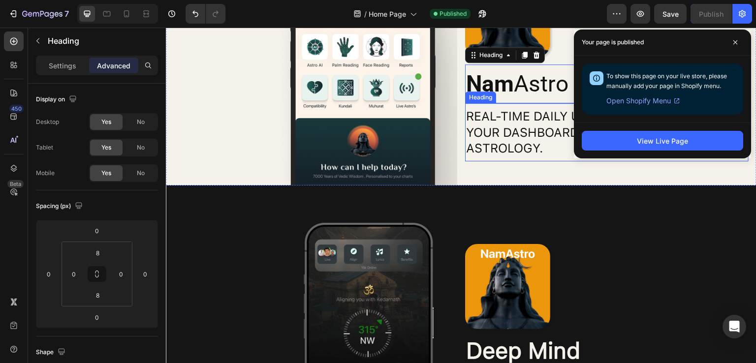
click at [532, 126] on h2 "Real-time daily updates, your dashboard is more than astrology." at bounding box center [606, 132] width 283 height 50
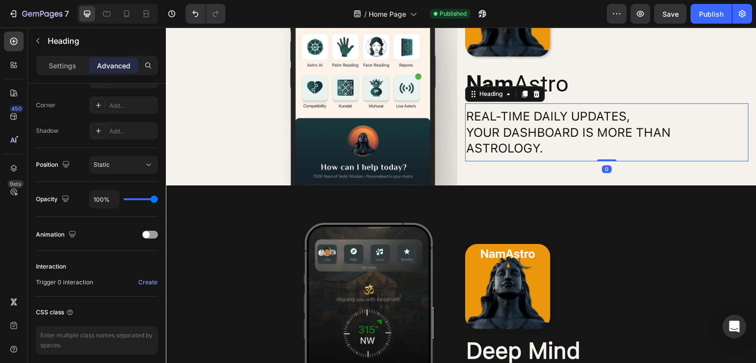
scroll to position [0, 0]
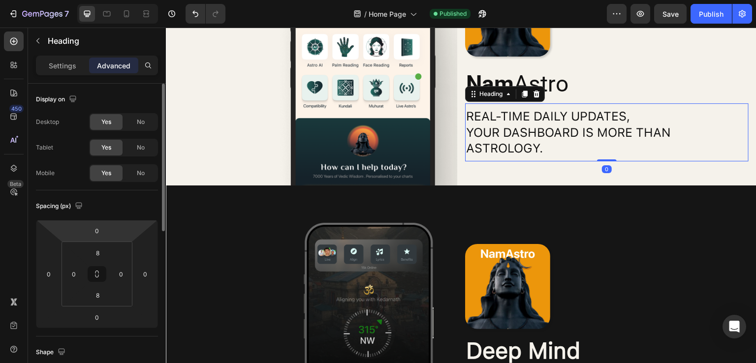
click at [64, 71] on div "Settings" at bounding box center [62, 66] width 49 height 16
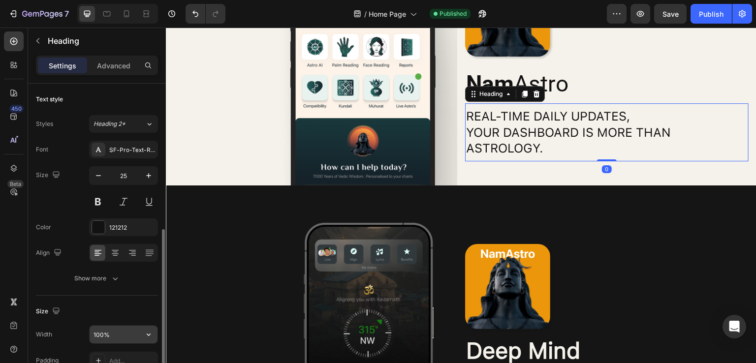
scroll to position [98, 0]
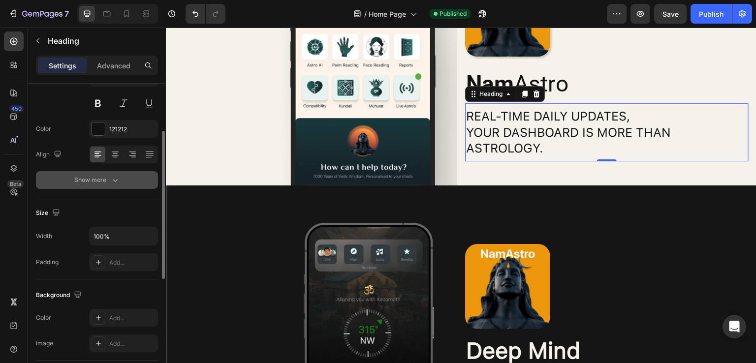
drag, startPoint x: 112, startPoint y: 182, endPoint x: 106, endPoint y: 190, distance: 10.0
click at [110, 183] on icon "button" at bounding box center [115, 180] width 10 height 10
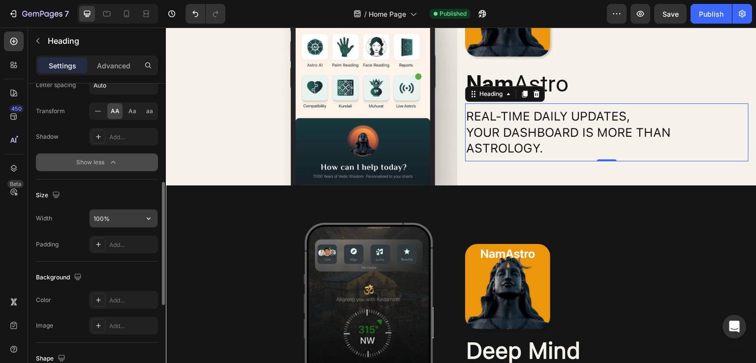
scroll to position [197, 0]
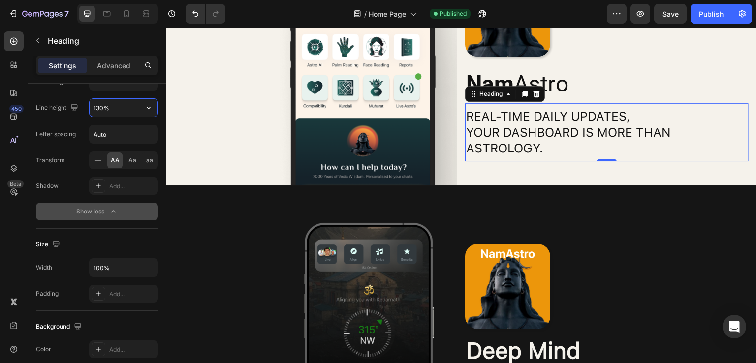
click at [104, 110] on input "130%" at bounding box center [124, 108] width 68 height 18
type input "135%"
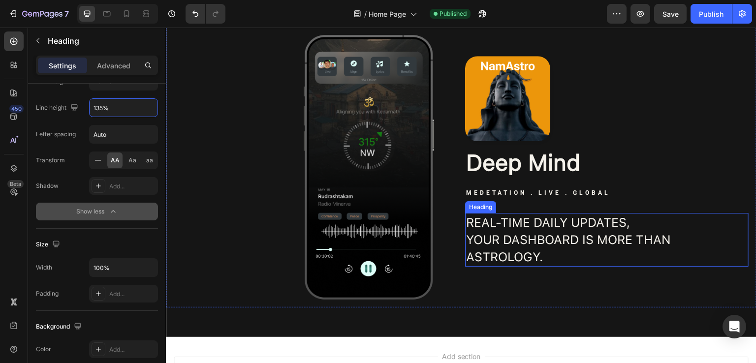
scroll to position [1984, 0]
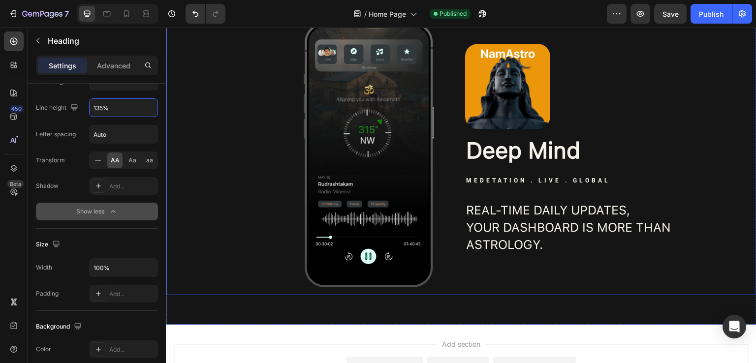
click at [532, 226] on h2 "Real-time daily updates, your dashboard is more than astrology." at bounding box center [606, 228] width 283 height 54
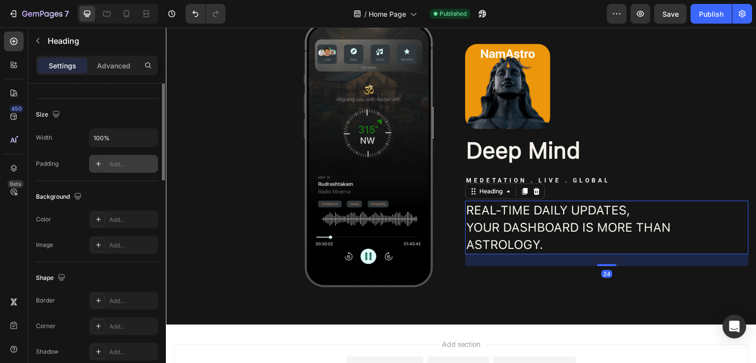
scroll to position [49, 0]
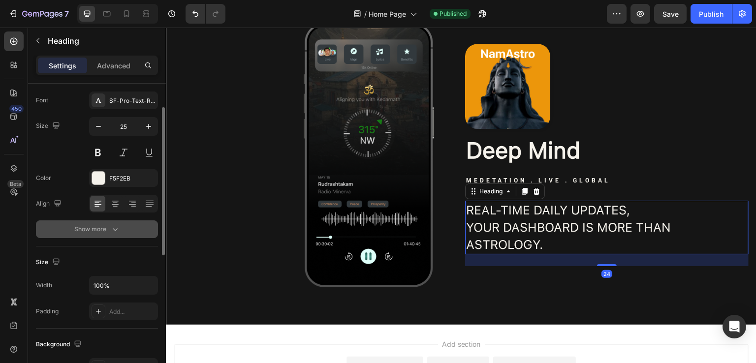
click at [101, 231] on div "Show more" at bounding box center [97, 229] width 46 height 10
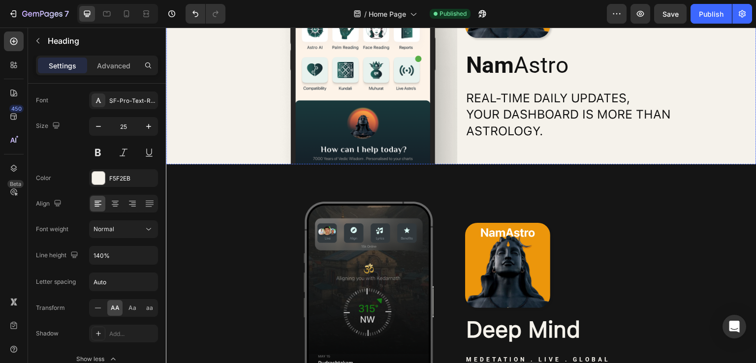
scroll to position [1788, 0]
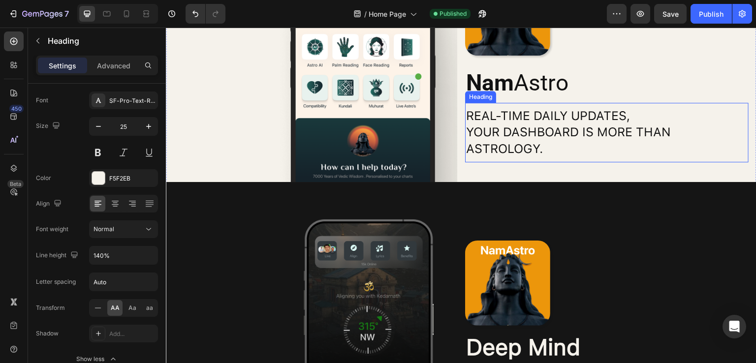
click at [503, 107] on h2 "Real-time daily updates, your dashboard is more than astrology." at bounding box center [606, 133] width 283 height 52
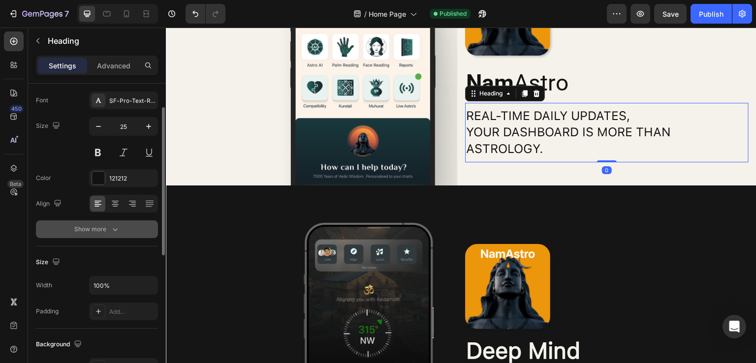
click at [108, 227] on div "Show more" at bounding box center [97, 229] width 46 height 10
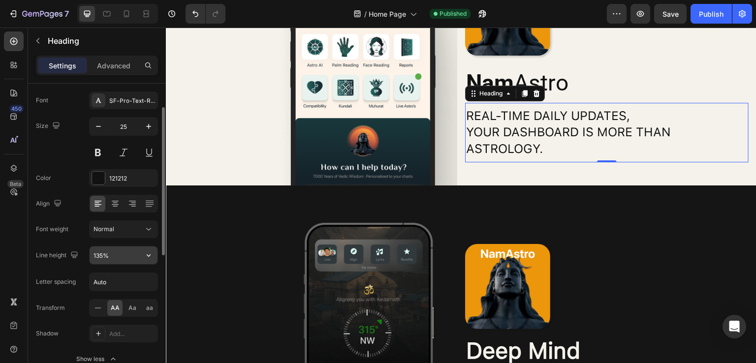
click at [110, 253] on input "135%" at bounding box center [124, 256] width 68 height 18
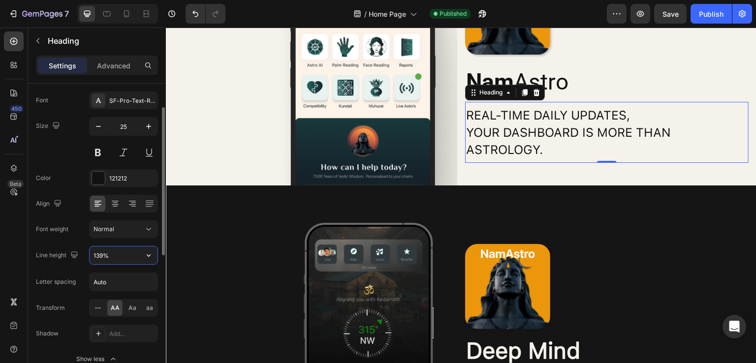
type input "140%"
click at [702, 18] on div "Publish" at bounding box center [711, 14] width 25 height 10
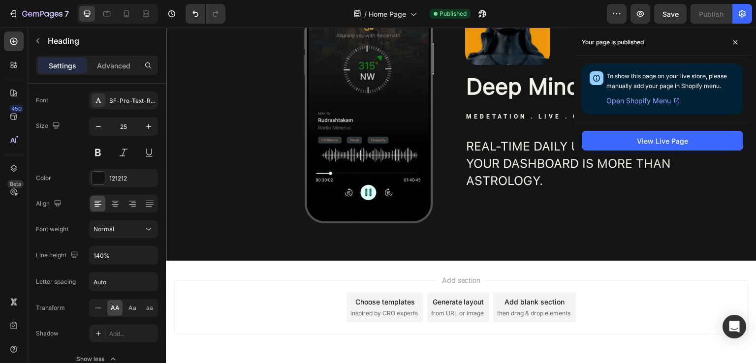
scroll to position [2083, 0]
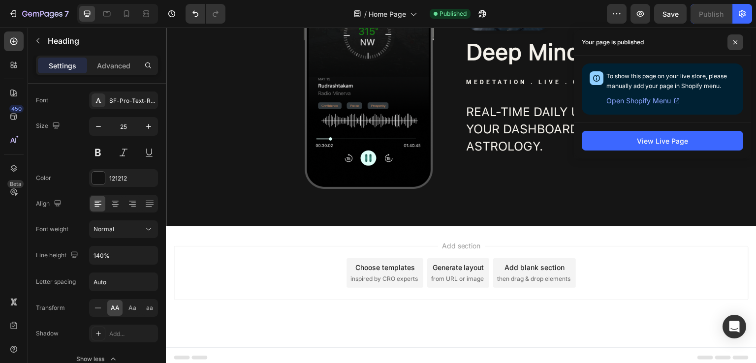
drag, startPoint x: 735, startPoint y: 42, endPoint x: 576, endPoint y: 138, distance: 186.0
click at [736, 42] on icon at bounding box center [735, 42] width 4 height 4
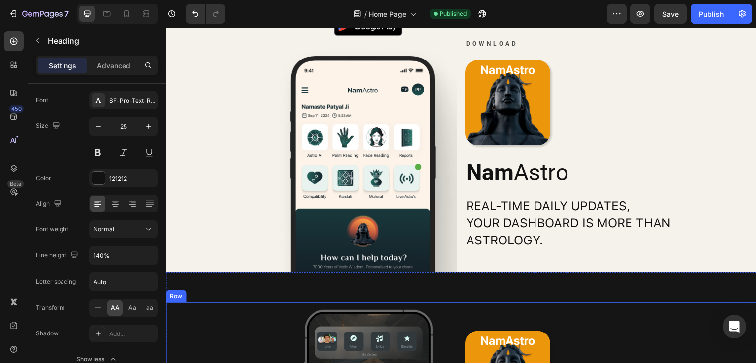
scroll to position [1689, 0]
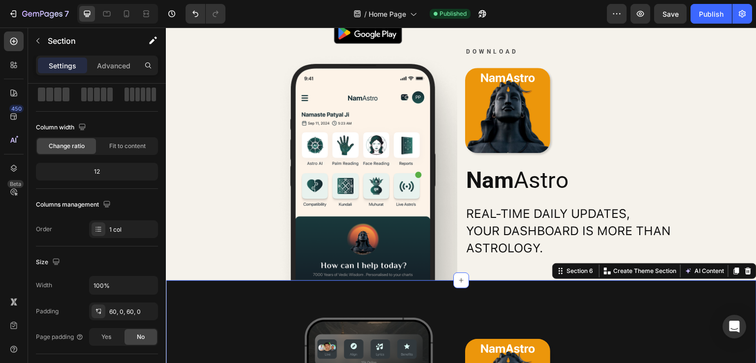
scroll to position [0, 0]
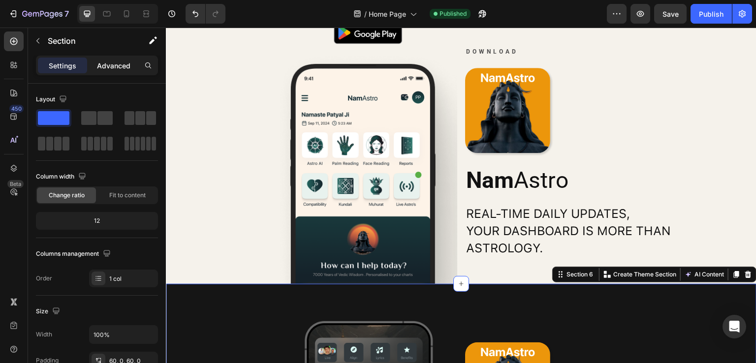
click at [117, 65] on p "Advanced" at bounding box center [113, 66] width 33 height 10
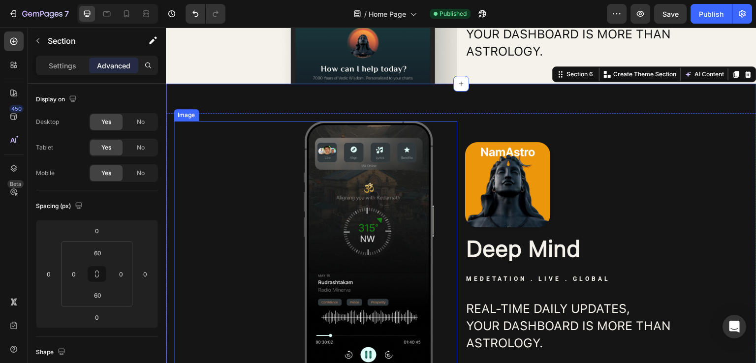
scroll to position [2083, 0]
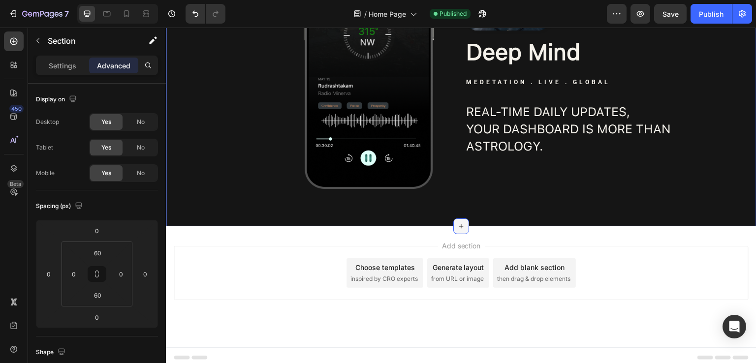
click at [459, 223] on icon at bounding box center [461, 226] width 8 height 8
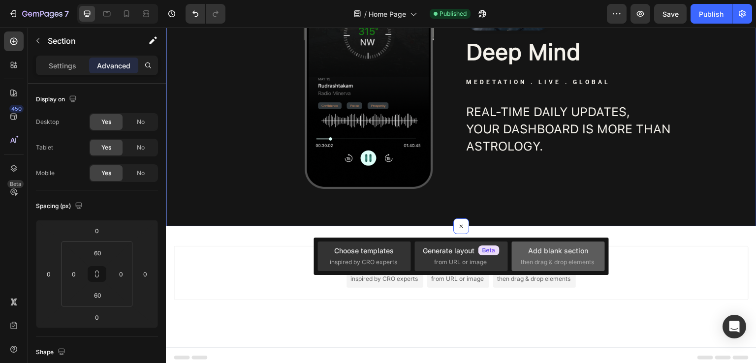
click at [573, 257] on div "Add blank section then drag & drop elements" at bounding box center [558, 256] width 75 height 21
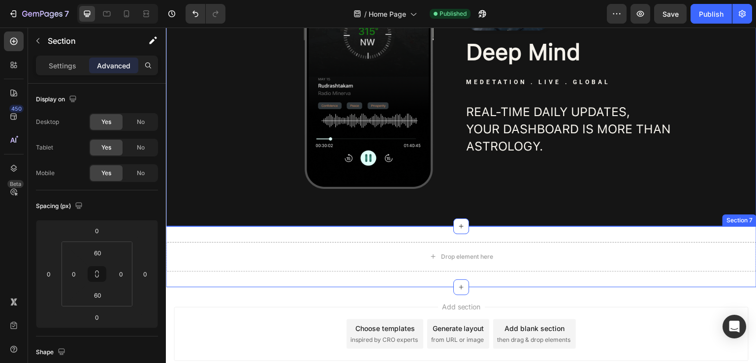
click at [207, 230] on div "Drop element here Section 7" at bounding box center [461, 256] width 591 height 61
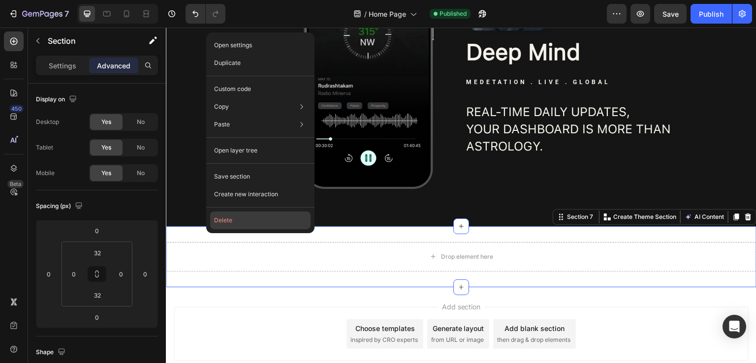
click at [234, 220] on button "Delete" at bounding box center [260, 221] width 100 height 18
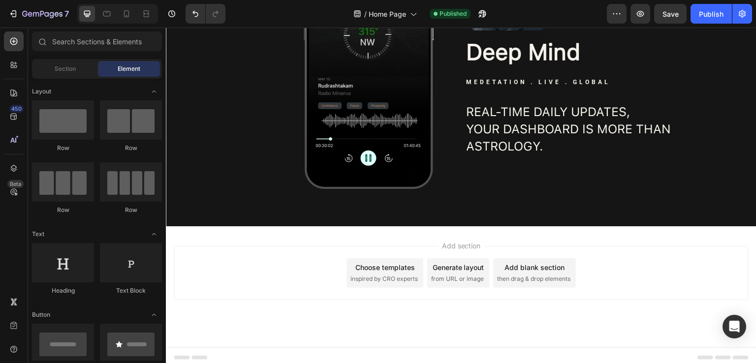
click at [342, 307] on div "Add section Choose templates inspired by CRO experts Generate layout from URL o…" at bounding box center [461, 286] width 591 height 121
click at [210, 352] on div "Footer" at bounding box center [461, 358] width 575 height 20
click at [175, 354] on icon at bounding box center [177, 357] width 7 height 7
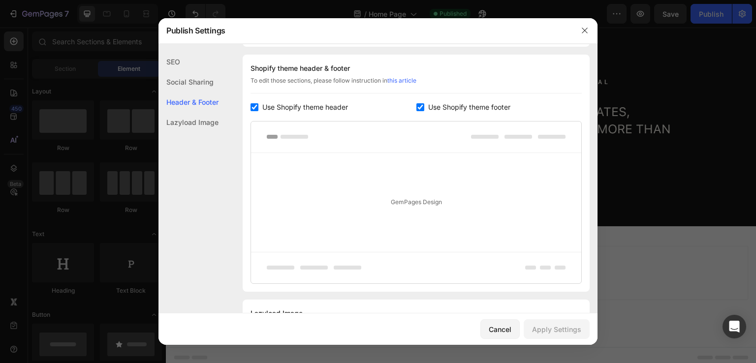
scroll to position [461, 0]
click at [490, 324] on div "Cancel" at bounding box center [500, 329] width 23 height 10
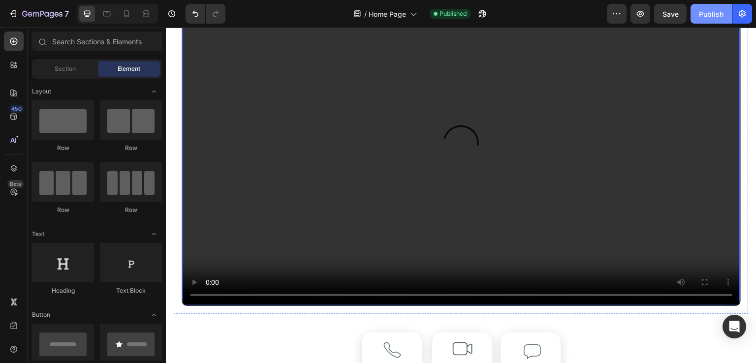
scroll to position [1148, 0]
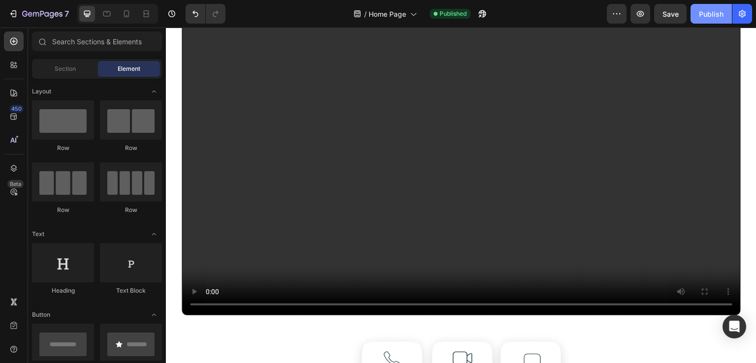
click at [715, 10] on div "Publish" at bounding box center [711, 14] width 25 height 10
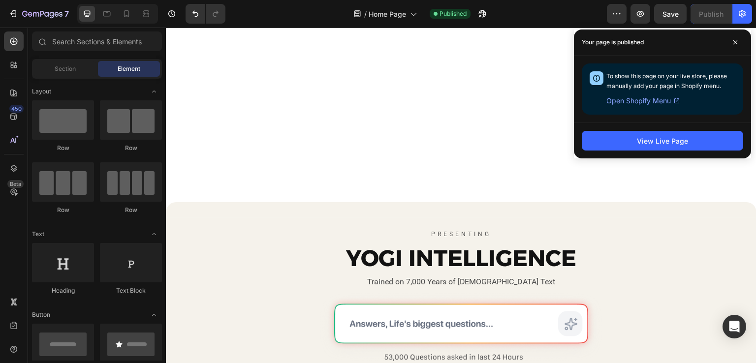
scroll to position [65, 0]
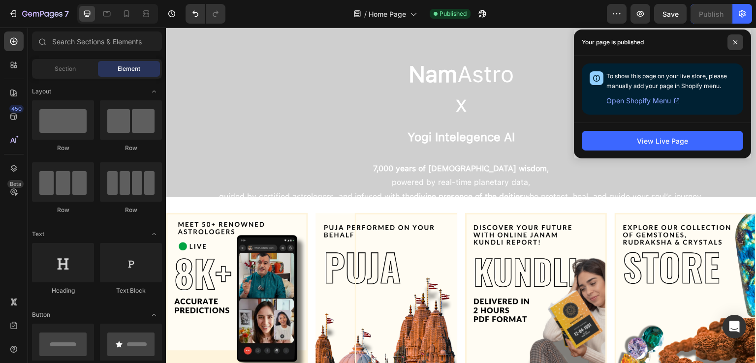
click at [734, 42] on icon at bounding box center [735, 42] width 4 height 4
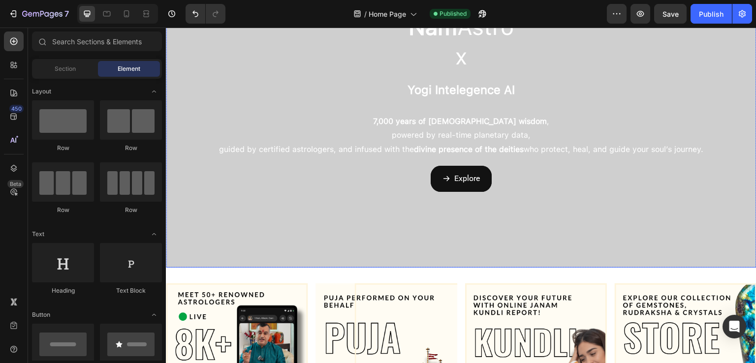
scroll to position [163, 0]
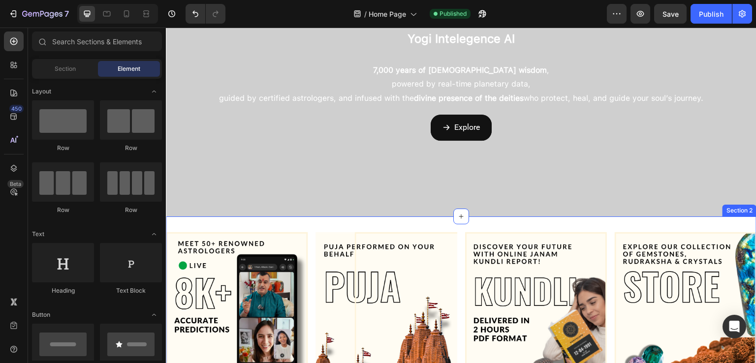
click at [187, 217] on div "Image Image Image Image Row Section 2" at bounding box center [461, 327] width 591 height 220
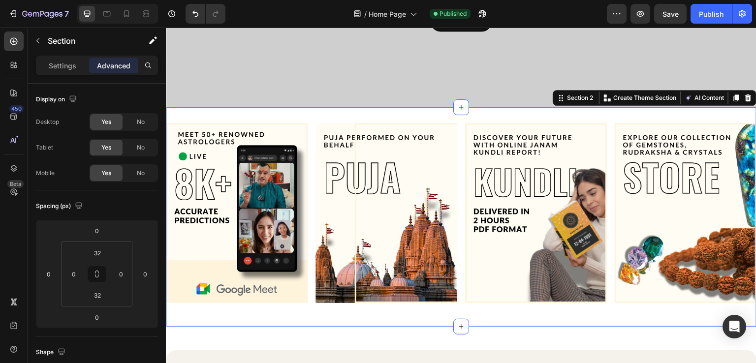
scroll to position [360, 0]
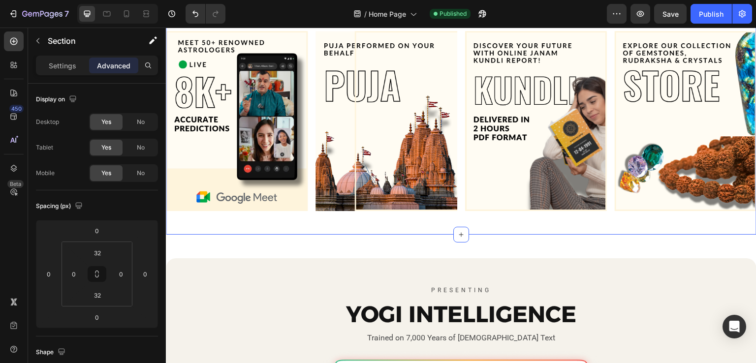
click at [270, 223] on div "Image Image Image Image Row Section 2 Create Theme Section AI Content Write wit…" at bounding box center [461, 125] width 591 height 220
click at [6, 162] on div at bounding box center [14, 168] width 20 height 20
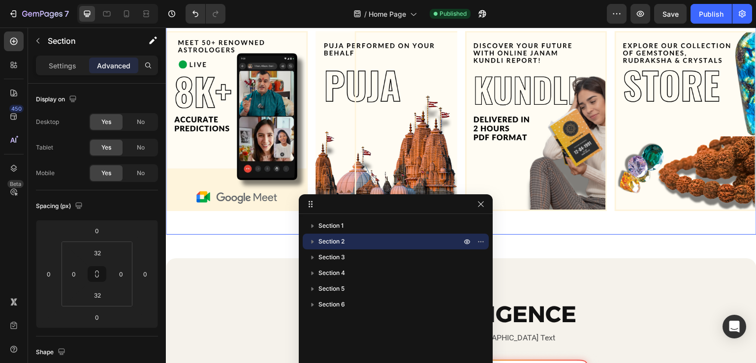
click at [318, 239] on span "Section 2" at bounding box center [331, 242] width 26 height 10
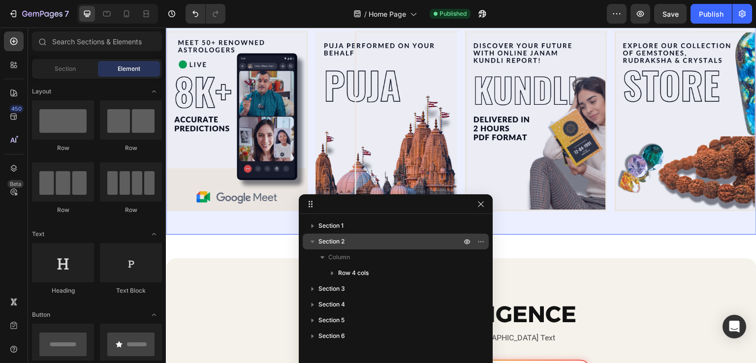
click at [362, 240] on p "Section 2" at bounding box center [390, 242] width 145 height 10
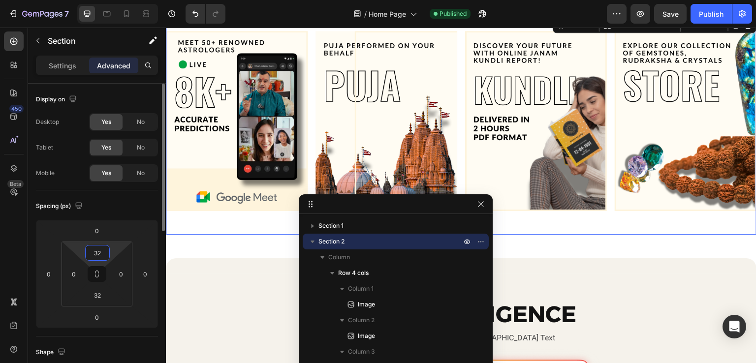
click at [101, 252] on input "32" at bounding box center [98, 253] width 20 height 15
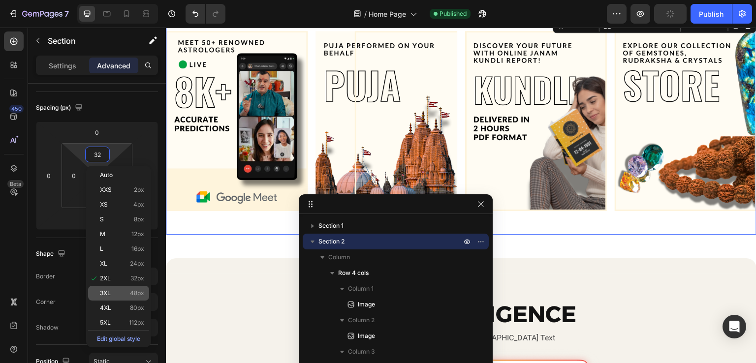
click at [136, 294] on span "48px" at bounding box center [137, 293] width 14 height 7
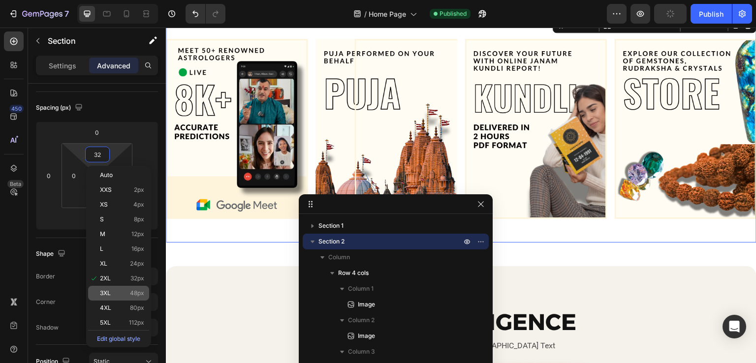
type input "48"
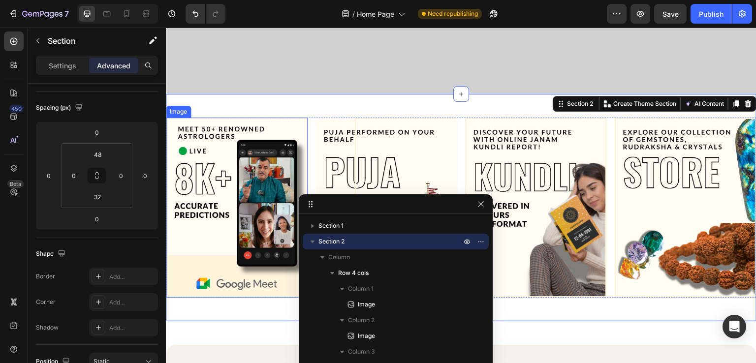
scroll to position [163, 0]
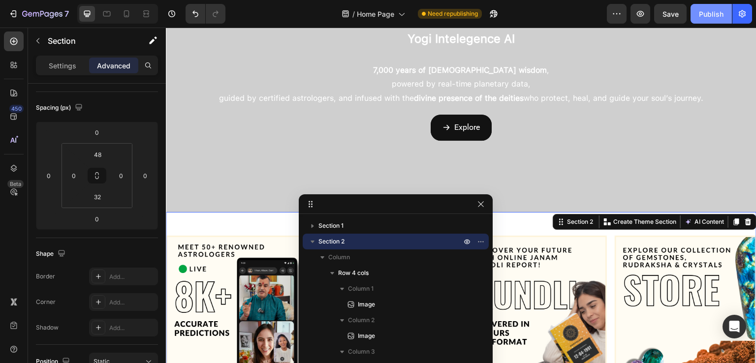
click at [709, 9] on div "Publish" at bounding box center [711, 14] width 25 height 10
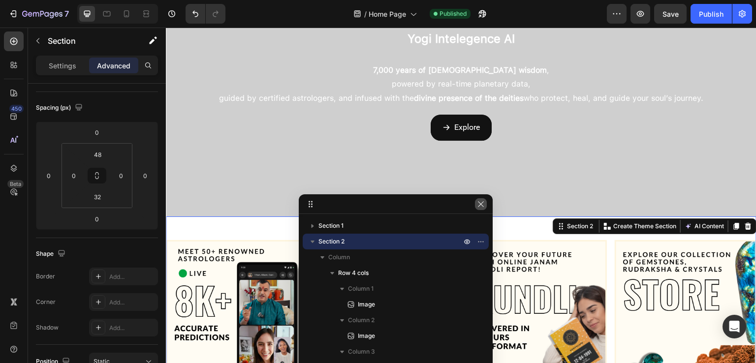
click at [481, 203] on icon "button" at bounding box center [481, 204] width 8 height 8
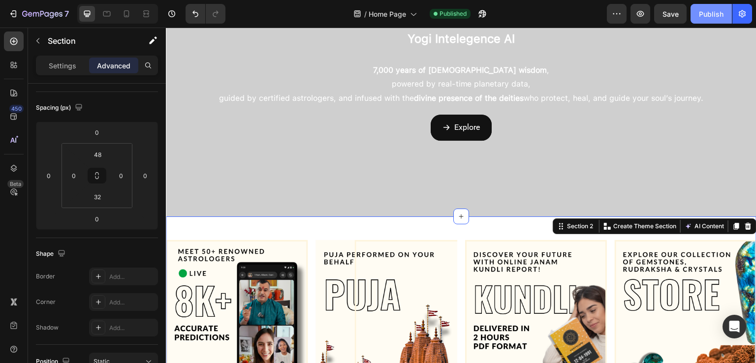
click at [705, 12] on div "Publish" at bounding box center [711, 14] width 25 height 10
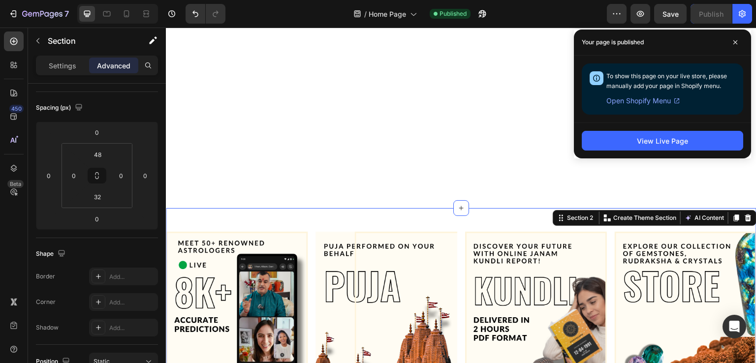
scroll to position [459, 0]
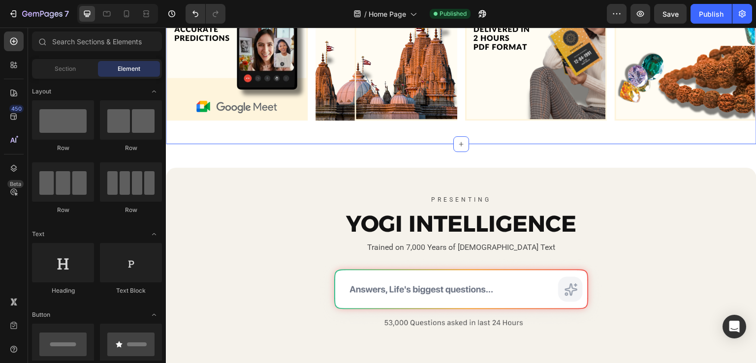
click at [422, 131] on div "Image Image Image Image Row Section 2" at bounding box center [461, 30] width 591 height 227
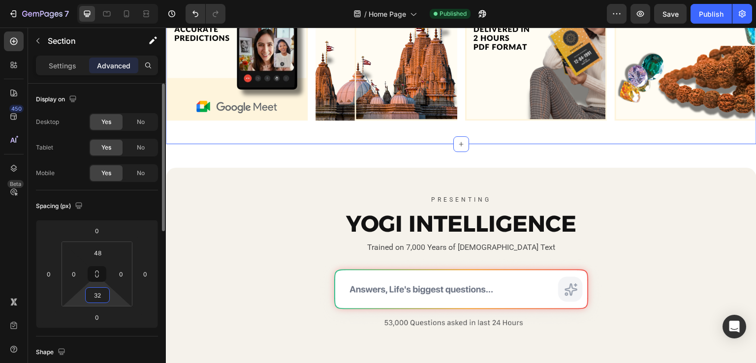
click at [102, 296] on input "32" at bounding box center [98, 295] width 20 height 15
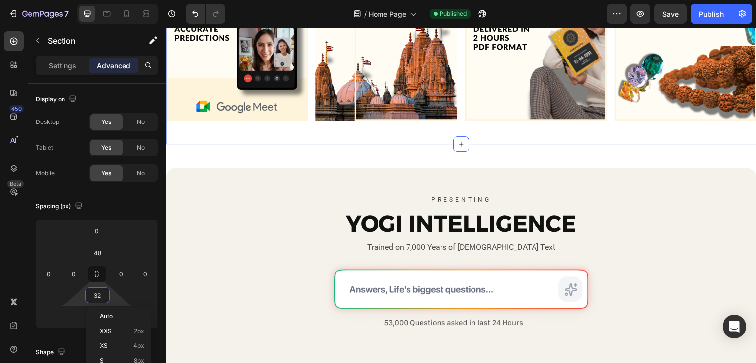
type input "2"
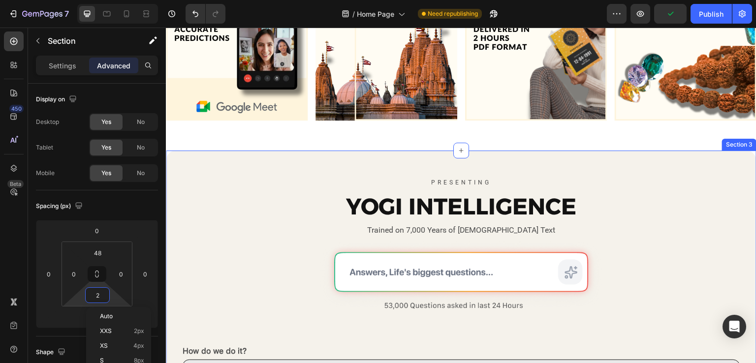
scroll to position [360, 0]
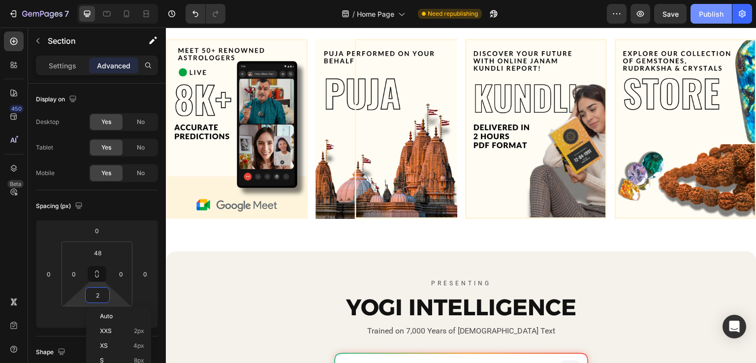
click at [715, 17] on div "Publish" at bounding box center [711, 14] width 25 height 10
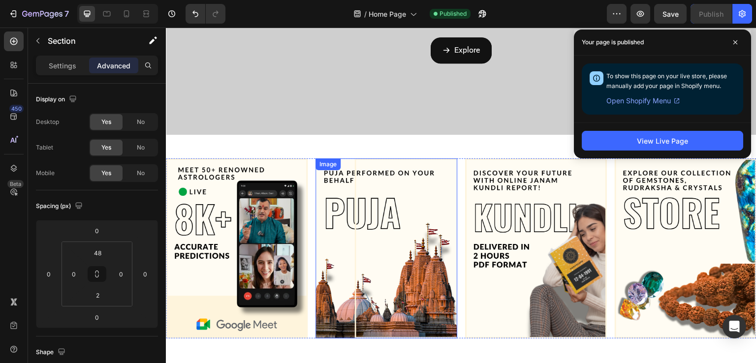
scroll to position [213, 0]
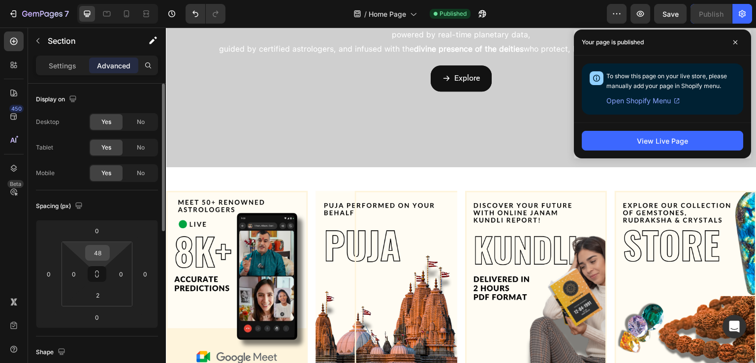
click at [95, 256] on input "48" at bounding box center [98, 253] width 20 height 15
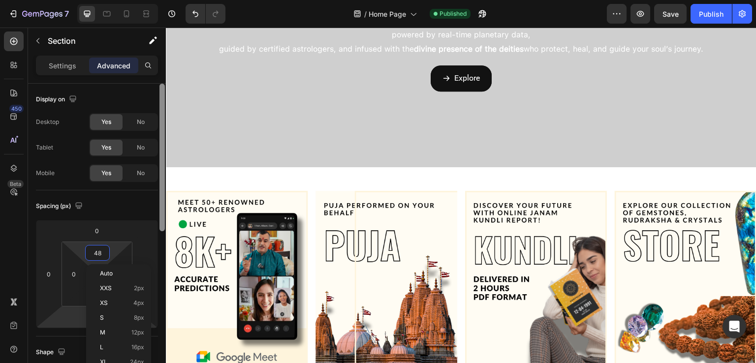
scroll to position [98, 0]
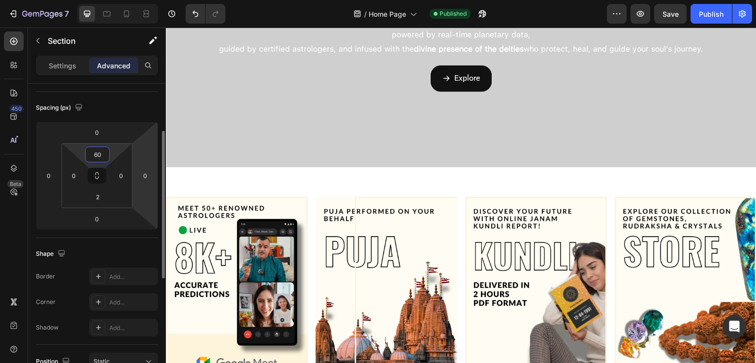
type input "60"
click at [148, 105] on div "Spacing (px)" at bounding box center [97, 108] width 122 height 16
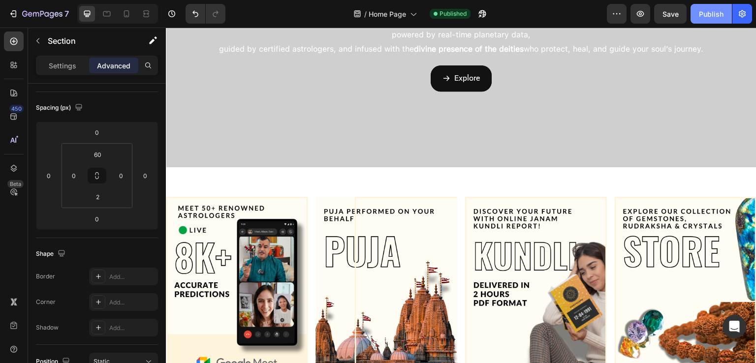
click at [705, 9] on div "Publish" at bounding box center [711, 14] width 25 height 10
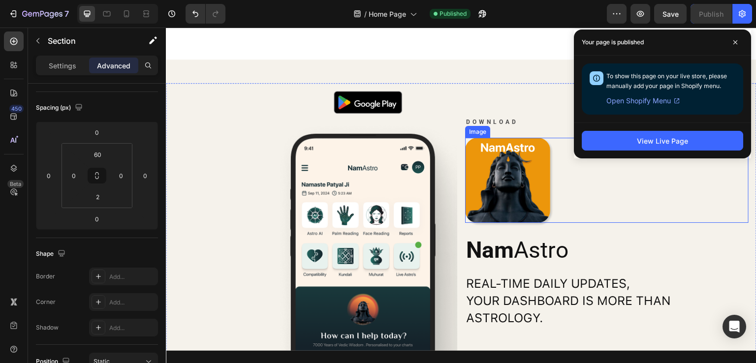
scroll to position [1689, 0]
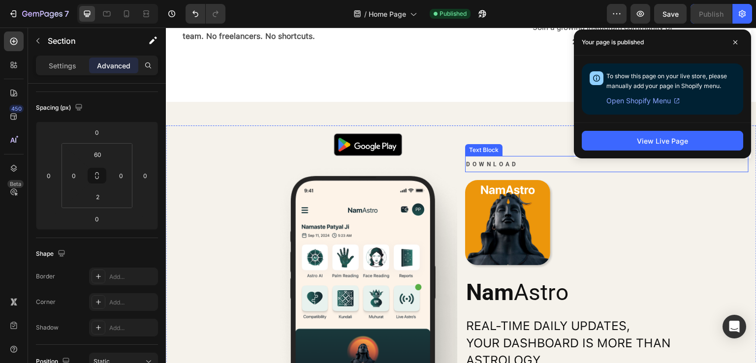
click at [504, 153] on div "Download Text Block Image Nam Astro Heading Real-time daily updates, your dashb…" at bounding box center [606, 264] width 283 height 263
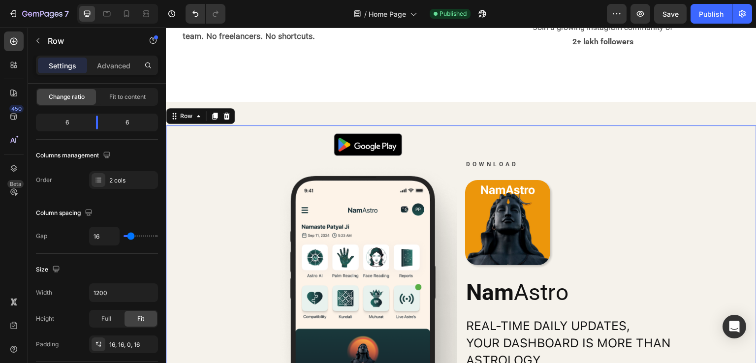
scroll to position [0, 0]
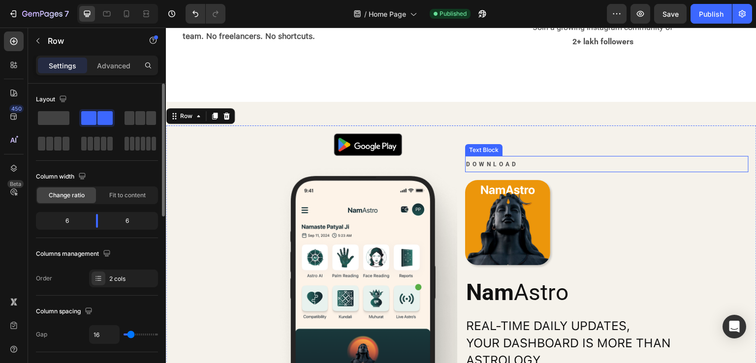
click at [504, 162] on span "Download" at bounding box center [492, 164] width 52 height 7
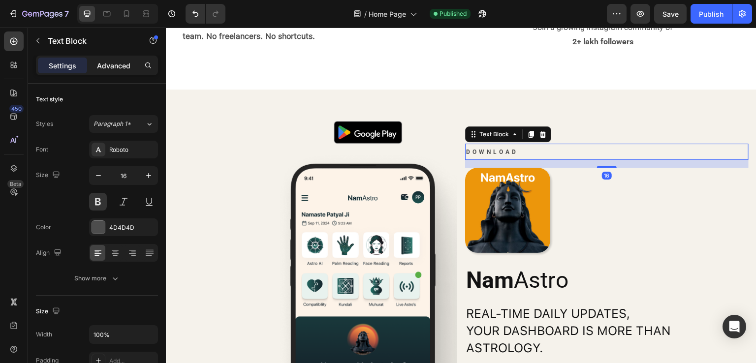
click at [111, 65] on p "Advanced" at bounding box center [113, 66] width 33 height 10
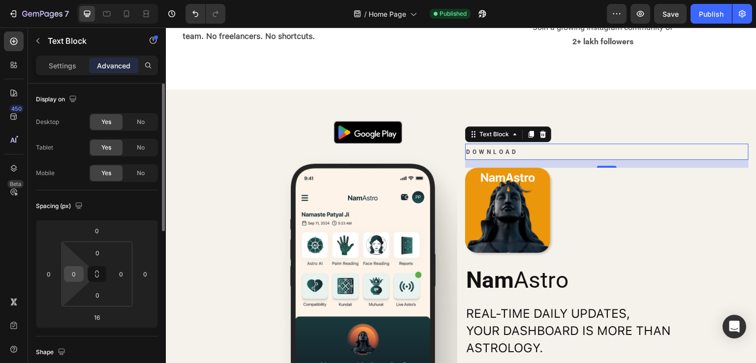
click at [69, 276] on input "0" at bounding box center [73, 274] width 15 height 15
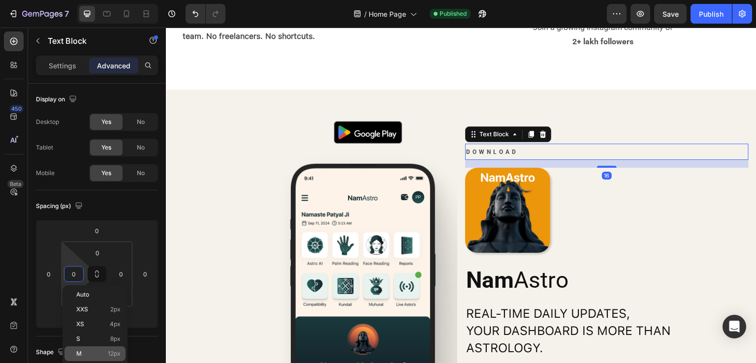
click at [99, 353] on p "M 12px" at bounding box center [98, 353] width 44 height 7
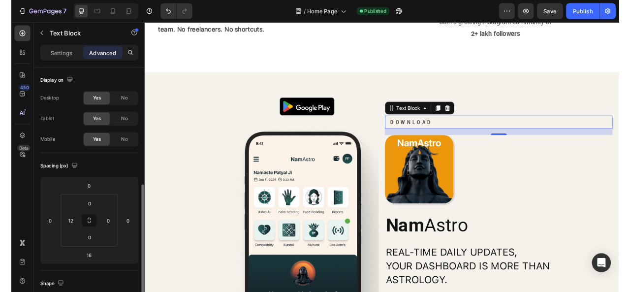
scroll to position [98, 0]
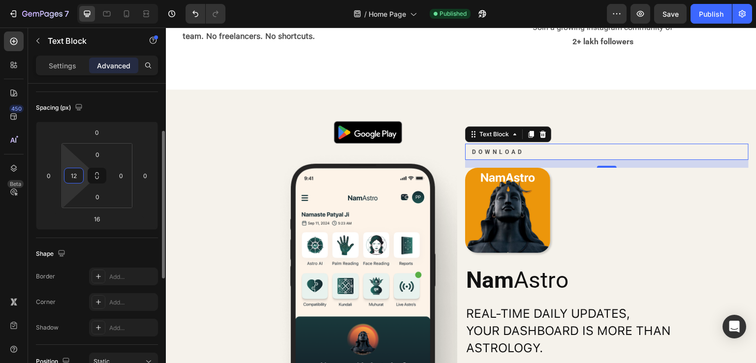
click at [72, 180] on input "12" at bounding box center [73, 175] width 15 height 15
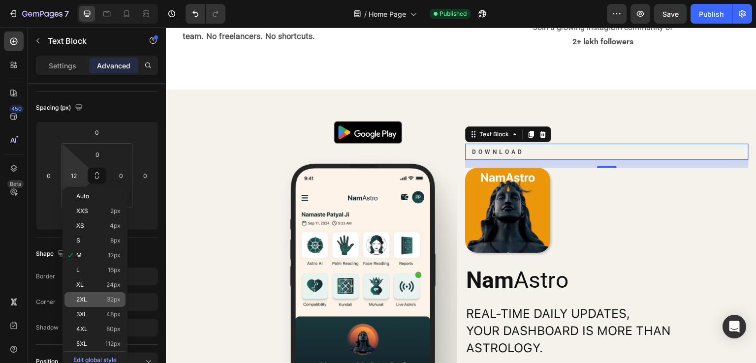
click at [108, 300] on span "32px" at bounding box center [114, 299] width 14 height 7
type input "32"
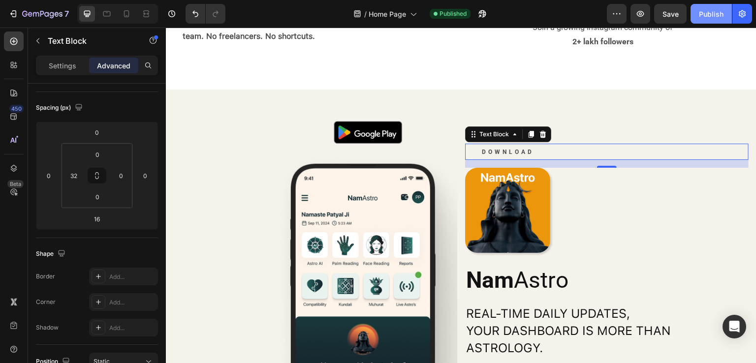
click at [710, 10] on div "Publish" at bounding box center [711, 14] width 25 height 10
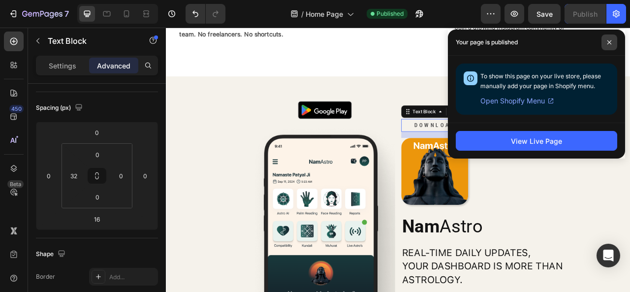
click at [613, 43] on span at bounding box center [609, 42] width 16 height 16
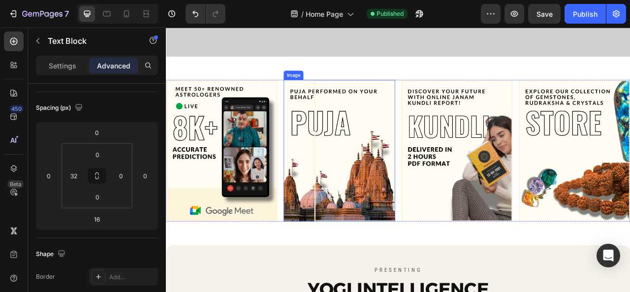
scroll to position [262, 0]
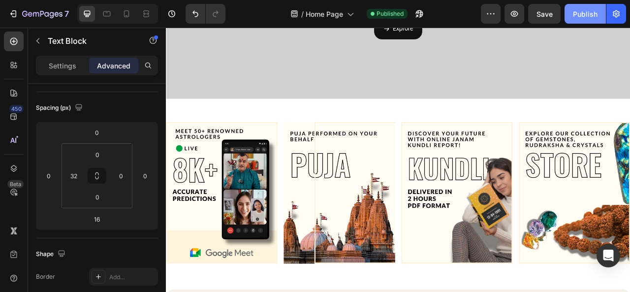
click at [586, 13] on div "Publish" at bounding box center [585, 14] width 25 height 10
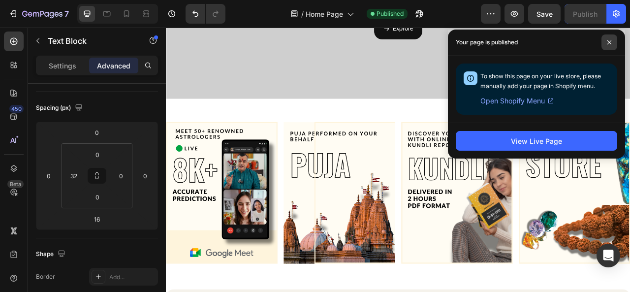
click at [611, 40] on icon at bounding box center [609, 42] width 5 height 5
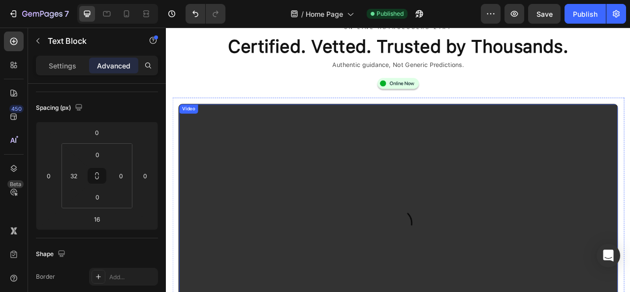
scroll to position [1148, 0]
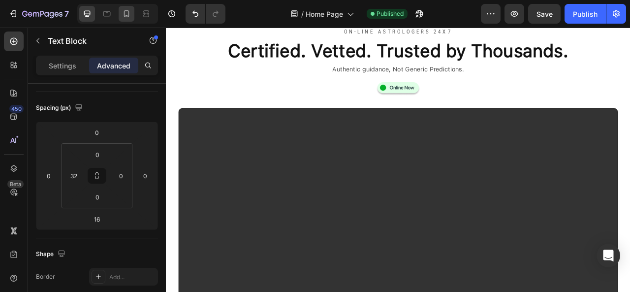
click at [120, 12] on div at bounding box center [127, 14] width 16 height 16
type input "0"
type input "2"
type input "0"
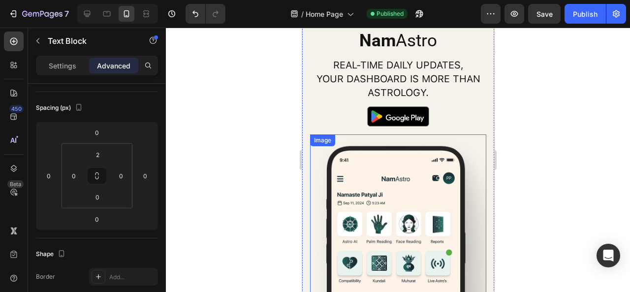
scroll to position [1547, 0]
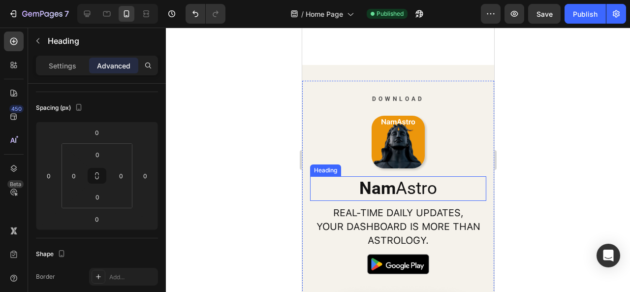
click at [411, 186] on h2 "Nam Astro" at bounding box center [398, 188] width 176 height 25
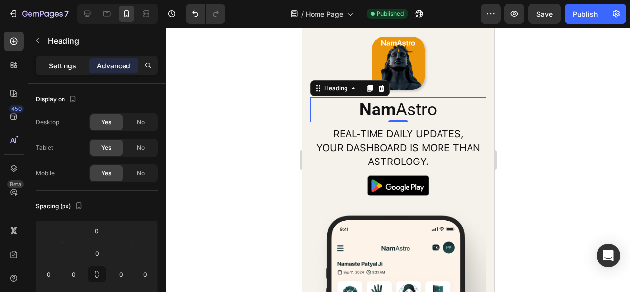
click at [57, 61] on p "Settings" at bounding box center [63, 66] width 28 height 10
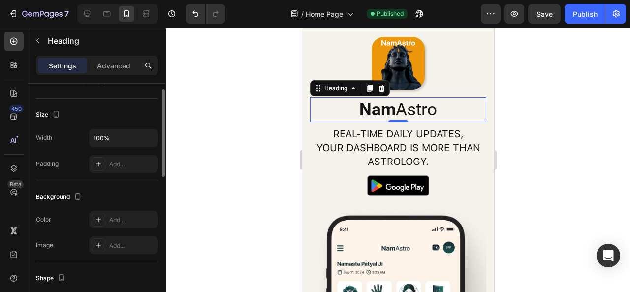
scroll to position [148, 0]
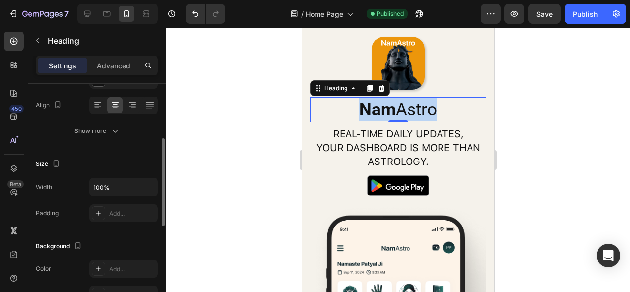
click at [380, 120] on strong "Nam" at bounding box center [377, 109] width 36 height 20
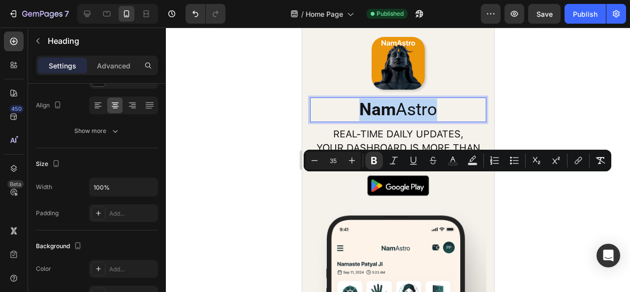
click at [394, 121] on p "Nam Astro" at bounding box center [398, 109] width 174 height 23
click at [448, 121] on p "Nam Astro" at bounding box center [398, 109] width 174 height 23
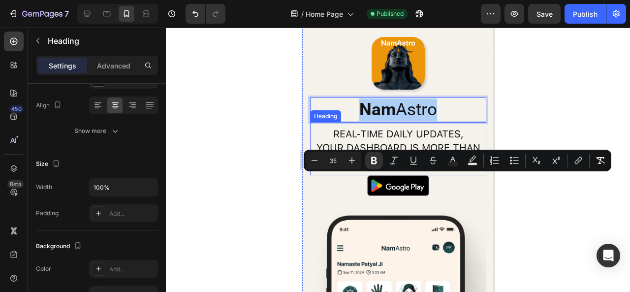
click at [440, 169] on h2 "Real-time daily updates, your dashboard is more than astrology." at bounding box center [398, 147] width 176 height 43
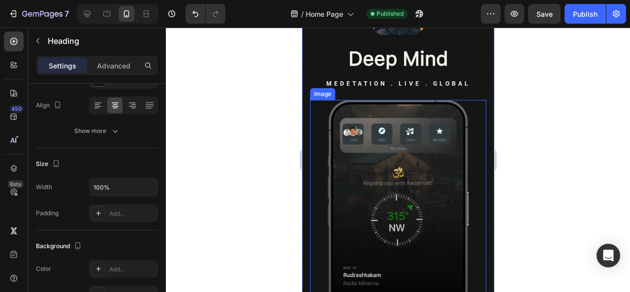
scroll to position [2286, 0]
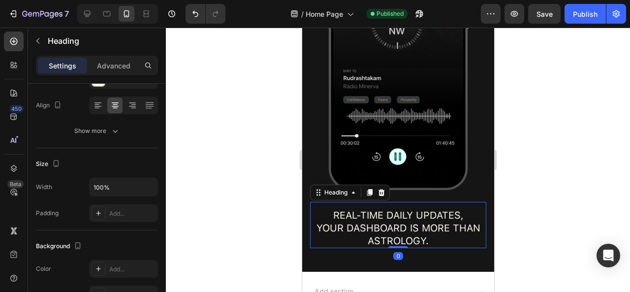
click at [384, 208] on h2 "Real-time daily updates, your dashboard is more than astrology." at bounding box center [398, 228] width 176 height 40
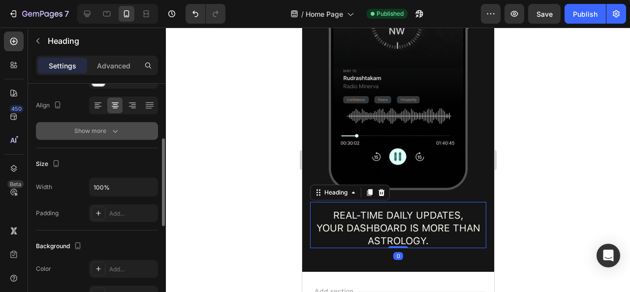
click at [114, 132] on icon "button" at bounding box center [115, 131] width 10 height 10
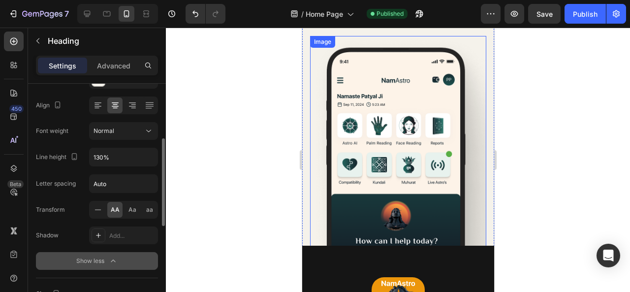
scroll to position [1646, 0]
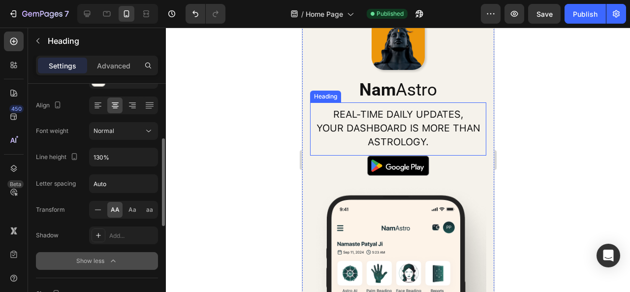
click at [387, 122] on h2 "Real-time daily updates, your dashboard is more than astrology." at bounding box center [398, 127] width 176 height 43
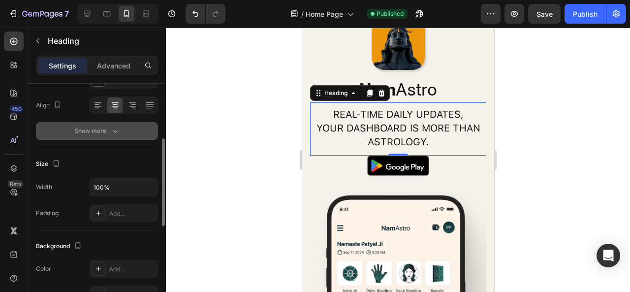
click at [94, 129] on div "Show more" at bounding box center [97, 131] width 46 height 10
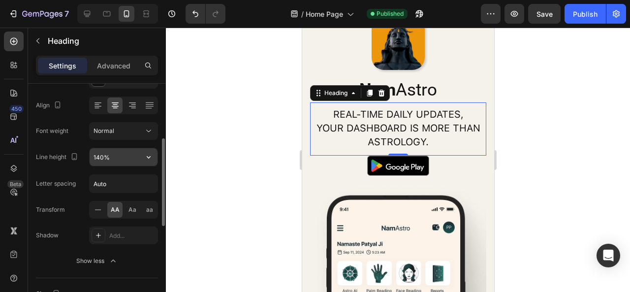
click at [111, 158] on input "140%" at bounding box center [124, 157] width 68 height 18
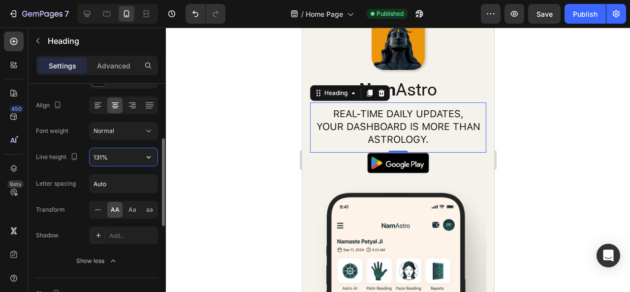
type input "130%"
click at [80, 137] on div "Font weight Normal" at bounding box center [97, 131] width 122 height 18
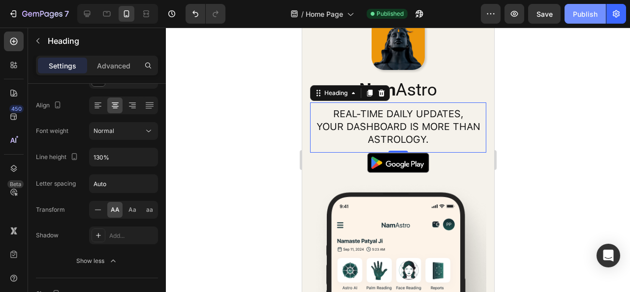
drag, startPoint x: 578, startPoint y: 9, endPoint x: 568, endPoint y: 11, distance: 10.0
click at [575, 9] on div "Publish" at bounding box center [585, 14] width 25 height 10
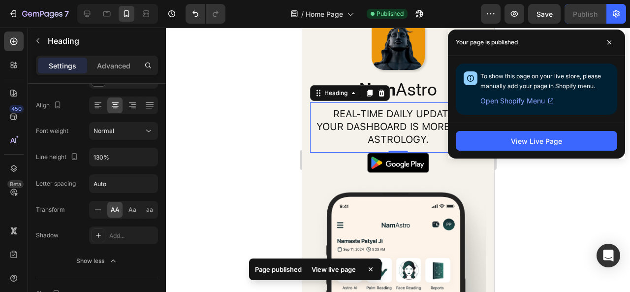
click at [223, 154] on div at bounding box center [398, 160] width 464 height 264
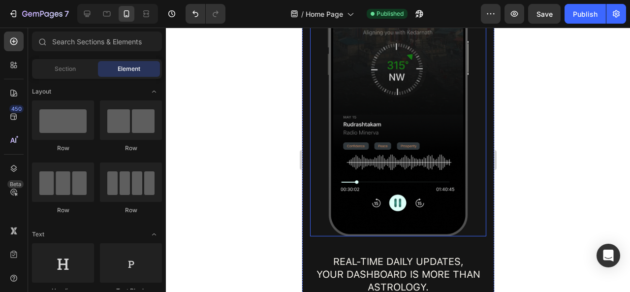
scroll to position [2456, 0]
